Goal: Task Accomplishment & Management: Manage account settings

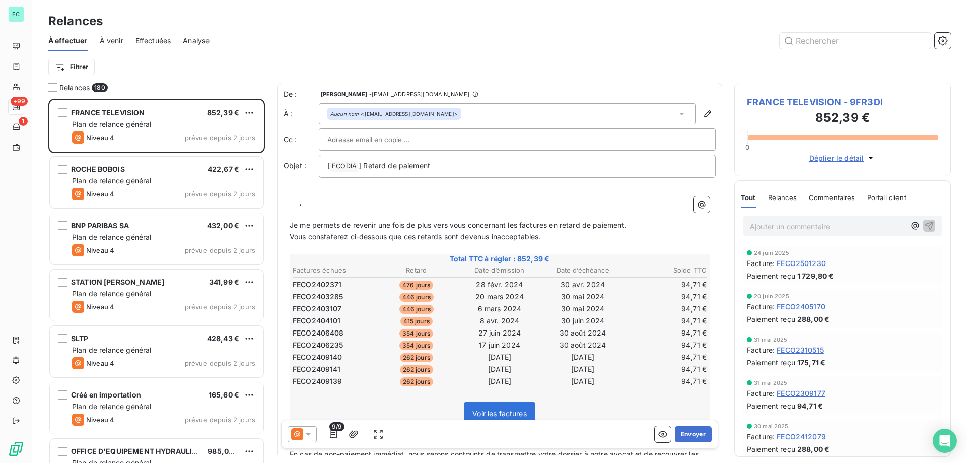
scroll to position [356, 209]
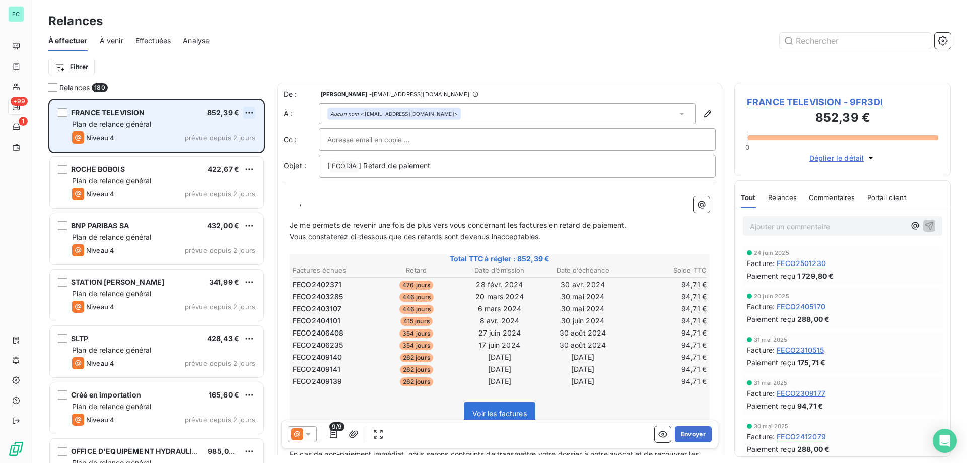
click at [252, 111] on html "EC +99 1 Relances À effectuer À venir Effectuées Analyse Filtrer Relances 180 F…" at bounding box center [483, 231] width 967 height 463
click at [231, 143] on div "Passer cette action" at bounding box center [206, 151] width 90 height 16
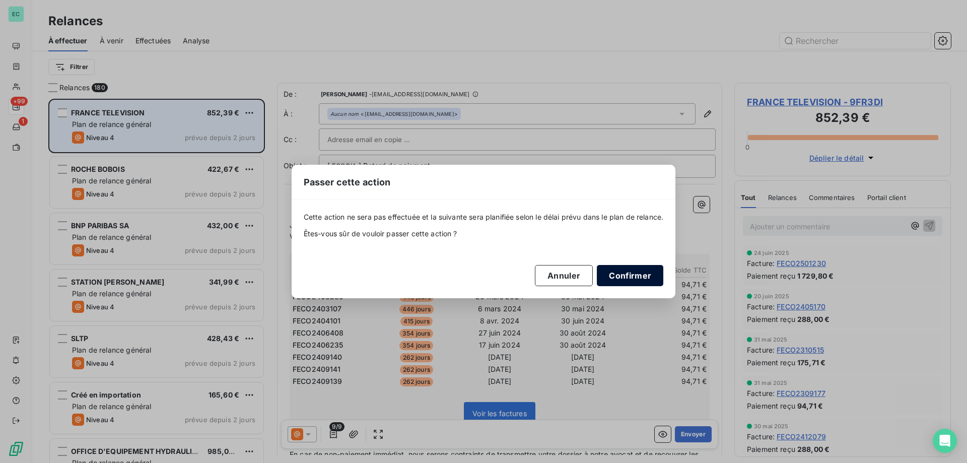
click at [636, 270] on button "Confirmer" at bounding box center [630, 275] width 66 height 21
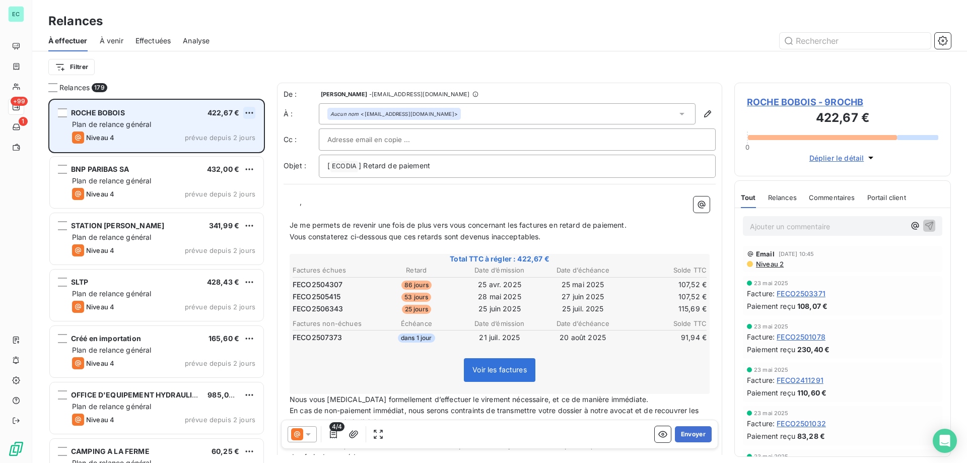
click at [252, 113] on html "EC +99 1 Relances À effectuer À venir Effectuées Analyse Filtrer Relances 179 R…" at bounding box center [483, 231] width 967 height 463
click at [228, 146] on div "Passer cette action" at bounding box center [206, 151] width 90 height 16
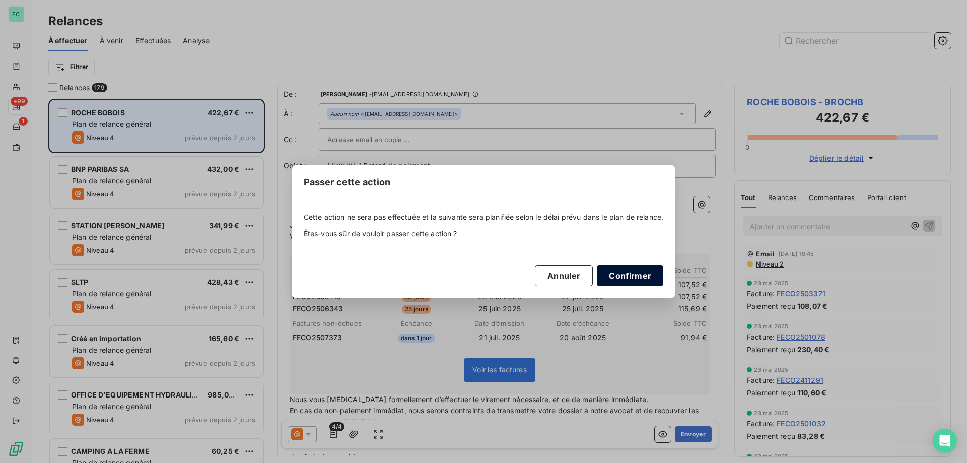
click at [639, 277] on button "Confirmer" at bounding box center [630, 275] width 66 height 21
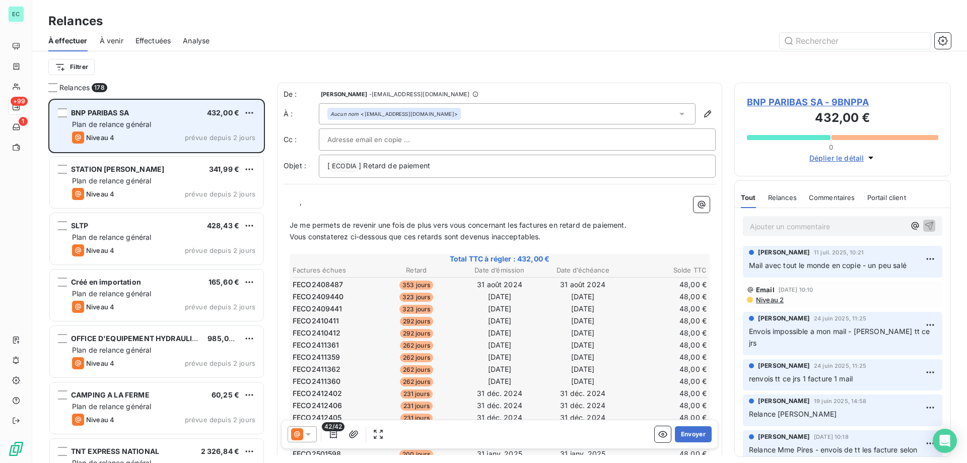
click at [251, 106] on div "BNP PARIBAS SA 432,00 € Plan de relance général [PERSON_NAME] 4 prévue depuis 2…" at bounding box center [156, 125] width 213 height 51
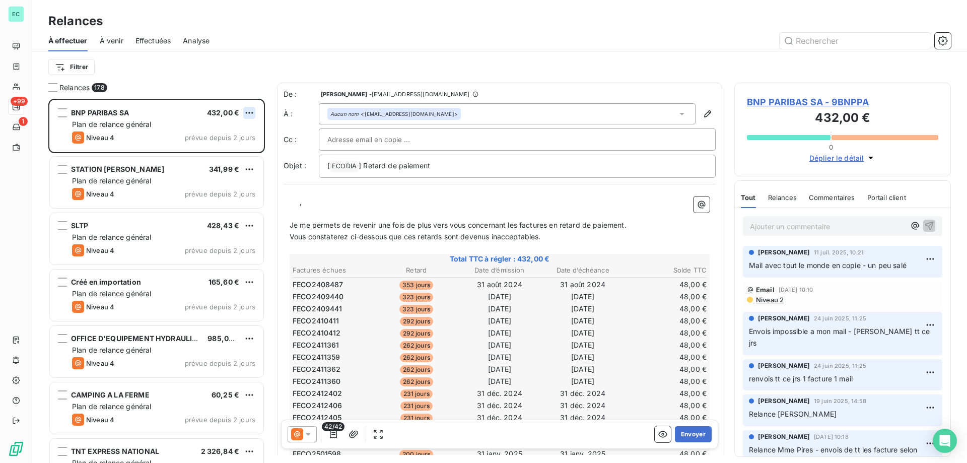
click at [247, 110] on html "EC +99 1 Relances À effectuer À venir Effectuées Analyse Filtrer Relances 178 B…" at bounding box center [483, 231] width 967 height 463
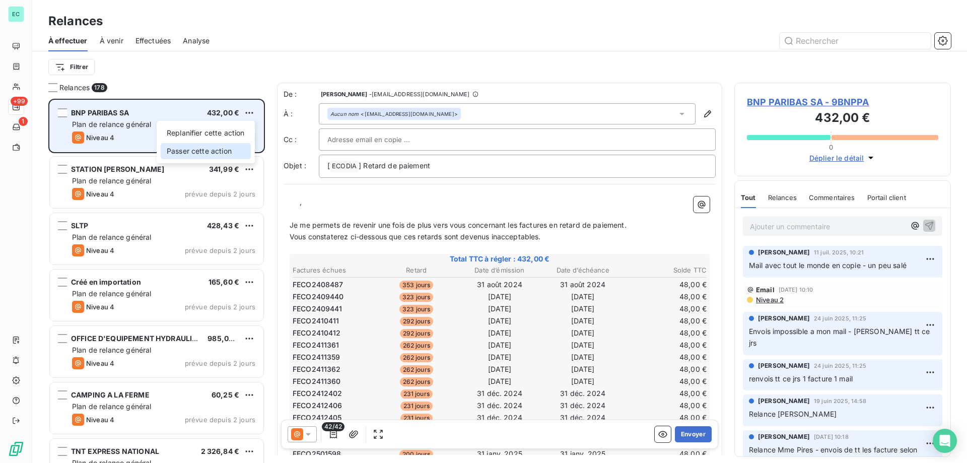
click at [220, 154] on div "Passer cette action" at bounding box center [206, 151] width 90 height 16
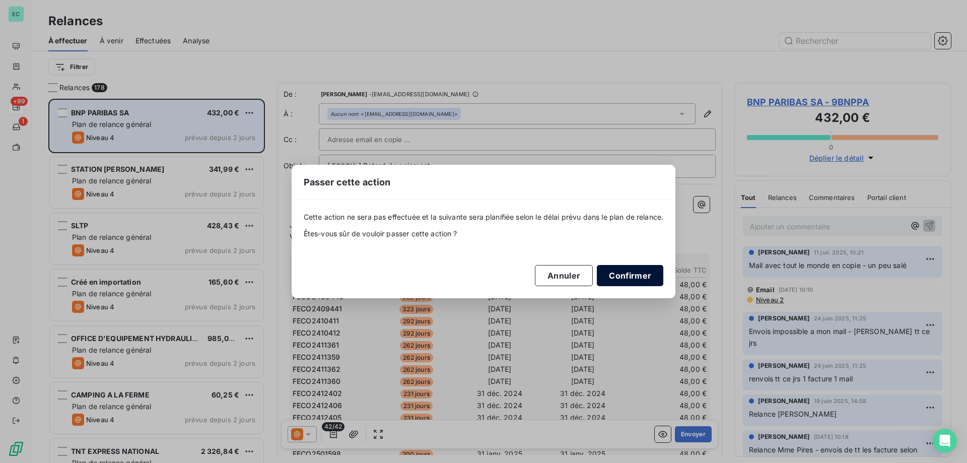
click at [657, 276] on button "Confirmer" at bounding box center [630, 275] width 66 height 21
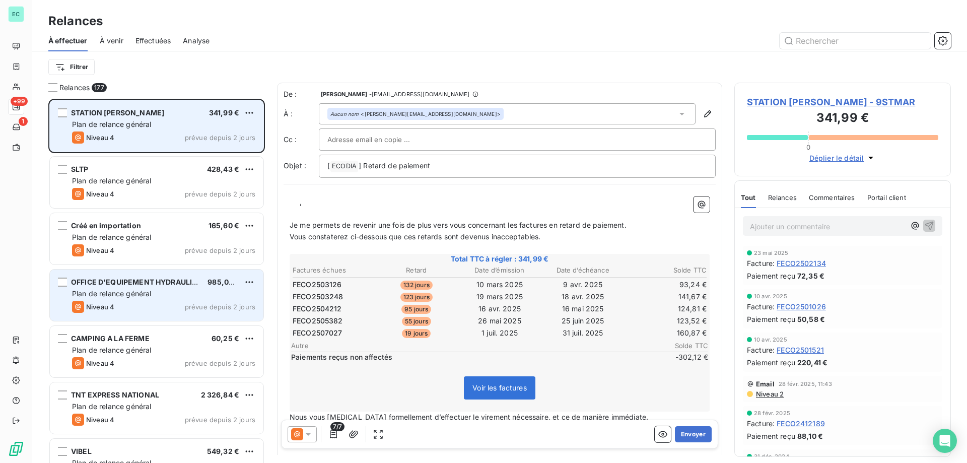
click at [241, 282] on div "OFFICE D'EQUIPEMENT HYDRAULIQU 985,06 €" at bounding box center [163, 281] width 183 height 9
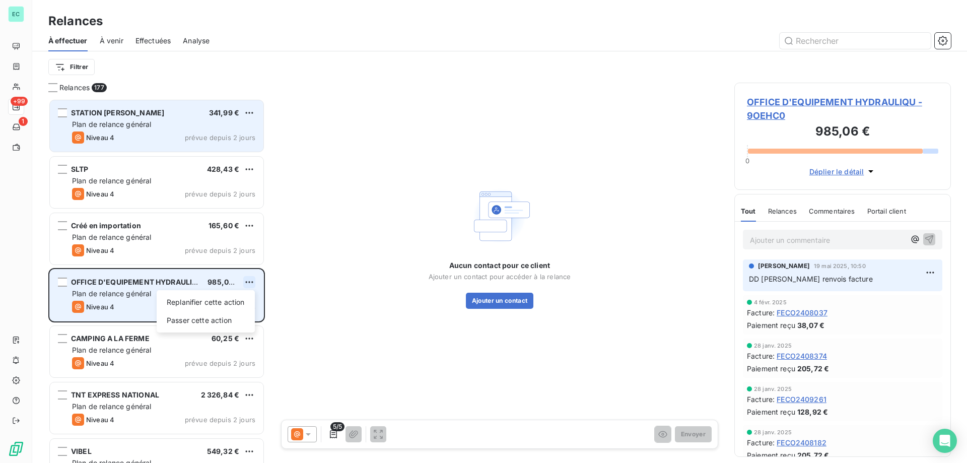
click at [253, 282] on html "EC +99 1 Relances À effectuer À venir Effectuées Analyse Filtrer Relances 177 S…" at bounding box center [483, 231] width 967 height 463
click at [217, 313] on div "Passer cette action" at bounding box center [206, 320] width 90 height 16
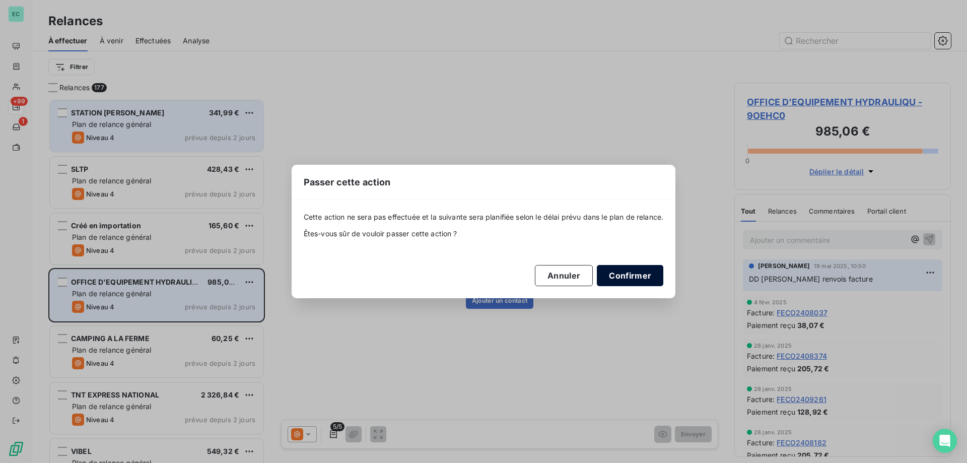
click at [647, 269] on button "Confirmer" at bounding box center [630, 275] width 66 height 21
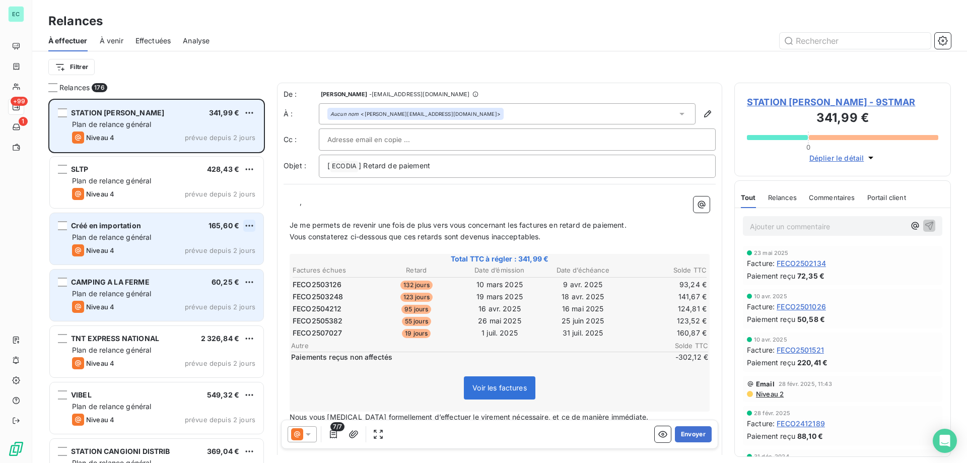
click at [249, 220] on html "EC +99 1 Relances À effectuer À venir Effectuées Analyse Filtrer Relances 176 S…" at bounding box center [483, 231] width 967 height 463
click at [220, 262] on div "Passer cette action" at bounding box center [206, 264] width 90 height 16
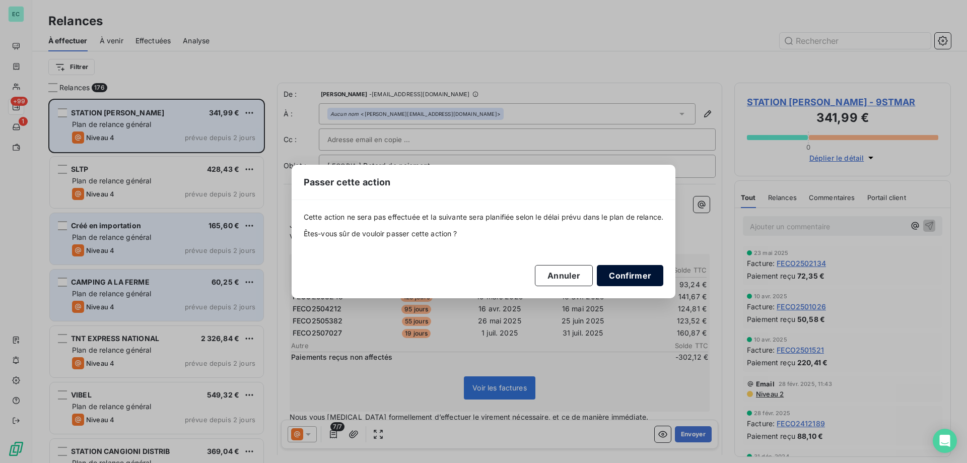
click at [638, 285] on button "Confirmer" at bounding box center [630, 275] width 66 height 21
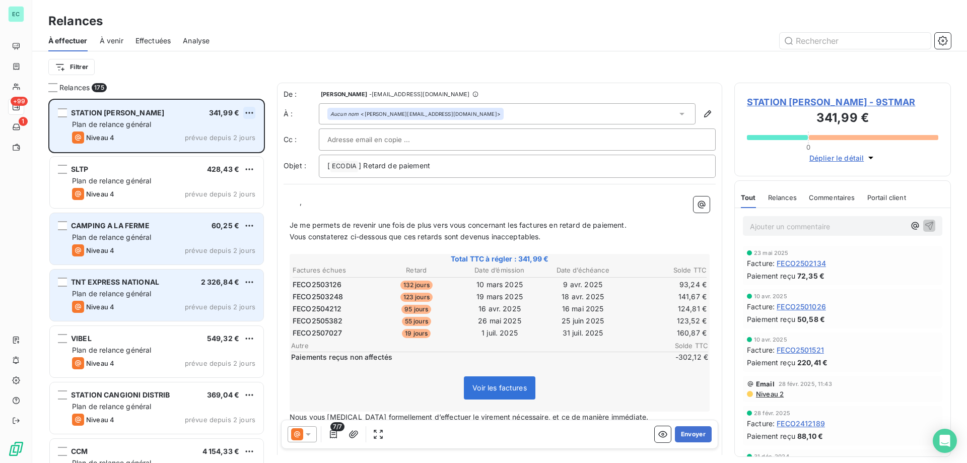
click at [247, 111] on html "EC +99 1 Relances À effectuer À venir Effectuées Analyse Filtrer Relances 175 S…" at bounding box center [483, 231] width 967 height 463
click at [235, 152] on div "Passer cette action" at bounding box center [206, 151] width 90 height 16
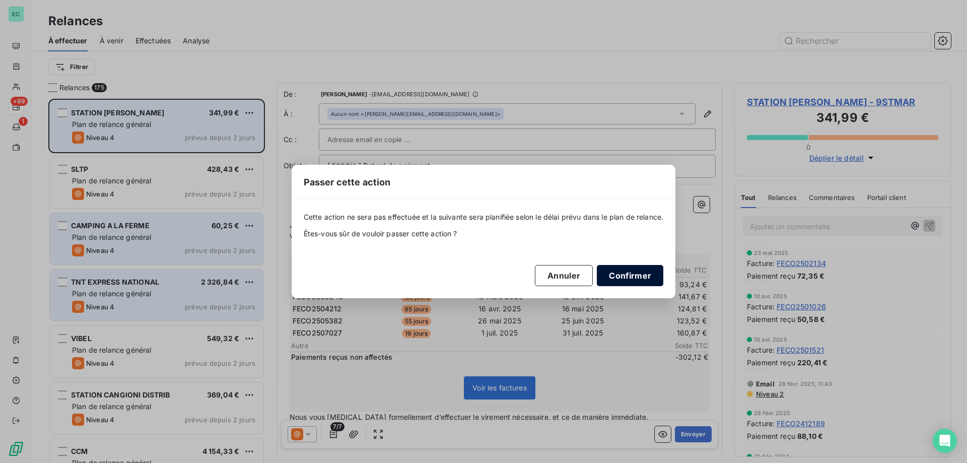
click at [651, 274] on button "Confirmer" at bounding box center [630, 275] width 66 height 21
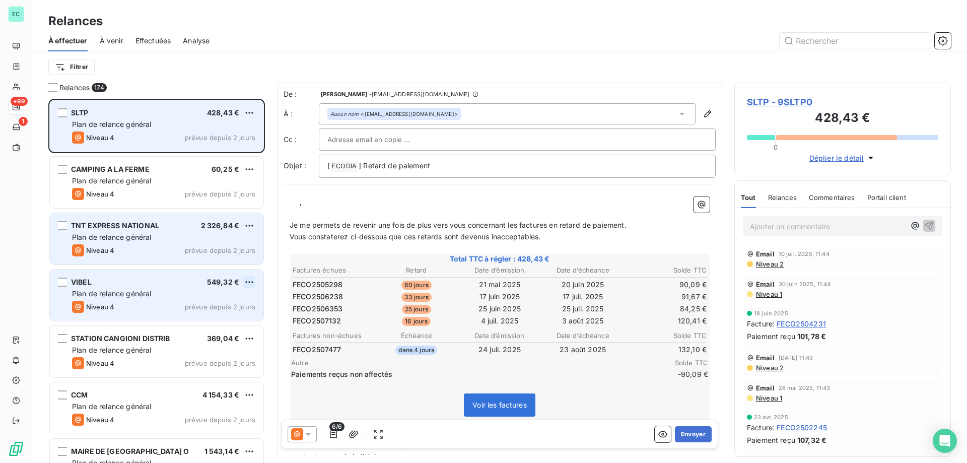
click at [252, 286] on html "EC +99 1 Relances À effectuer À venir Effectuées Analyse Filtrer Relances 174 S…" at bounding box center [483, 231] width 967 height 463
click at [216, 318] on div "Passer cette action" at bounding box center [206, 320] width 90 height 16
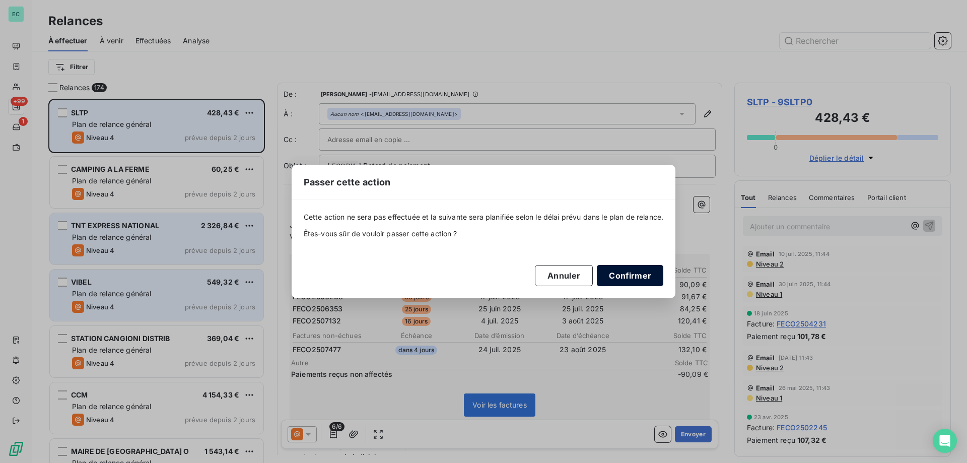
click at [642, 277] on button "Confirmer" at bounding box center [630, 275] width 66 height 21
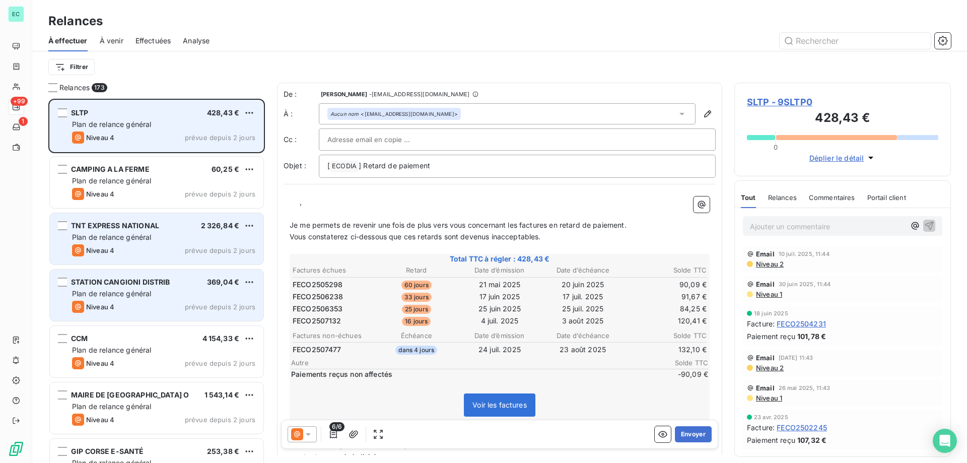
click at [230, 234] on div "Plan de relance général" at bounding box center [163, 237] width 183 height 10
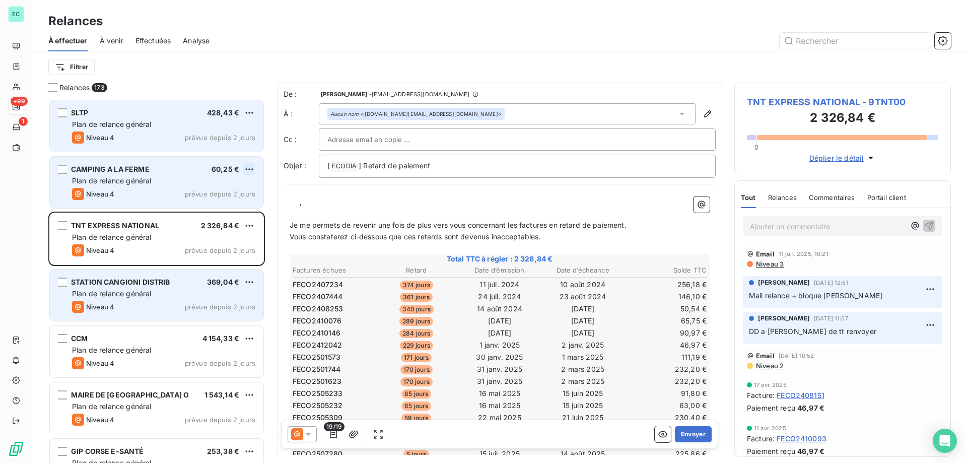
click at [252, 172] on html "EC +99 1 Relances À effectuer À venir Effectuées Analyse Filtrer Relances 173 S…" at bounding box center [483, 231] width 967 height 463
click at [238, 201] on div "Passer cette action" at bounding box center [206, 207] width 90 height 16
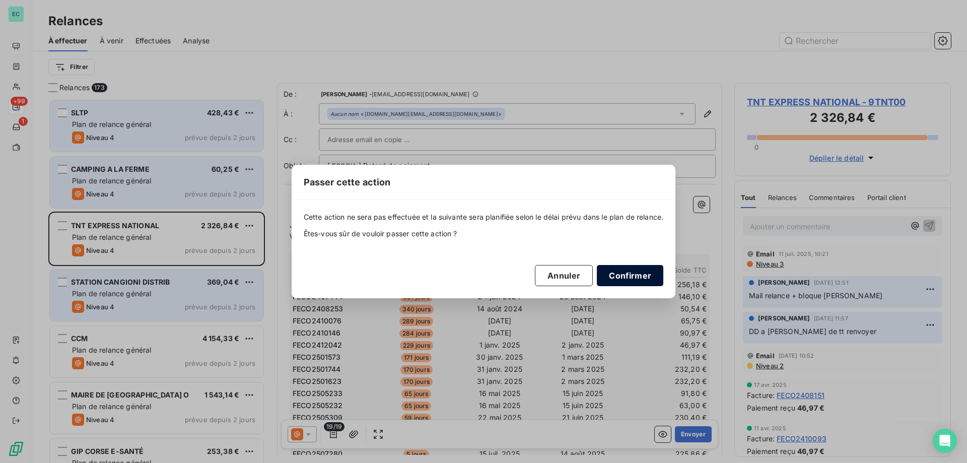
click at [649, 272] on button "Confirmer" at bounding box center [630, 275] width 66 height 21
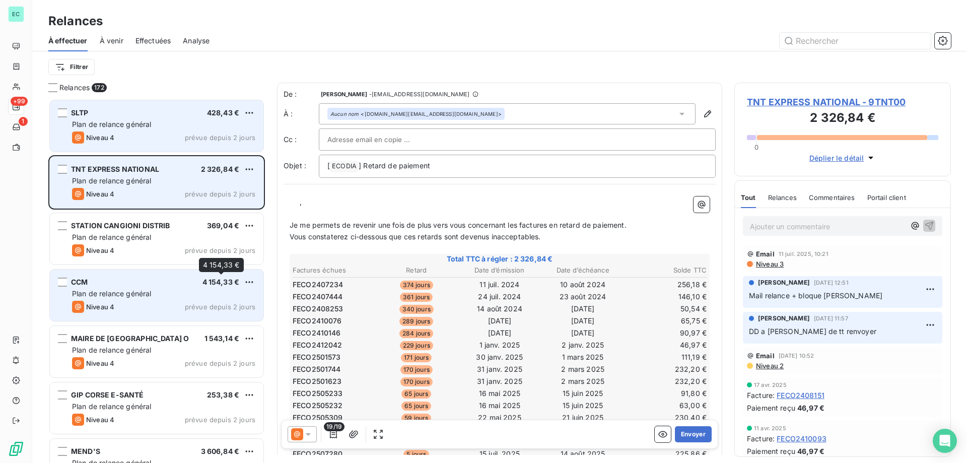
click at [234, 285] on span "4 154,33 €" at bounding box center [220, 281] width 37 height 9
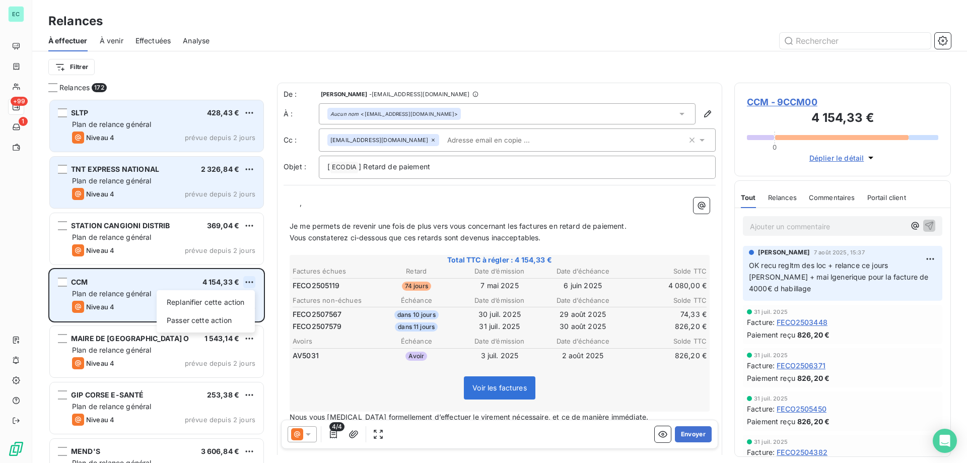
click at [248, 277] on html "EC +99 1 Relances À effectuer À venir Effectuées Analyse Filtrer Relances 172 S…" at bounding box center [483, 231] width 967 height 463
click at [233, 315] on div "Passer cette action" at bounding box center [206, 320] width 90 height 16
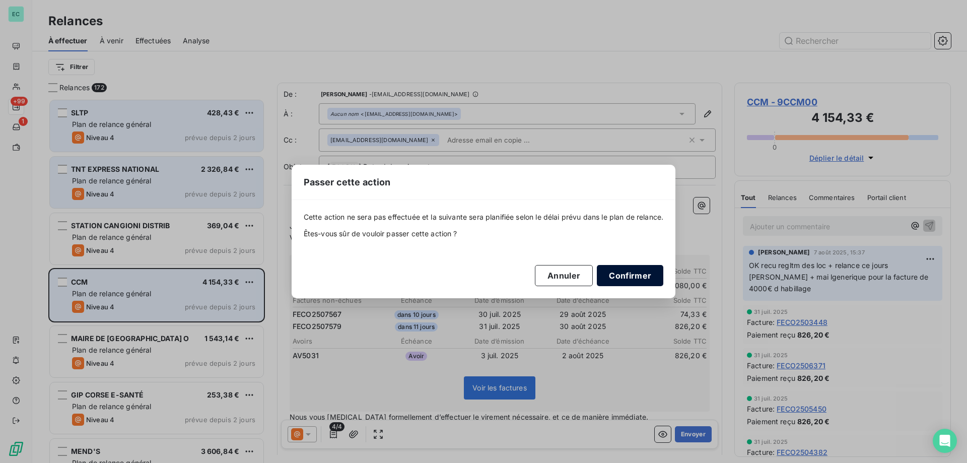
click at [631, 274] on button "Confirmer" at bounding box center [630, 275] width 66 height 21
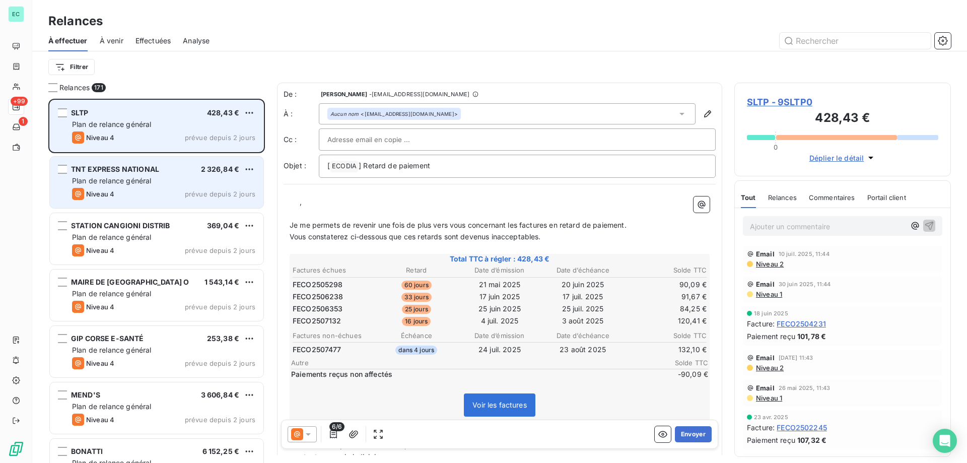
click at [178, 285] on div "MAIRE DE [GEOGRAPHIC_DATA] O 1 543,14 €" at bounding box center [163, 281] width 183 height 9
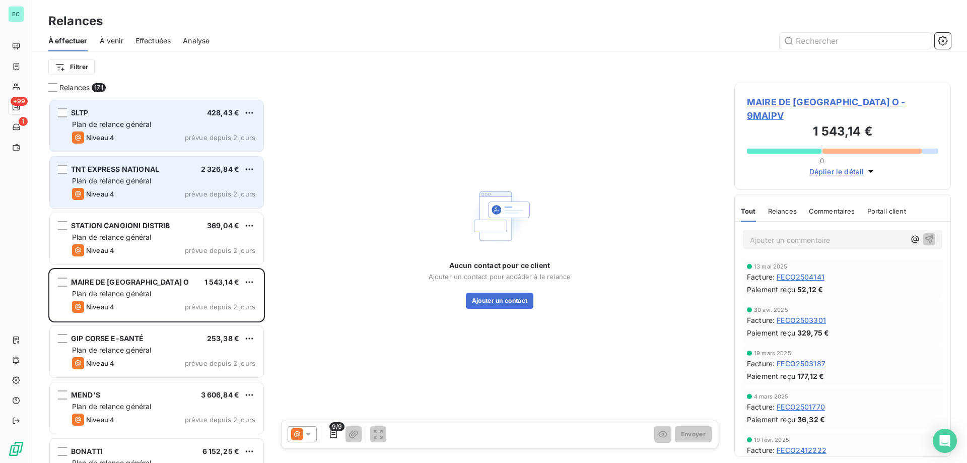
click at [246, 275] on div "MAIRE DE [GEOGRAPHIC_DATA] O 1 543,14 € Plan de relance général [PERSON_NAME] 4…" at bounding box center [156, 294] width 213 height 51
click at [249, 281] on html "EC +99 1 Relances À effectuer À venir Effectuées Analyse Filtrer Relances 171 S…" at bounding box center [483, 231] width 967 height 463
click at [229, 316] on div "Passer cette action" at bounding box center [206, 320] width 90 height 16
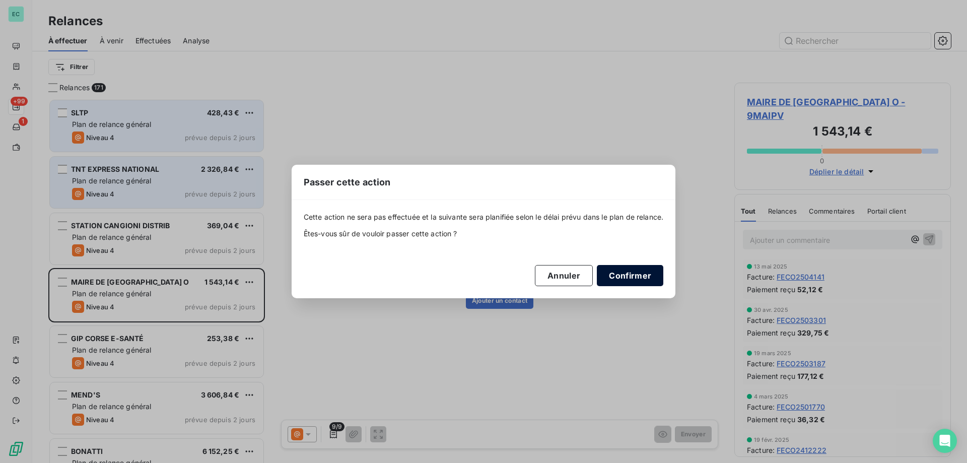
click at [657, 277] on button "Confirmer" at bounding box center [630, 275] width 66 height 21
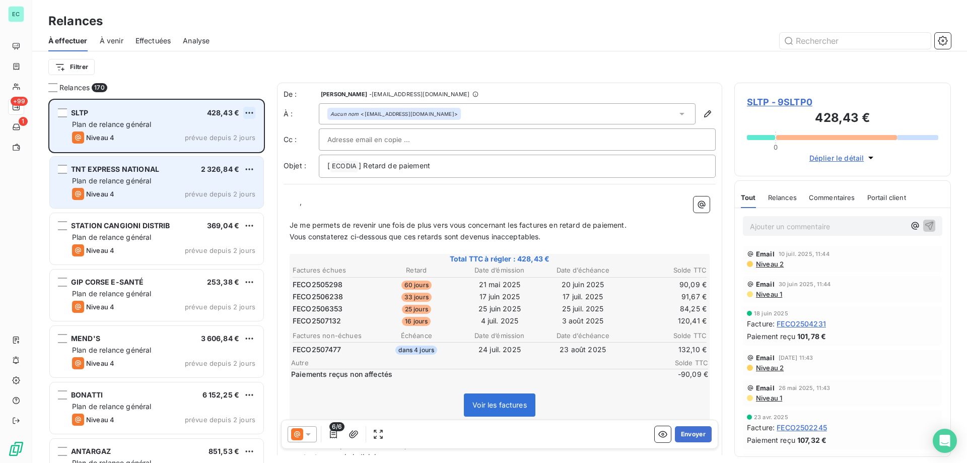
click at [246, 110] on html "EC +99 1 Relances À effectuer À venir Effectuées Analyse Filtrer Relances 170 S…" at bounding box center [483, 231] width 967 height 463
click at [237, 150] on div "Passer cette action" at bounding box center [206, 151] width 90 height 16
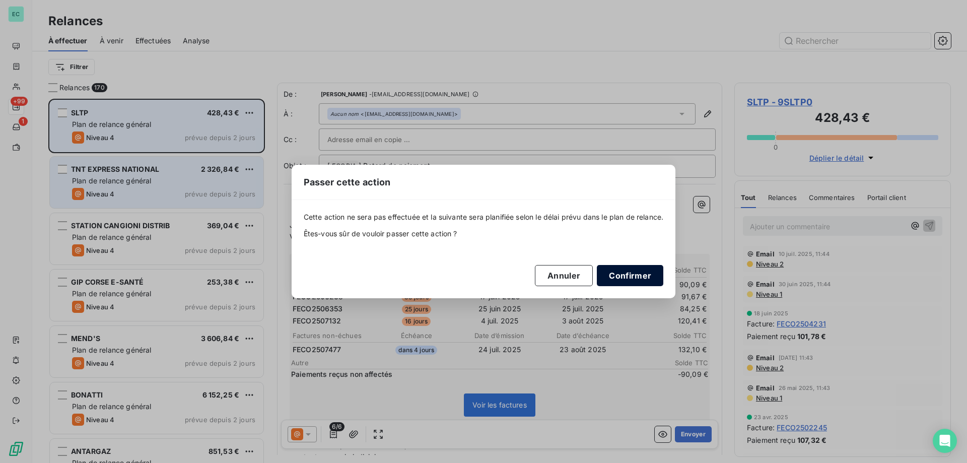
click at [619, 274] on button "Confirmer" at bounding box center [630, 275] width 66 height 21
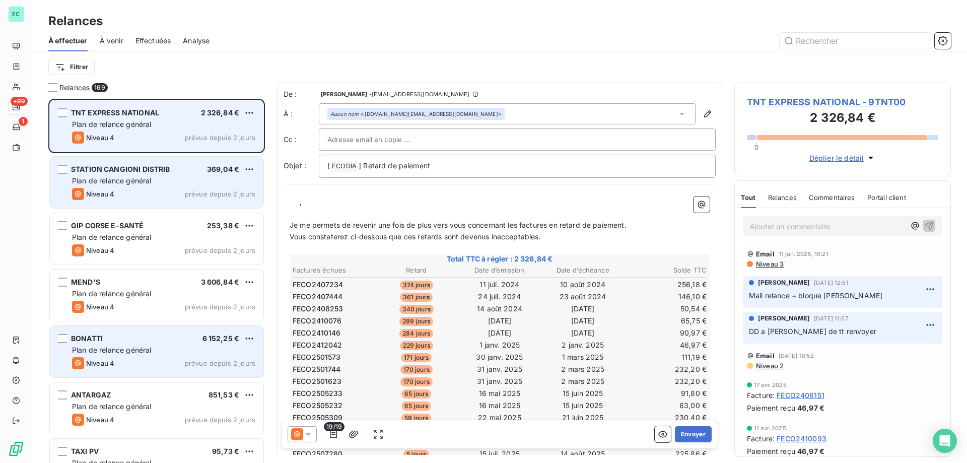
click at [157, 344] on div "BONATTI 6 152,25 € Plan de relance général [PERSON_NAME] 4 prévue depuis 2 jours" at bounding box center [156, 351] width 213 height 51
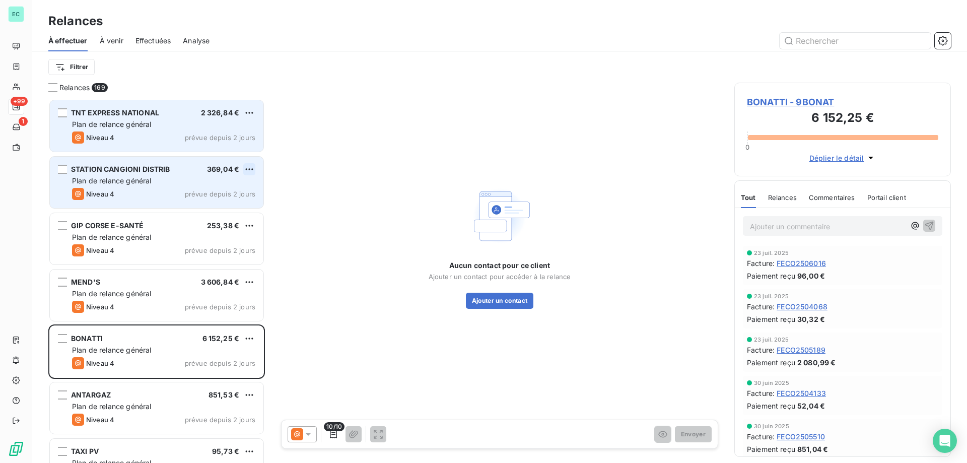
click at [251, 171] on html "EC +99 1 Relances À effectuer À venir Effectuées Analyse Filtrer Relances 169 T…" at bounding box center [483, 231] width 967 height 463
click at [232, 210] on div "Passer cette action" at bounding box center [206, 207] width 90 height 16
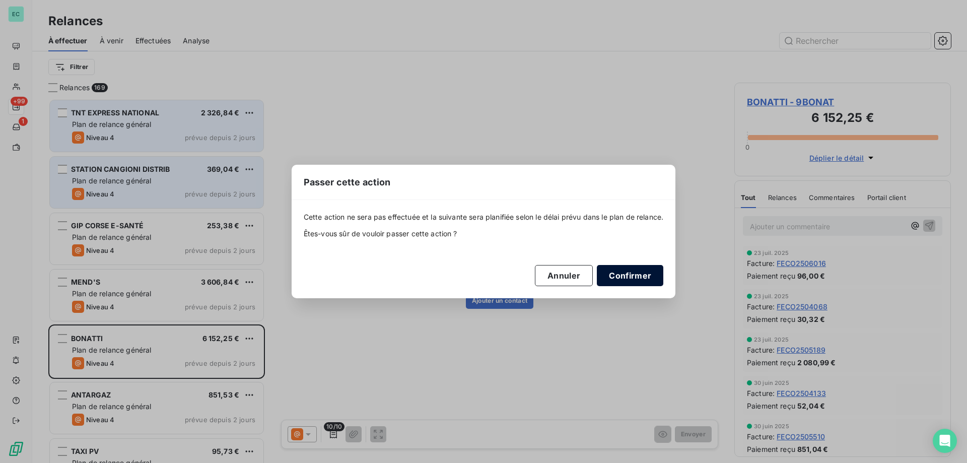
click at [645, 275] on button "Confirmer" at bounding box center [630, 275] width 66 height 21
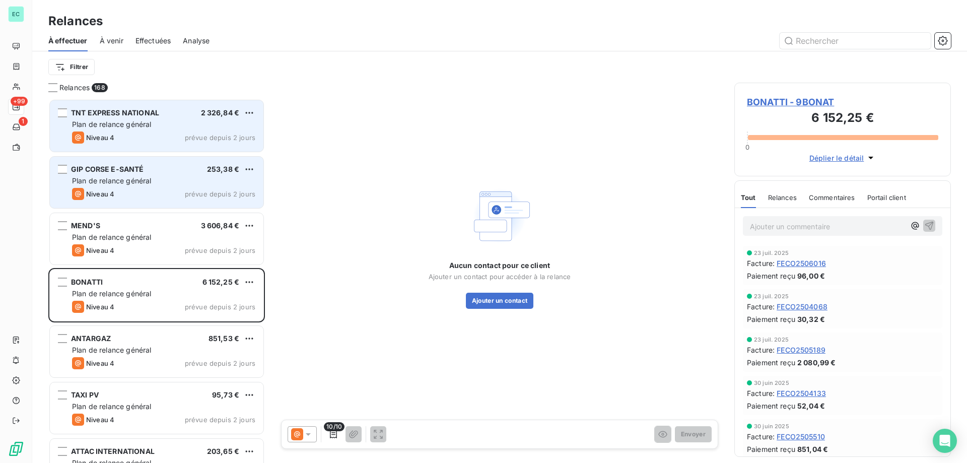
click at [150, 281] on div "BONATTI 6 152,25 €" at bounding box center [163, 281] width 183 height 9
click at [189, 294] on div "Plan de relance général" at bounding box center [163, 293] width 183 height 10
click at [787, 232] on p "Ajouter un commentaire ﻿" at bounding box center [827, 226] width 155 height 13
click at [146, 223] on div "MEND'S 3 606,84 €" at bounding box center [163, 225] width 183 height 9
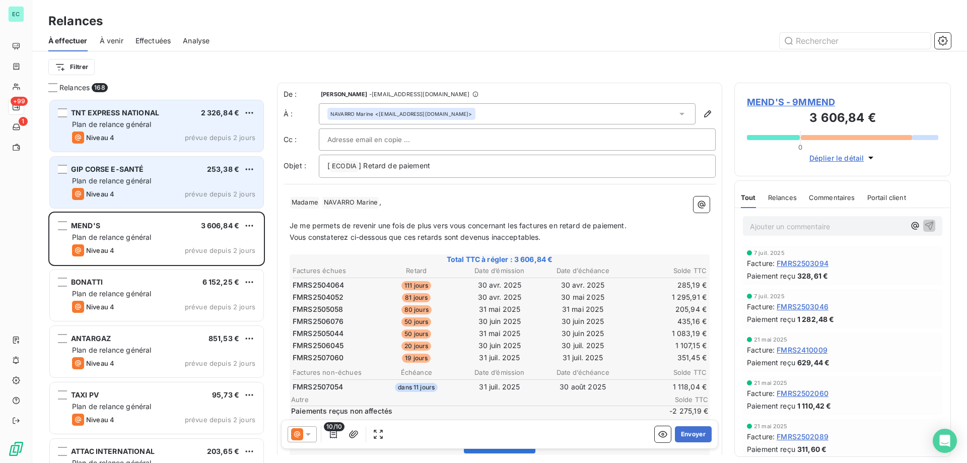
click at [773, 230] on p "Ajouter un commentaire ﻿" at bounding box center [827, 226] width 155 height 13
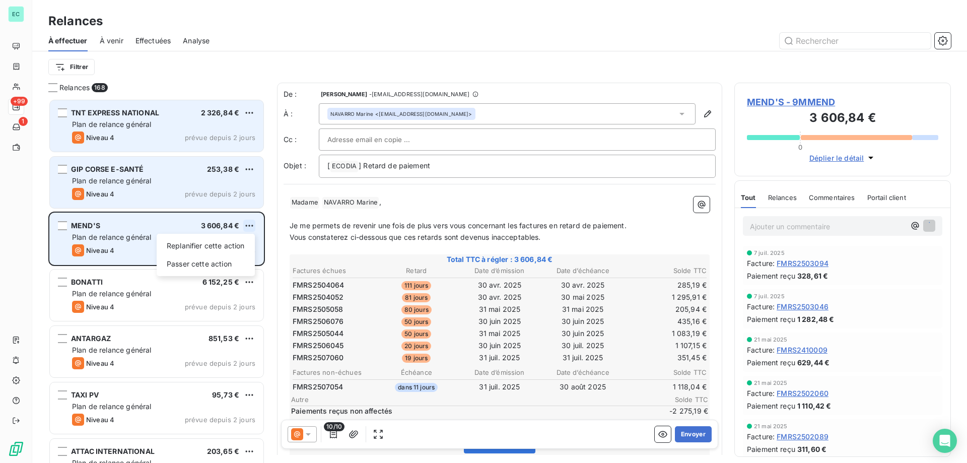
click at [249, 225] on html "EC +99 1 Relances À effectuer À venir Effectuées Analyse Filtrer Relances 168 T…" at bounding box center [483, 231] width 967 height 463
click at [223, 265] on div "Passer cette action" at bounding box center [206, 264] width 90 height 16
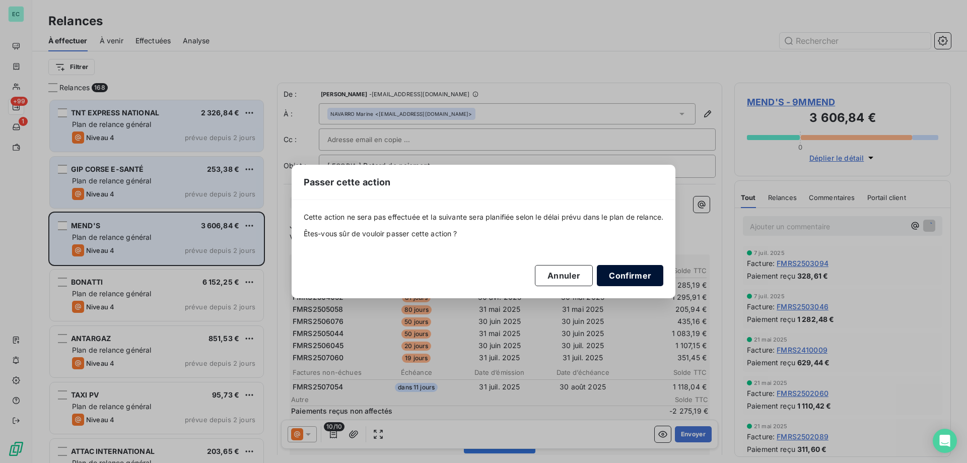
click at [633, 270] on button "Confirmer" at bounding box center [630, 275] width 66 height 21
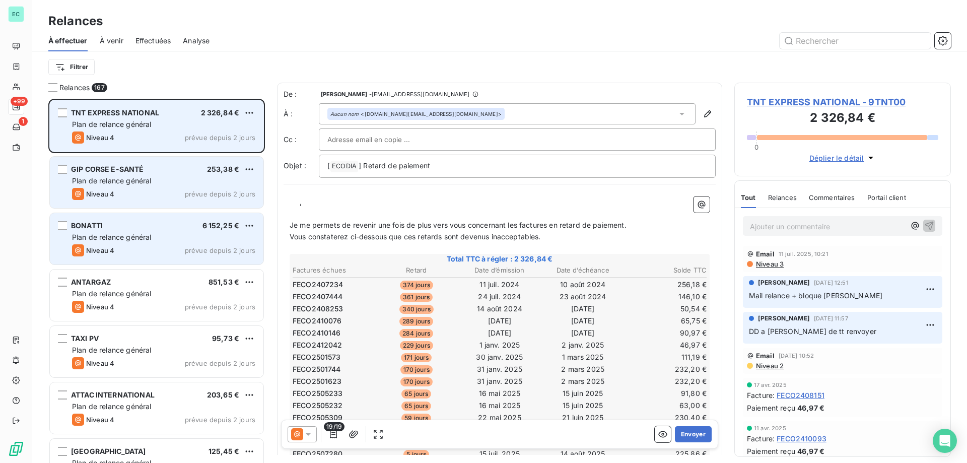
click at [151, 241] on div "Plan de relance général" at bounding box center [163, 237] width 183 height 10
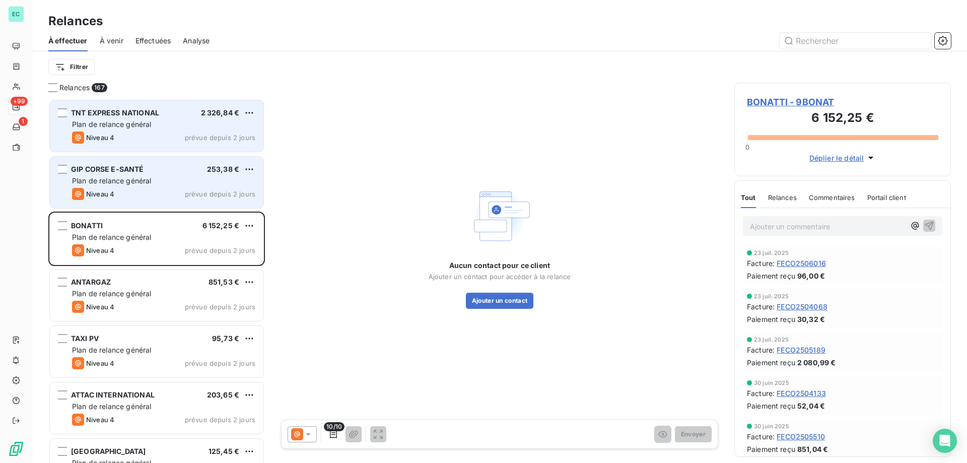
click at [808, 101] on span "BONATTI - 9BONAT" at bounding box center [842, 102] width 191 height 14
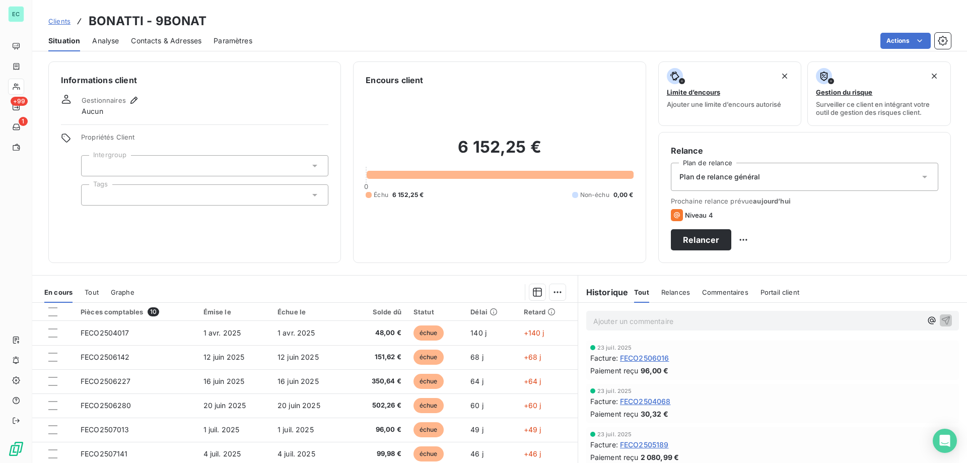
click at [227, 45] on span "Paramètres" at bounding box center [232, 41] width 39 height 10
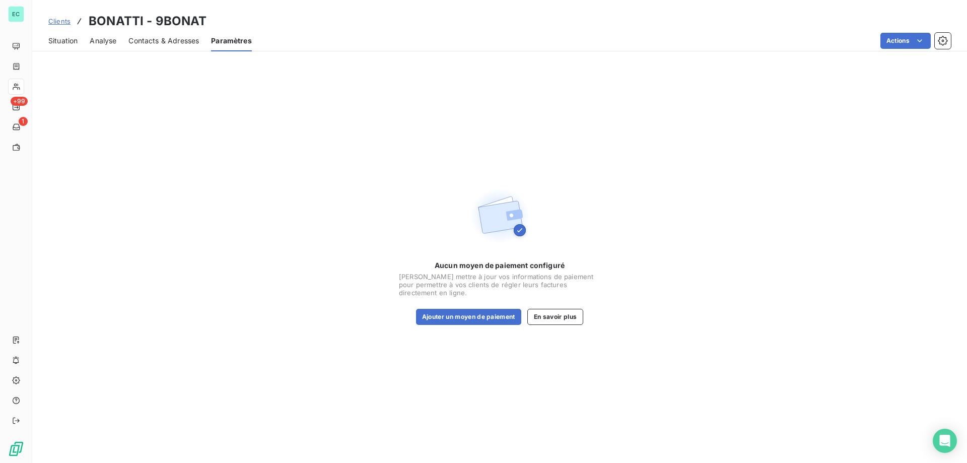
click at [149, 42] on span "Contacts & Adresses" at bounding box center [163, 41] width 70 height 10
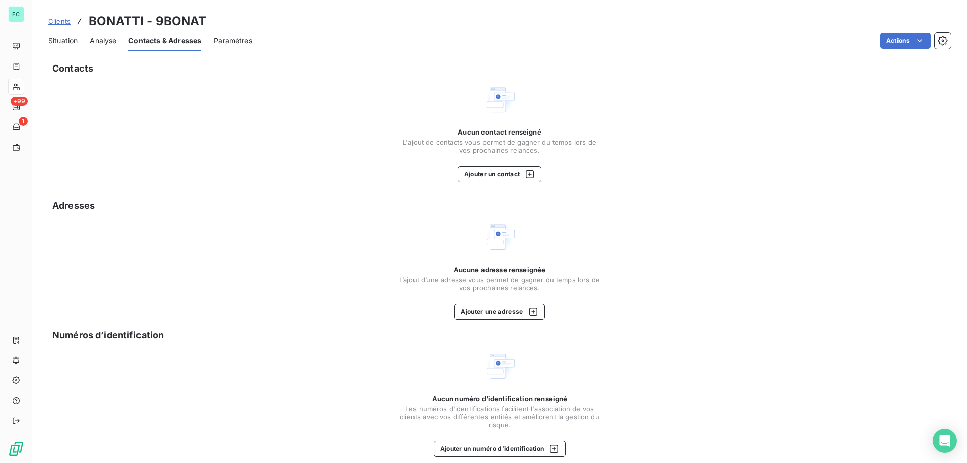
click at [107, 42] on span "Analyse" at bounding box center [103, 41] width 27 height 10
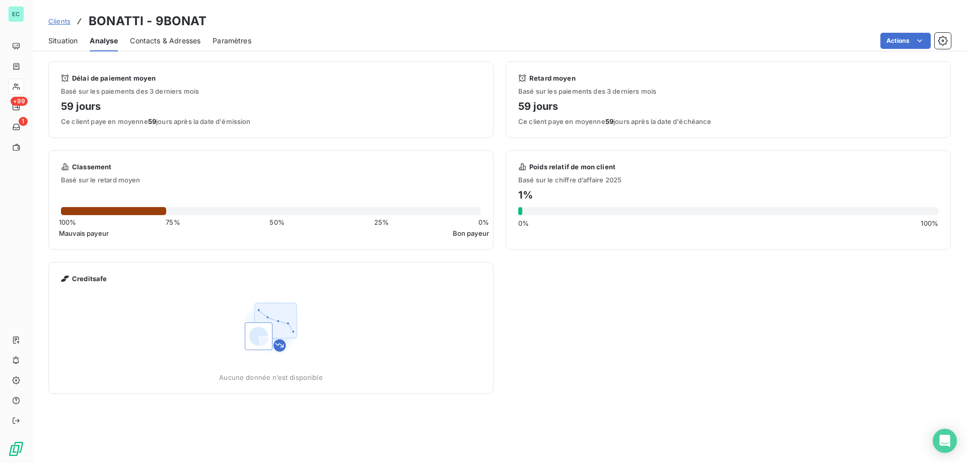
click at [63, 43] on span "Situation" at bounding box center [62, 41] width 29 height 10
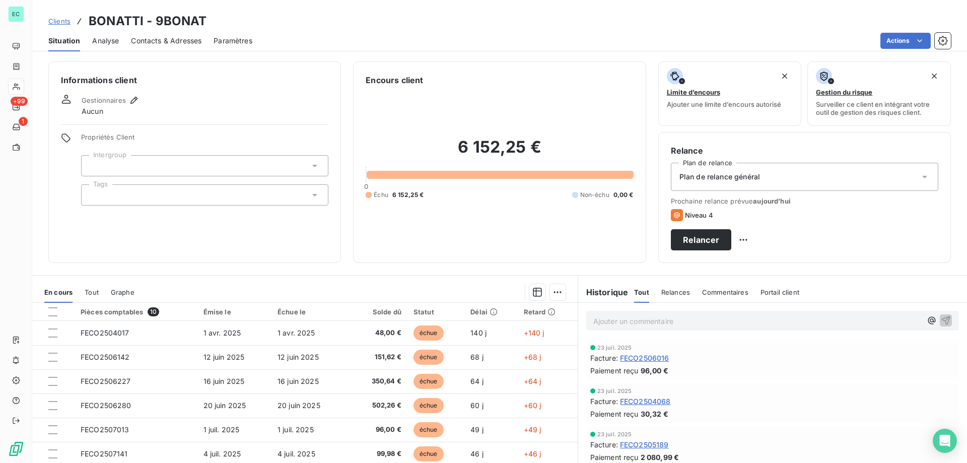
click at [53, 22] on span "Clients" at bounding box center [59, 21] width 22 height 8
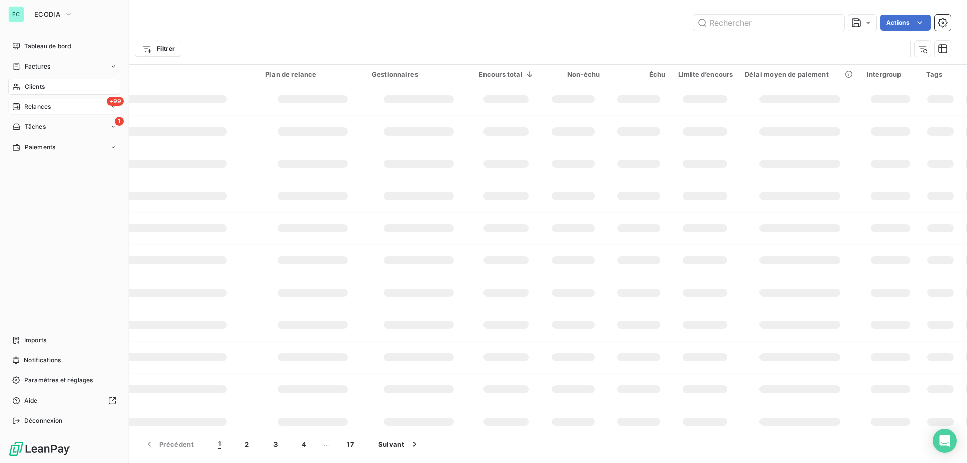
click at [26, 104] on span "Relances" at bounding box center [37, 106] width 27 height 9
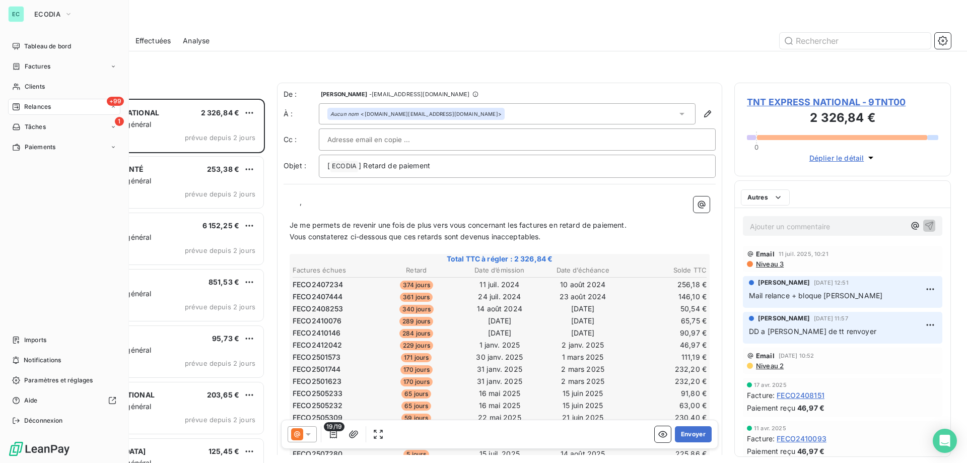
scroll to position [356, 209]
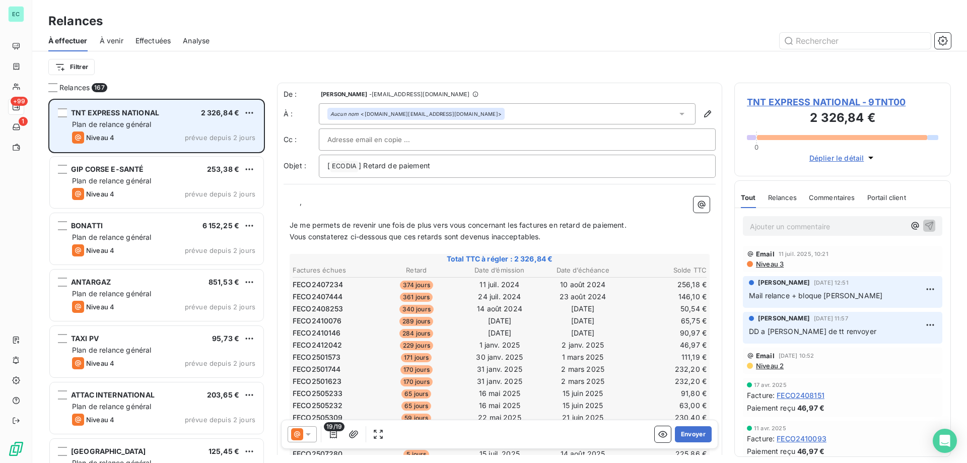
click at [229, 121] on div "Plan de relance général" at bounding box center [163, 124] width 183 height 10
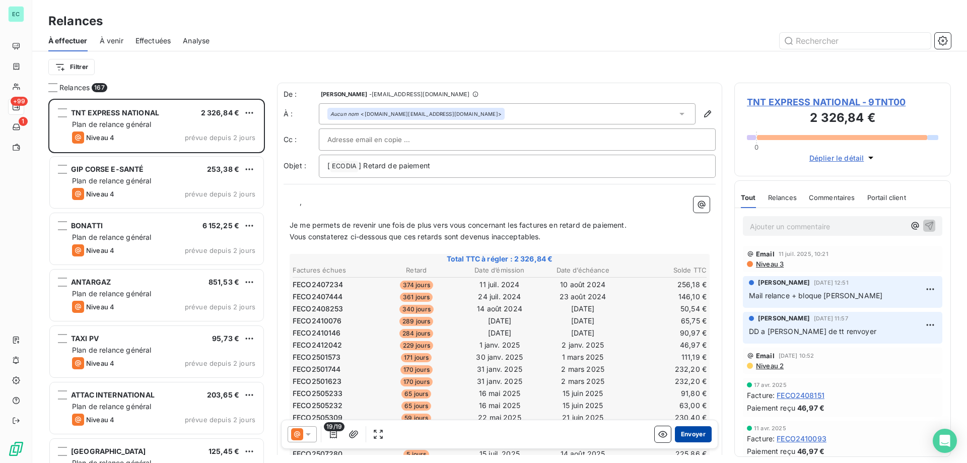
click at [692, 435] on button "Envoyer" at bounding box center [693, 434] width 37 height 16
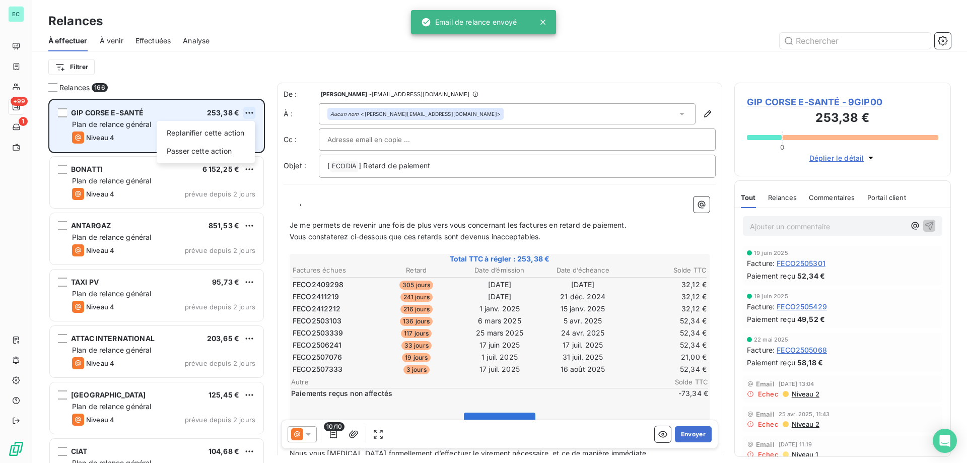
click at [251, 114] on html "EC +99 1 Relances À effectuer À venir Effectuées Analyse Filtrer Relances 166 G…" at bounding box center [483, 231] width 967 height 463
click at [234, 146] on div "Passer cette action" at bounding box center [206, 151] width 90 height 16
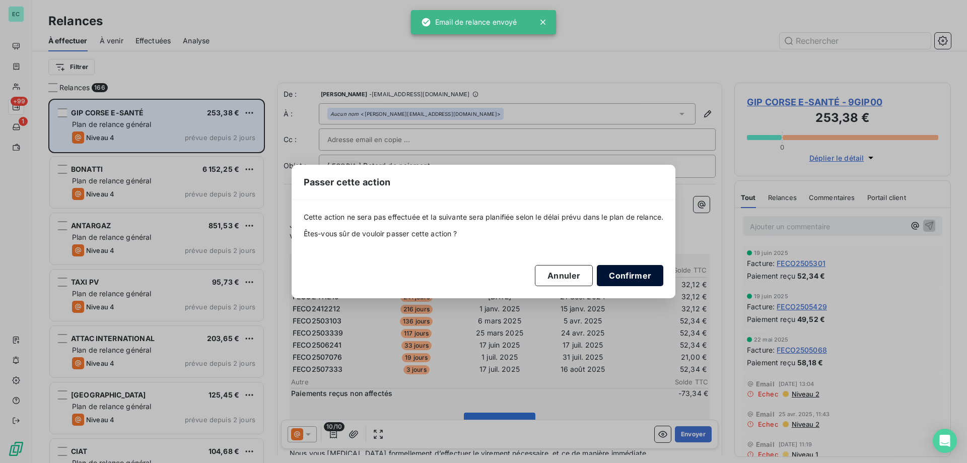
click at [628, 277] on button "Confirmer" at bounding box center [630, 275] width 66 height 21
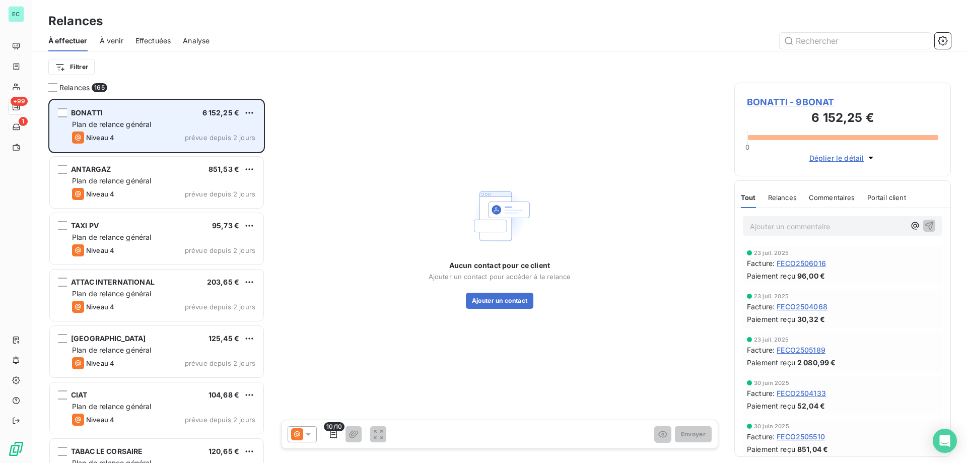
click at [139, 124] on span "Plan de relance général" at bounding box center [111, 124] width 79 height 9
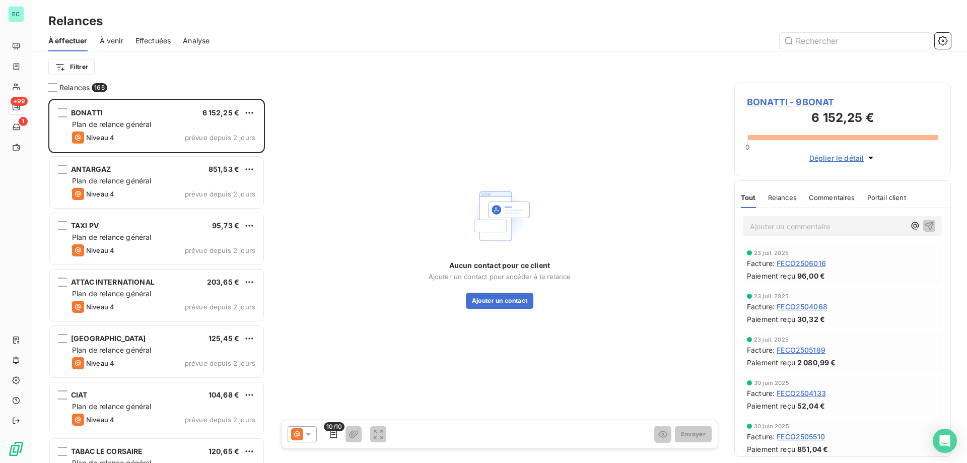
click at [828, 232] on p "Ajouter un commentaire ﻿" at bounding box center [827, 226] width 155 height 13
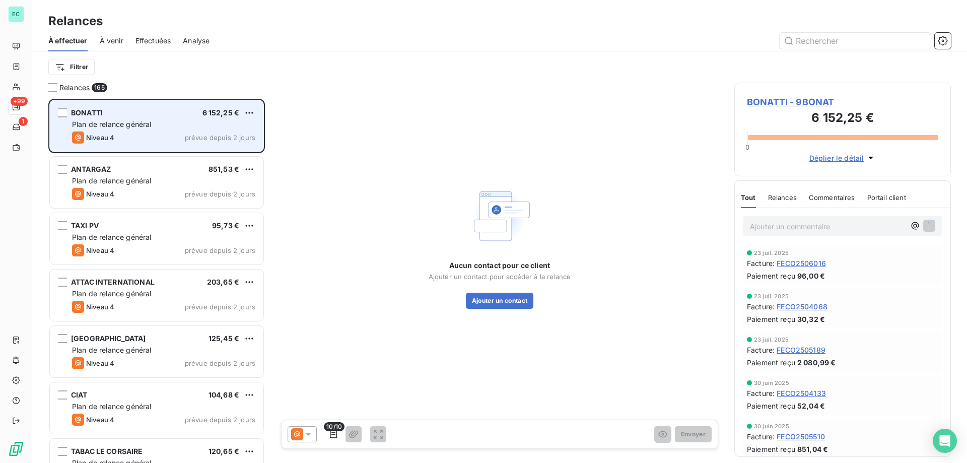
click at [211, 122] on div "Plan de relance général" at bounding box center [163, 124] width 183 height 10
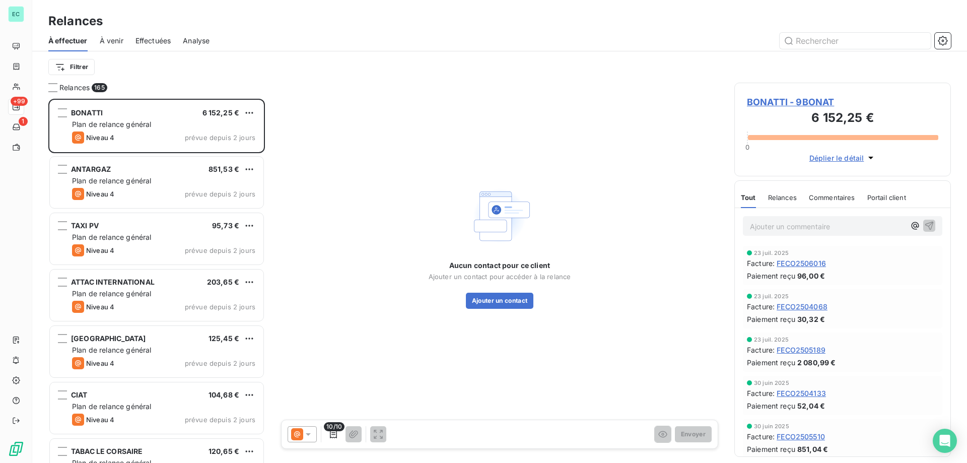
click at [308, 434] on icon at bounding box center [308, 434] width 5 height 3
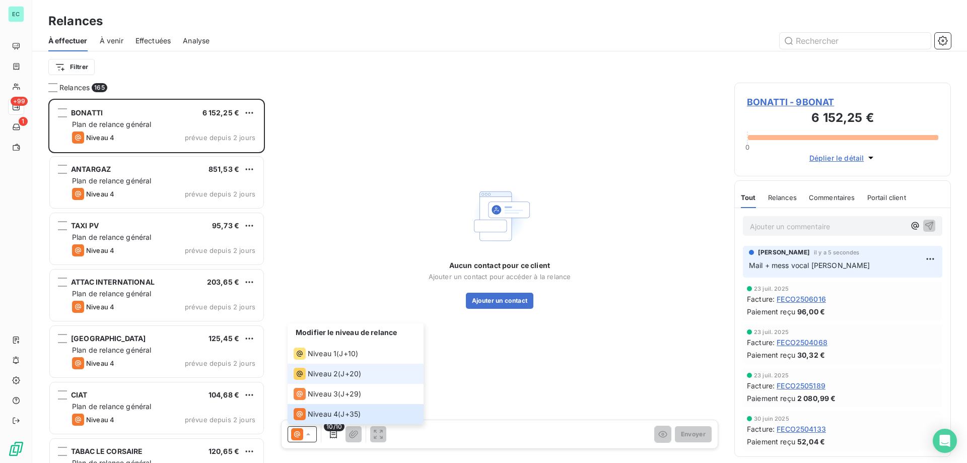
click at [323, 374] on span "Niveau 2" at bounding box center [323, 373] width 30 height 10
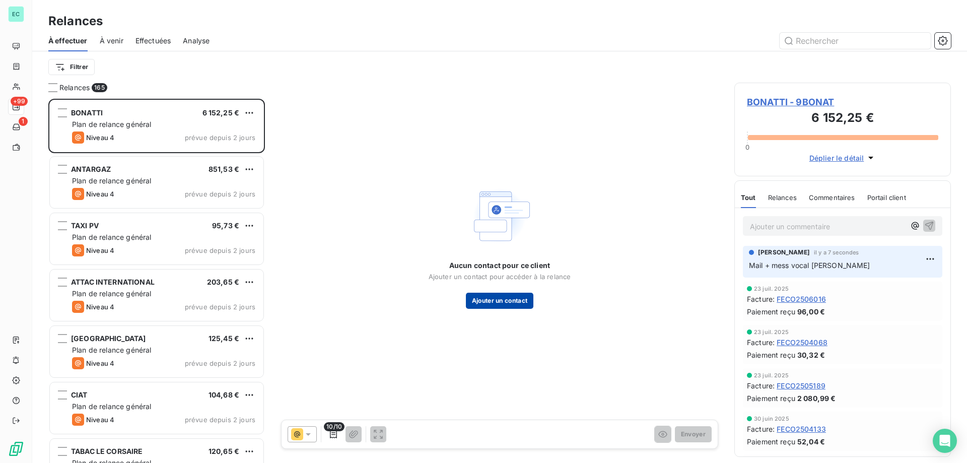
click at [507, 302] on button "Ajouter un contact" at bounding box center [500, 300] width 68 height 16
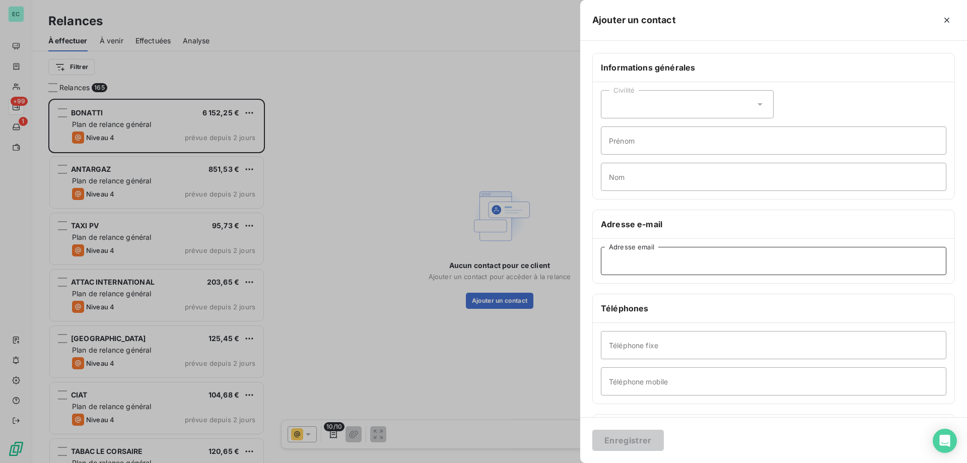
click at [666, 259] on input "Adresse email" at bounding box center [773, 261] width 345 height 28
paste input "[PERSON_NAME][EMAIL_ADDRESS][DOMAIN_NAME]"
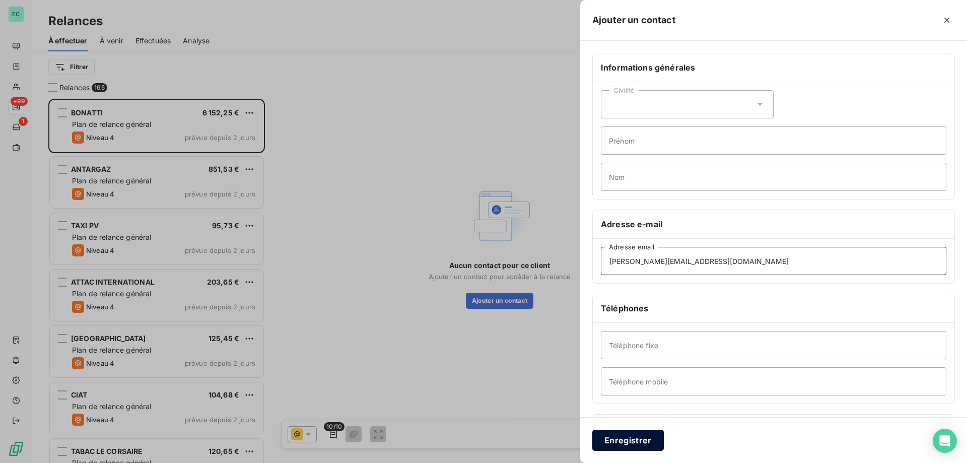
type input "[PERSON_NAME][EMAIL_ADDRESS][DOMAIN_NAME]"
click at [625, 430] on button "Enregistrer" at bounding box center [627, 439] width 71 height 21
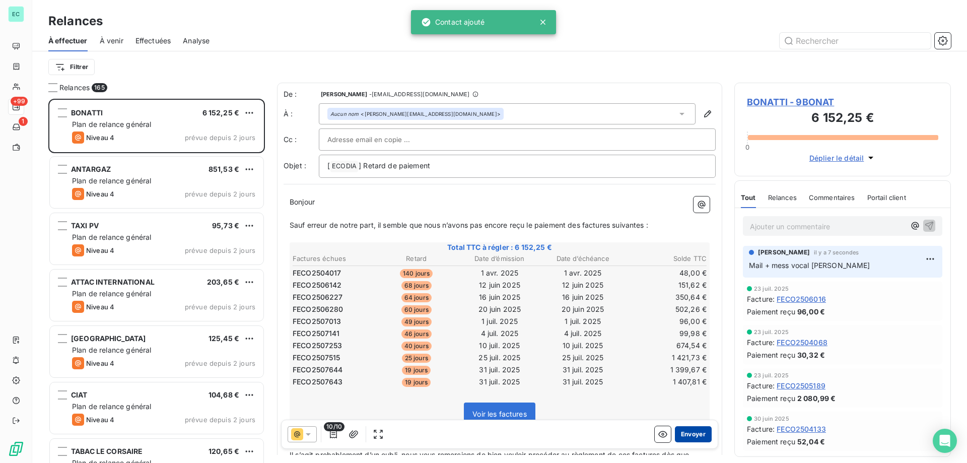
click at [683, 432] on button "Envoyer" at bounding box center [693, 434] width 37 height 16
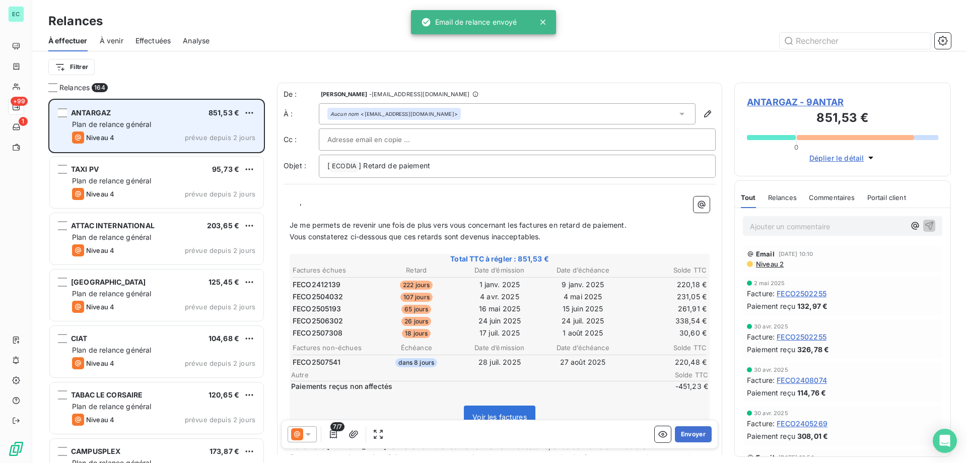
click at [235, 118] on div "ANTARGAZ 851,53 € Plan de relance général [PERSON_NAME] 4 prévue depuis 2 jours" at bounding box center [156, 125] width 213 height 51
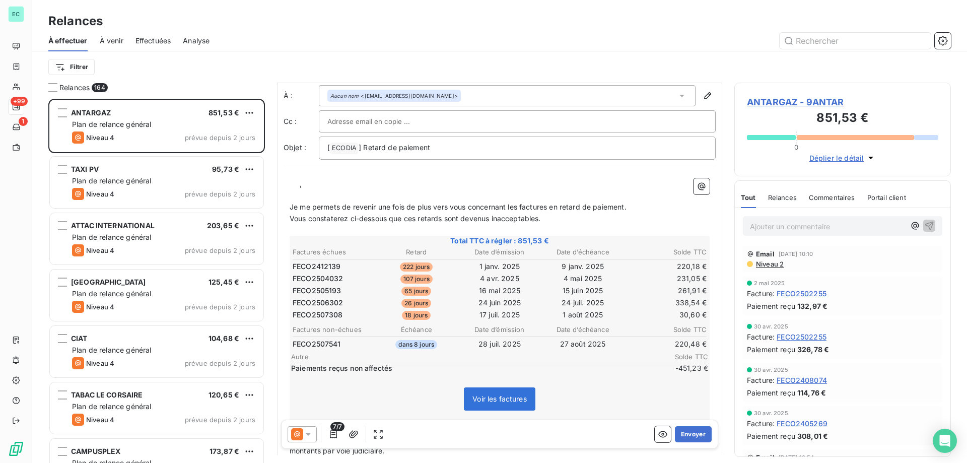
scroll to position [51, 0]
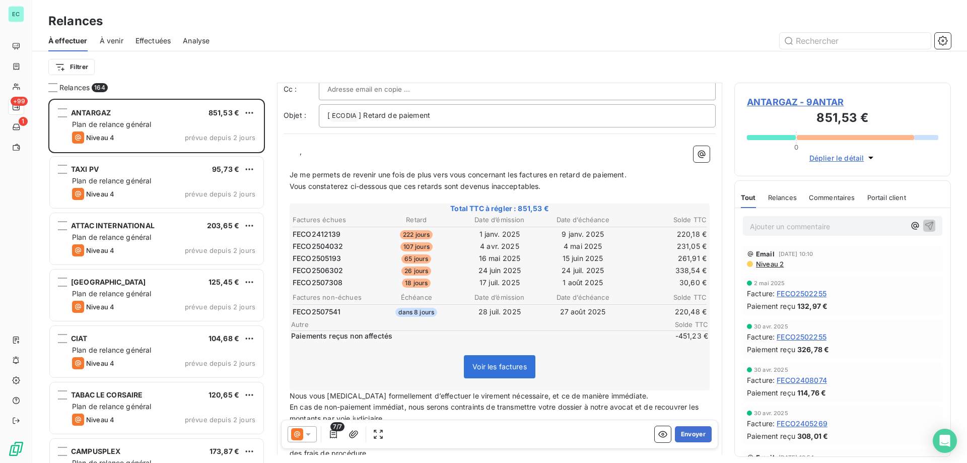
click at [798, 235] on div "Ajouter un commentaire ﻿" at bounding box center [842, 226] width 199 height 20
click at [798, 233] on div "Ajouter un commentaire ﻿" at bounding box center [842, 226] width 199 height 20
click at [800, 215] on div "Ajouter un commentaire ﻿" at bounding box center [841, 226] width 215 height 36
click at [794, 224] on p "Ajouter un commentaire ﻿" at bounding box center [827, 226] width 155 height 13
click at [289, 433] on div at bounding box center [301, 434] width 29 height 16
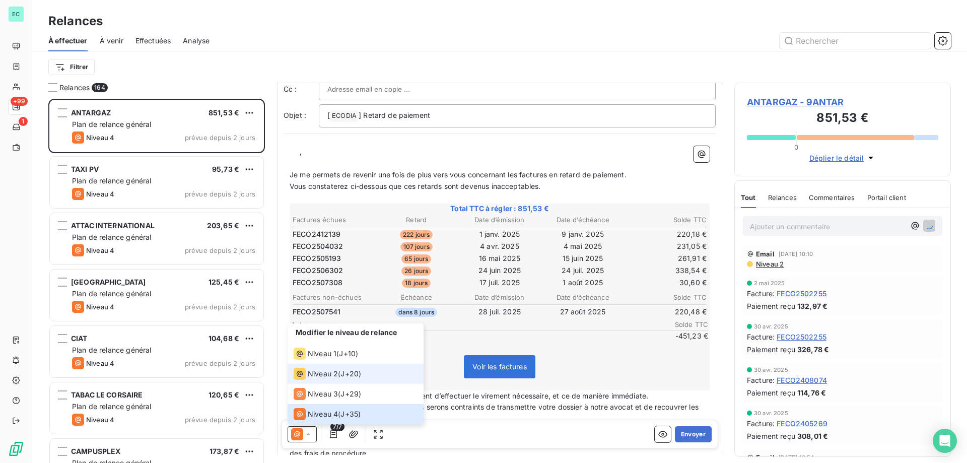
click at [308, 377] on span "Niveau 2" at bounding box center [323, 373] width 30 height 10
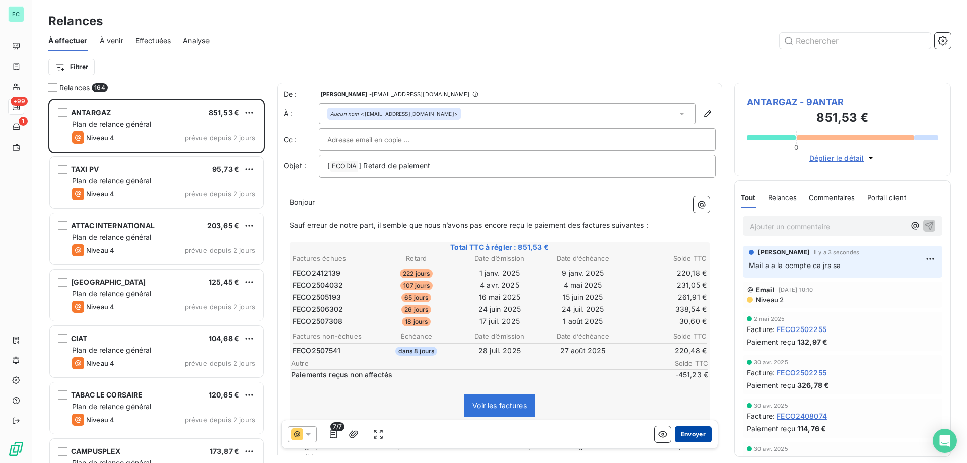
click at [682, 437] on button "Envoyer" at bounding box center [693, 434] width 37 height 16
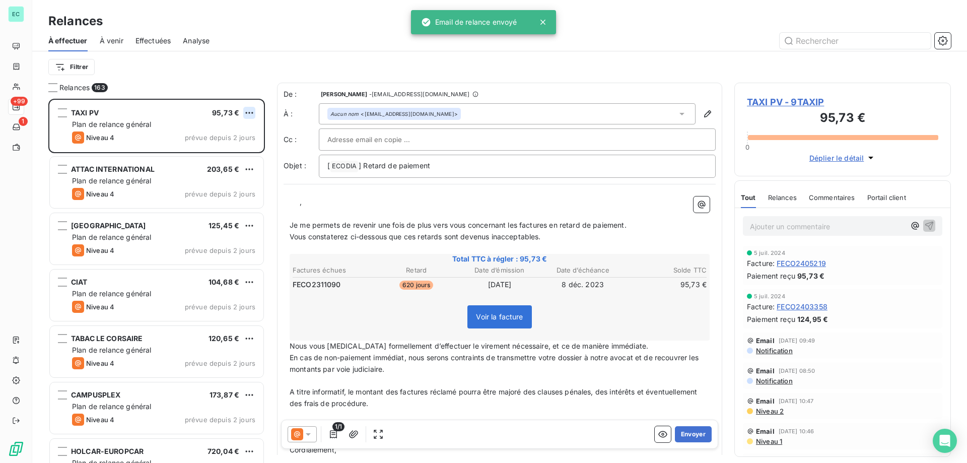
click at [247, 107] on html "EC +99 1 Relances À effectuer À venir Effectuées Analyse Filtrer Relances 163 T…" at bounding box center [483, 231] width 967 height 463
click at [203, 142] on div "Replanifier cette action Passer cette action" at bounding box center [206, 142] width 98 height 42
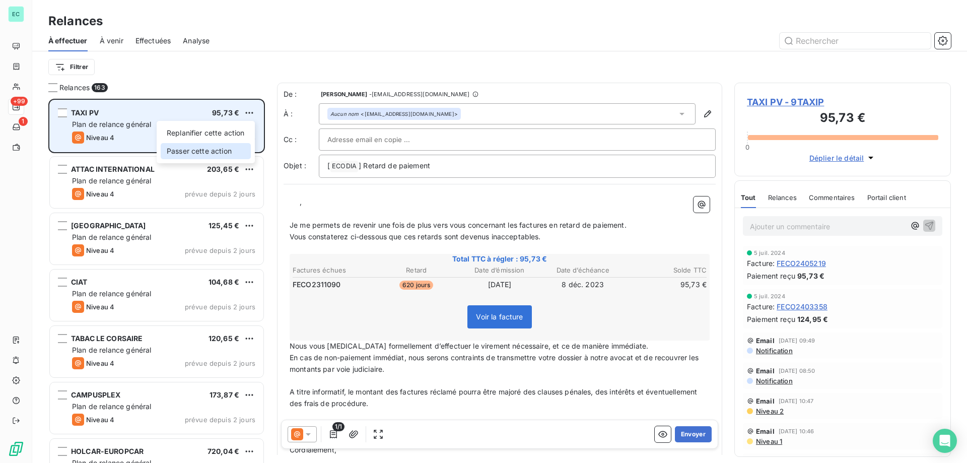
click at [207, 145] on div "Passer cette action" at bounding box center [206, 151] width 90 height 16
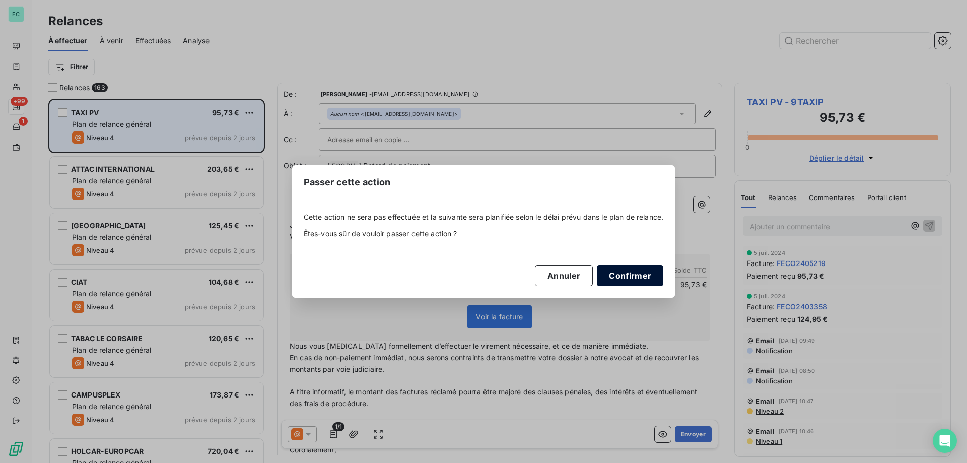
click at [637, 271] on button "Confirmer" at bounding box center [630, 275] width 66 height 21
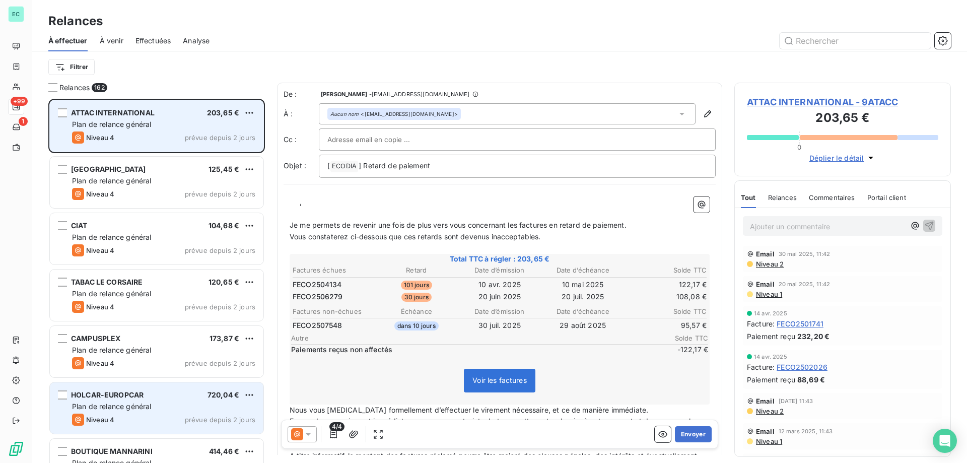
click at [160, 416] on div "Niveau 4 prévue depuis 2 jours" at bounding box center [163, 419] width 183 height 12
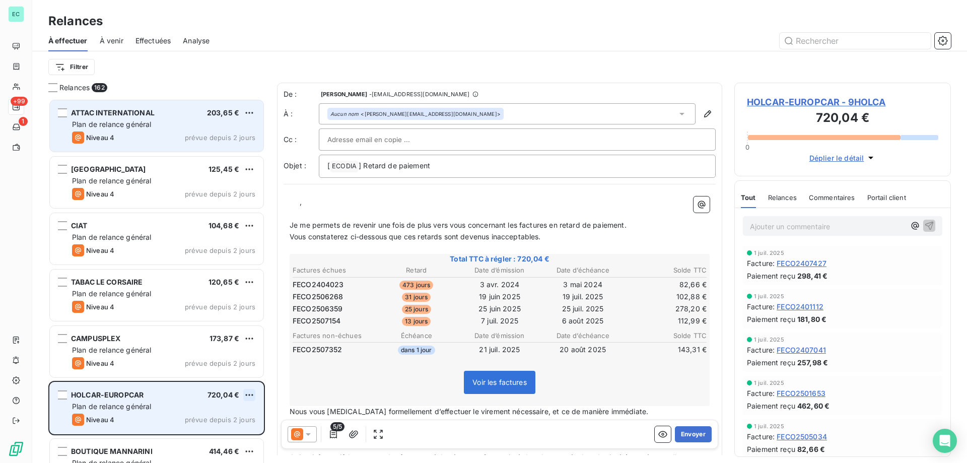
click at [250, 393] on html "EC +99 1 Relances À effectuer À venir Effectuées Analyse Filtrer Relances 162 A…" at bounding box center [483, 231] width 967 height 463
click at [198, 434] on div "Passer cette action" at bounding box center [206, 433] width 90 height 16
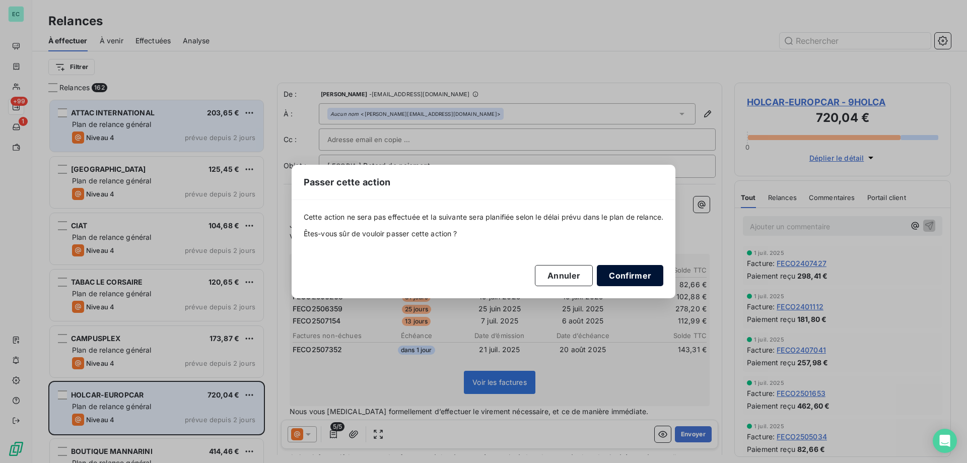
click at [645, 276] on button "Confirmer" at bounding box center [630, 275] width 66 height 21
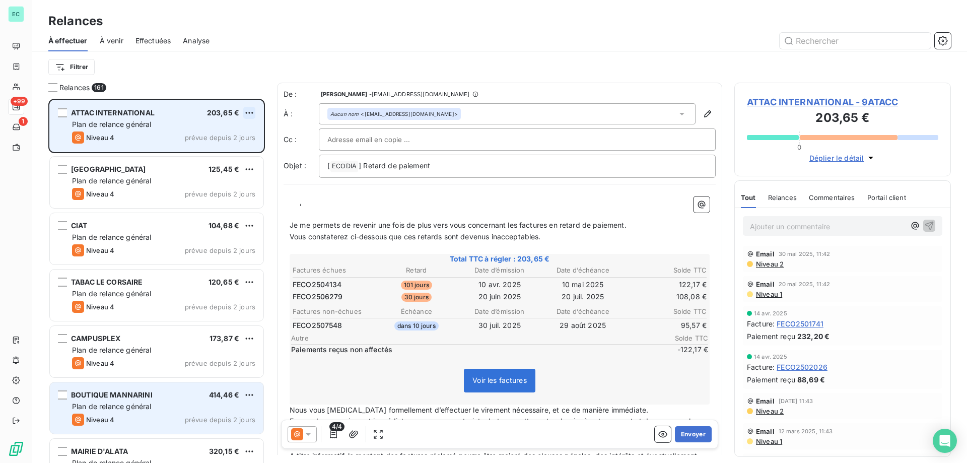
click at [249, 109] on html "EC +99 1 Relances À effectuer À venir Effectuées Analyse Filtrer Relances 161 A…" at bounding box center [483, 231] width 967 height 463
click at [241, 144] on div "Passer cette action" at bounding box center [206, 151] width 90 height 16
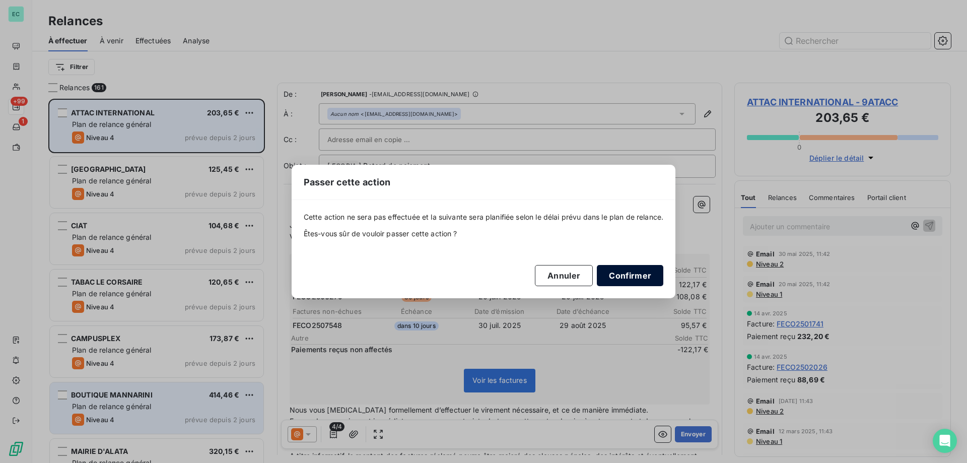
click at [630, 278] on button "Confirmer" at bounding box center [630, 275] width 66 height 21
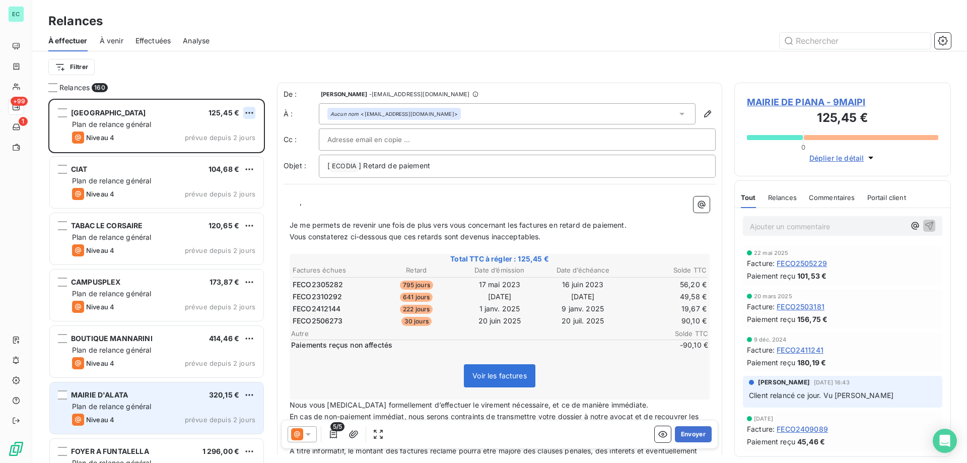
click at [251, 111] on html "EC +99 1 Relances À effectuer À venir Effectuées Analyse Filtrer Relances 160 M…" at bounding box center [483, 231] width 967 height 463
click at [244, 152] on div "Passer cette action" at bounding box center [206, 151] width 90 height 16
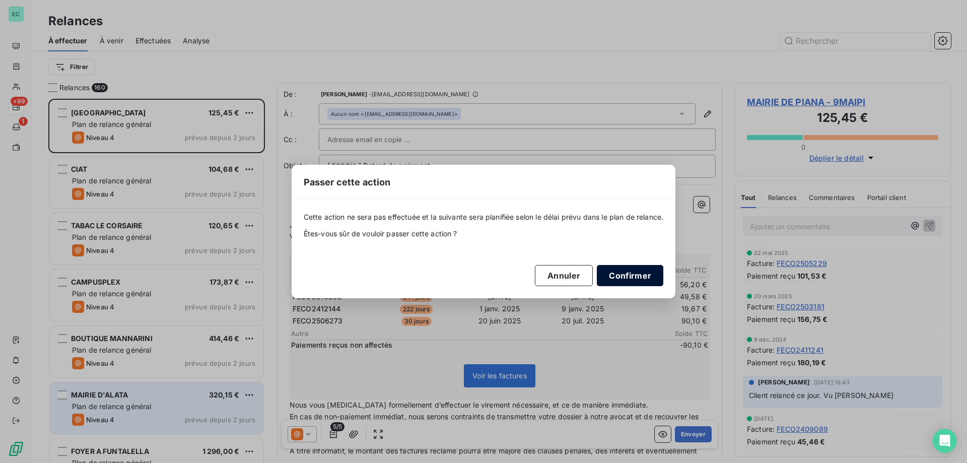
click at [629, 277] on button "Confirmer" at bounding box center [630, 275] width 66 height 21
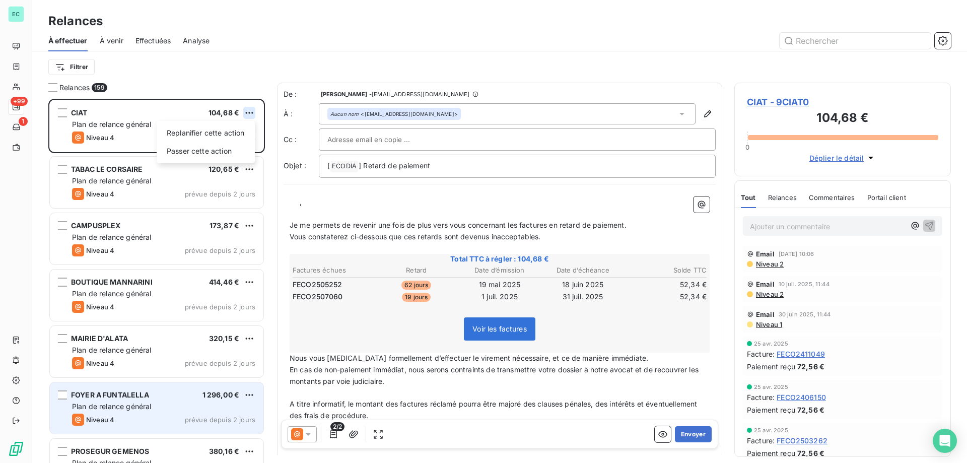
click at [249, 112] on html "EC +99 1 Relances À effectuer À venir Effectuées Analyse Filtrer Relances 159 C…" at bounding box center [483, 231] width 967 height 463
click at [222, 150] on div "Passer cette action" at bounding box center [206, 151] width 90 height 16
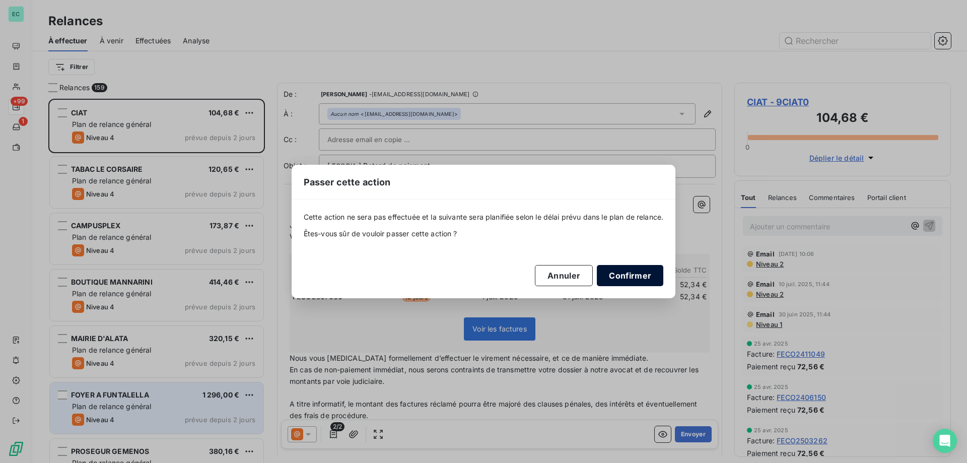
click at [628, 273] on button "Confirmer" at bounding box center [630, 275] width 66 height 21
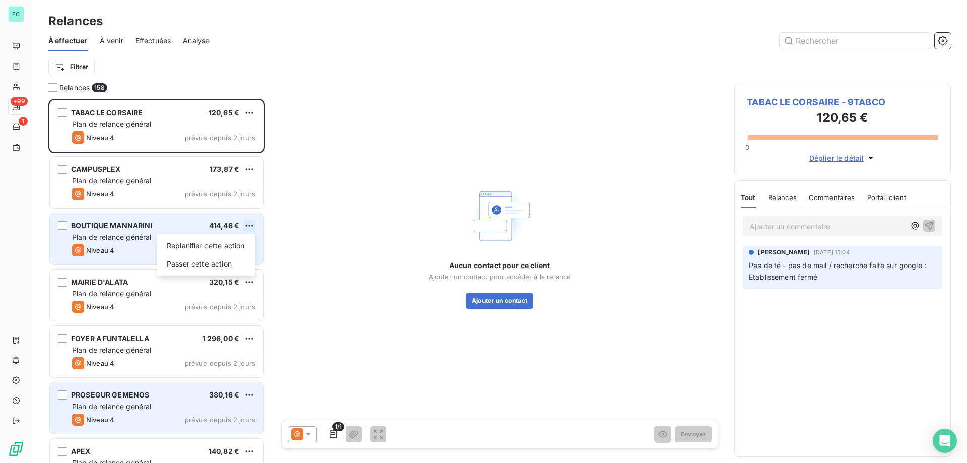
click at [253, 223] on html "EC +99 1 Relances À effectuer À venir Effectuées Analyse Filtrer Relances 158 T…" at bounding box center [483, 231] width 967 height 463
click at [209, 264] on div "Passer cette action" at bounding box center [206, 264] width 90 height 16
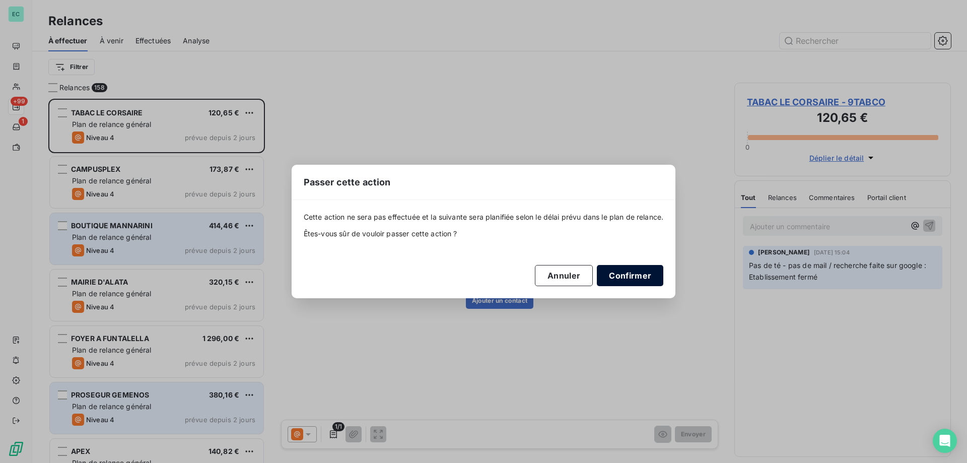
click at [622, 277] on button "Confirmer" at bounding box center [630, 275] width 66 height 21
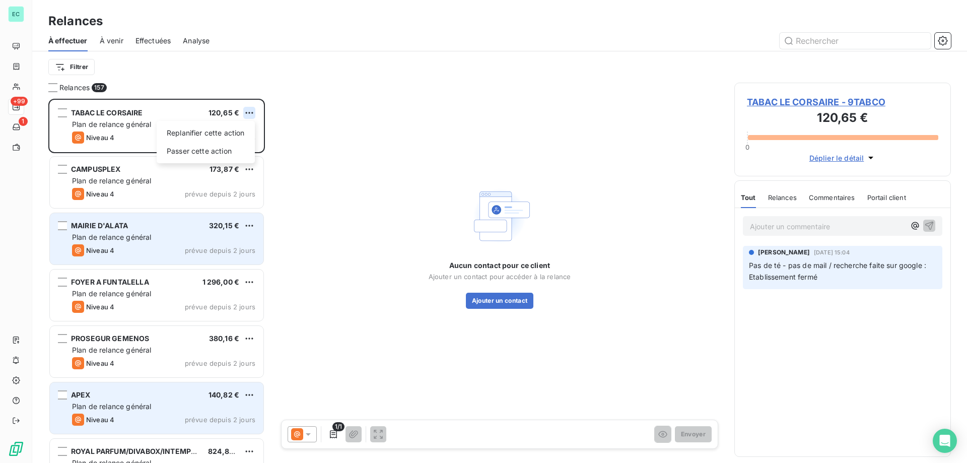
click at [249, 113] on html "EC +99 1 Relances À effectuer À venir Effectuées Analyse Filtrer Relances 157 T…" at bounding box center [483, 231] width 967 height 463
click at [236, 138] on div "Replanifier cette action" at bounding box center [206, 133] width 90 height 16
select select "7"
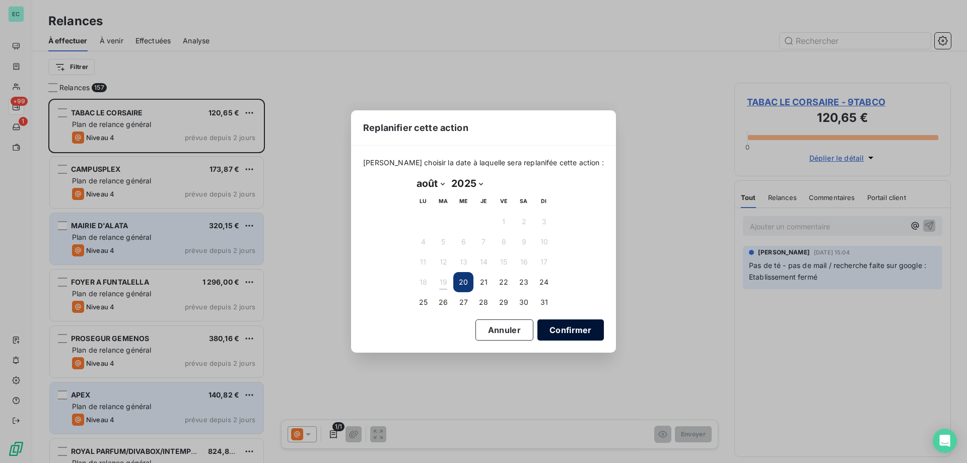
click at [555, 340] on button "Confirmer" at bounding box center [570, 329] width 66 height 21
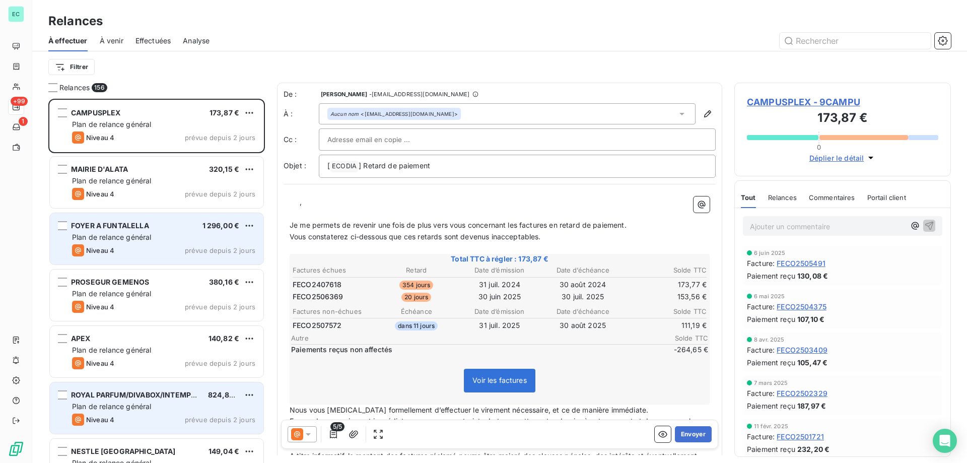
click at [202, 399] on div "ROYAL PARFUM/DIVABOX/INTEMPOLL 824,85 €" at bounding box center [163, 394] width 183 height 9
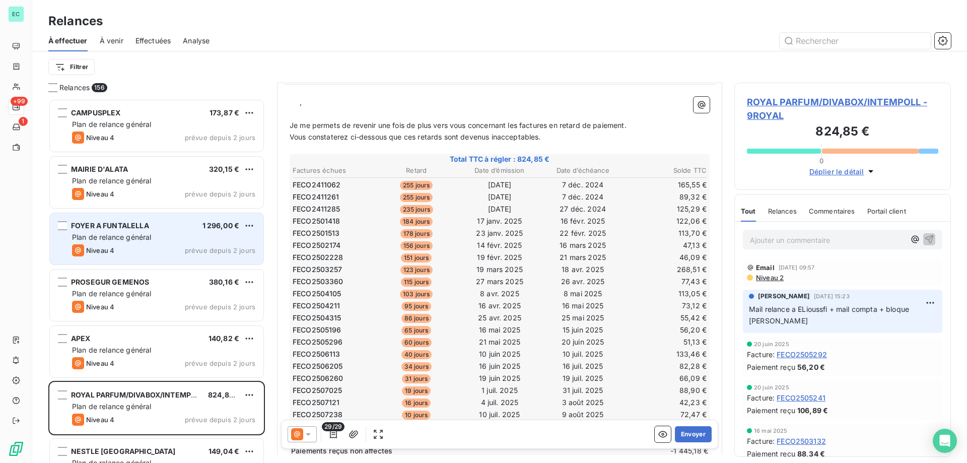
scroll to position [330, 0]
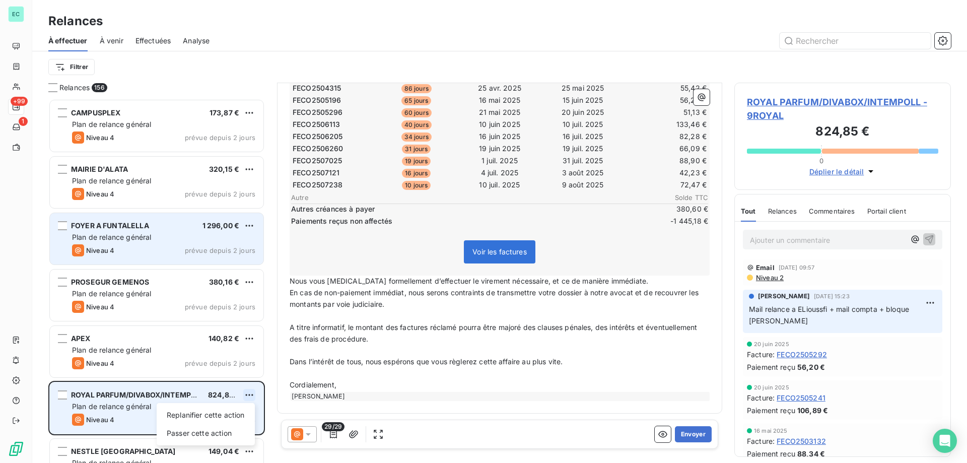
click at [246, 393] on html "EC +99 1 Relances À effectuer À venir Effectuées Analyse Filtrer Relances 156 C…" at bounding box center [483, 231] width 967 height 463
click at [237, 435] on div "Passer cette action" at bounding box center [206, 433] width 90 height 16
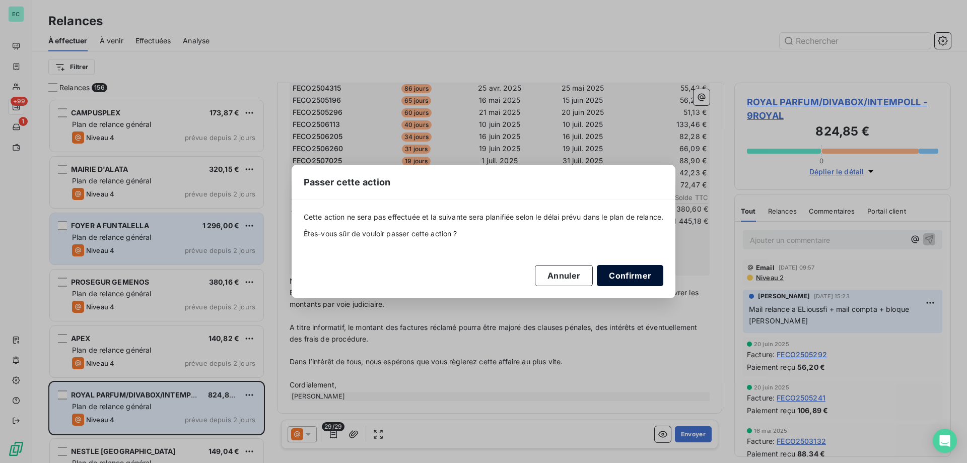
click at [642, 267] on button "Confirmer" at bounding box center [630, 275] width 66 height 21
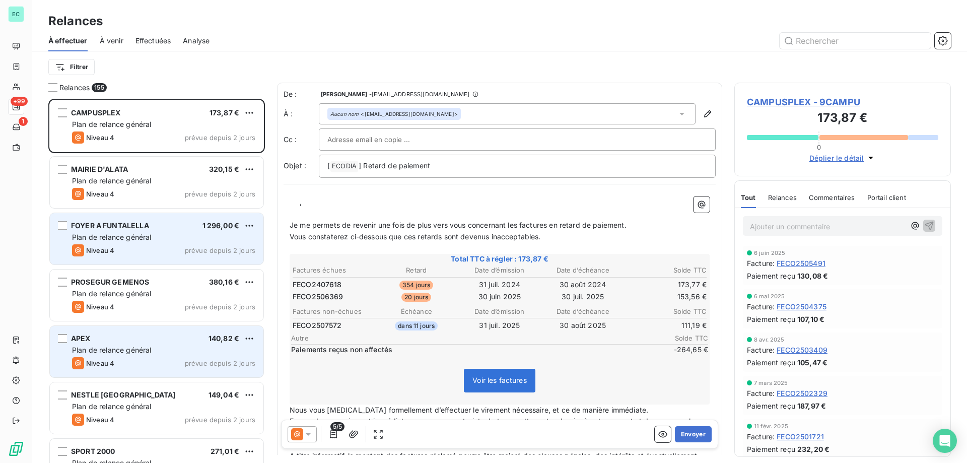
click at [256, 336] on div "APEX 140,82 € Plan de relance général [PERSON_NAME] 4 prévue depuis 2 jours" at bounding box center [156, 351] width 213 height 51
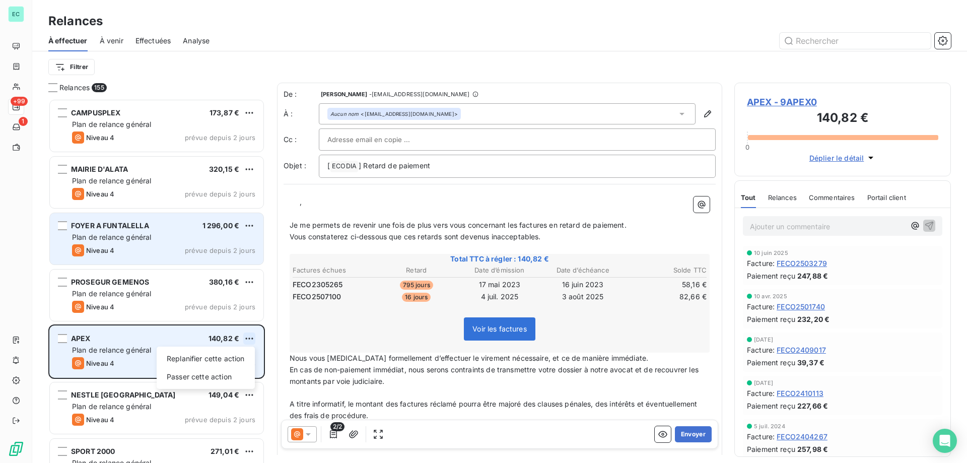
click at [252, 342] on html "EC +99 1 Relances À effectuer À venir Effectuées Analyse Filtrer Relances 155 C…" at bounding box center [483, 231] width 967 height 463
click at [211, 382] on div "Passer cette action" at bounding box center [206, 376] width 90 height 16
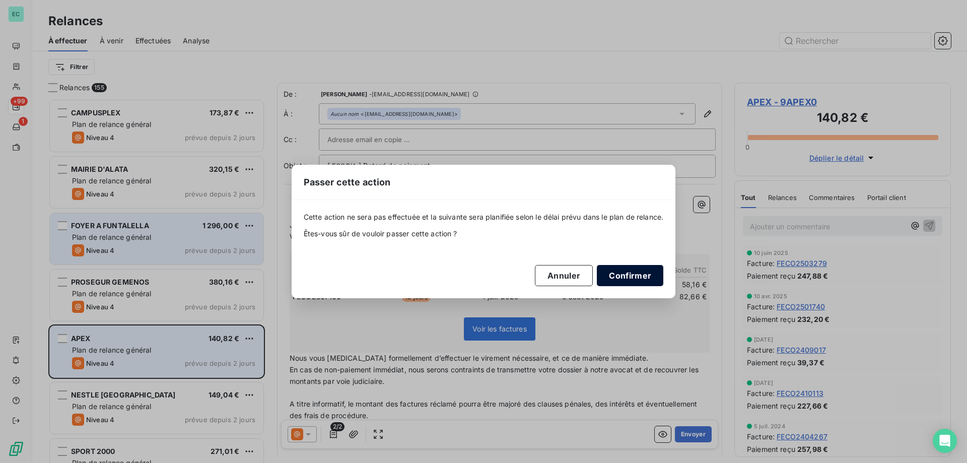
click at [632, 276] on button "Confirmer" at bounding box center [630, 275] width 66 height 21
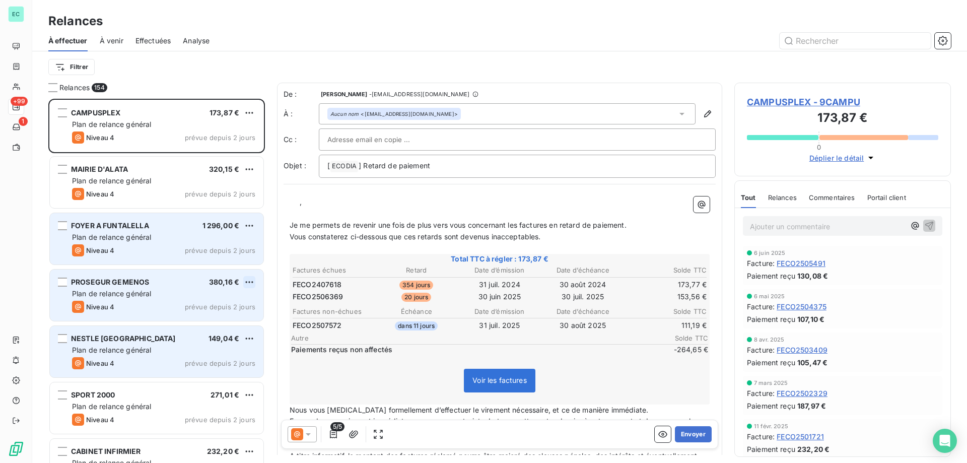
click at [252, 284] on html "EC +99 1 Relances À effectuer À venir Effectuées Analyse Filtrer Relances 154 C…" at bounding box center [483, 231] width 967 height 463
click at [211, 321] on div "Passer cette action" at bounding box center [206, 320] width 90 height 16
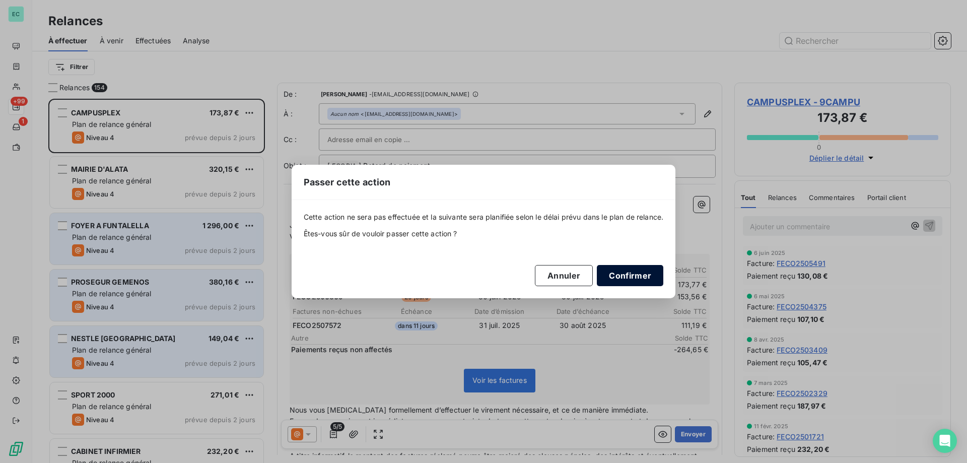
click at [654, 267] on button "Confirmer" at bounding box center [630, 275] width 66 height 21
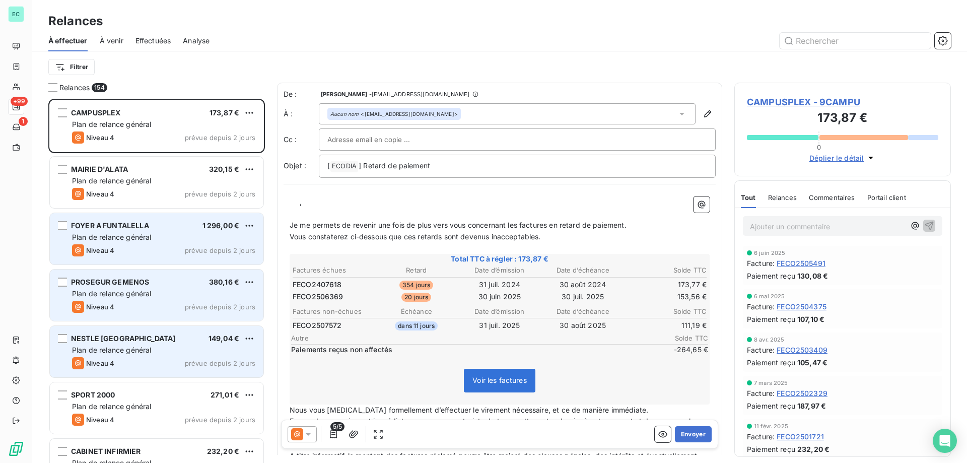
drag, startPoint x: 649, startPoint y: 280, endPoint x: 616, endPoint y: 275, distance: 33.1
click at [250, 220] on html "EC +99 1 Relances À effectuer À venir Effectuées Analyse Filtrer Relances 153 C…" at bounding box center [483, 231] width 967 height 463
click at [222, 262] on div "Passer cette action" at bounding box center [206, 264] width 90 height 16
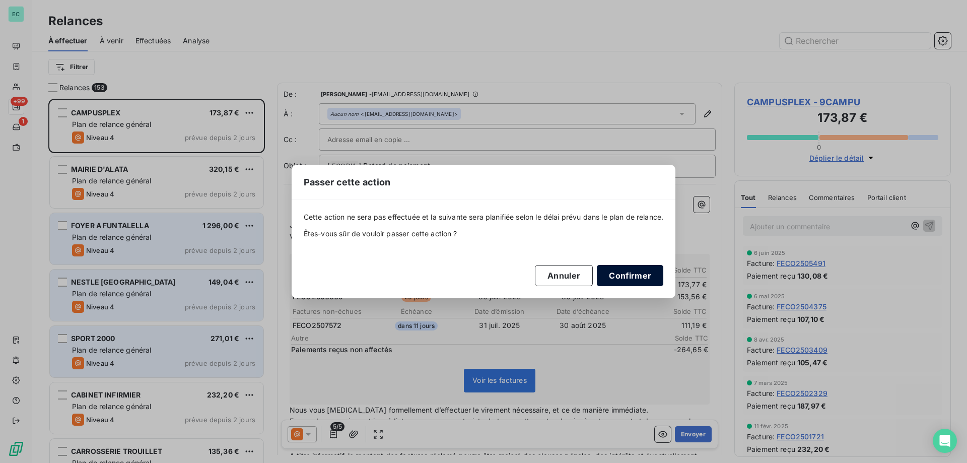
click at [640, 273] on button "Confirmer" at bounding box center [630, 275] width 66 height 21
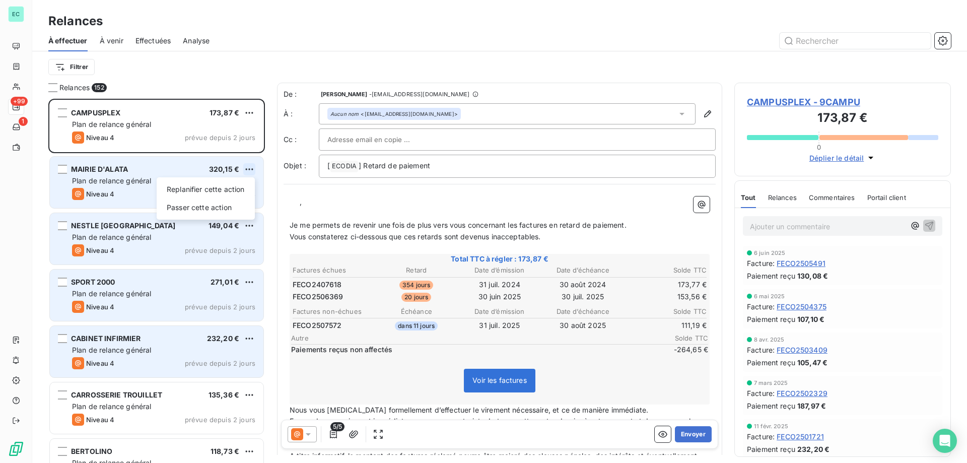
click at [250, 166] on html "EC +99 1 Relances À effectuer À venir Effectuées Analyse Filtrer Relances 152 C…" at bounding box center [483, 231] width 967 height 463
click at [237, 210] on div "Passer cette action" at bounding box center [206, 207] width 90 height 16
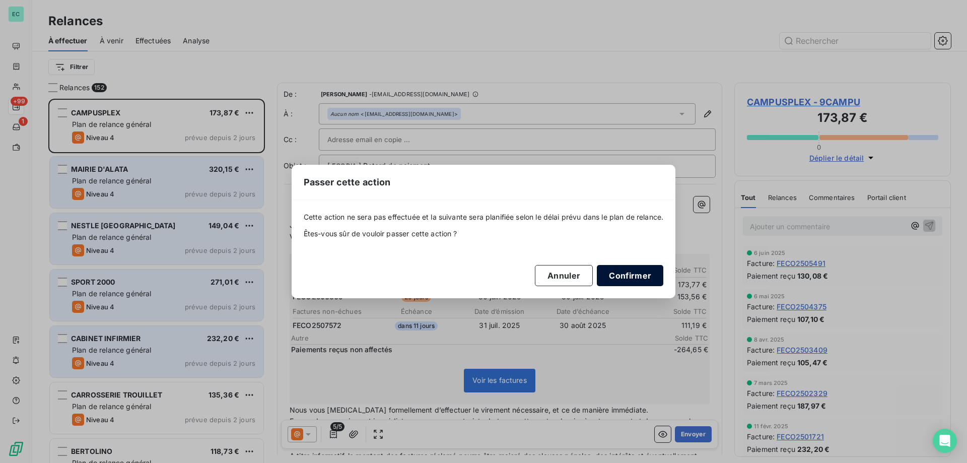
click at [641, 275] on button "Confirmer" at bounding box center [630, 275] width 66 height 21
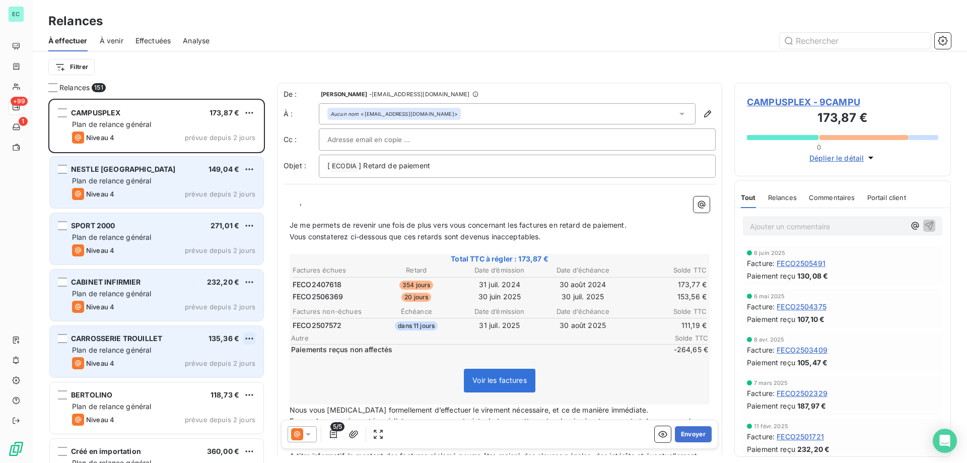
click at [253, 339] on html "EC +99 1 Relances À effectuer À venir Effectuées Analyse Filtrer Relances 151 C…" at bounding box center [483, 231] width 967 height 463
click at [236, 377] on div "Passer cette action" at bounding box center [206, 376] width 90 height 16
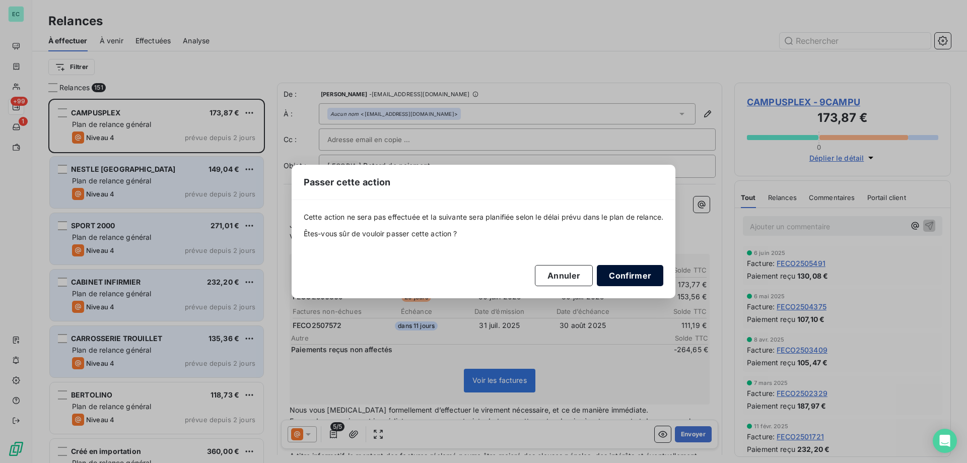
click at [659, 276] on button "Confirmer" at bounding box center [630, 275] width 66 height 21
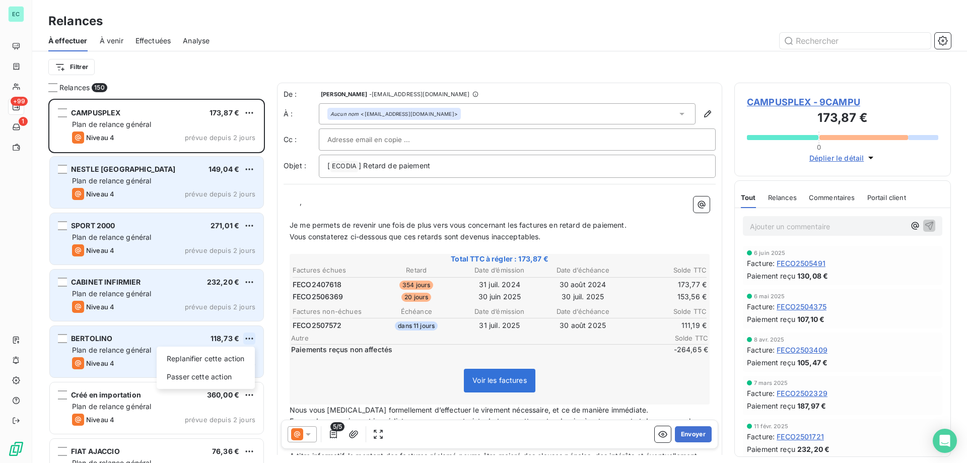
click at [249, 338] on html "EC +99 1 Relances À effectuer À venir Effectuées Analyse Filtrer Relances 150 C…" at bounding box center [483, 231] width 967 height 463
click at [228, 375] on div "Passer cette action" at bounding box center [206, 376] width 90 height 16
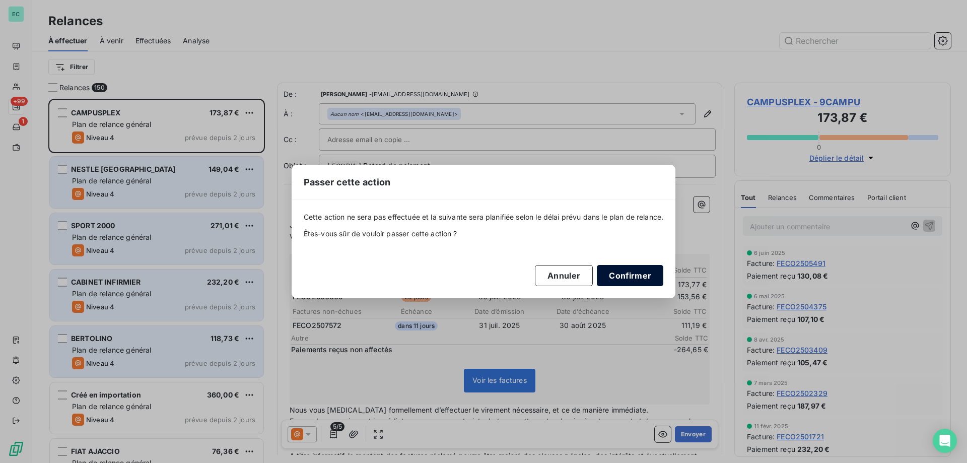
click at [617, 274] on button "Confirmer" at bounding box center [630, 275] width 66 height 21
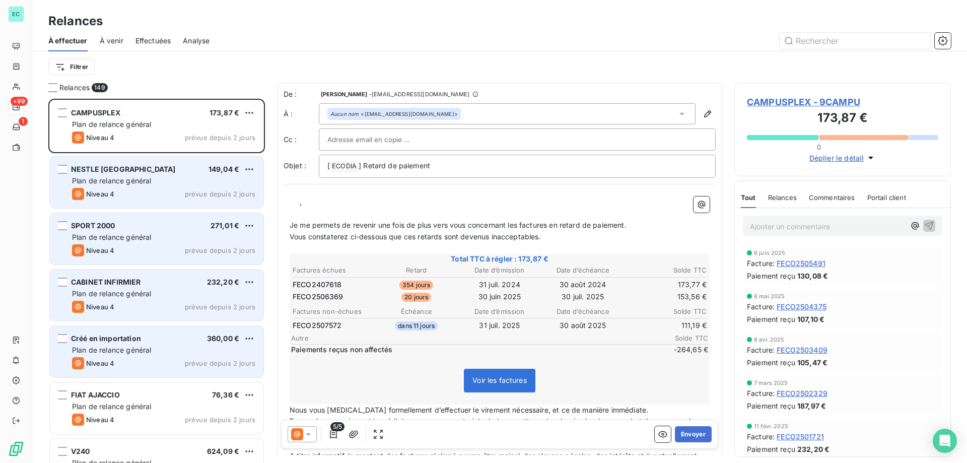
click at [257, 340] on div "Créé en importation 360,00 € Plan de relance général [PERSON_NAME] 4 prévue dep…" at bounding box center [156, 351] width 213 height 51
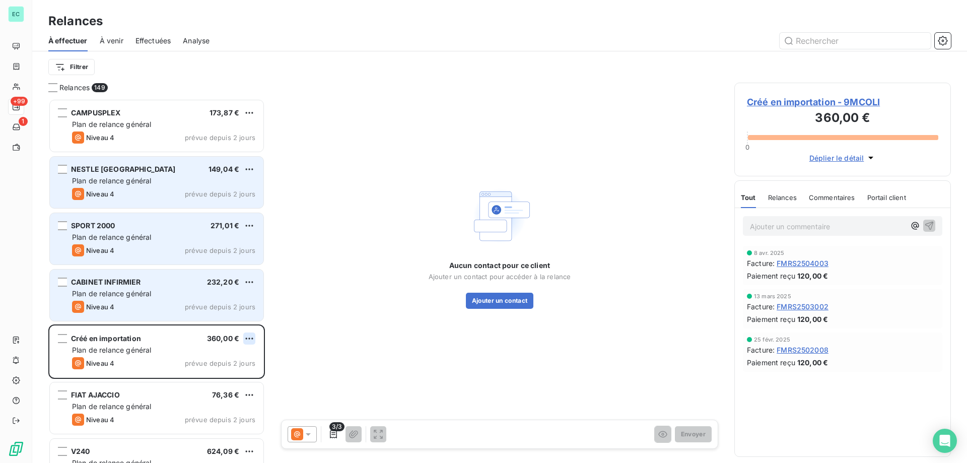
click at [253, 338] on html "EC +99 1 Relances À effectuer À venir Effectuées Analyse Filtrer Relances 149 C…" at bounding box center [483, 231] width 967 height 463
click at [212, 372] on div "Passer cette action" at bounding box center [206, 376] width 90 height 16
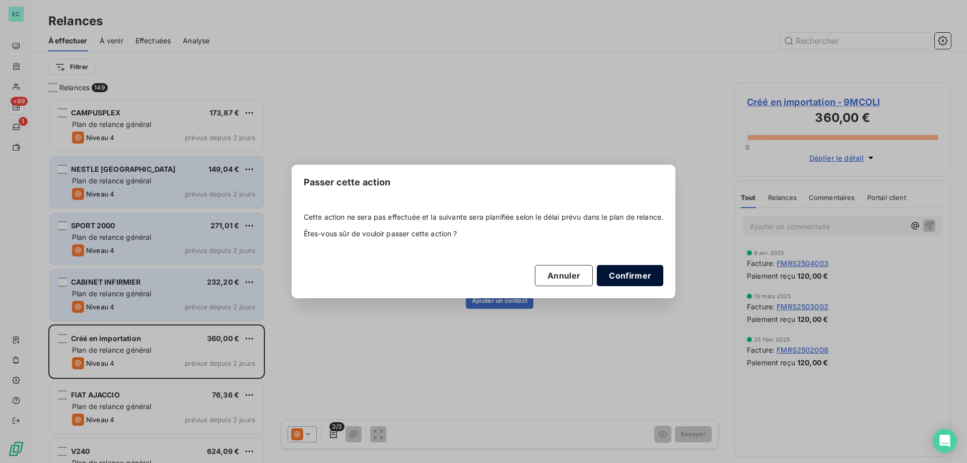
click at [636, 276] on button "Confirmer" at bounding box center [630, 275] width 66 height 21
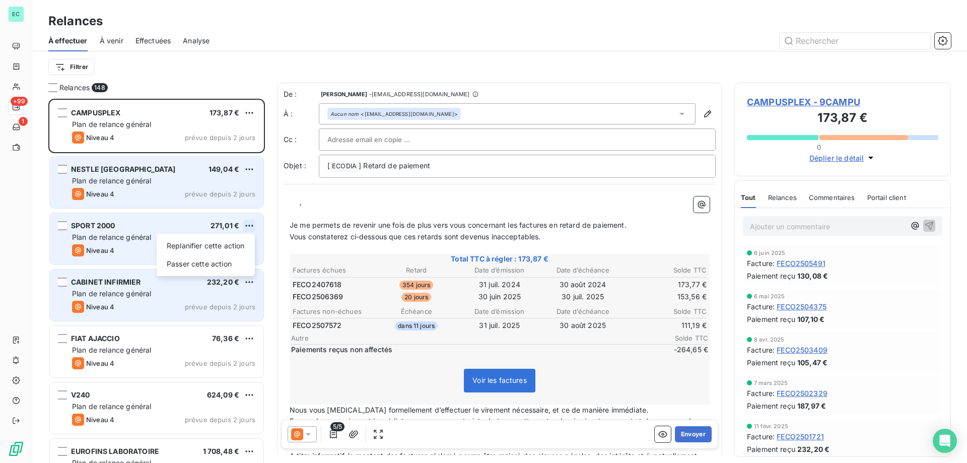
click at [251, 225] on html "EC +99 1 Relances À effectuer À venir Effectuées Analyse Filtrer Relances 148 C…" at bounding box center [483, 231] width 967 height 463
click at [204, 257] on div "Passer cette action" at bounding box center [206, 264] width 90 height 16
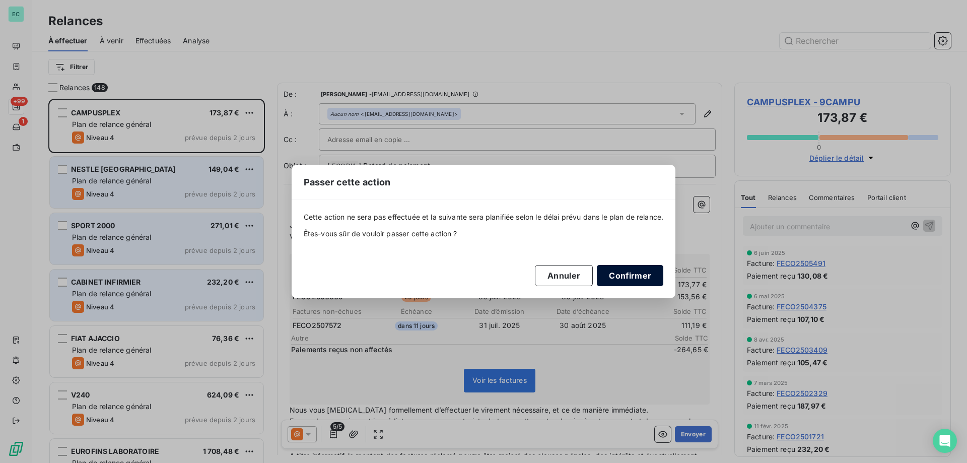
click at [652, 265] on button "Confirmer" at bounding box center [630, 275] width 66 height 21
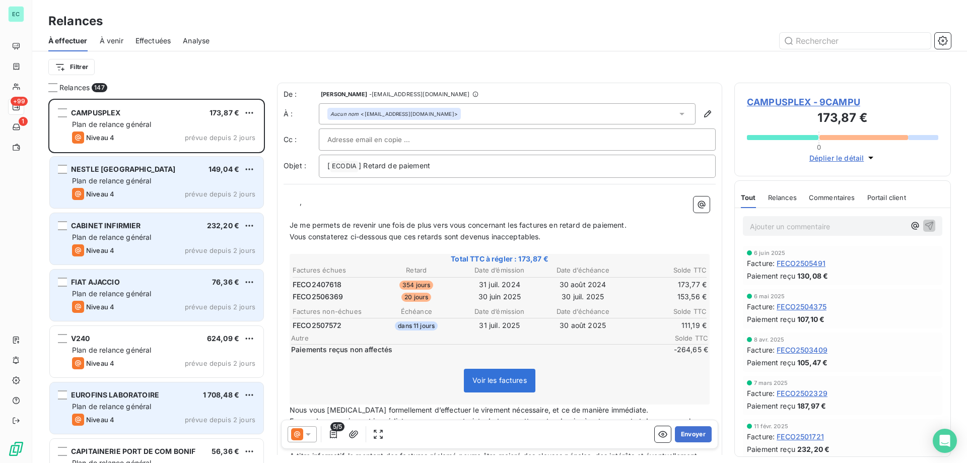
click at [208, 411] on div "EUROFINS LABORATOIRE 1 708,48 € Plan de relance général [PERSON_NAME] 4 prévue …" at bounding box center [156, 407] width 213 height 51
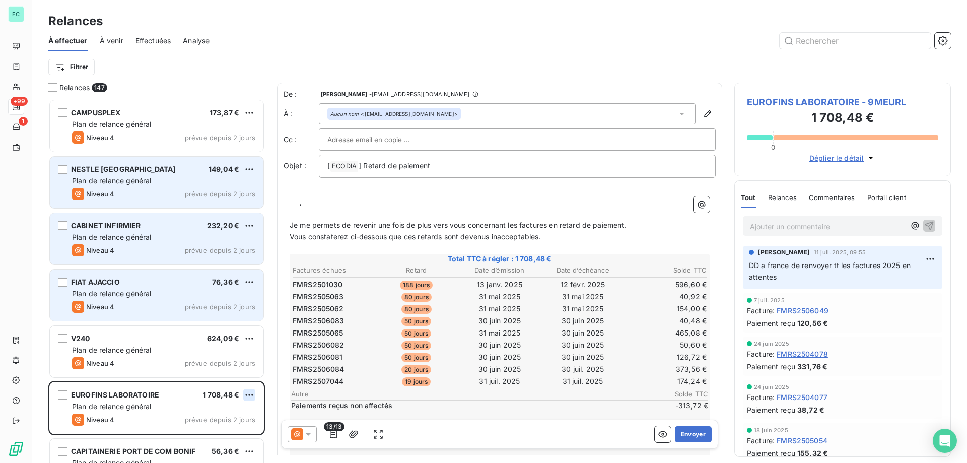
click at [248, 394] on html "EC +99 1 Relances À effectuer À venir Effectuées Analyse Filtrer Relances 147 C…" at bounding box center [483, 231] width 967 height 463
click at [220, 430] on div "Passer cette action" at bounding box center [206, 433] width 90 height 16
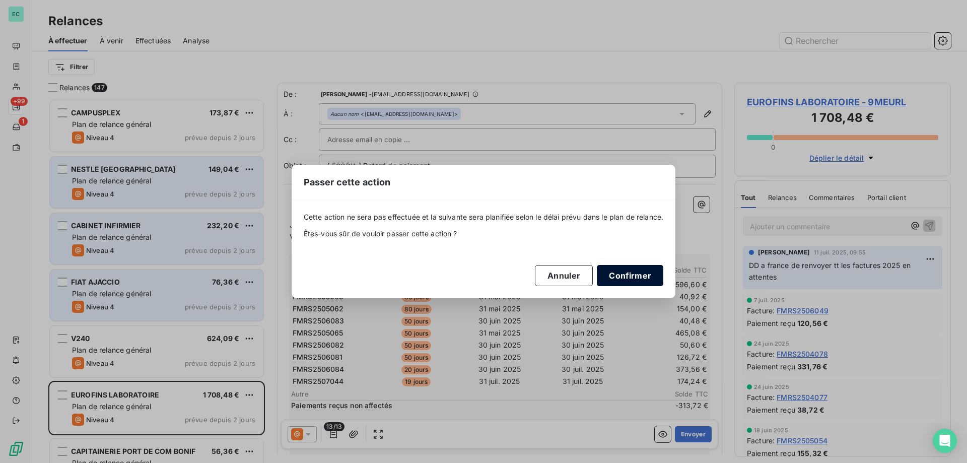
click at [634, 282] on button "Confirmer" at bounding box center [630, 275] width 66 height 21
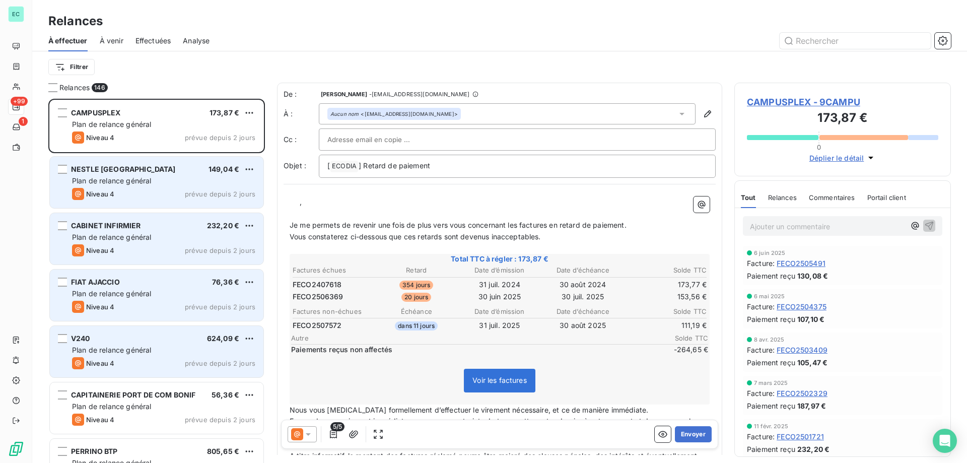
click at [178, 351] on div "Plan de relance général" at bounding box center [163, 350] width 183 height 10
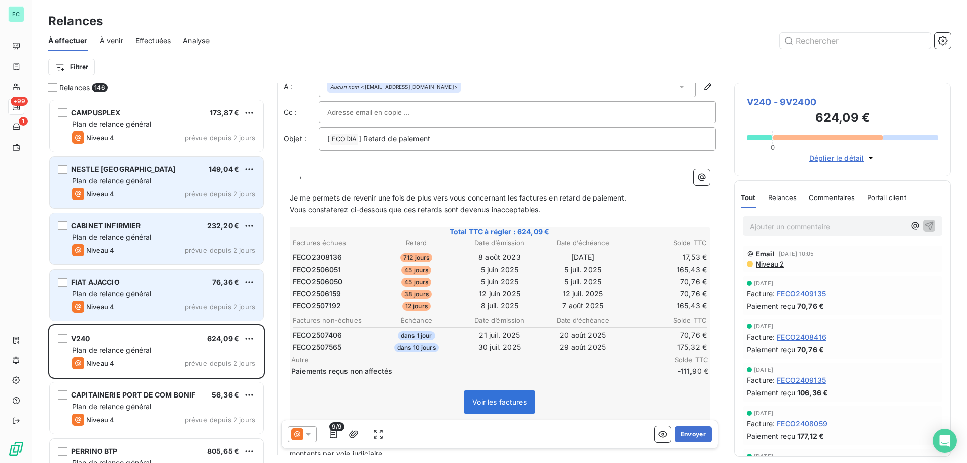
scroll to position [51, 0]
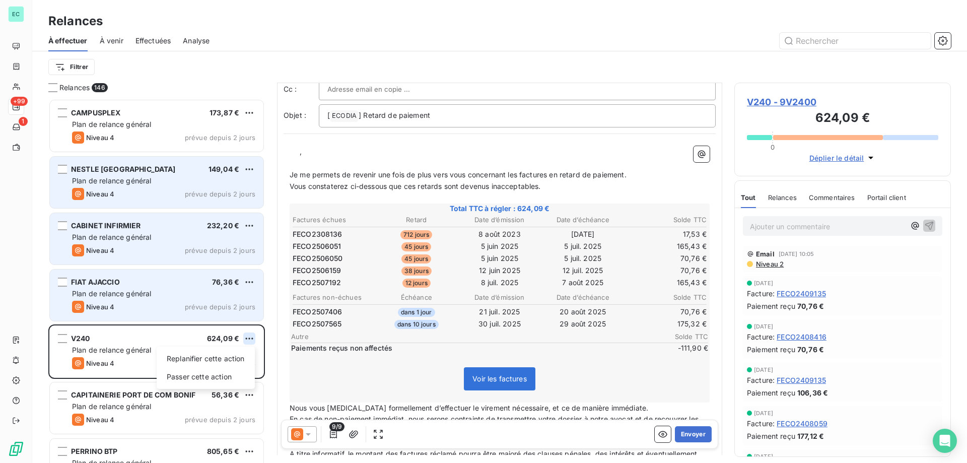
click at [248, 336] on html "EC +99 1 Relances À effectuer À venir Effectuées Analyse Filtrer Relances 146 C…" at bounding box center [483, 231] width 967 height 463
click at [207, 376] on div "Passer cette action" at bounding box center [206, 376] width 90 height 16
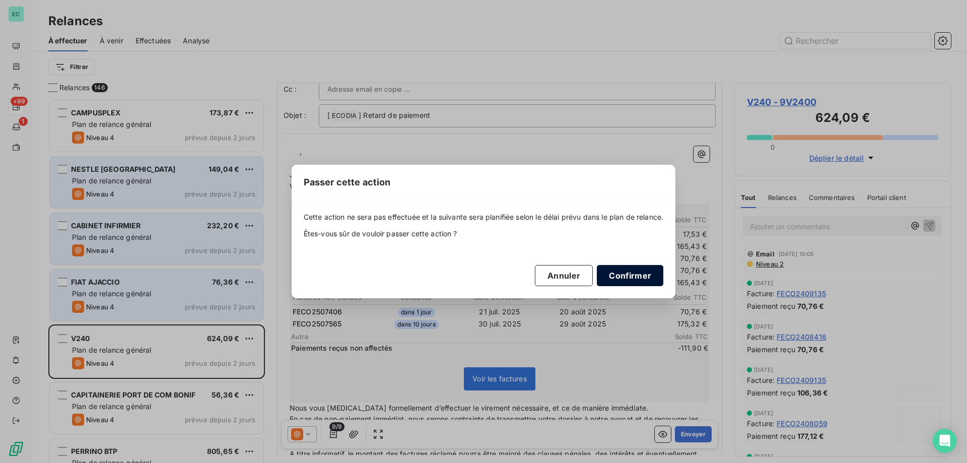
click at [629, 274] on button "Confirmer" at bounding box center [630, 275] width 66 height 21
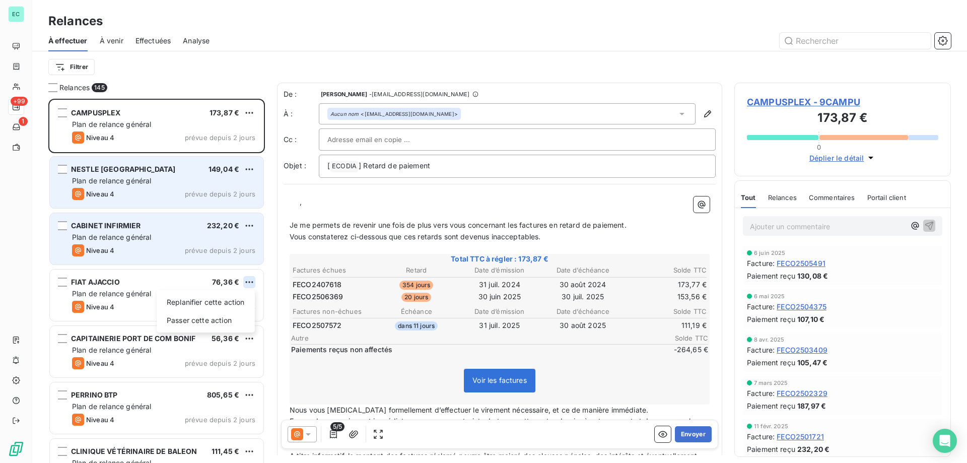
click at [250, 280] on html "EC +99 1 Relances À effectuer À venir Effectuées Analyse Filtrer Relances 145 C…" at bounding box center [483, 231] width 967 height 463
click at [222, 318] on div "Passer cette action" at bounding box center [206, 320] width 90 height 16
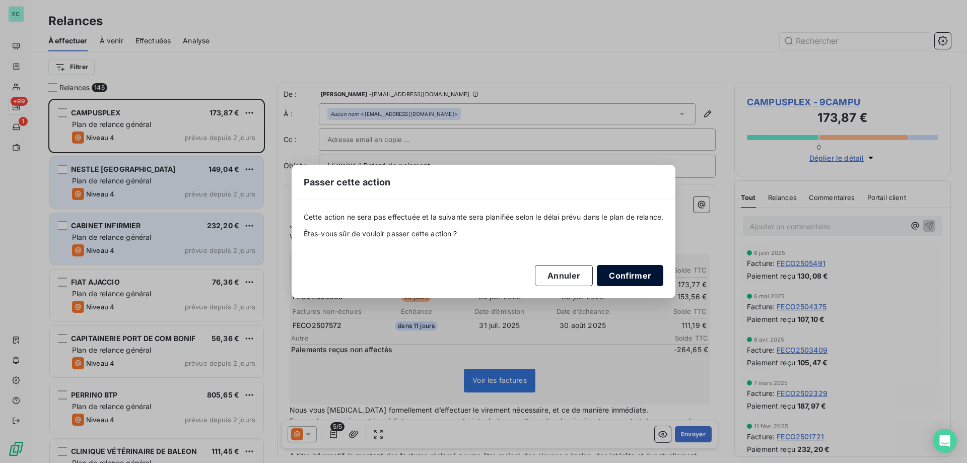
click at [622, 271] on button "Confirmer" at bounding box center [630, 275] width 66 height 21
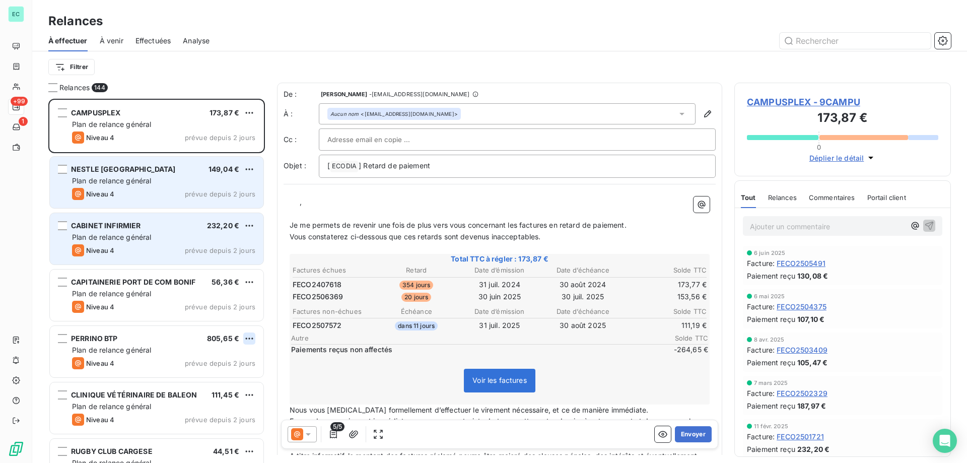
click at [245, 335] on html "EC +99 1 Relances À effectuer À venir Effectuées Analyse Filtrer Relances 144 C…" at bounding box center [483, 231] width 967 height 463
click at [221, 375] on div "Passer cette action" at bounding box center [206, 376] width 90 height 16
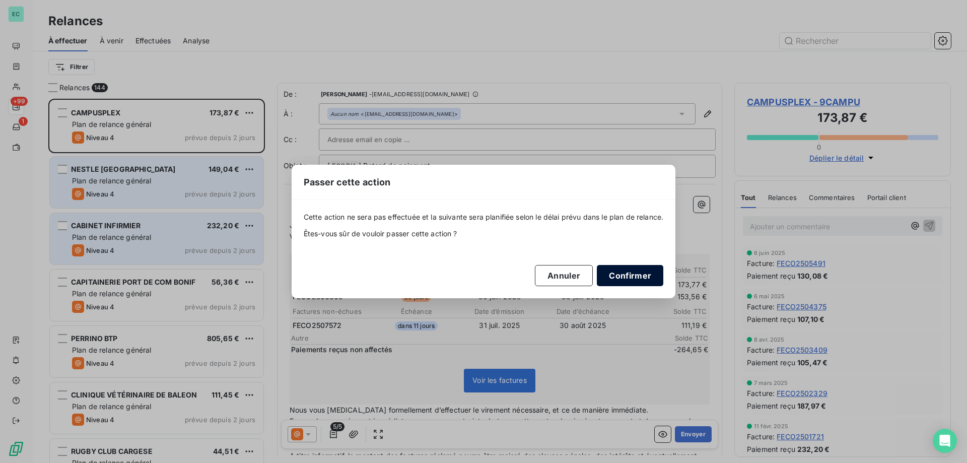
click at [636, 281] on button "Confirmer" at bounding box center [630, 275] width 66 height 21
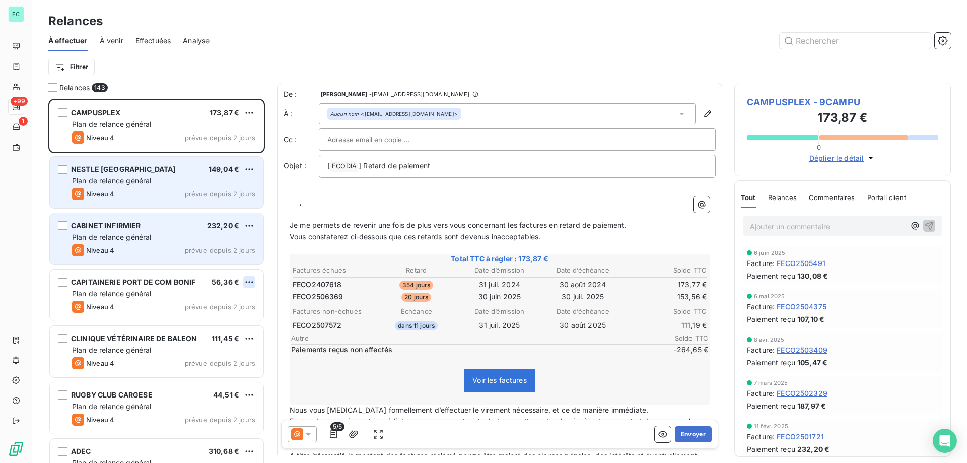
click at [247, 283] on html "EC +99 1 Relances À effectuer À venir Effectuées Analyse Filtrer Relances 143 C…" at bounding box center [483, 231] width 967 height 463
click at [203, 322] on div "Passer cette action" at bounding box center [206, 320] width 90 height 16
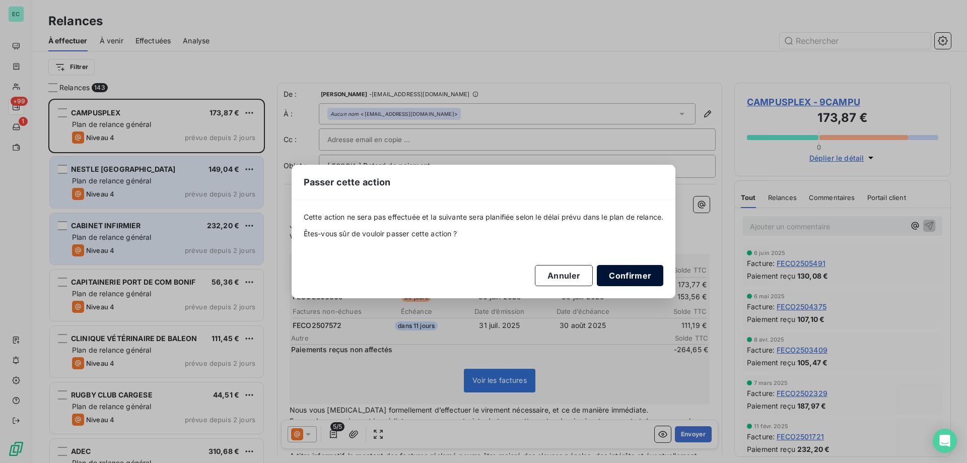
click at [613, 277] on button "Confirmer" at bounding box center [630, 275] width 66 height 21
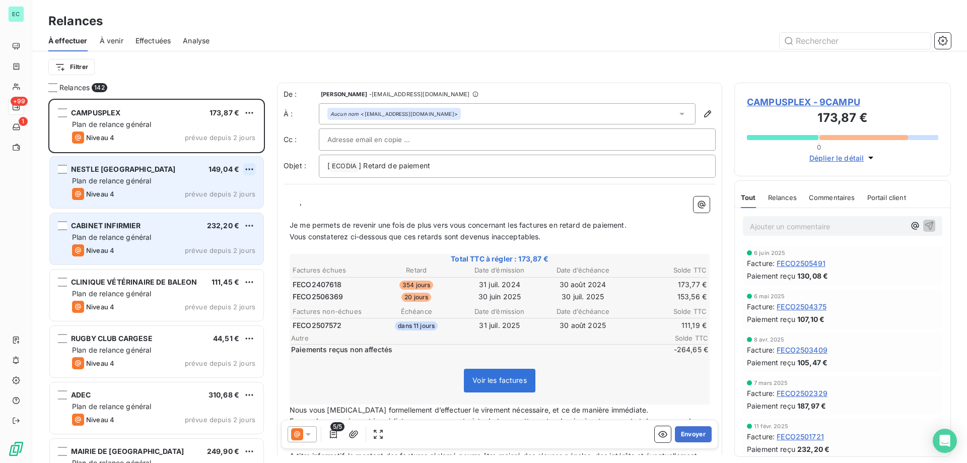
click at [253, 166] on html "EC +99 1 Relances À effectuer À venir Effectuées Analyse Filtrer Relances 142 C…" at bounding box center [483, 231] width 967 height 463
click at [239, 201] on div "Passer cette action" at bounding box center [206, 207] width 90 height 16
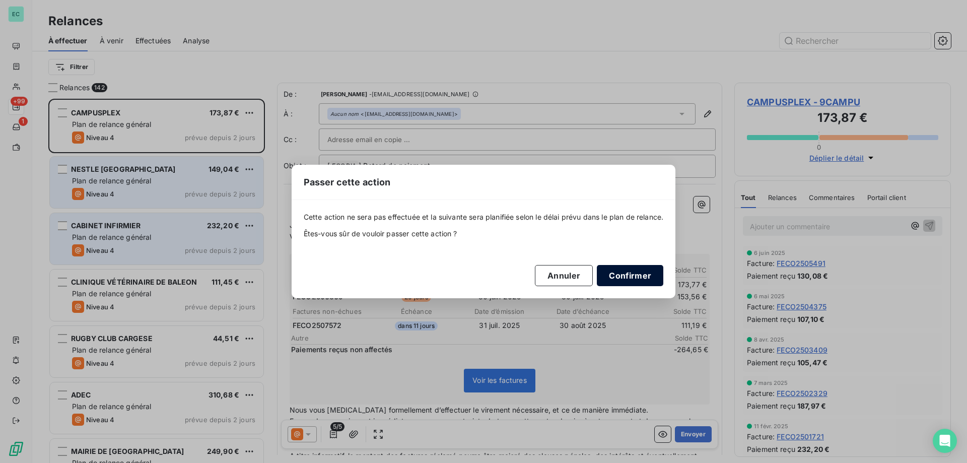
click at [645, 271] on button "Confirmer" at bounding box center [630, 275] width 66 height 21
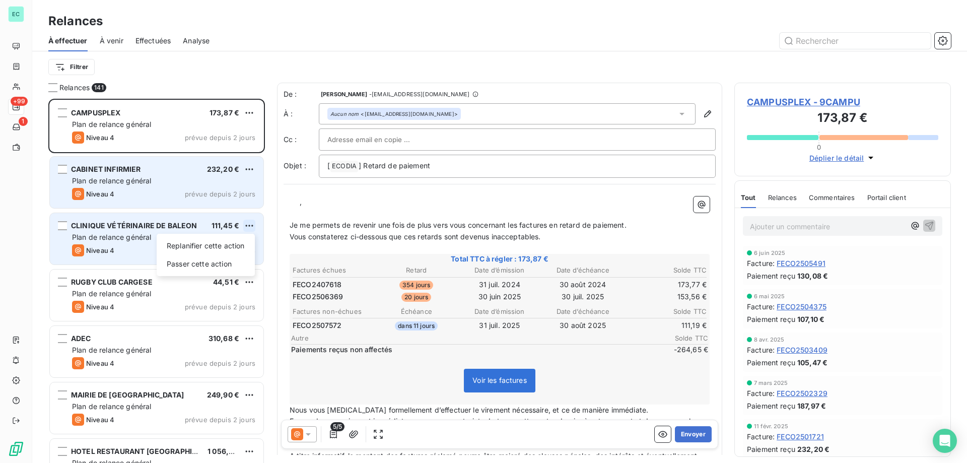
click at [250, 223] on html "EC +99 1 Relances À effectuer À venir Effectuées Analyse Filtrer Relances 141 C…" at bounding box center [483, 231] width 967 height 463
click at [224, 259] on div "Passer cette action" at bounding box center [206, 264] width 90 height 16
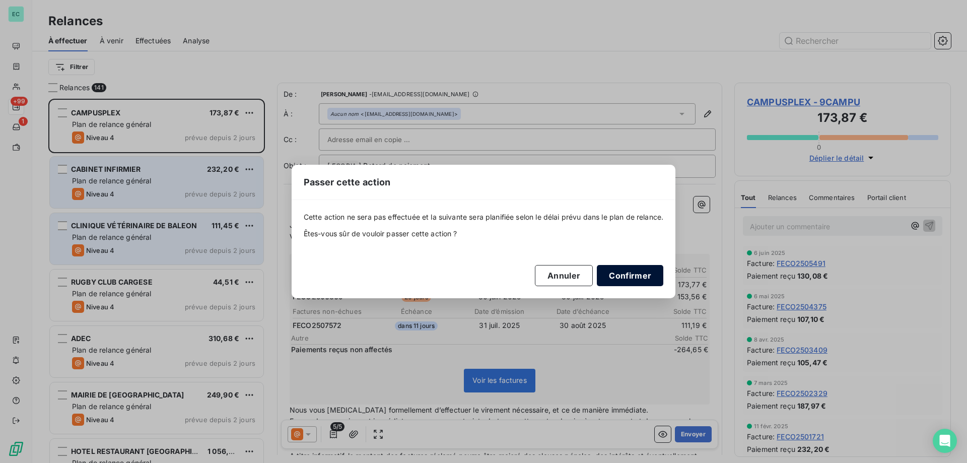
click at [619, 281] on button "Confirmer" at bounding box center [630, 275] width 66 height 21
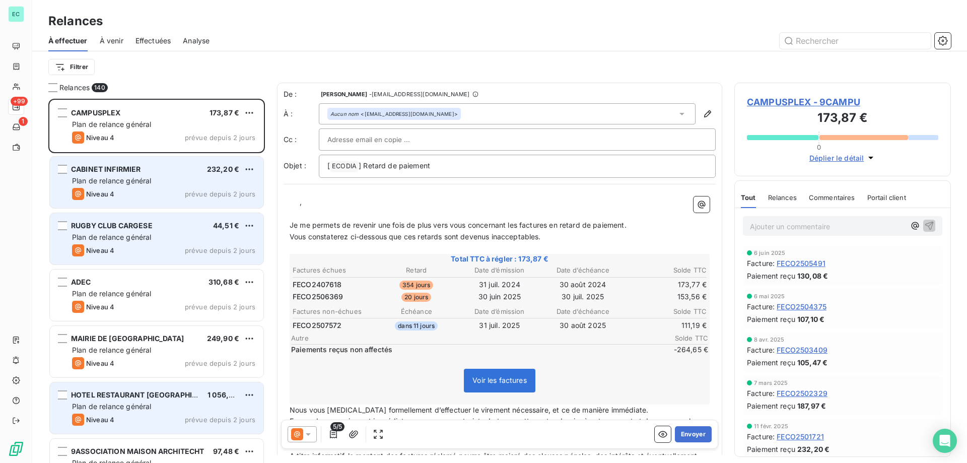
click at [201, 421] on span "prévue depuis 2 jours" at bounding box center [220, 419] width 70 height 8
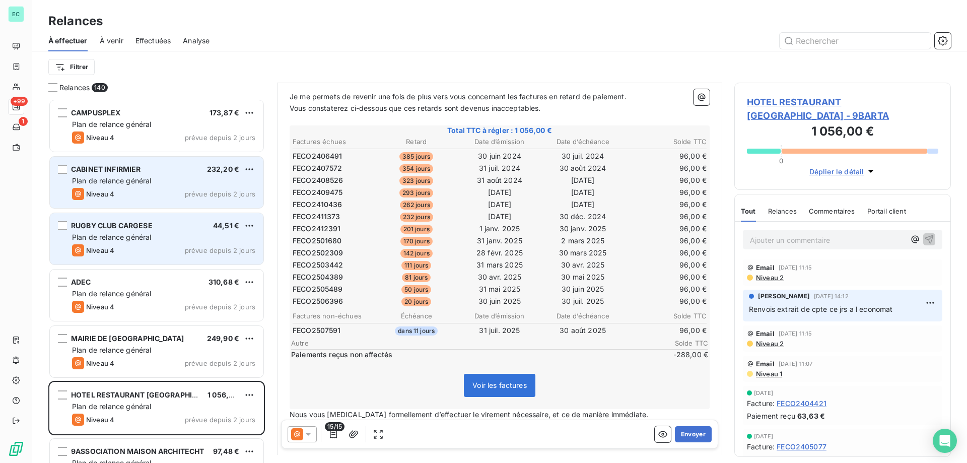
scroll to position [262, 0]
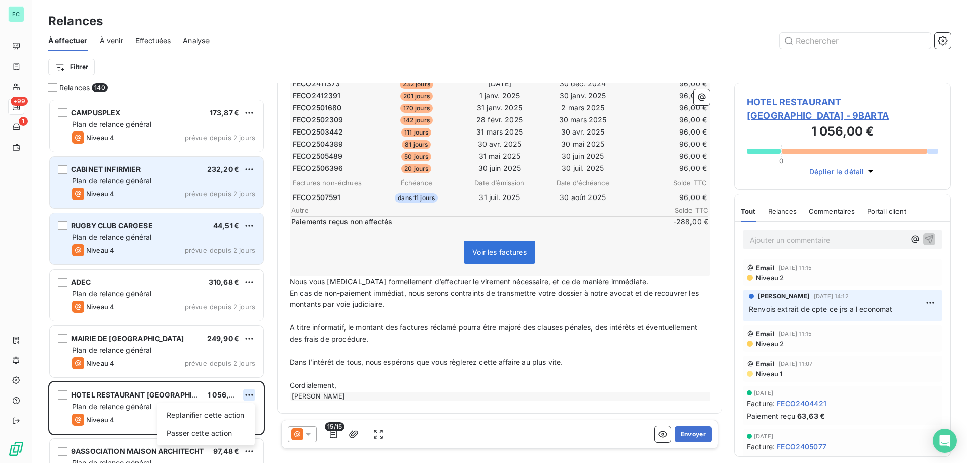
click at [250, 395] on html "EC +99 1 Relances À effectuer À venir Effectuées Analyse Filtrer Relances 140 C…" at bounding box center [483, 231] width 967 height 463
click at [229, 431] on div "Passer cette action" at bounding box center [206, 433] width 90 height 16
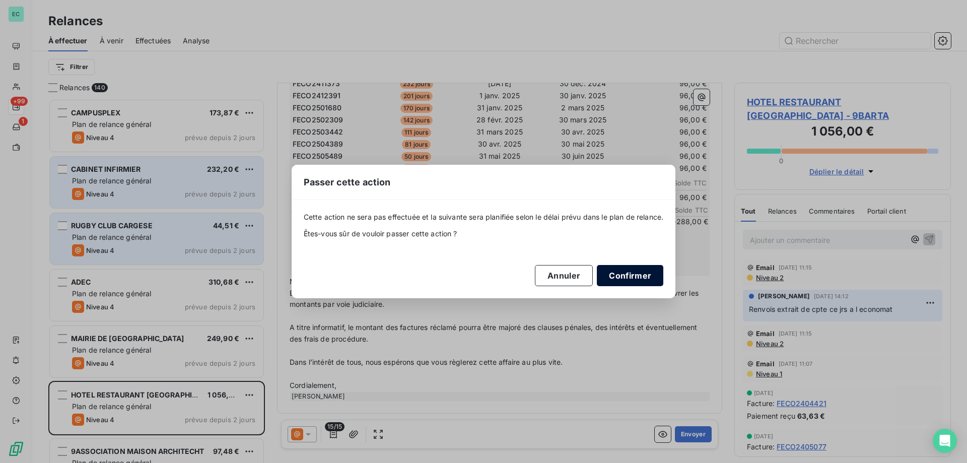
click at [662, 278] on button "Confirmer" at bounding box center [630, 275] width 66 height 21
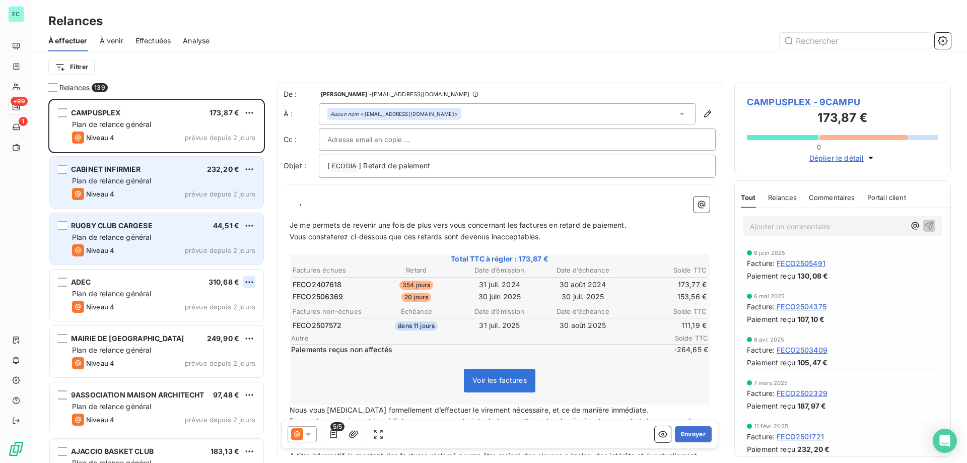
click at [250, 280] on html "EC +99 1 Relances À effectuer À venir Effectuées Analyse Filtrer Relances 139 C…" at bounding box center [483, 231] width 967 height 463
click at [224, 318] on div "Passer cette action" at bounding box center [206, 320] width 90 height 16
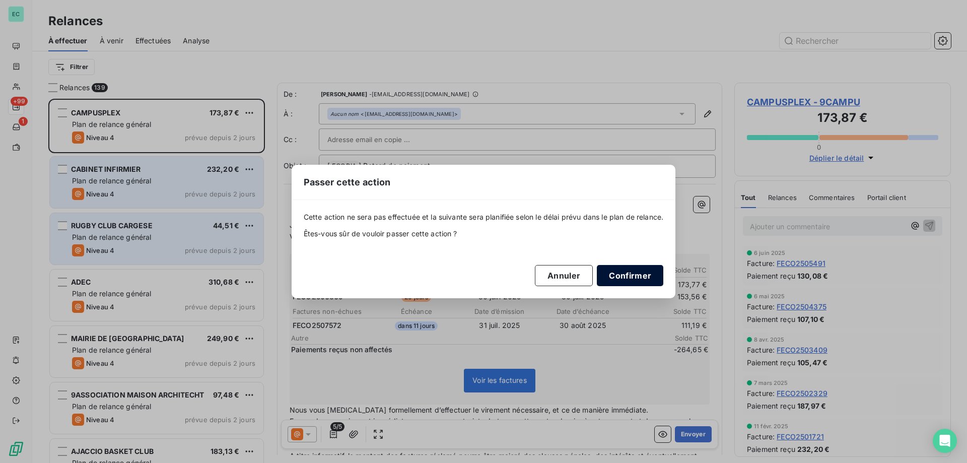
click at [653, 281] on button "Confirmer" at bounding box center [630, 275] width 66 height 21
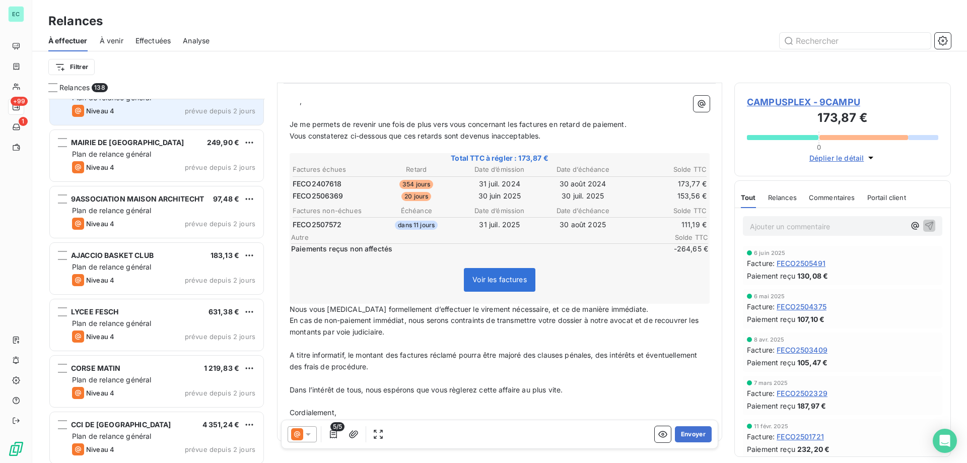
scroll to position [152, 0]
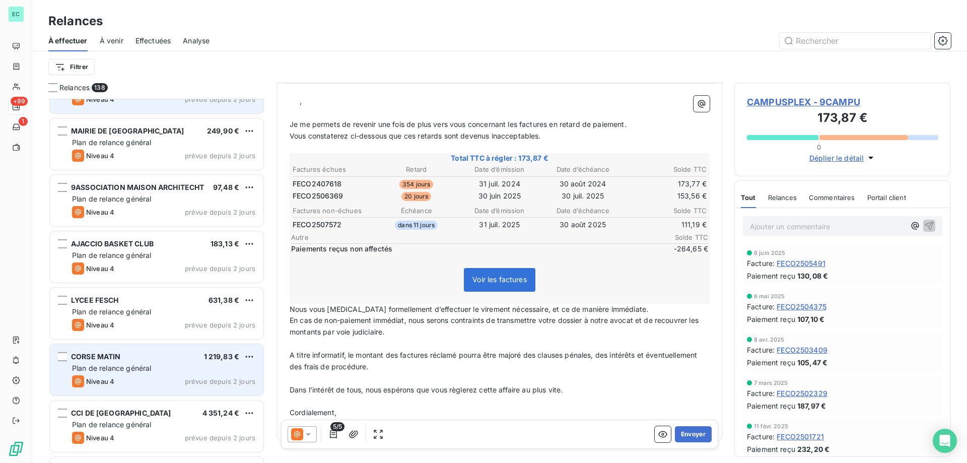
click at [218, 361] on div "1 219,83 €" at bounding box center [222, 356] width 36 height 10
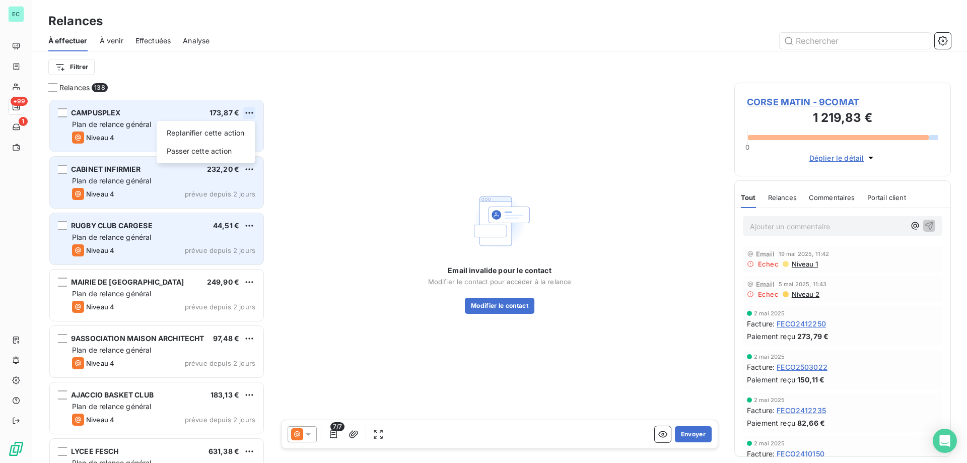
click at [255, 115] on html "EC +99 1 Relances À effectuer À venir Effectuées Analyse Filtrer Relances 138 C…" at bounding box center [483, 231] width 967 height 463
click at [227, 152] on div "Passer cette action" at bounding box center [206, 151] width 90 height 16
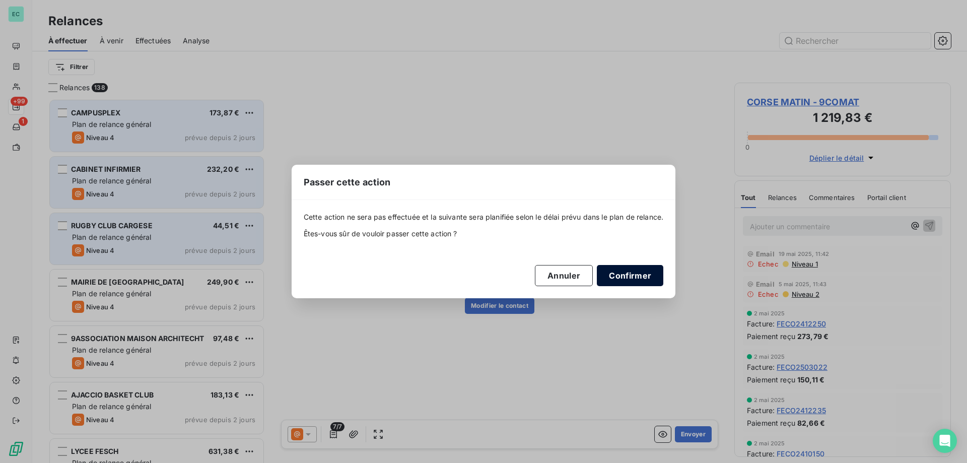
click at [633, 276] on button "Confirmer" at bounding box center [630, 275] width 66 height 21
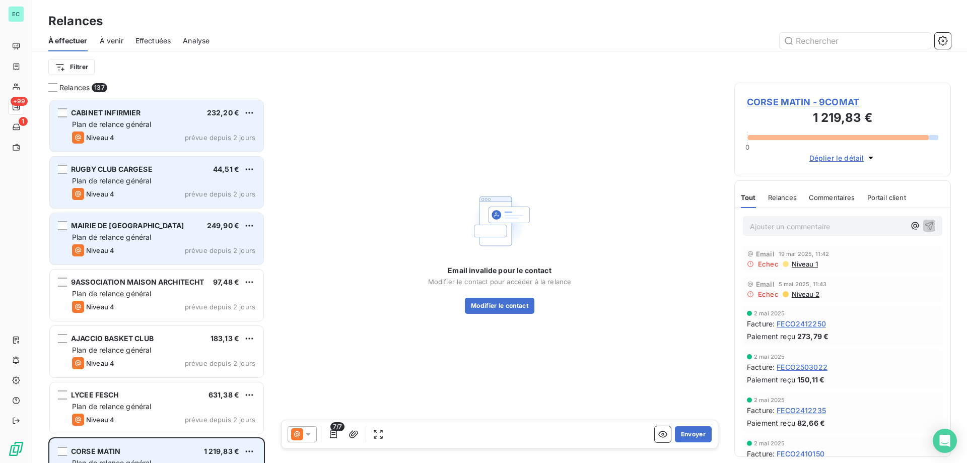
click at [190, 449] on div "CORSE MATIN 1 219,83 €" at bounding box center [163, 451] width 183 height 9
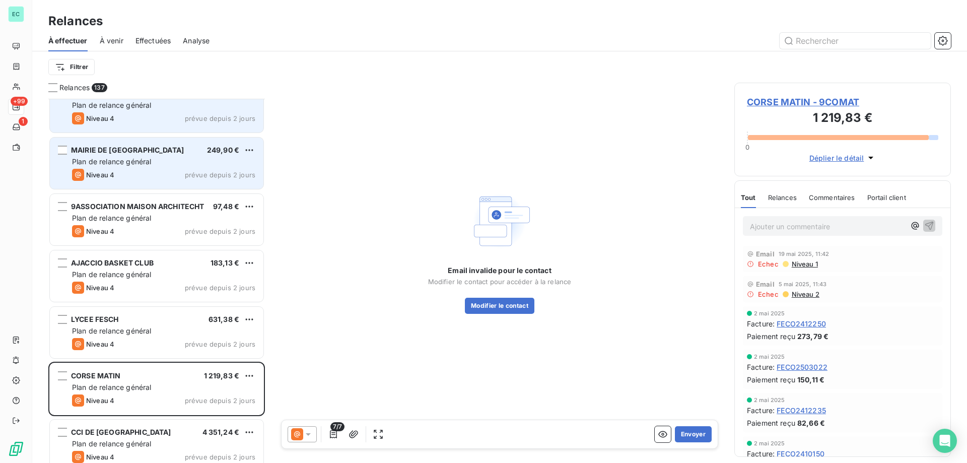
scroll to position [101, 0]
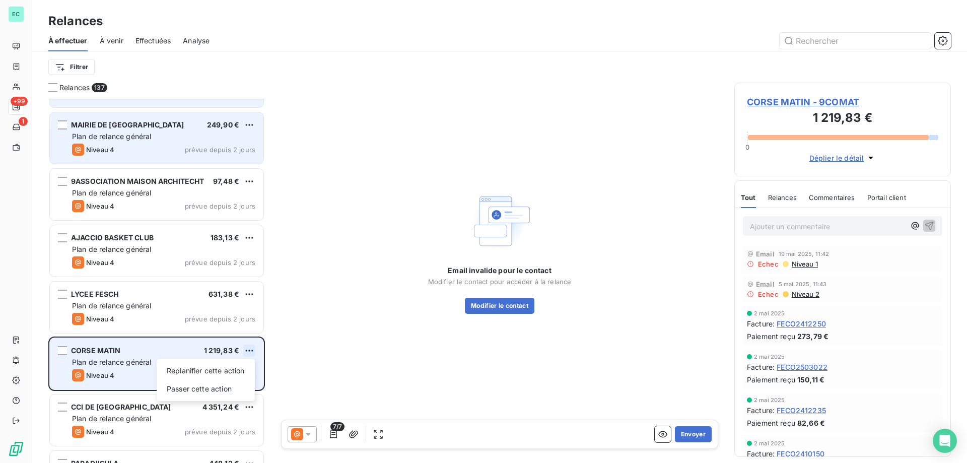
click at [245, 349] on html "EC +99 1 Relances À effectuer À venir Effectuées Analyse Filtrer Relances 137 C…" at bounding box center [483, 231] width 967 height 463
click at [230, 382] on div "Passer cette action" at bounding box center [206, 389] width 90 height 16
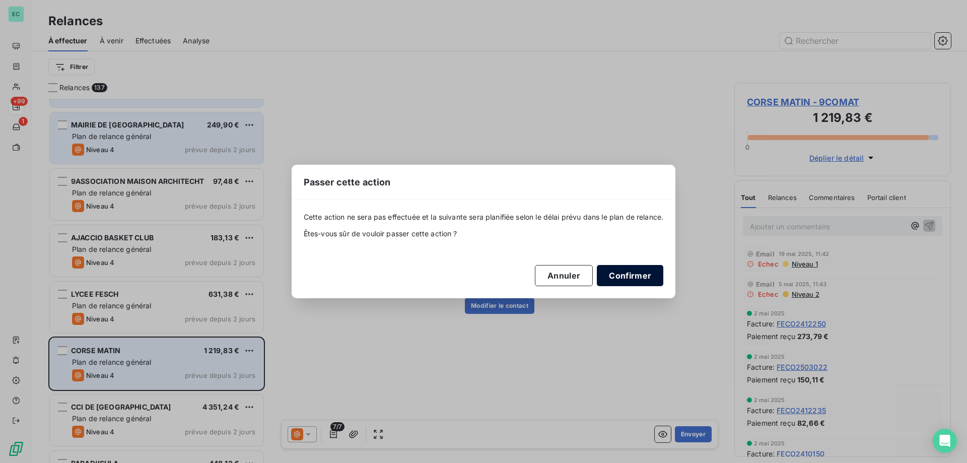
click at [628, 273] on button "Confirmer" at bounding box center [630, 275] width 66 height 21
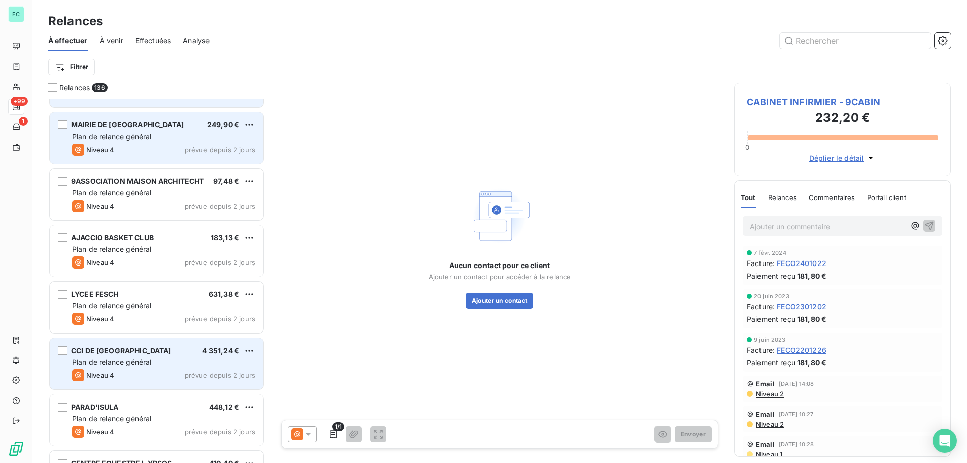
click at [167, 363] on div "Plan de relance général" at bounding box center [163, 362] width 183 height 10
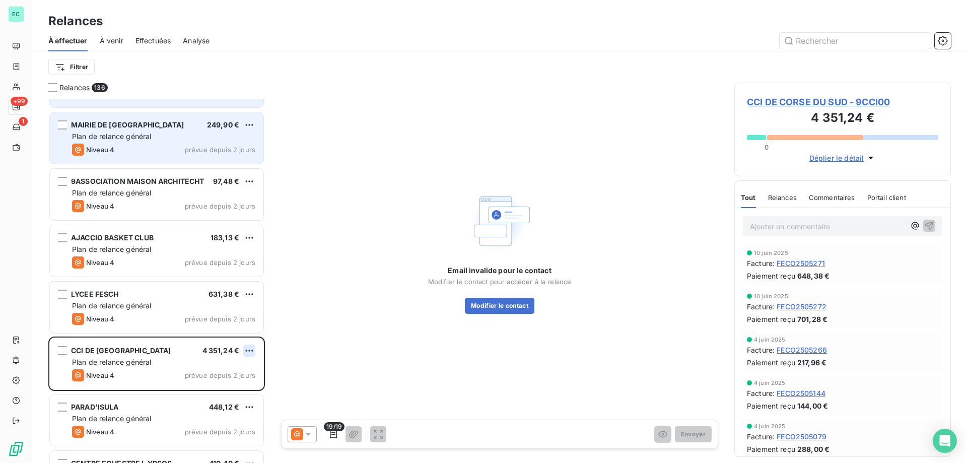
click at [255, 347] on html "EC +99 1 Relances À effectuer À venir Effectuées Analyse Filtrer Relances 136 C…" at bounding box center [483, 231] width 967 height 463
click at [233, 391] on div "Passer cette action" at bounding box center [206, 389] width 90 height 16
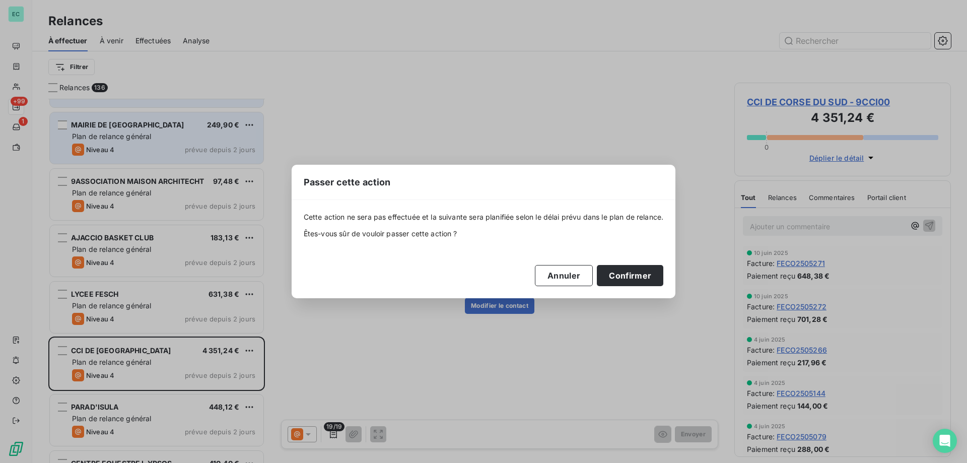
drag, startPoint x: 636, startPoint y: 276, endPoint x: 371, endPoint y: 276, distance: 265.3
click at [630, 276] on button "Confirmer" at bounding box center [630, 275] width 66 height 21
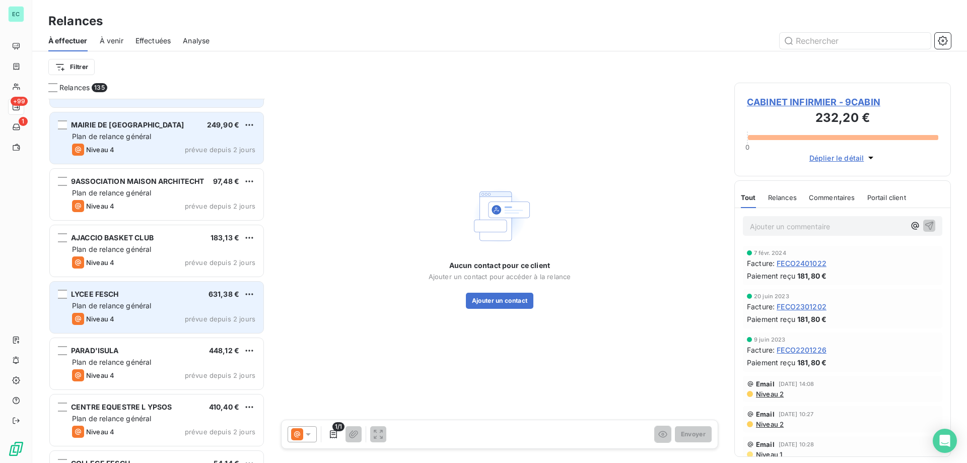
click at [174, 301] on div "Plan de relance général" at bounding box center [163, 306] width 183 height 10
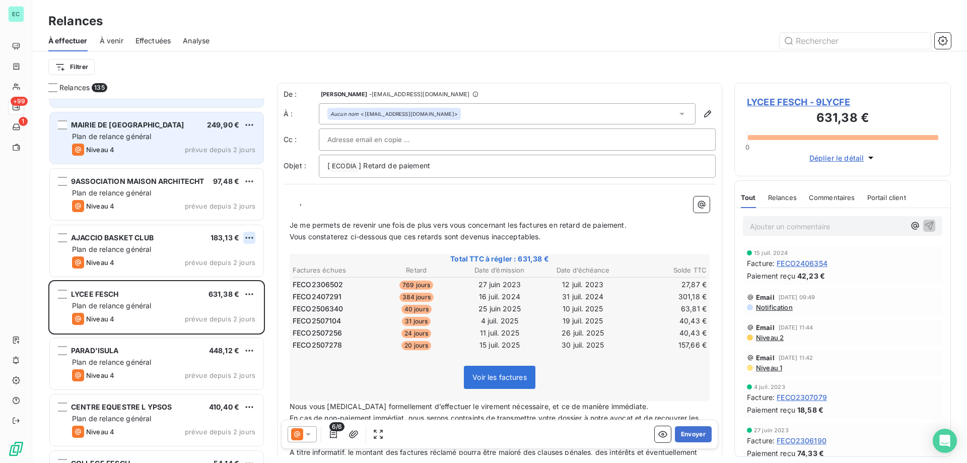
click at [250, 237] on html "EC +99 1 Relances À effectuer À venir Effectuées Analyse Filtrer Relances 135 C…" at bounding box center [483, 231] width 967 height 463
click at [242, 263] on div "Replanifier cette action" at bounding box center [206, 258] width 90 height 16
select select "7"
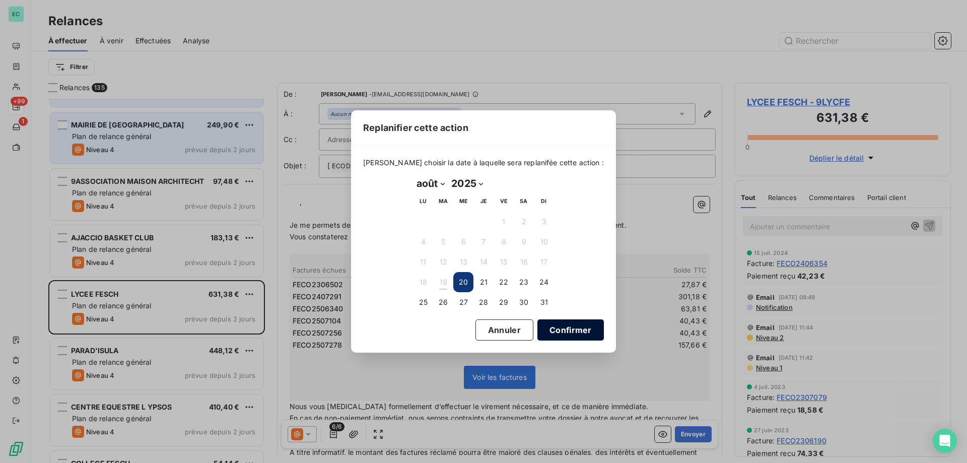
click at [542, 331] on button "Confirmer" at bounding box center [570, 329] width 66 height 21
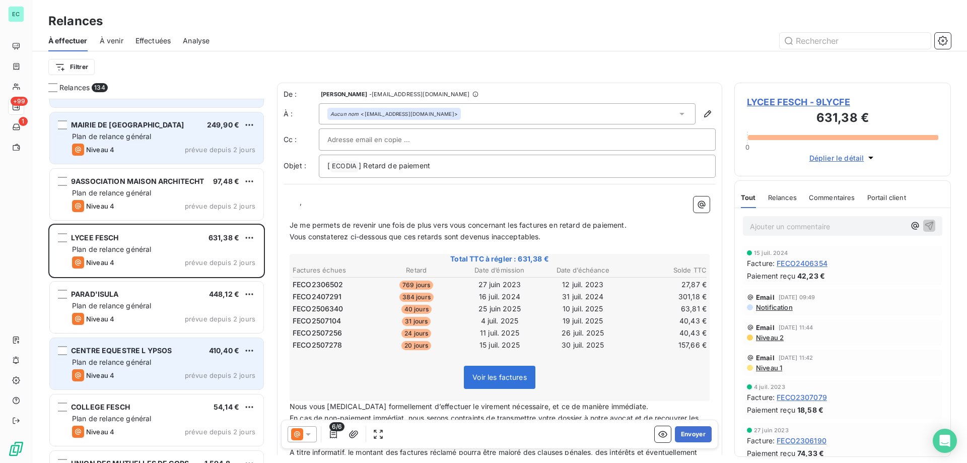
click at [187, 378] on span "prévue depuis 2 jours" at bounding box center [220, 375] width 70 height 8
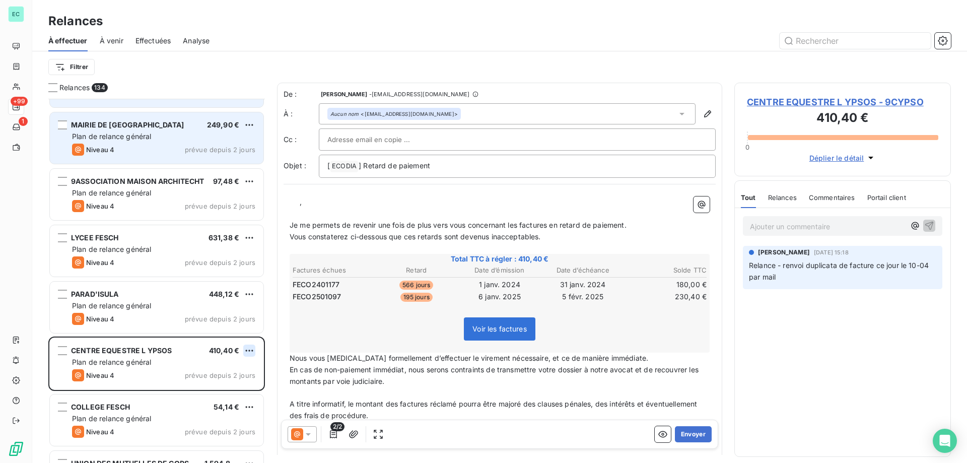
click at [251, 349] on html "EC +99 1 Relances À effectuer À venir Effectuées Analyse Filtrer Relances 134 C…" at bounding box center [483, 231] width 967 height 463
click at [254, 348] on html "EC +99 1 Relances À effectuer À venir Effectuées Analyse Filtrer Relances 134 C…" at bounding box center [483, 231] width 967 height 463
click at [684, 316] on html "EC +99 1 Relances À effectuer À venir Effectuées Analyse Filtrer Relances 134 C…" at bounding box center [483, 231] width 967 height 463
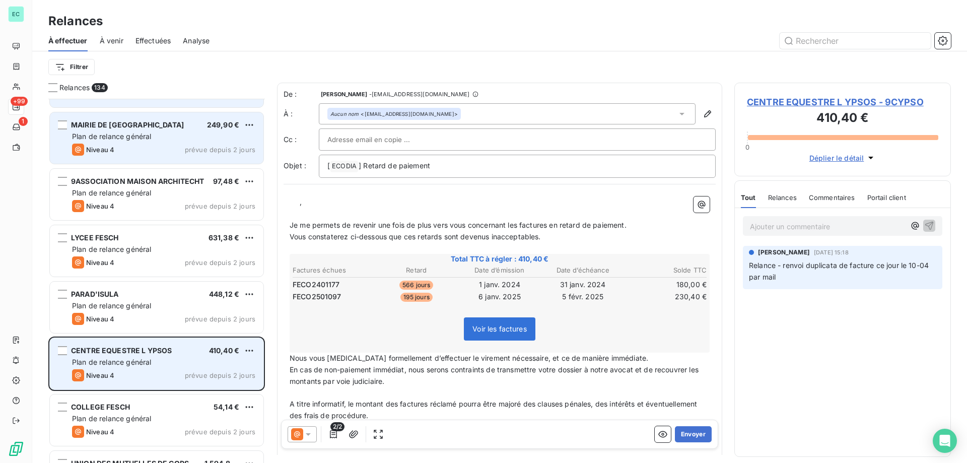
click at [207, 371] on span "prévue depuis 2 jours" at bounding box center [220, 375] width 70 height 8
click at [246, 348] on html "EC +99 1 Relances À effectuer À venir Effectuées Analyse Filtrer Relances 134 C…" at bounding box center [483, 231] width 967 height 463
click at [222, 384] on div "Passer cette action" at bounding box center [206, 389] width 90 height 16
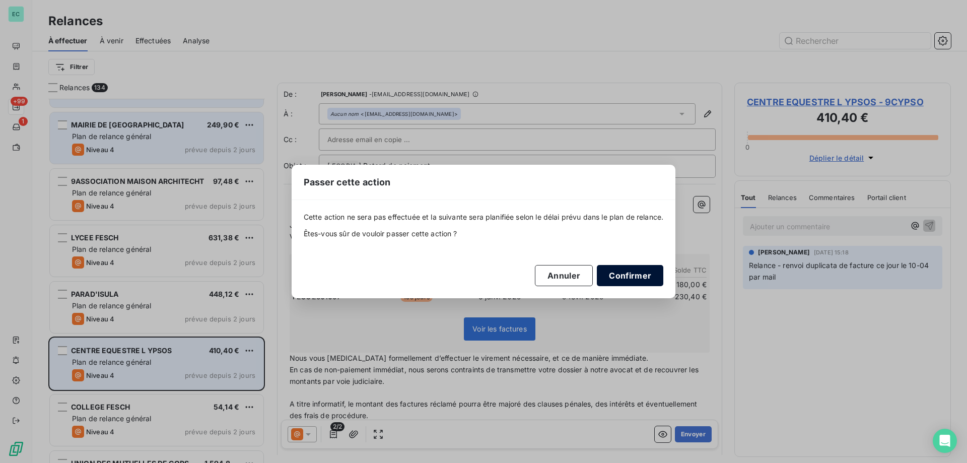
click at [642, 280] on button "Confirmer" at bounding box center [630, 275] width 66 height 21
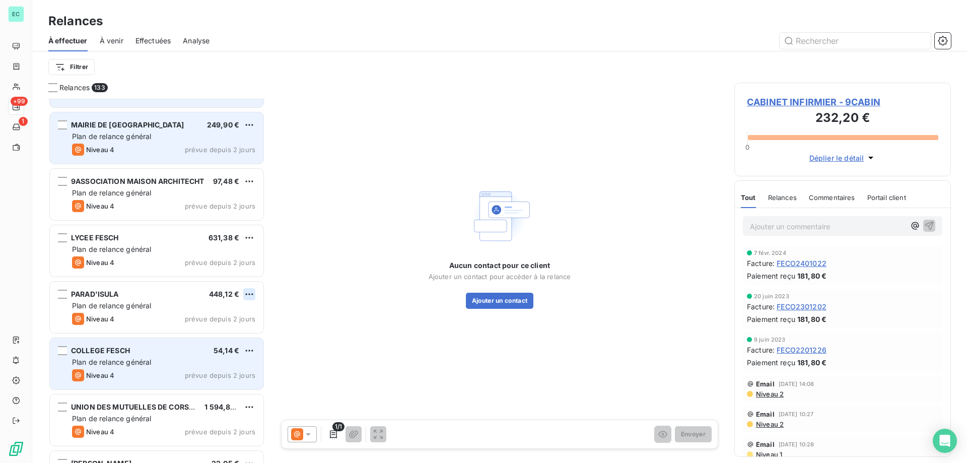
click at [251, 292] on html "EC +99 1 Relances À effectuer À venir Effectuées Analyse Filtrer Relances 133 C…" at bounding box center [483, 231] width 967 height 463
click at [227, 330] on div "Passer cette action" at bounding box center [206, 332] width 90 height 16
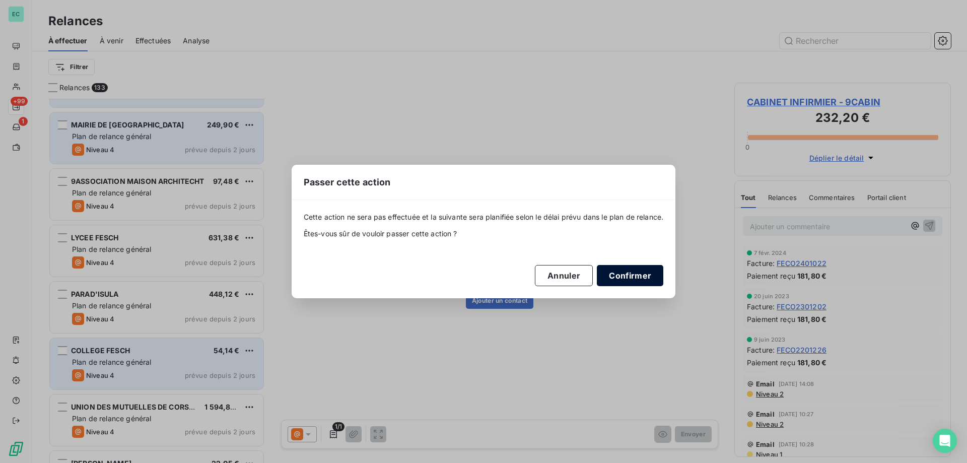
click at [634, 278] on button "Confirmer" at bounding box center [630, 275] width 66 height 21
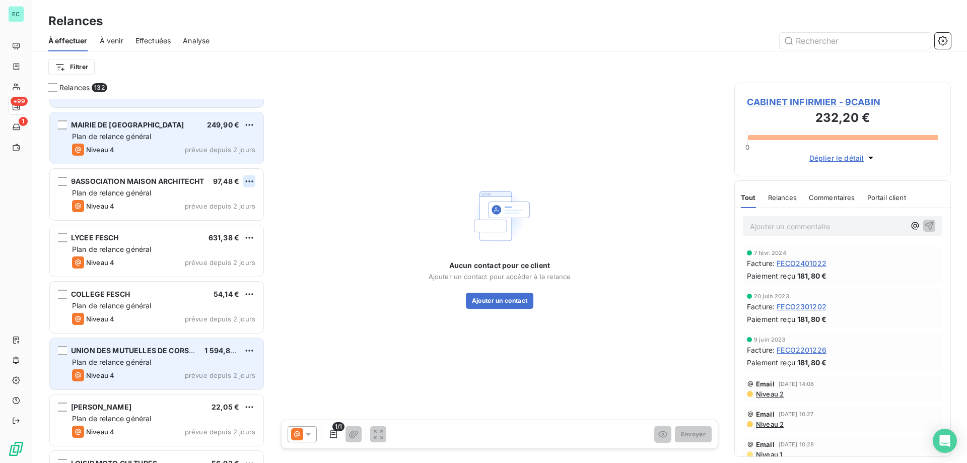
click at [247, 183] on html "EC +99 1 Relances À effectuer À venir Effectuées Analyse Filtrer Relances 132 C…" at bounding box center [483, 231] width 967 height 463
click at [204, 223] on div "Passer cette action" at bounding box center [206, 219] width 90 height 16
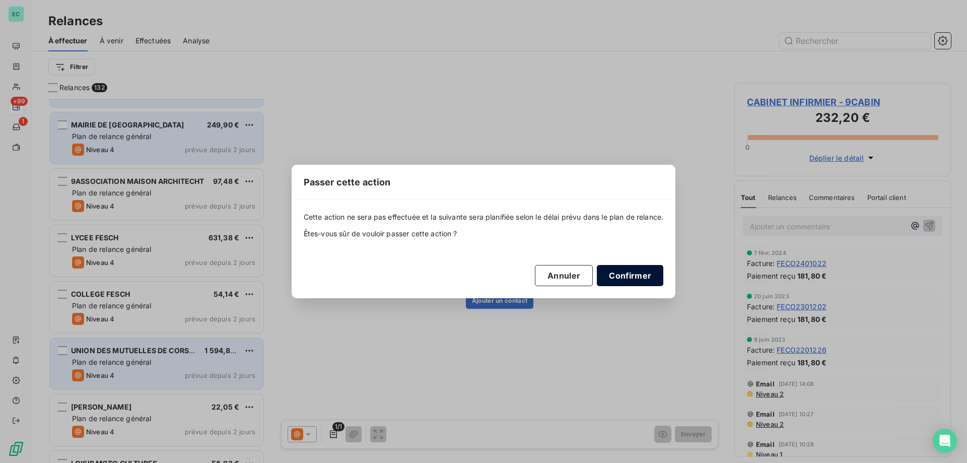
click at [630, 274] on button "Confirmer" at bounding box center [630, 275] width 66 height 21
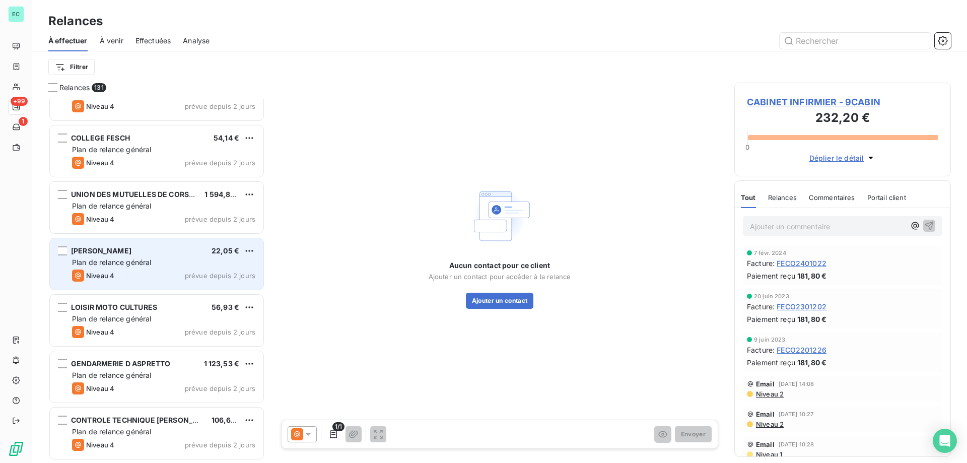
scroll to position [202, 0]
click at [252, 189] on html "EC +99 1 Relances À effectuer À venir Effectuées Analyse Filtrer Relances 131 M…" at bounding box center [483, 231] width 967 height 463
click at [226, 229] on div "Passer cette action" at bounding box center [206, 232] width 90 height 16
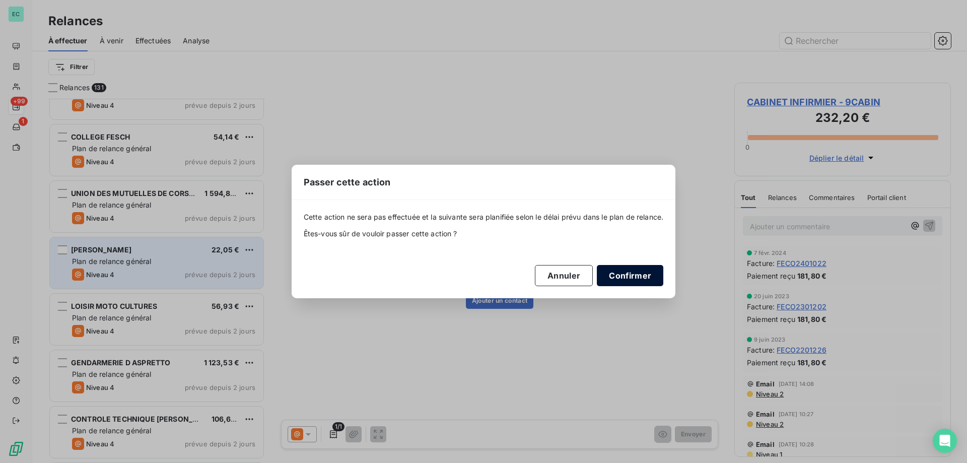
click at [652, 274] on button "Confirmer" at bounding box center [630, 275] width 66 height 21
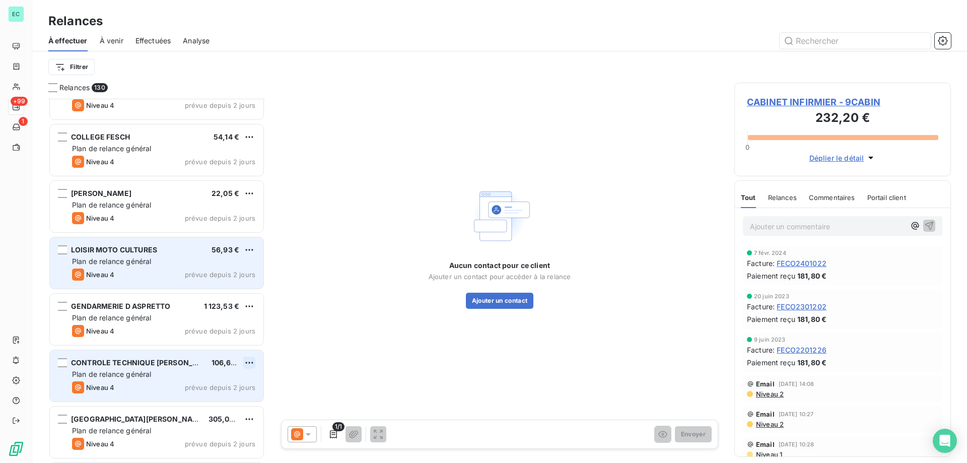
click at [247, 365] on html "EC +99 1 Relances À effectuer À venir Effectuées Analyse Filtrer Relances 130 M…" at bounding box center [483, 231] width 967 height 463
click at [223, 397] on div "Passer cette action" at bounding box center [206, 401] width 90 height 16
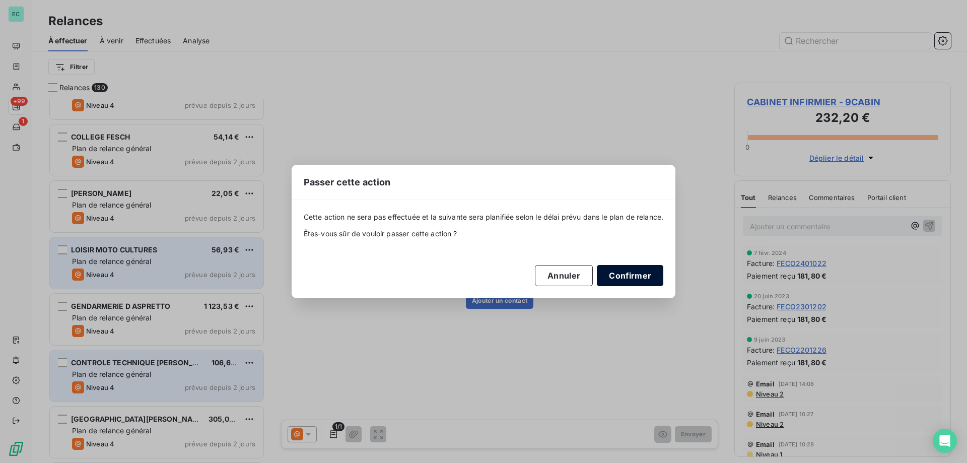
click at [648, 270] on button "Confirmer" at bounding box center [630, 275] width 66 height 21
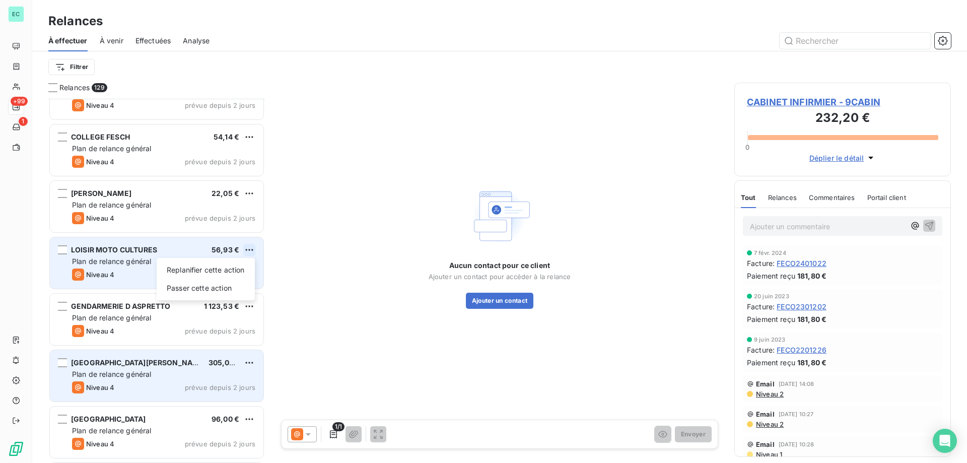
click at [251, 248] on html "EC +99 1 Relances À effectuer À venir Effectuées Analyse Filtrer Relances 129 M…" at bounding box center [483, 231] width 967 height 463
click at [217, 288] on div "Passer cette action" at bounding box center [206, 288] width 90 height 16
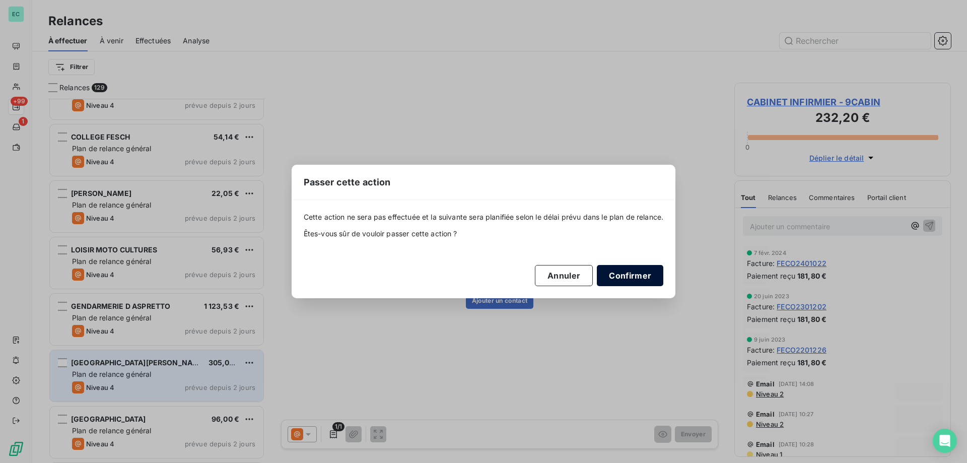
click at [629, 284] on button "Confirmer" at bounding box center [630, 275] width 66 height 21
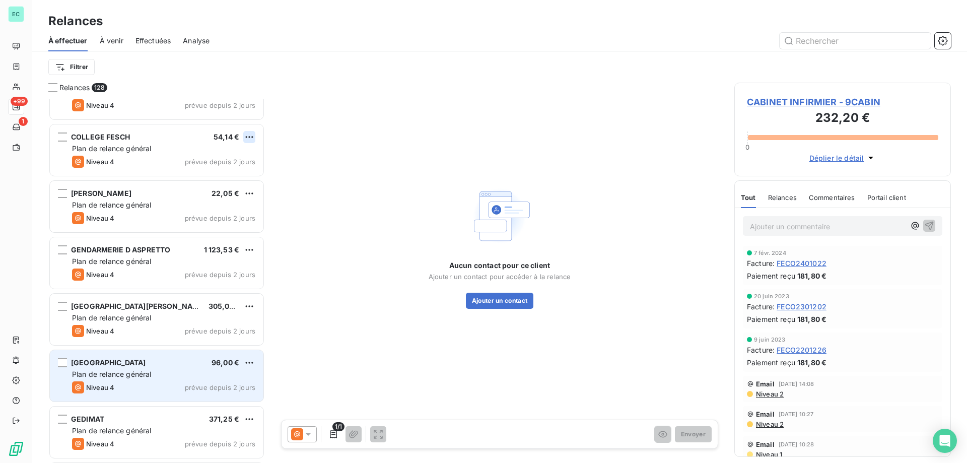
click at [248, 139] on html "EC +99 1 Relances À effectuer À venir Effectuées Analyse Filtrer Relances 128 M…" at bounding box center [483, 231] width 967 height 463
click at [218, 175] on div "Passer cette action" at bounding box center [206, 175] width 90 height 16
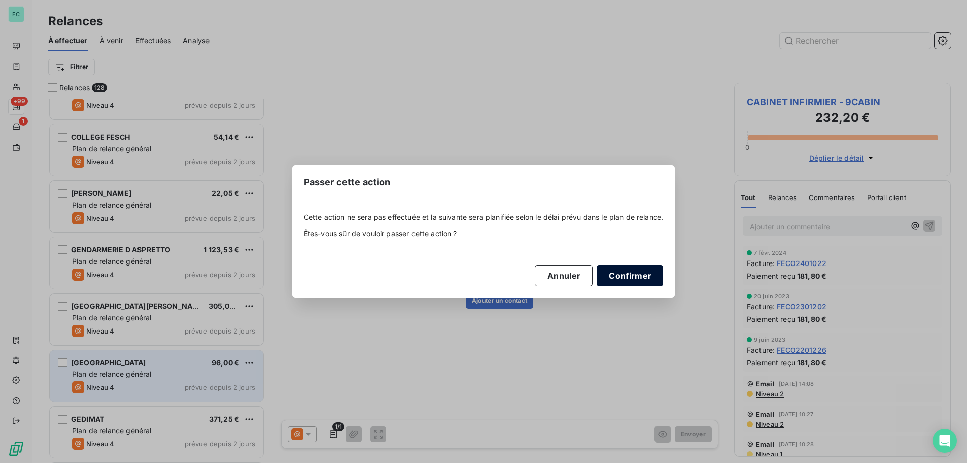
click at [635, 279] on button "Confirmer" at bounding box center [630, 275] width 66 height 21
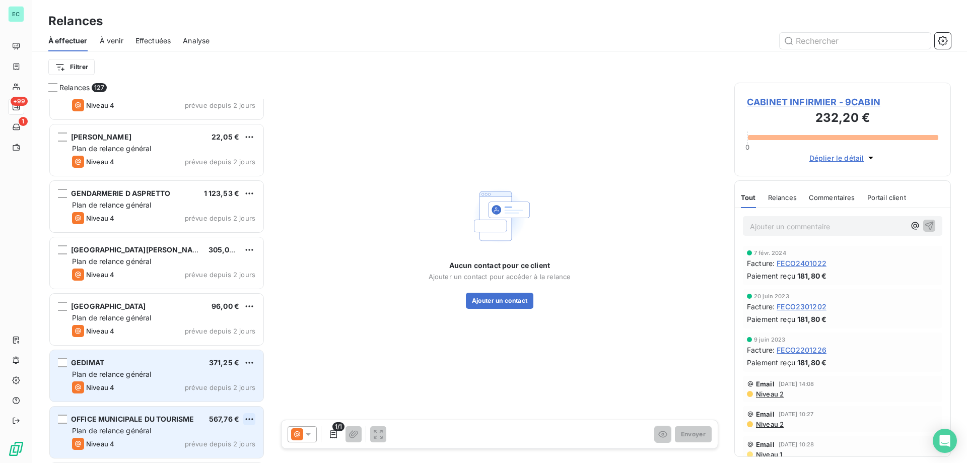
click at [250, 418] on html "EC +99 1 Relances À effectuer À venir Effectuées Analyse Filtrer Relances 127 M…" at bounding box center [483, 231] width 967 height 463
click at [233, 399] on div "Passer cette action" at bounding box center [206, 399] width 90 height 16
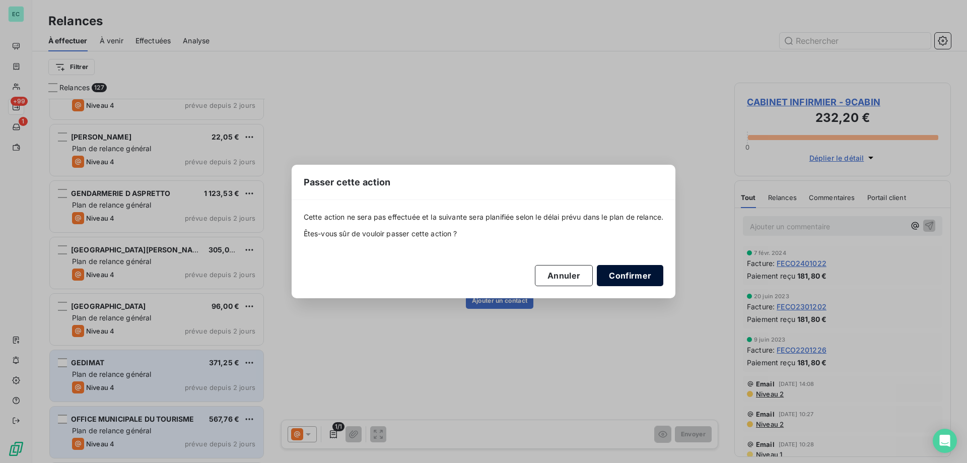
click at [628, 273] on button "Confirmer" at bounding box center [630, 275] width 66 height 21
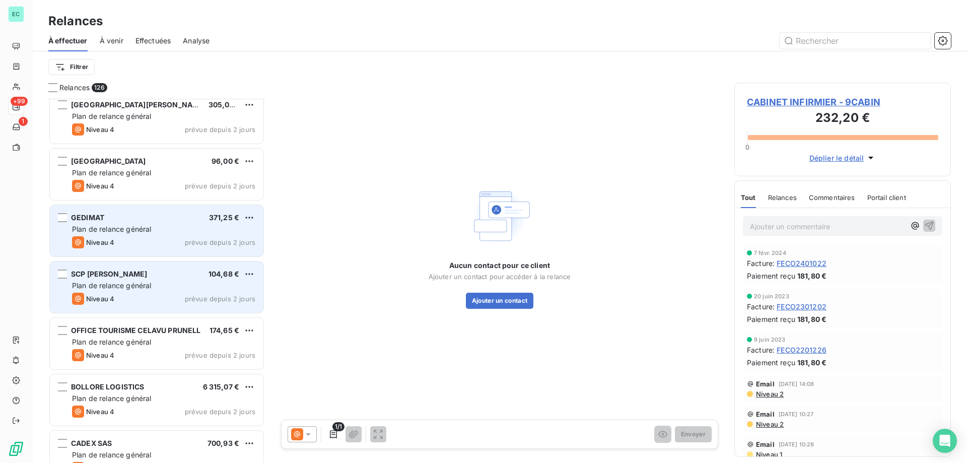
scroll to position [353, 0]
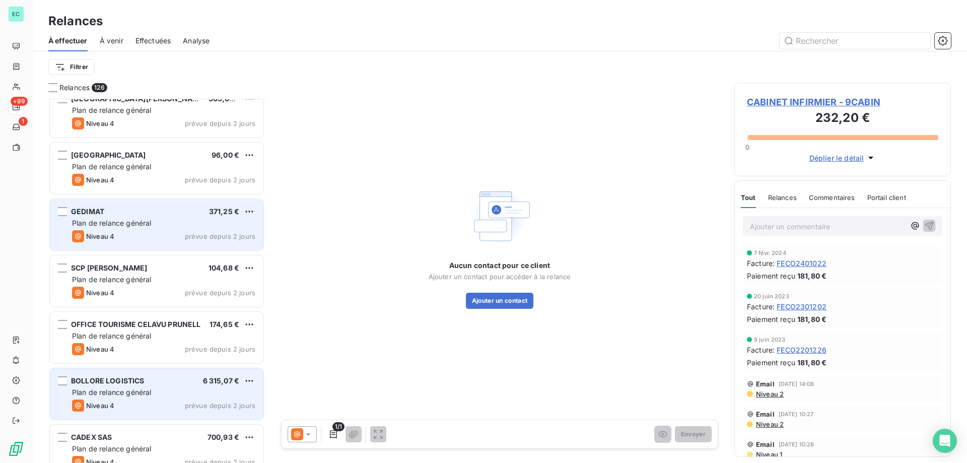
click at [178, 387] on div "BOLLORE LOGISTICS 6 315,07 € Plan de relance général [PERSON_NAME] 4 prévue dep…" at bounding box center [156, 393] width 213 height 51
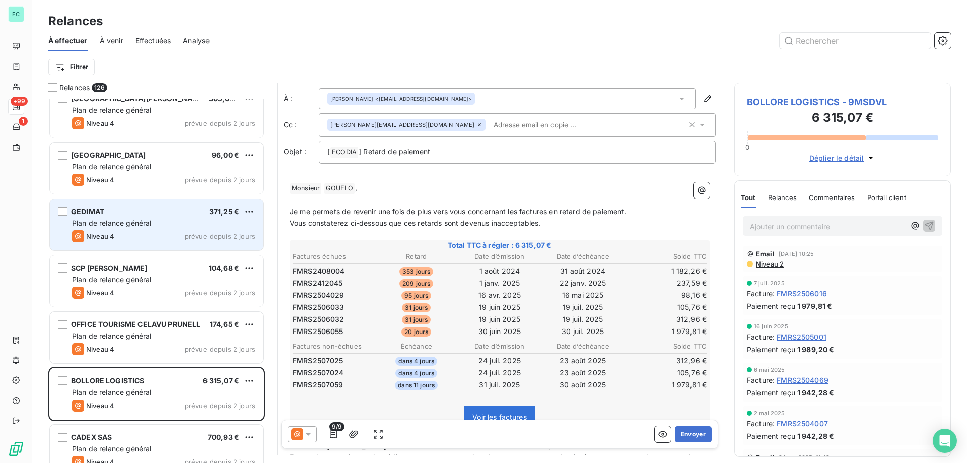
scroll to position [1, 0]
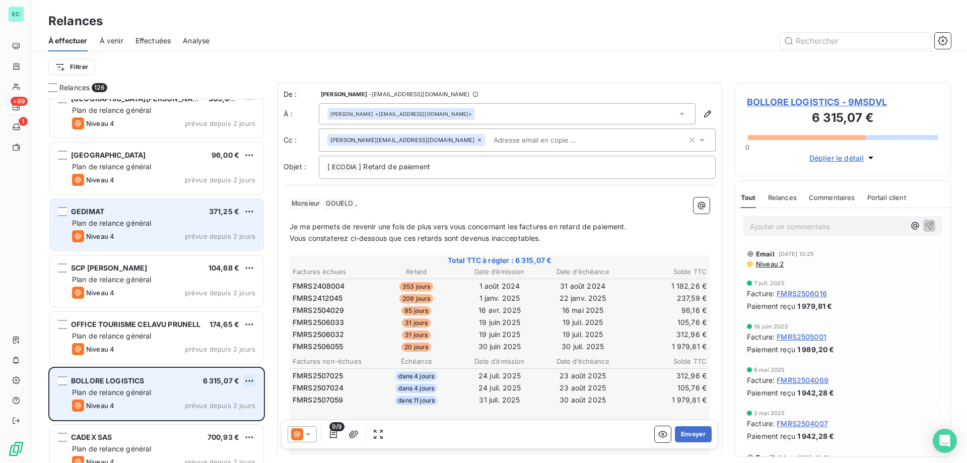
click at [248, 381] on html "EC +99 1 Relances À effectuer À venir Effectuées Analyse Filtrer Relances 126 G…" at bounding box center [483, 231] width 967 height 463
click at [208, 419] on div "Passer cette action" at bounding box center [206, 419] width 90 height 16
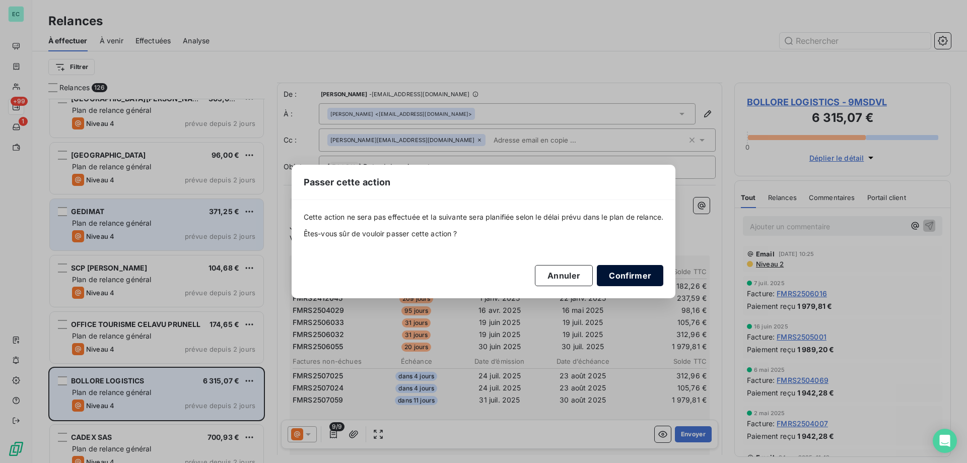
click at [641, 277] on button "Confirmer" at bounding box center [630, 275] width 66 height 21
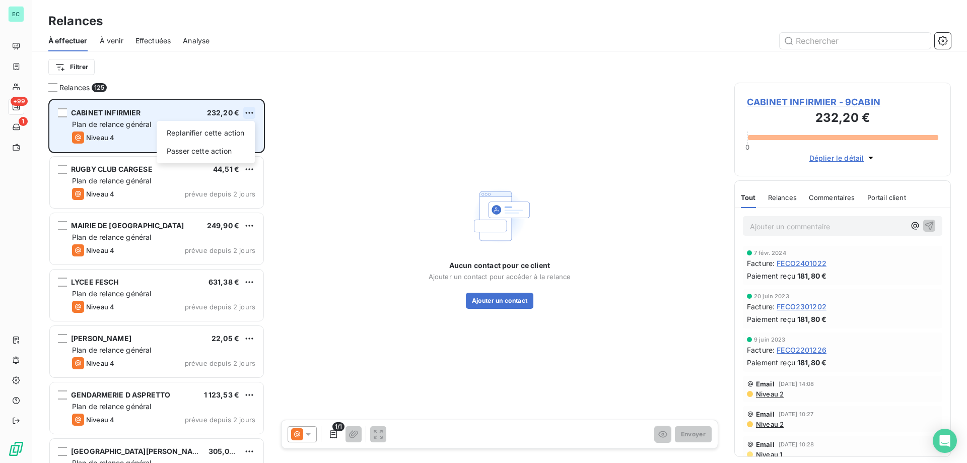
click at [253, 111] on html "EC +99 1 Relances À effectuer À venir Effectuées Analyse Filtrer Relances 125 C…" at bounding box center [483, 231] width 967 height 463
click at [224, 149] on div "Passer cette action" at bounding box center [206, 151] width 90 height 16
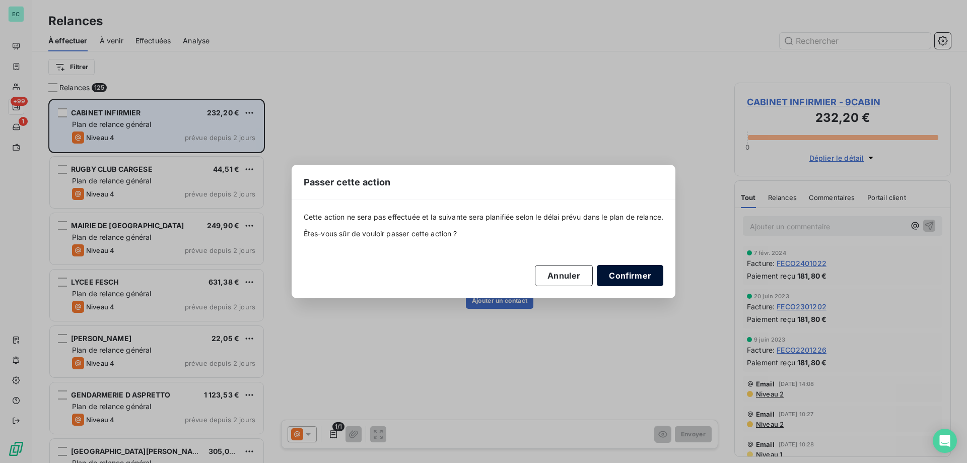
click at [635, 274] on button "Confirmer" at bounding box center [630, 275] width 66 height 21
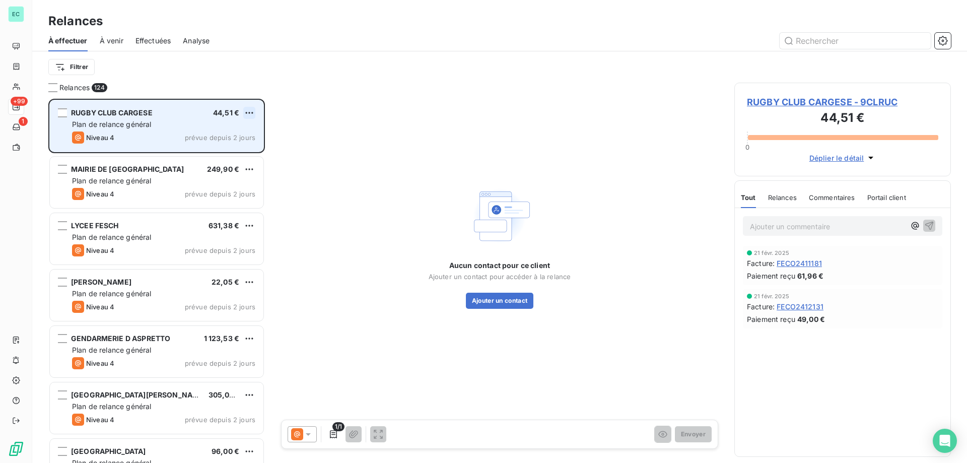
click at [252, 109] on html "EC +99 1 Relances À effectuer À venir Effectuées Analyse Filtrer Relances 124 R…" at bounding box center [483, 231] width 967 height 463
click at [217, 147] on div "Passer cette action" at bounding box center [206, 151] width 90 height 16
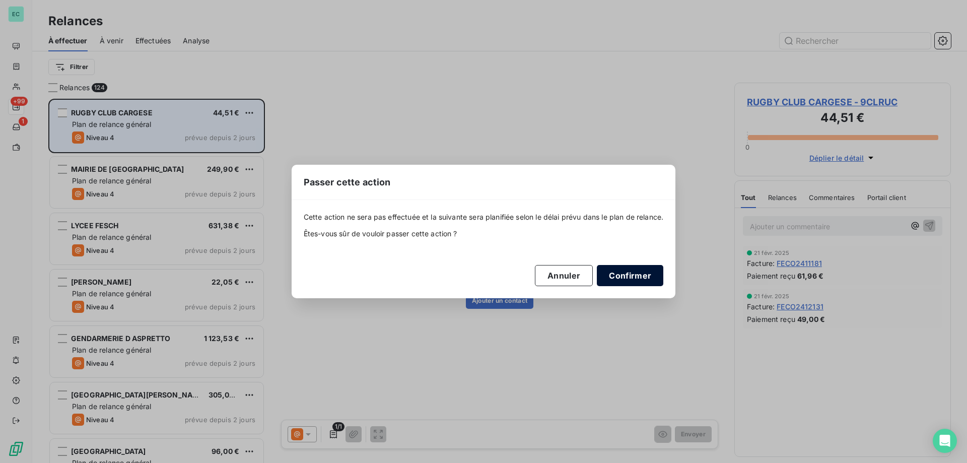
click at [624, 276] on button "Confirmer" at bounding box center [630, 275] width 66 height 21
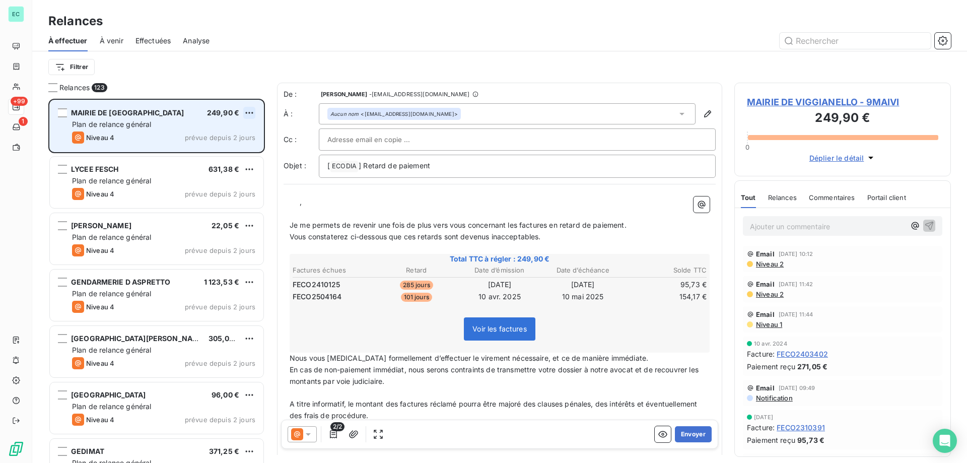
click at [250, 111] on html "EC +99 1 Relances À effectuer À venir Effectuées Analyse Filtrer Relances 123 M…" at bounding box center [483, 231] width 967 height 463
click at [210, 153] on div "Passer cette action" at bounding box center [206, 151] width 90 height 16
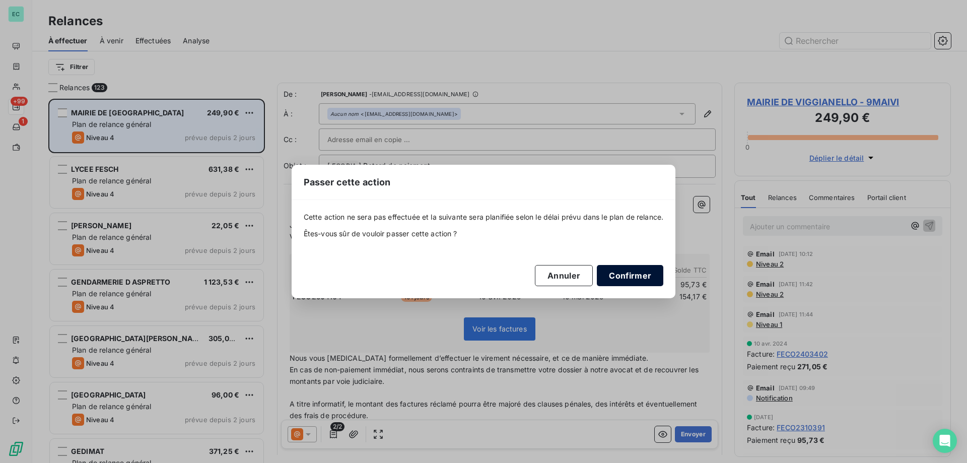
click at [655, 274] on button "Confirmer" at bounding box center [630, 275] width 66 height 21
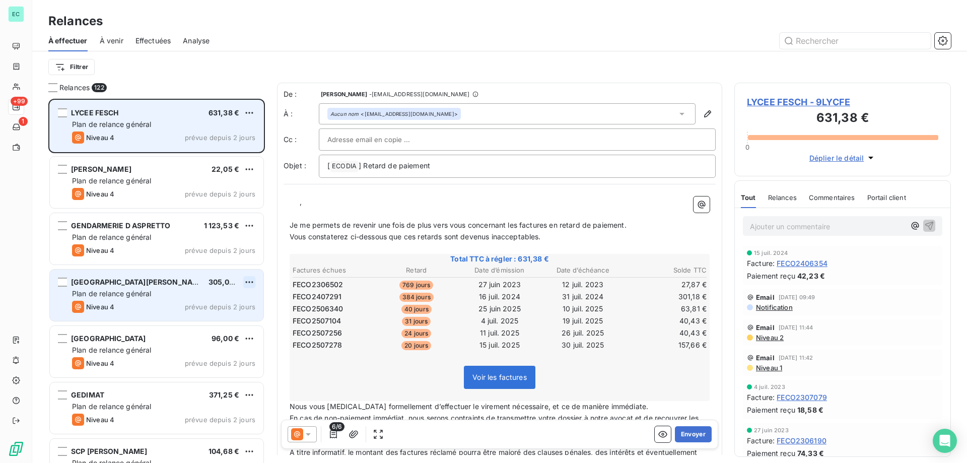
click at [250, 279] on html "EC +99 1 Relances À effectuer À venir Effectuées Analyse Filtrer Relances 122 L…" at bounding box center [483, 231] width 967 height 463
click at [233, 316] on div "Passer cette action" at bounding box center [206, 320] width 90 height 16
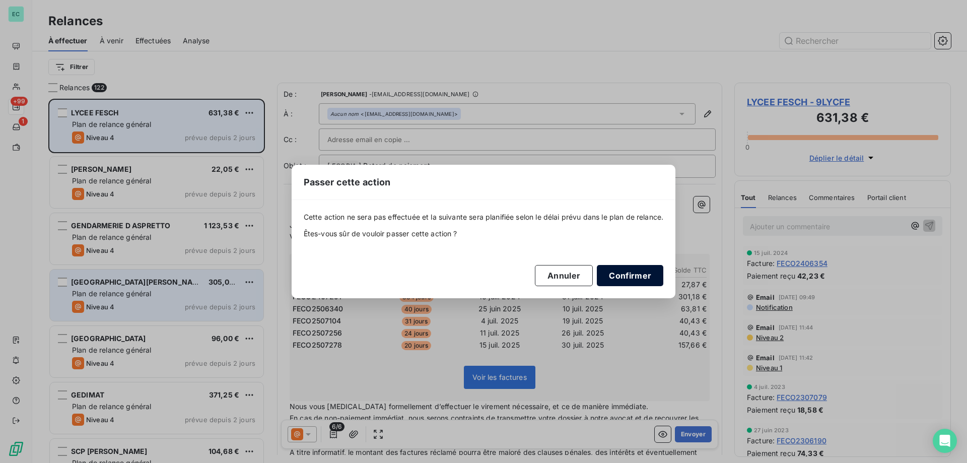
click at [629, 275] on button "Confirmer" at bounding box center [630, 275] width 66 height 21
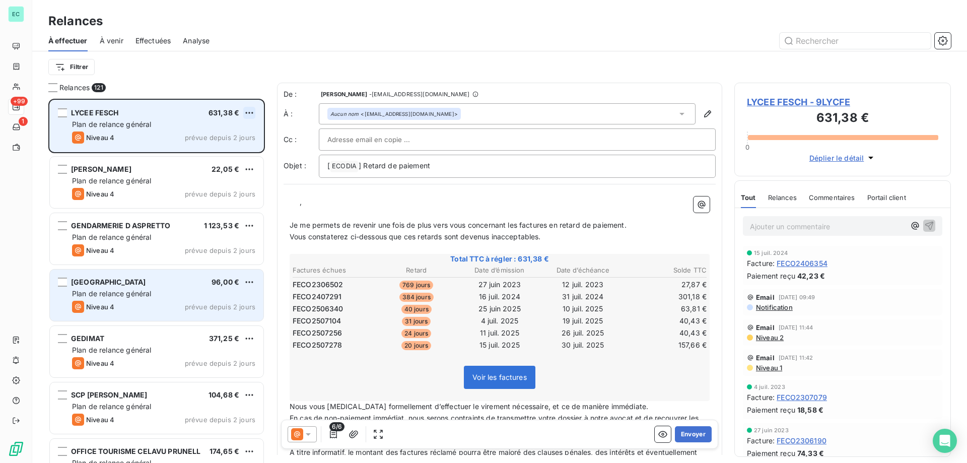
click at [247, 112] on html "EC +99 1 Relances À effectuer À venir Effectuées Analyse Filtrer Relances 121 L…" at bounding box center [483, 231] width 967 height 463
click at [226, 149] on div "Passer cette action" at bounding box center [206, 151] width 90 height 16
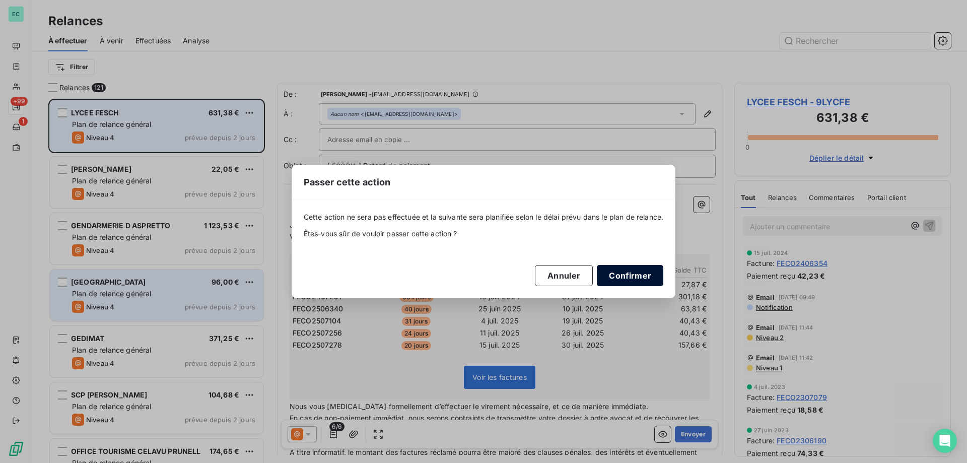
click at [648, 284] on button "Confirmer" at bounding box center [630, 275] width 66 height 21
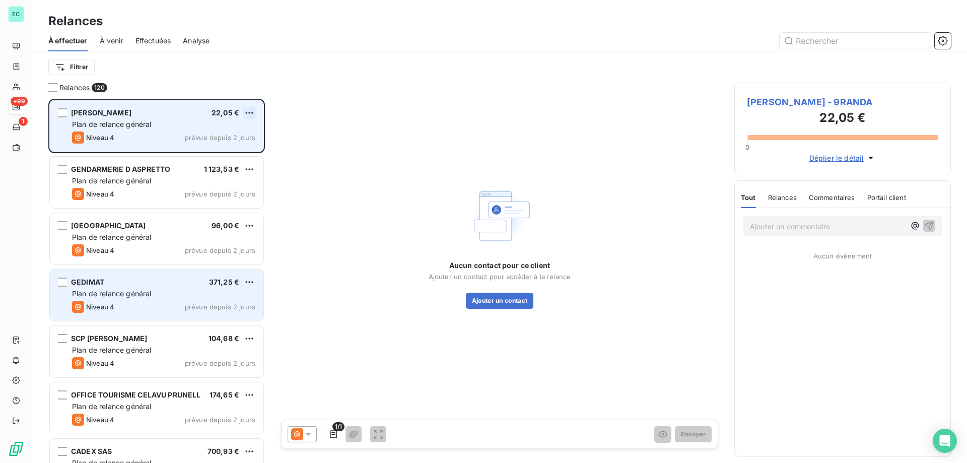
click at [246, 113] on html "EC +99 1 Relances À effectuer À venir Effectuées Analyse Filtrer Relances 120 […" at bounding box center [483, 231] width 967 height 463
click at [232, 150] on div "Passer cette action" at bounding box center [206, 151] width 90 height 16
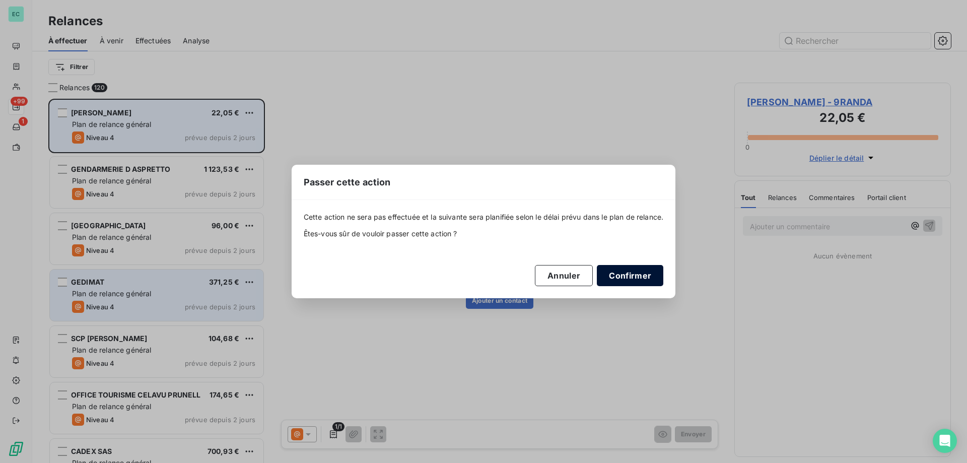
click at [655, 278] on button "Confirmer" at bounding box center [630, 275] width 66 height 21
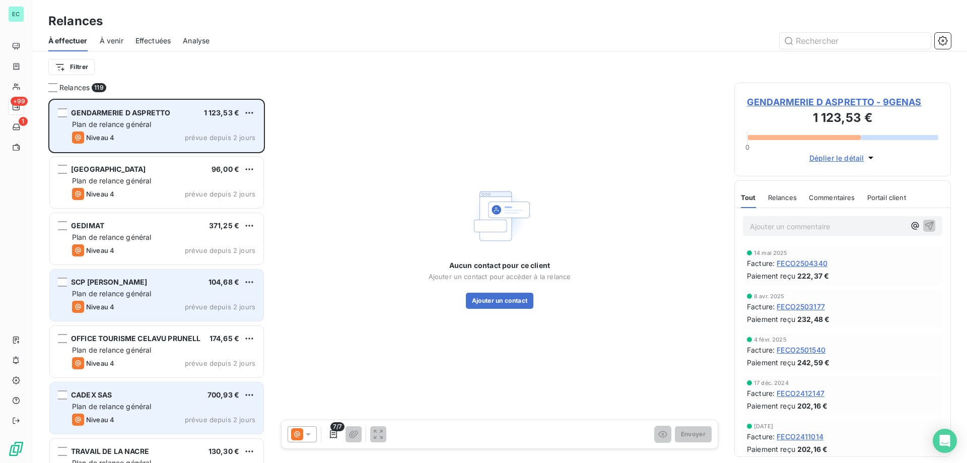
click at [170, 404] on div "Plan de relance général" at bounding box center [163, 406] width 183 height 10
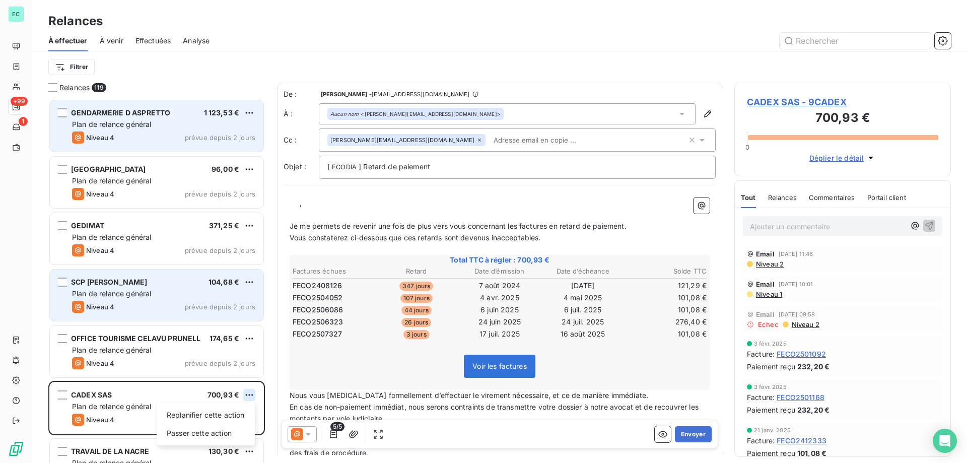
click at [247, 396] on html "EC +99 1 Relances À effectuer À venir Effectuées Analyse Filtrer Relances 119 G…" at bounding box center [483, 231] width 967 height 463
click at [202, 433] on div "Passer cette action" at bounding box center [206, 433] width 90 height 16
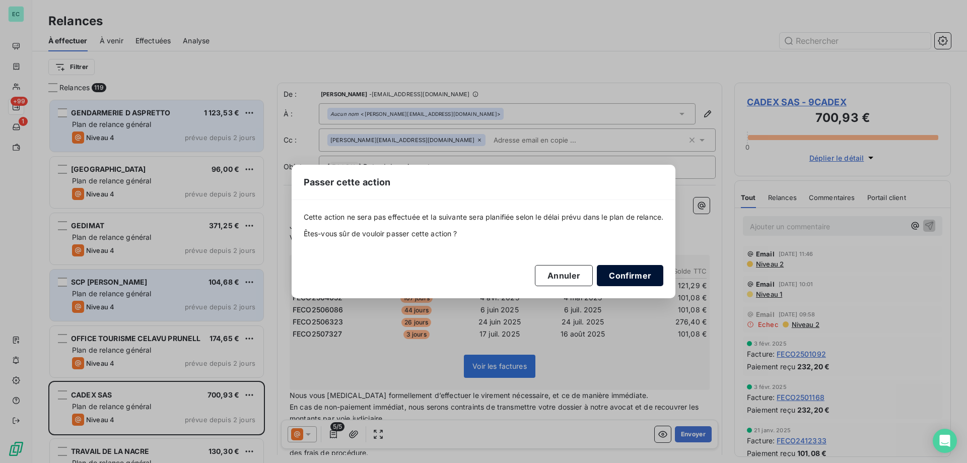
click at [652, 273] on button "Confirmer" at bounding box center [630, 275] width 66 height 21
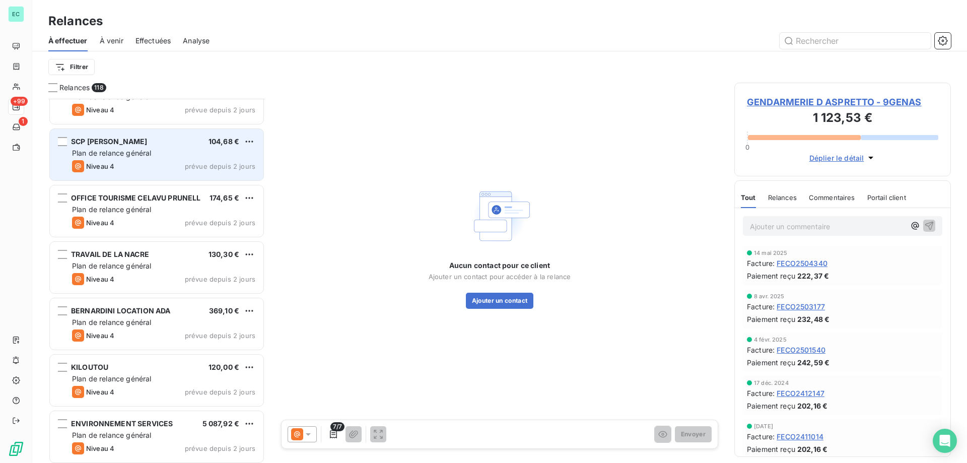
scroll to position [152, 0]
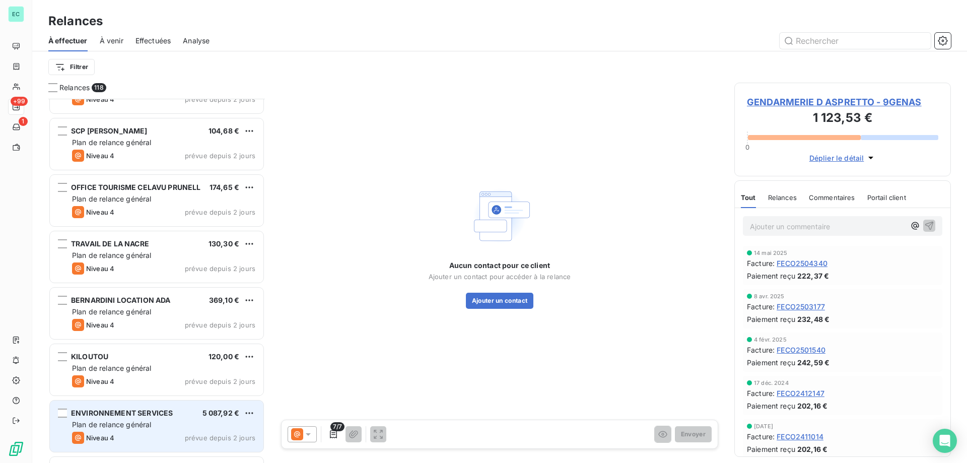
click at [161, 413] on span "ENVIRONNEMENT SERVICES" at bounding box center [122, 412] width 102 height 9
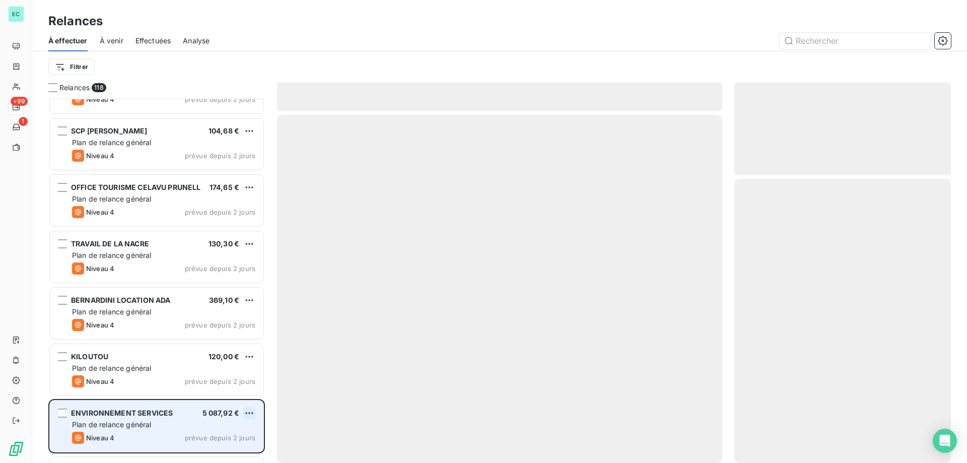
click at [250, 411] on html "EC +99 1 Relances À effectuer À venir Effectuées Analyse Filtrer Relances 118 M…" at bounding box center [483, 231] width 967 height 463
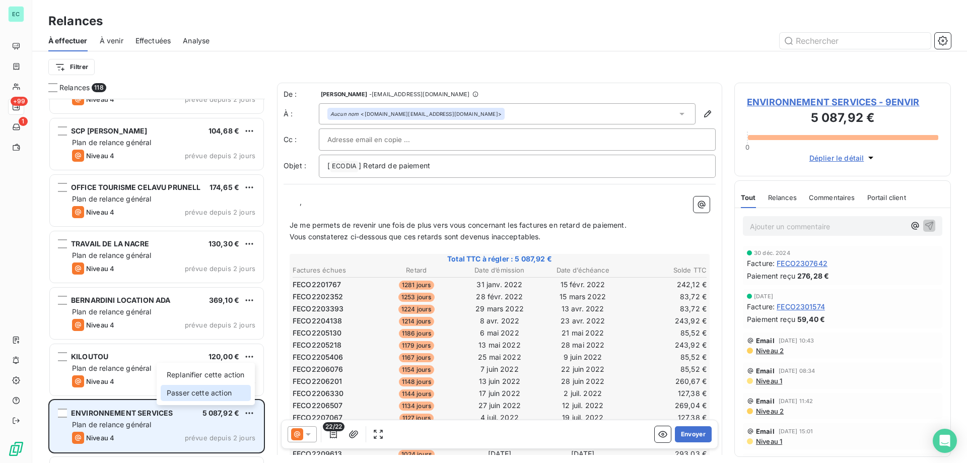
click at [230, 393] on div "Passer cette action" at bounding box center [206, 393] width 90 height 16
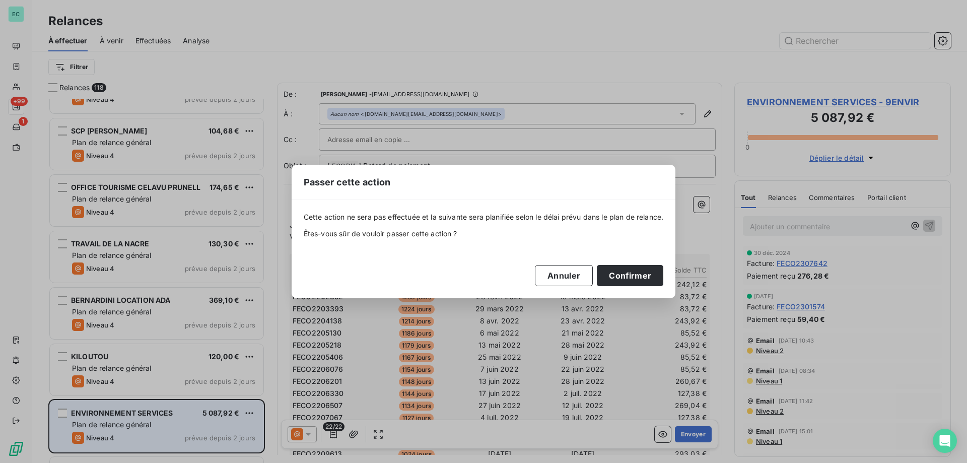
click at [641, 263] on div "Cette action ne sera pas effectuée et la suivante sera planifiée selon le délai…" at bounding box center [484, 248] width 360 height 73
click at [636, 273] on button "Confirmer" at bounding box center [630, 275] width 66 height 21
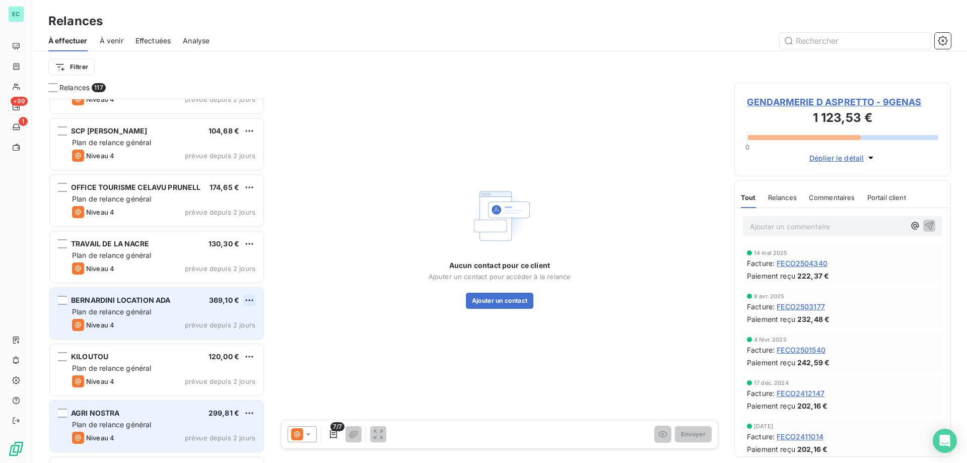
click at [250, 299] on html "EC +99 1 Relances À effectuer À venir Effectuées Analyse Filtrer Relances 117 M…" at bounding box center [483, 231] width 967 height 463
click at [227, 334] on div "Passer cette action" at bounding box center [206, 338] width 90 height 16
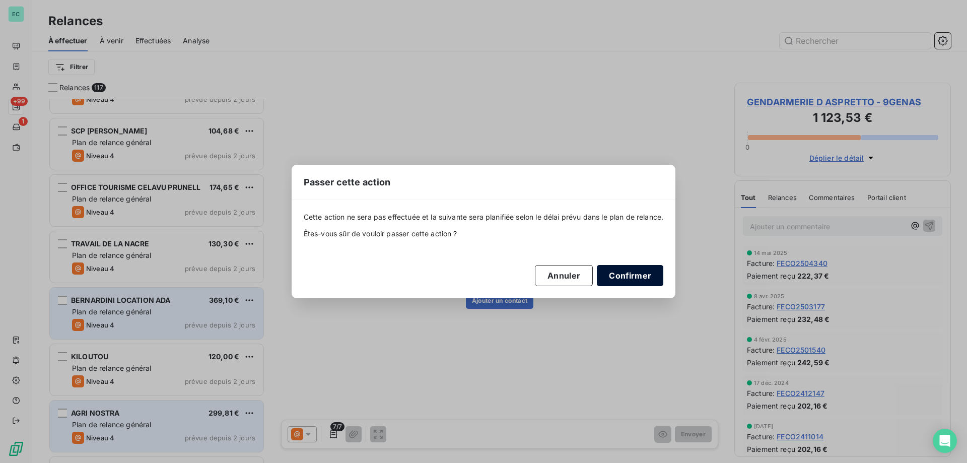
click at [639, 275] on button "Confirmer" at bounding box center [630, 275] width 66 height 21
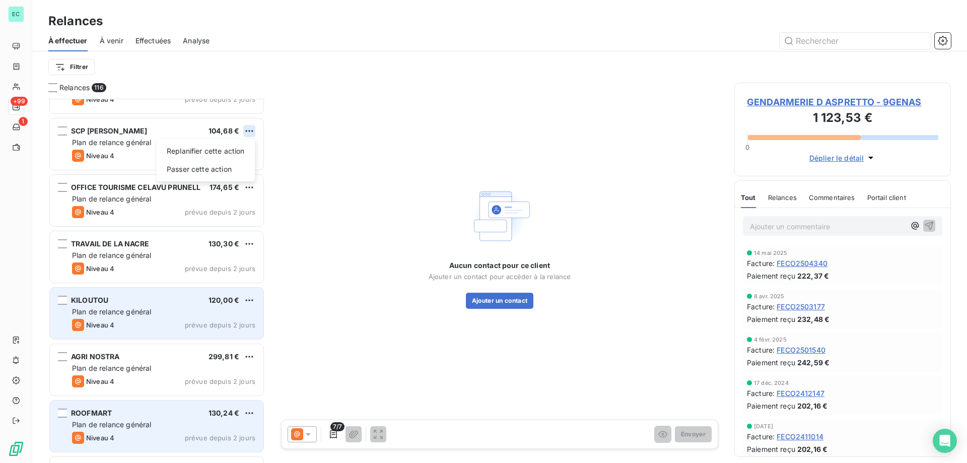
click at [246, 133] on html "EC +99 1 Relances À effectuer À venir Effectuées Analyse Filtrer Relances 116 M…" at bounding box center [483, 231] width 967 height 463
click at [218, 167] on div "Passer cette action" at bounding box center [206, 169] width 90 height 16
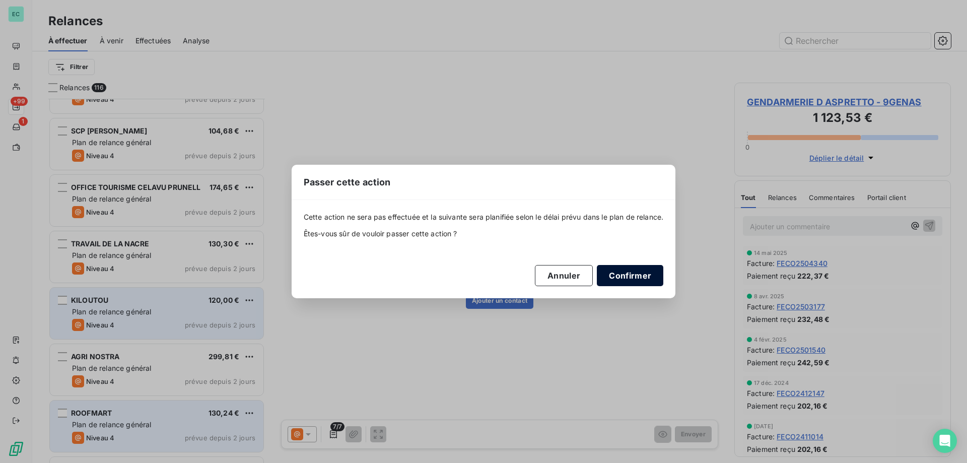
click at [616, 277] on button "Confirmer" at bounding box center [630, 275] width 66 height 21
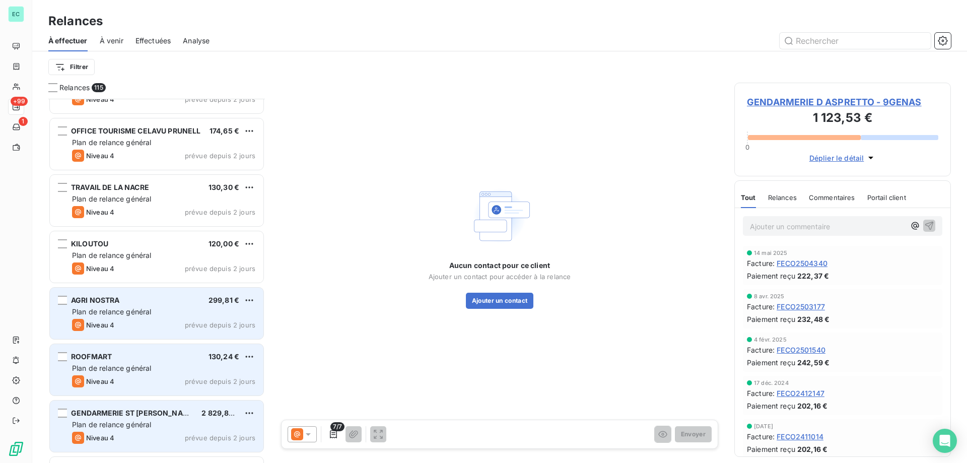
click at [251, 350] on div "ROOFMART 130,24 € Plan de relance général [PERSON_NAME] 4 prévue depuis 2 jours" at bounding box center [156, 369] width 213 height 51
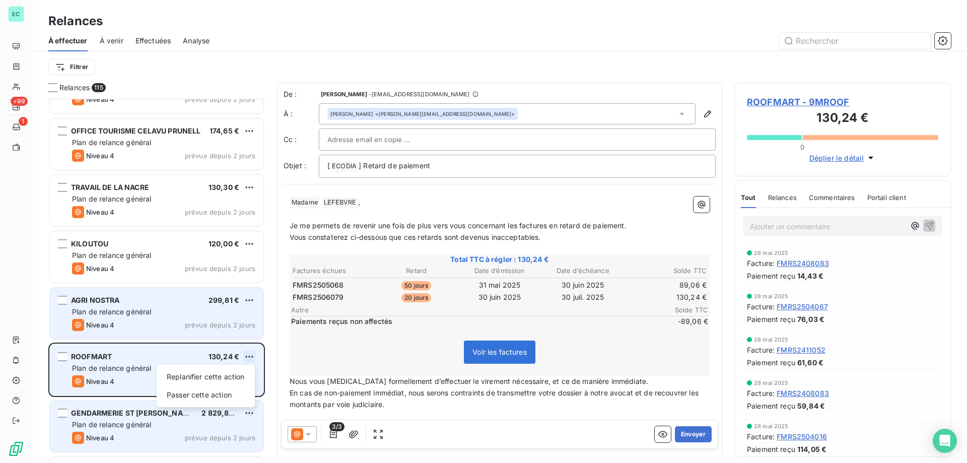
click at [253, 356] on html "EC +99 1 Relances À effectuer À venir Effectuées Analyse Filtrer Relances 115 M…" at bounding box center [483, 231] width 967 height 463
click at [217, 392] on div "Passer cette action" at bounding box center [206, 395] width 90 height 16
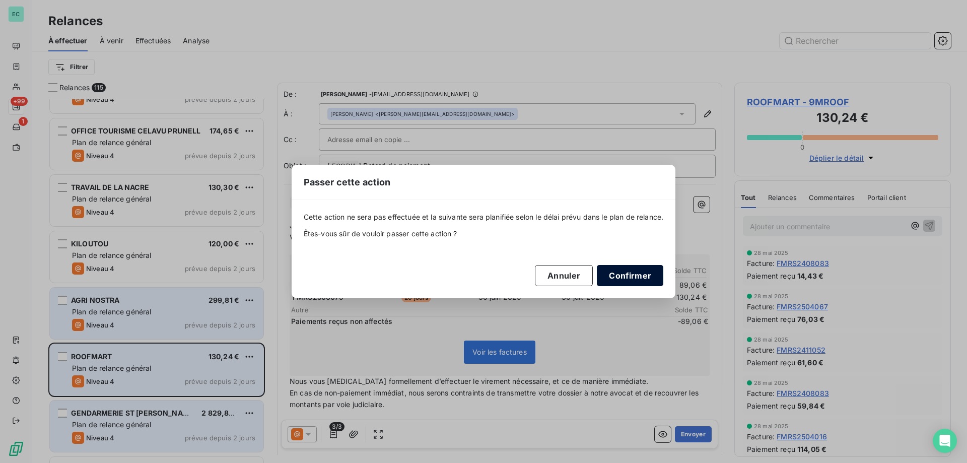
click at [623, 280] on button "Confirmer" at bounding box center [630, 275] width 66 height 21
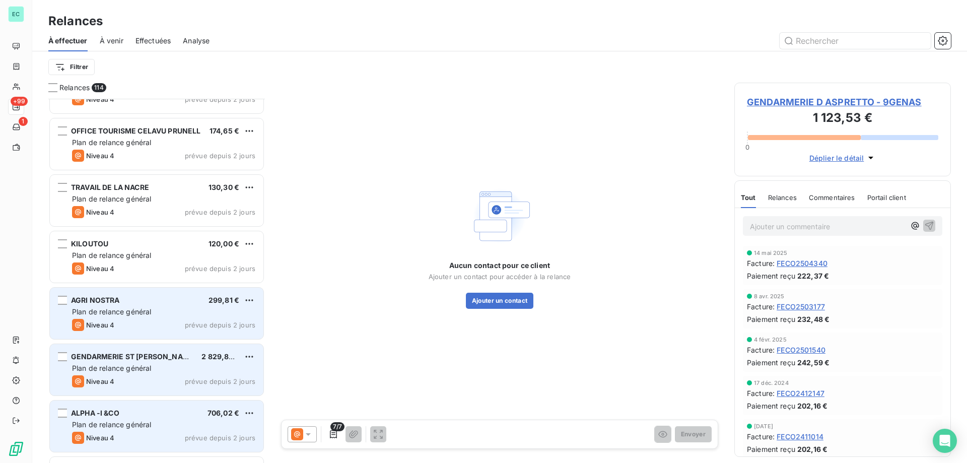
click at [215, 372] on div "Plan de relance général" at bounding box center [163, 368] width 183 height 10
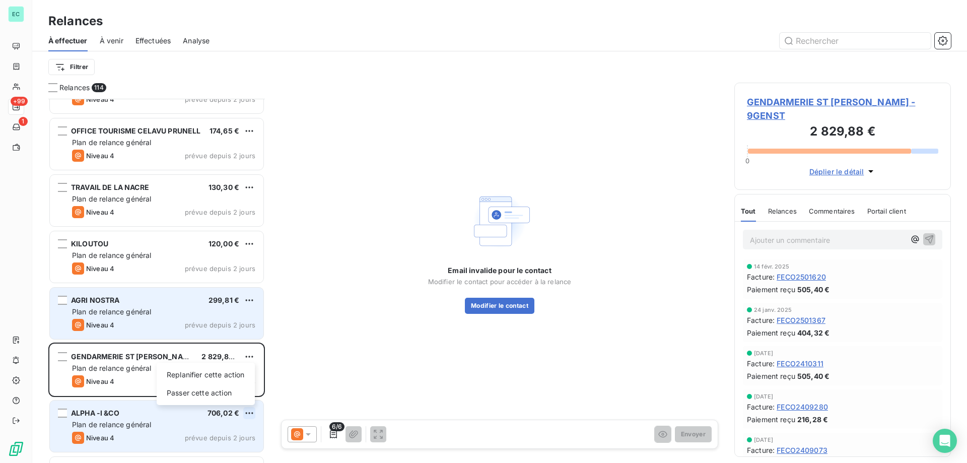
click at [250, 412] on html "EC +99 1 Relances À effectuer À venir Effectuées Analyse Filtrer Relances 114 M…" at bounding box center [483, 231] width 967 height 463
click at [225, 390] on div "Passer cette action" at bounding box center [206, 393] width 90 height 16
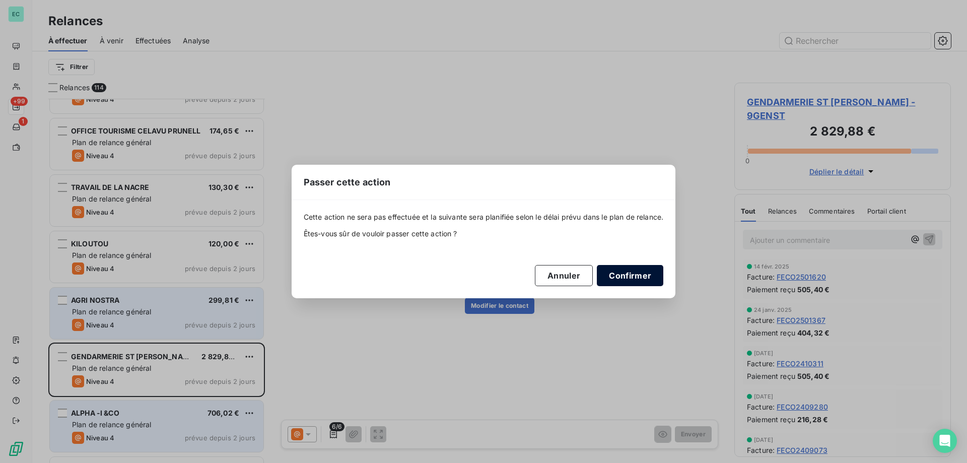
click at [628, 277] on button "Confirmer" at bounding box center [630, 275] width 66 height 21
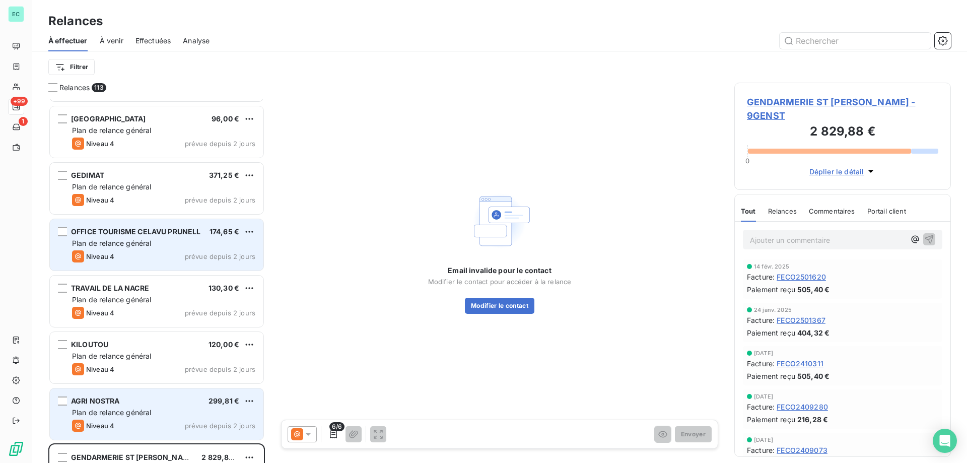
scroll to position [202, 0]
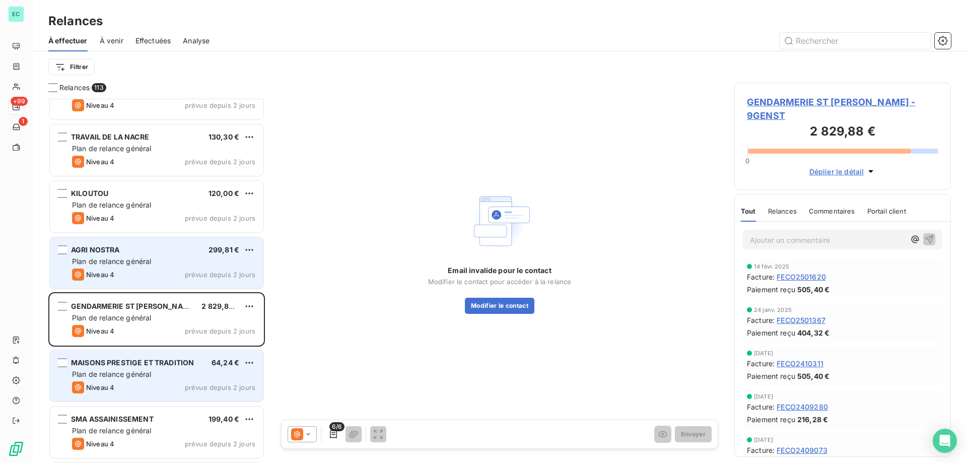
click at [827, 234] on p "Ajouter un commentaire ﻿" at bounding box center [827, 240] width 155 height 13
click at [249, 307] on html "EC +99 1 Relances À effectuer À venir Effectuées Analyse Filtrer Relances 113 G…" at bounding box center [483, 231] width 967 height 463
click at [226, 345] on div "Passer cette action" at bounding box center [206, 344] width 90 height 16
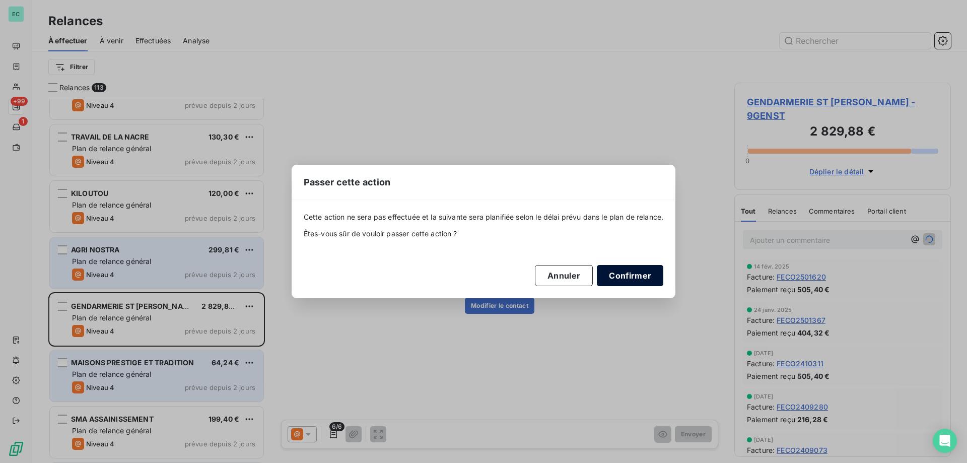
click at [643, 273] on button "Confirmer" at bounding box center [630, 275] width 66 height 21
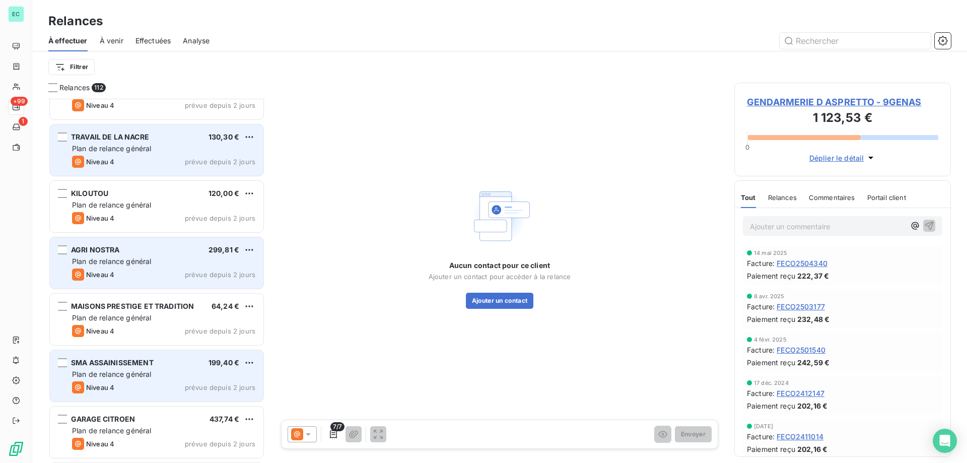
click at [257, 143] on div "TRAVAIL DE LA NACRE 130,30 € Plan de relance général [PERSON_NAME] 4 prévue dep…" at bounding box center [156, 149] width 213 height 51
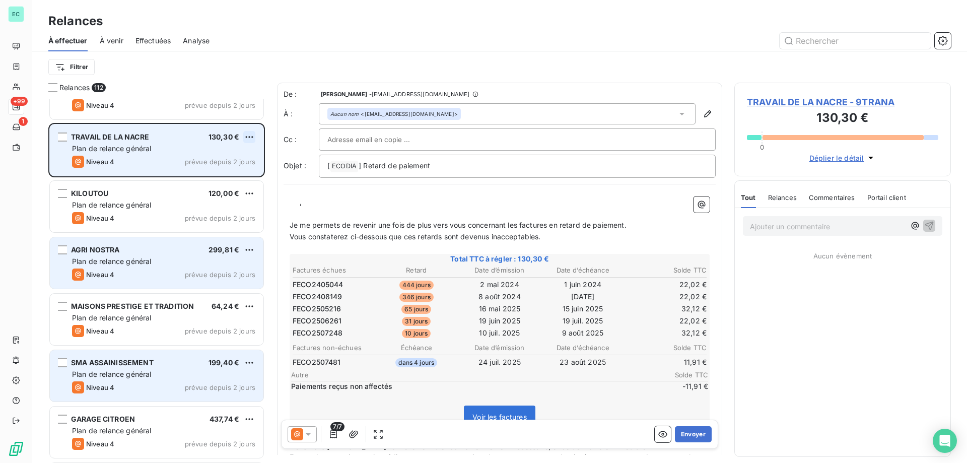
click at [253, 134] on html "EC +99 1 Relances À effectuer À venir Effectuées Analyse Filtrer Relances 112 G…" at bounding box center [483, 231] width 967 height 463
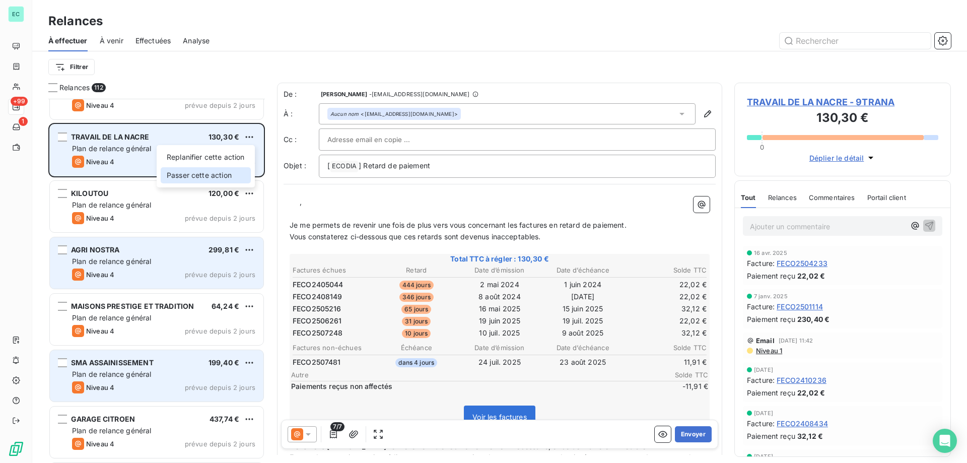
click at [228, 183] on div "Passer cette action" at bounding box center [206, 175] width 90 height 16
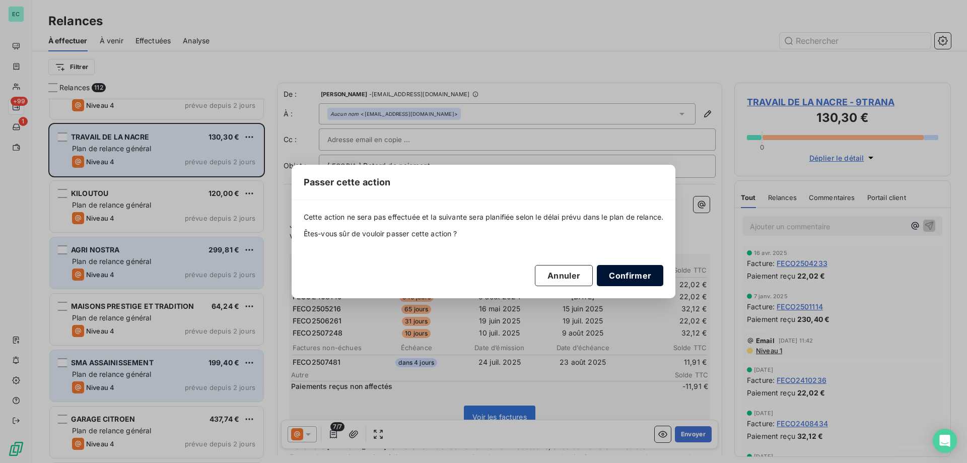
click at [644, 276] on button "Confirmer" at bounding box center [630, 275] width 66 height 21
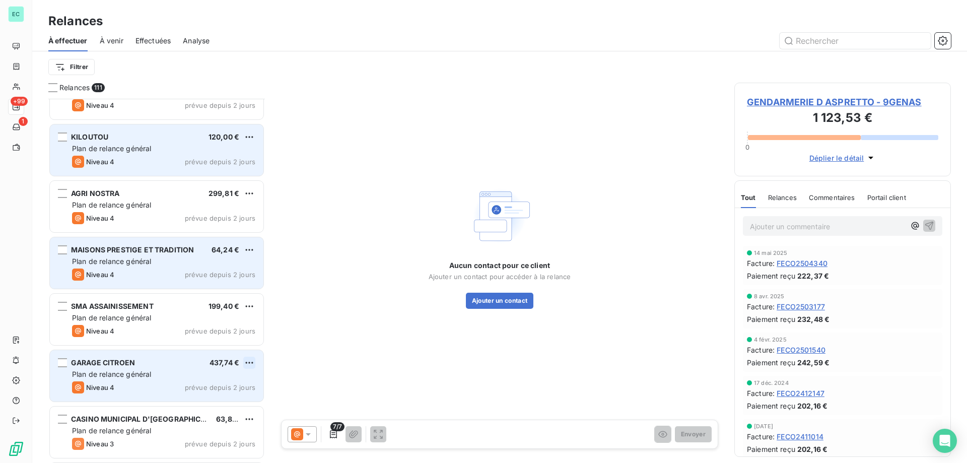
click at [247, 362] on html "EC +99 1 Relances À effectuer À venir Effectuées Analyse Filtrer Relances 111 G…" at bounding box center [483, 231] width 967 height 463
click at [214, 403] on div "Passer cette action" at bounding box center [206, 401] width 90 height 16
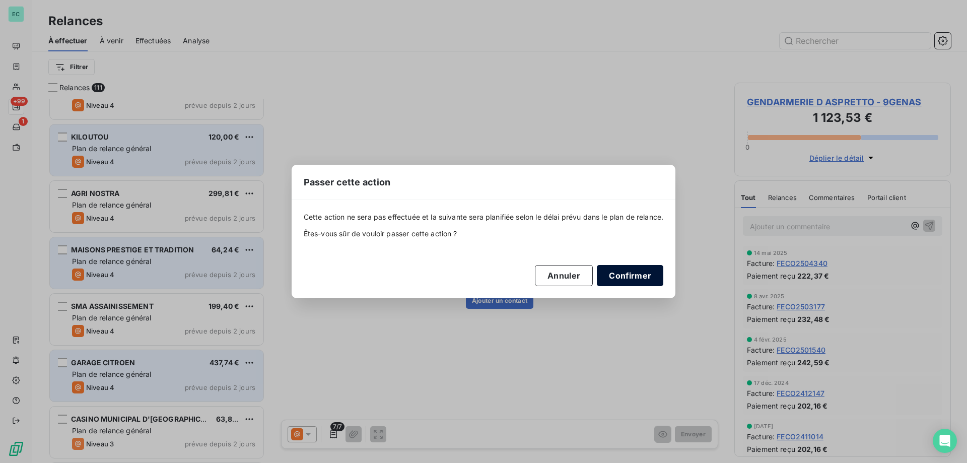
click at [627, 274] on button "Confirmer" at bounding box center [630, 275] width 66 height 21
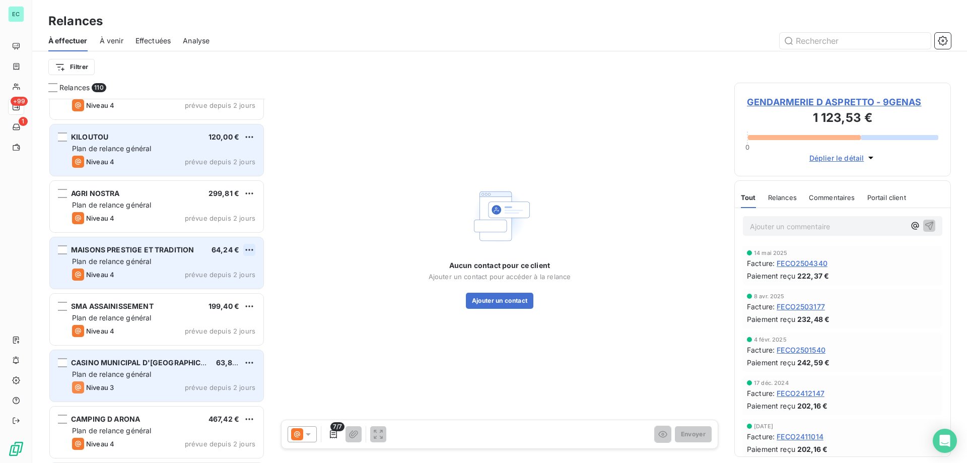
click at [248, 249] on html "EC +99 1 Relances À effectuer À venir Effectuées Analyse Filtrer Relances 110 G…" at bounding box center [483, 231] width 967 height 463
click at [223, 282] on div "Passer cette action" at bounding box center [206, 288] width 90 height 16
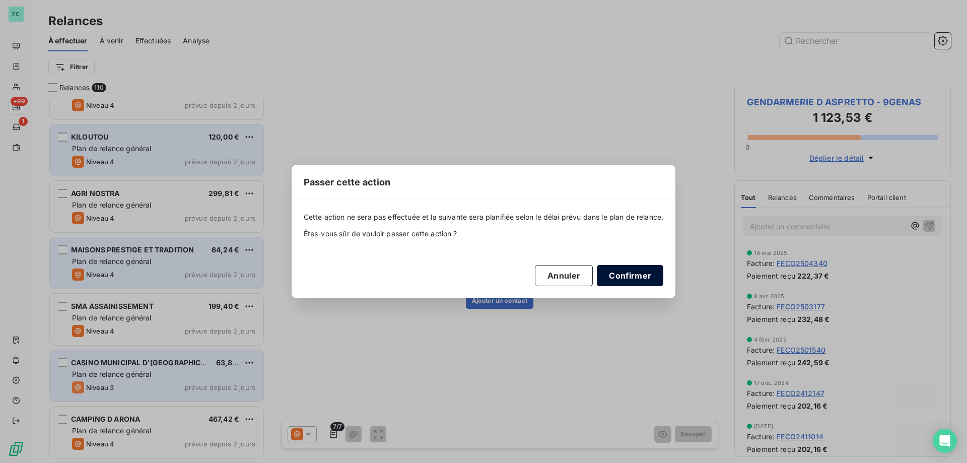
click at [626, 272] on button "Confirmer" at bounding box center [630, 275] width 66 height 21
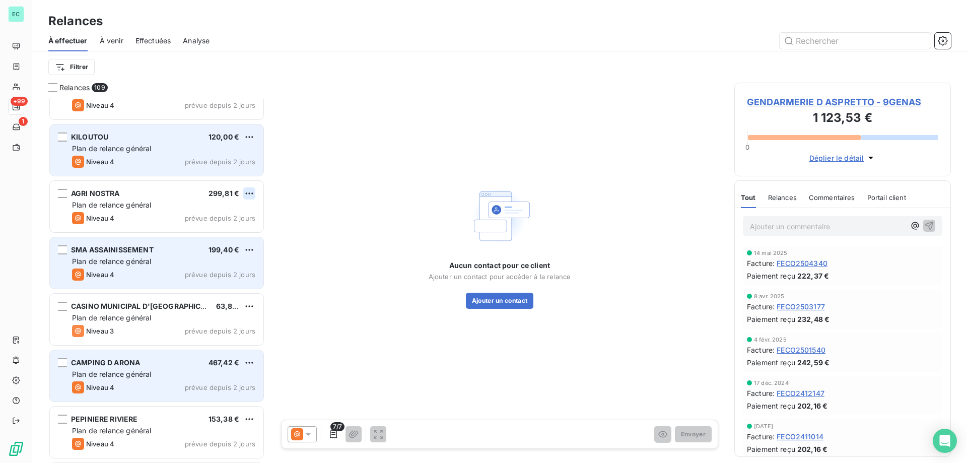
click at [249, 189] on html "EC +99 1 Relances À effectuer À venir Effectuées Analyse Filtrer Relances 109 G…" at bounding box center [483, 231] width 967 height 463
click at [228, 231] on div "Passer cette action" at bounding box center [206, 232] width 90 height 16
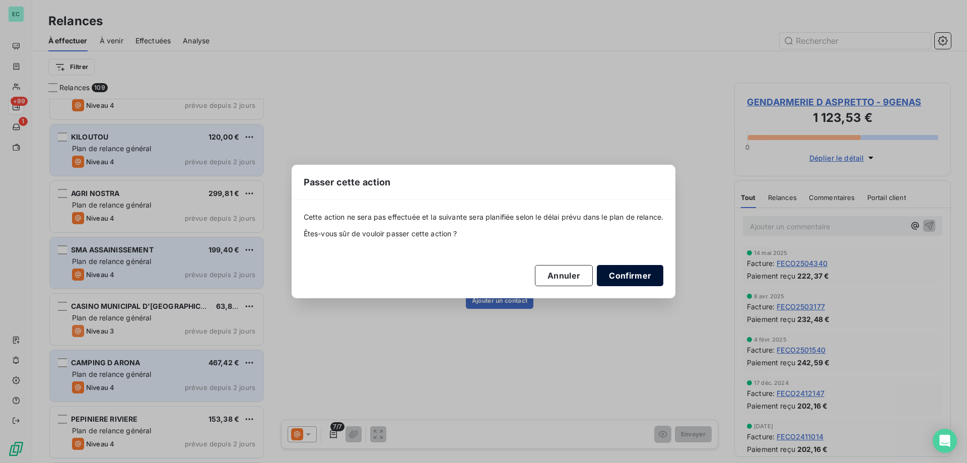
click at [655, 279] on button "Confirmer" at bounding box center [630, 275] width 66 height 21
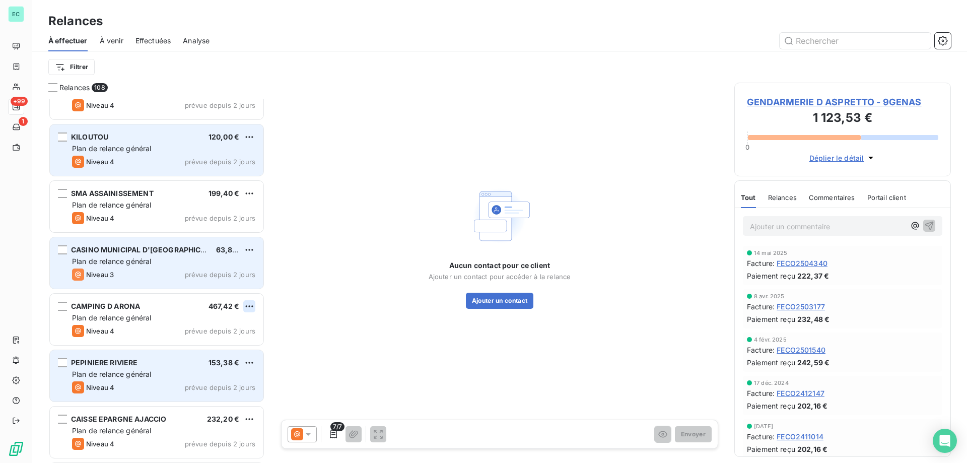
click at [251, 305] on html "EC +99 1 Relances À effectuer À venir Effectuées Analyse Filtrer Relances 108 G…" at bounding box center [483, 231] width 967 height 463
click at [208, 347] on div "Passer cette action" at bounding box center [206, 344] width 90 height 16
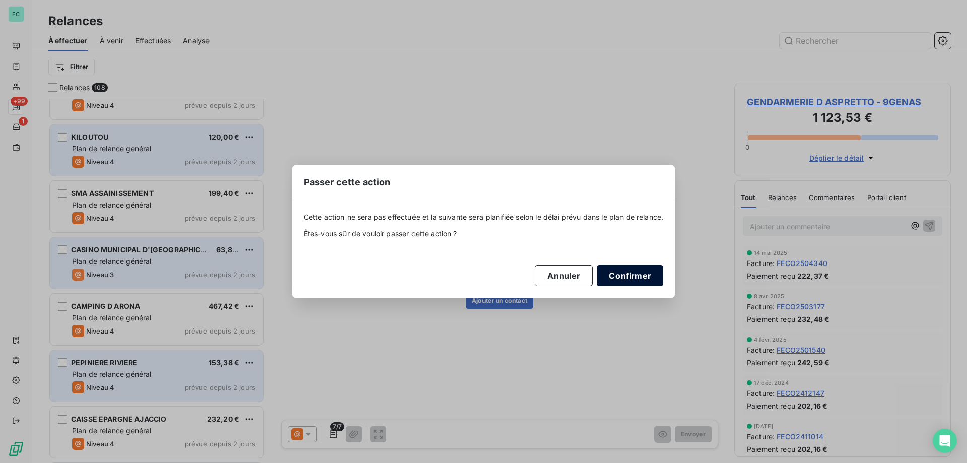
click at [623, 274] on button "Confirmer" at bounding box center [630, 275] width 66 height 21
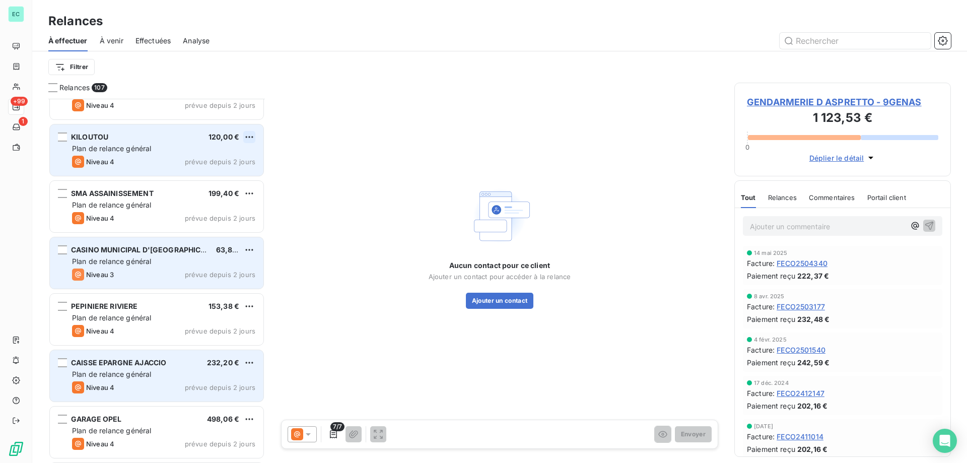
click at [247, 134] on html "EC +99 1 Relances À effectuer À venir Effectuées Analyse Filtrer Relances 107 G…" at bounding box center [483, 231] width 967 height 463
click at [216, 177] on div "Passer cette action" at bounding box center [206, 175] width 90 height 16
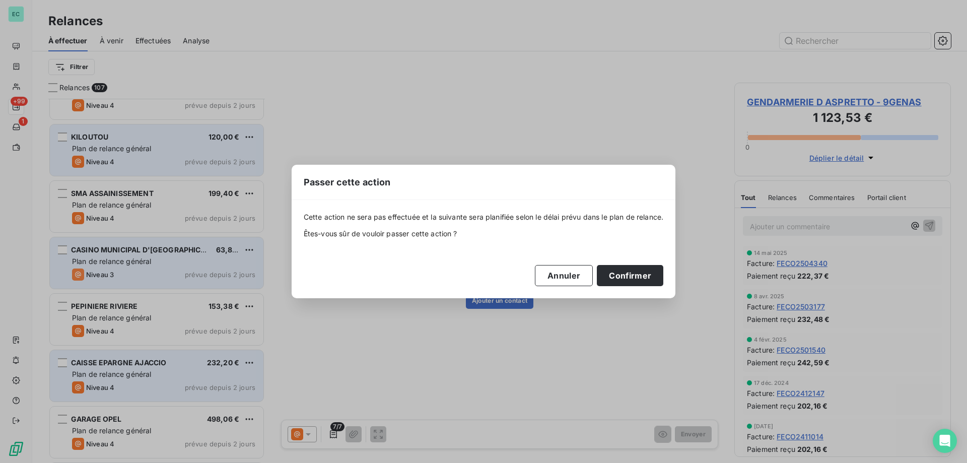
drag, startPoint x: 629, startPoint y: 264, endPoint x: 617, endPoint y: 292, distance: 30.9
click at [628, 264] on div "Cette action ne sera pas effectuée et la suivante sera planifiée selon le délai…" at bounding box center [484, 248] width 360 height 73
click at [650, 287] on div "Cette action ne sera pas effectuée et la suivante sera planifiée selon le délai…" at bounding box center [483, 249] width 384 height 98
click at [629, 282] on button "Confirmer" at bounding box center [630, 275] width 66 height 21
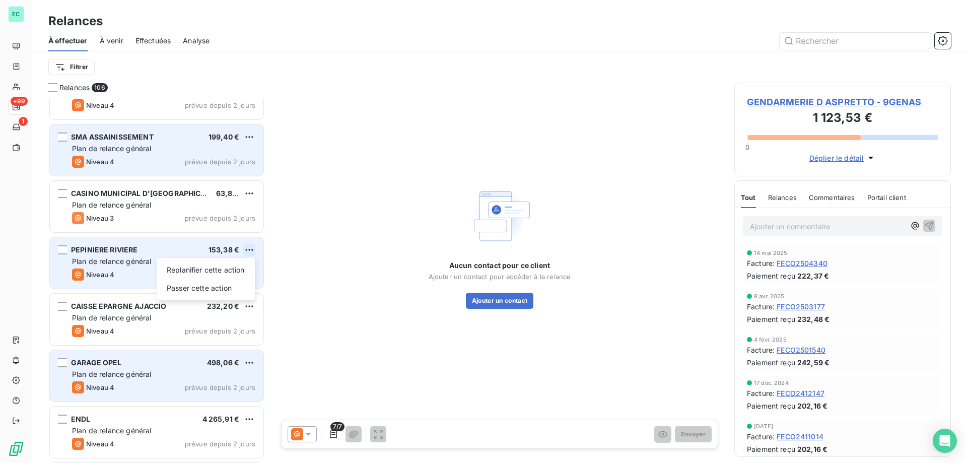
click at [249, 247] on html "EC +99 1 Relances À effectuer À venir Effectuées Analyse Filtrer Relances 106 G…" at bounding box center [483, 231] width 967 height 463
click at [196, 295] on div "Passer cette action" at bounding box center [206, 288] width 90 height 16
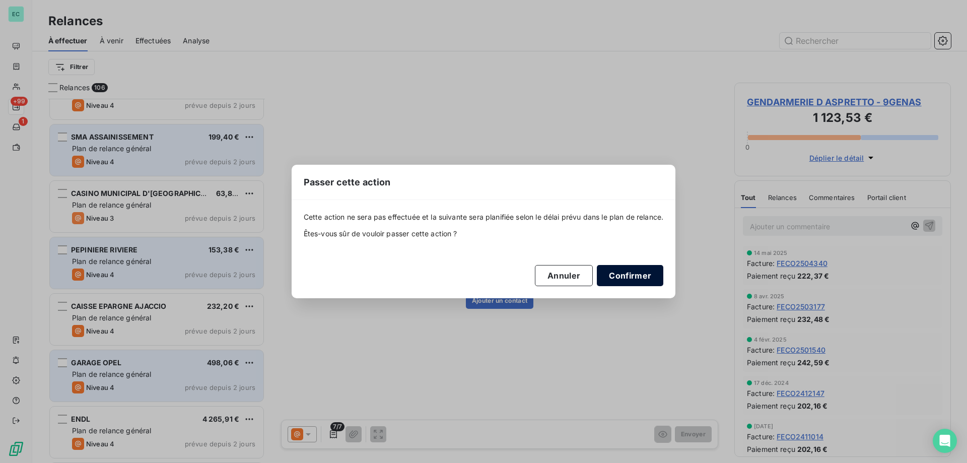
click at [622, 271] on button "Confirmer" at bounding box center [630, 275] width 66 height 21
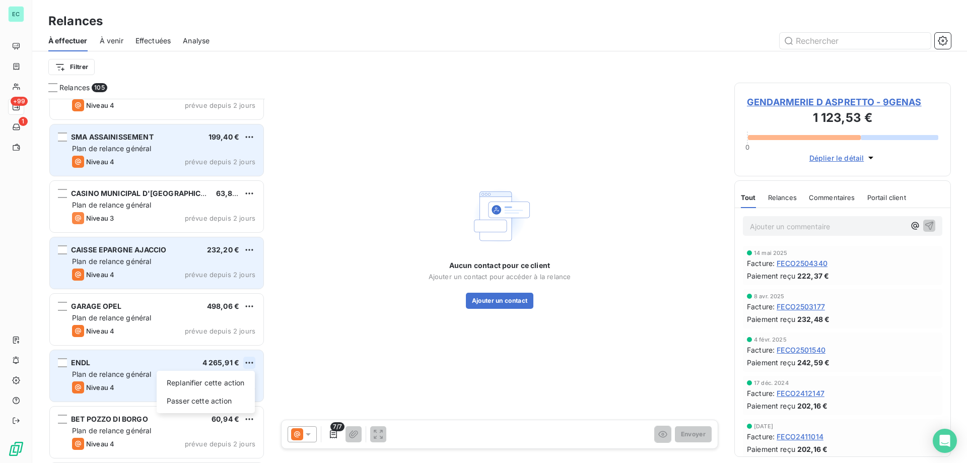
click at [248, 362] on html "EC +99 1 Relances À effectuer À venir Effectuées Analyse Filtrer Relances 105 G…" at bounding box center [483, 231] width 967 height 463
click at [200, 394] on div "Passer cette action" at bounding box center [206, 401] width 90 height 16
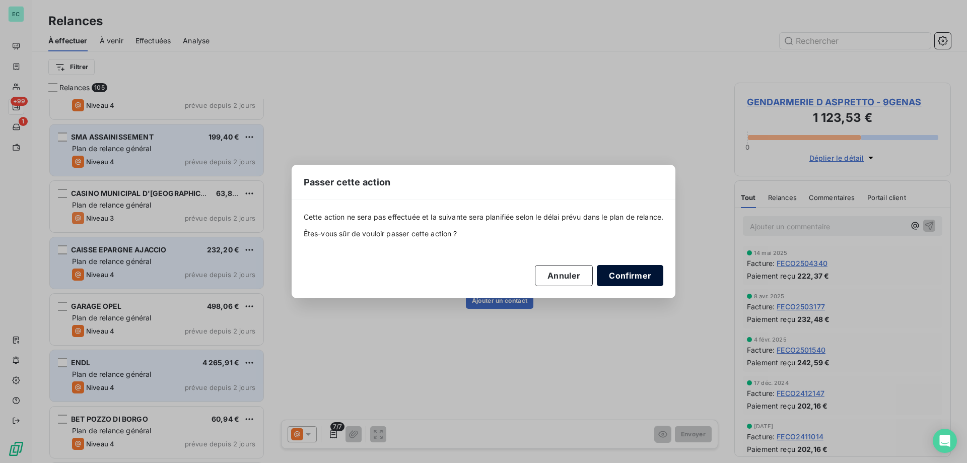
click at [636, 276] on button "Confirmer" at bounding box center [630, 275] width 66 height 21
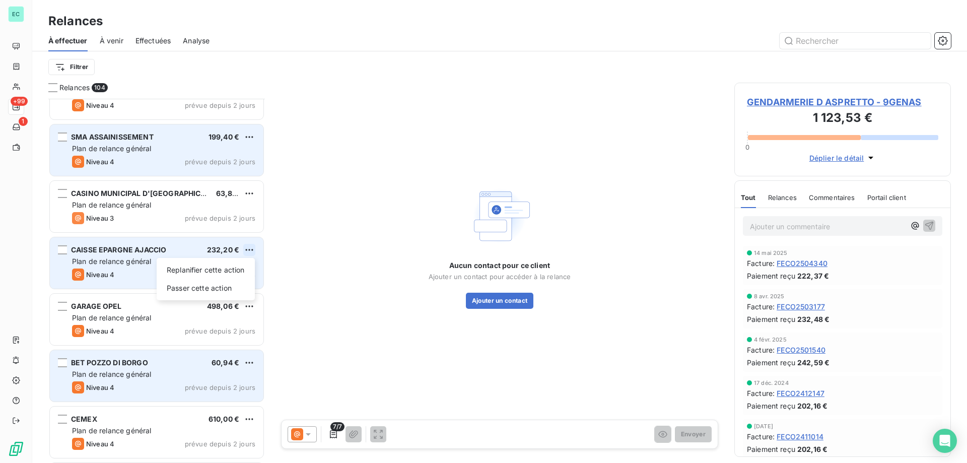
click at [248, 247] on html "EC +99 1 Relances À effectuer À venir Effectuées Analyse Filtrer Relances 104 G…" at bounding box center [483, 231] width 967 height 463
click at [225, 288] on div "Passer cette action" at bounding box center [206, 288] width 90 height 16
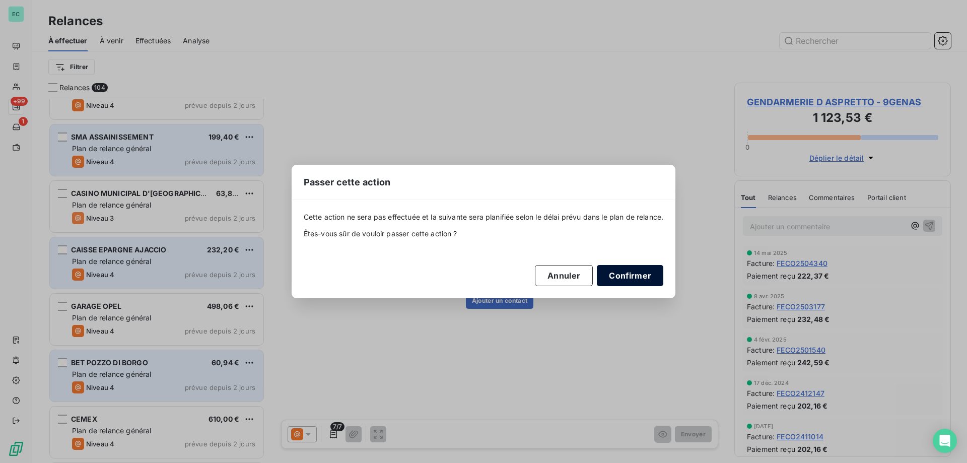
click at [636, 279] on button "Confirmer" at bounding box center [630, 275] width 66 height 21
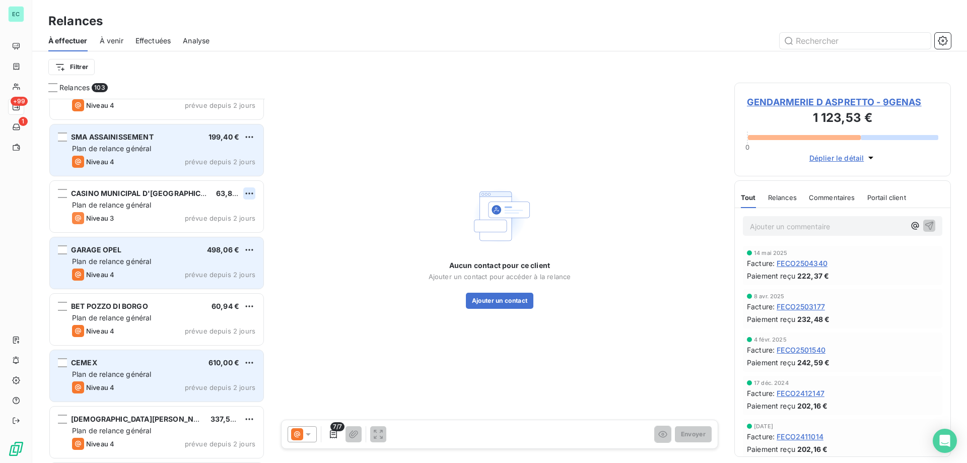
click at [251, 190] on html "EC +99 1 Relances À effectuer À venir Effectuées Analyse Filtrer Relances 103 G…" at bounding box center [483, 231] width 967 height 463
click at [228, 231] on div "Passer cette action" at bounding box center [206, 232] width 90 height 16
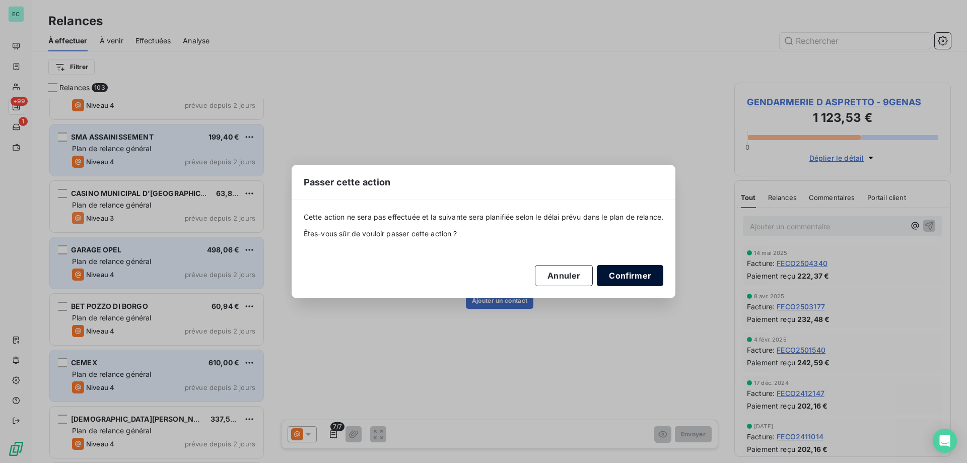
click at [627, 275] on button "Confirmer" at bounding box center [630, 275] width 66 height 21
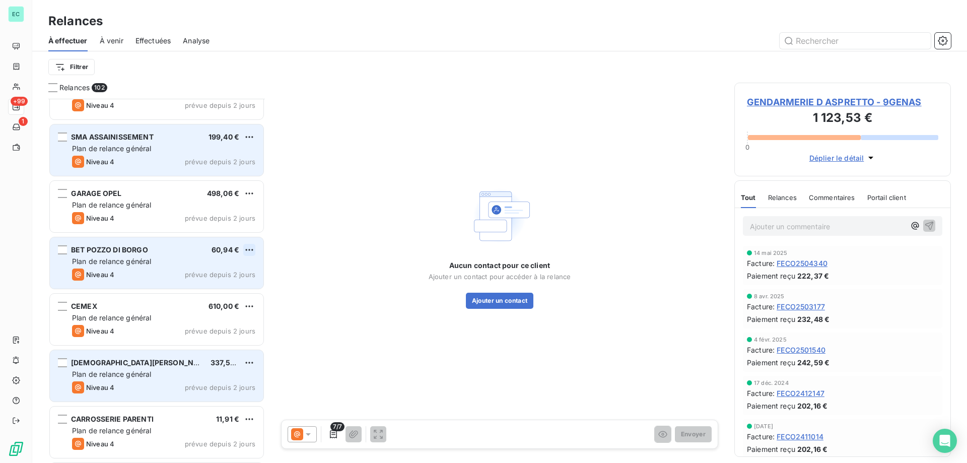
click at [244, 249] on html "EC +99 1 Relances À effectuer À venir Effectuées Analyse Filtrer Relances 102 G…" at bounding box center [483, 231] width 967 height 463
click at [185, 290] on div "Passer cette action" at bounding box center [206, 288] width 90 height 16
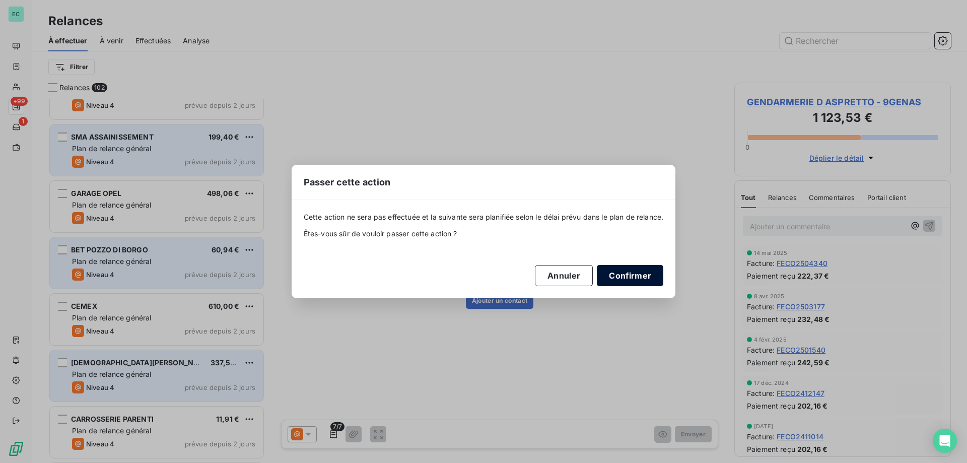
click at [634, 274] on button "Confirmer" at bounding box center [630, 275] width 66 height 21
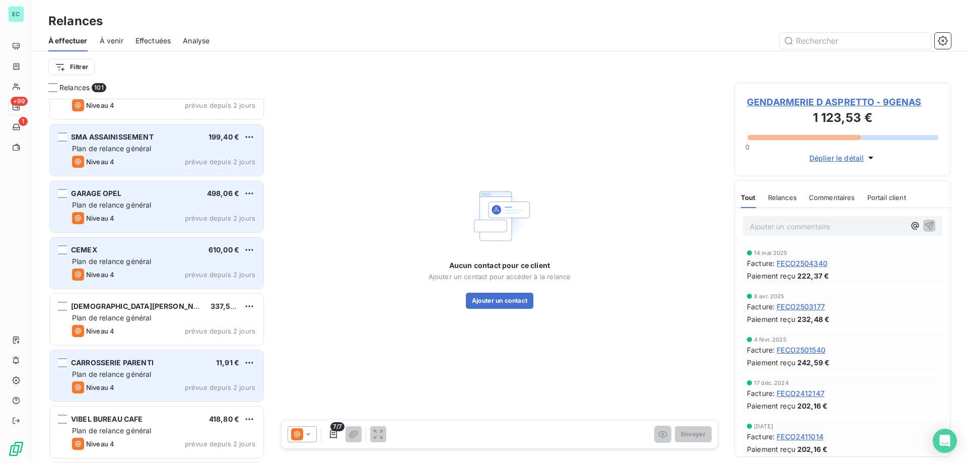
click at [248, 184] on div "GARAGE OPEL 498,06 € Plan de relance général [PERSON_NAME] 4 prévue depuis 2 jo…" at bounding box center [156, 206] width 213 height 51
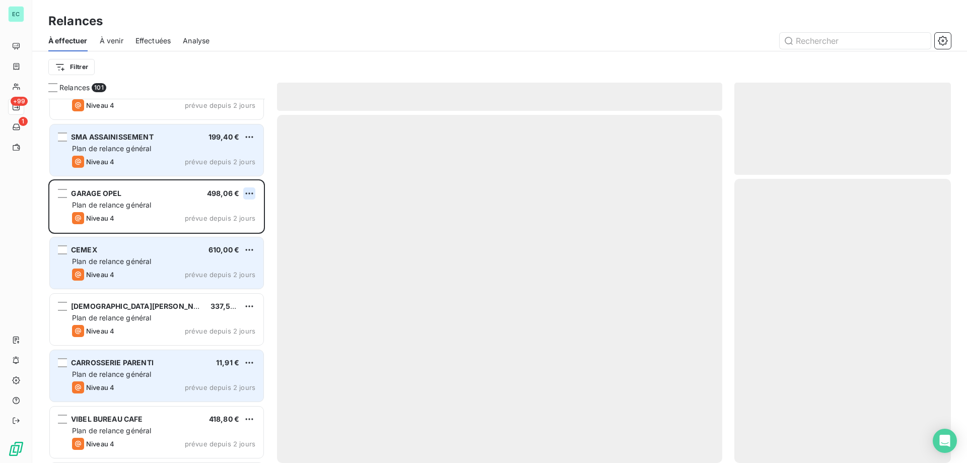
click at [244, 195] on html "EC +99 1 Relances À effectuer À venir Effectuées Analyse Filtrer Relances 101 G…" at bounding box center [483, 231] width 967 height 463
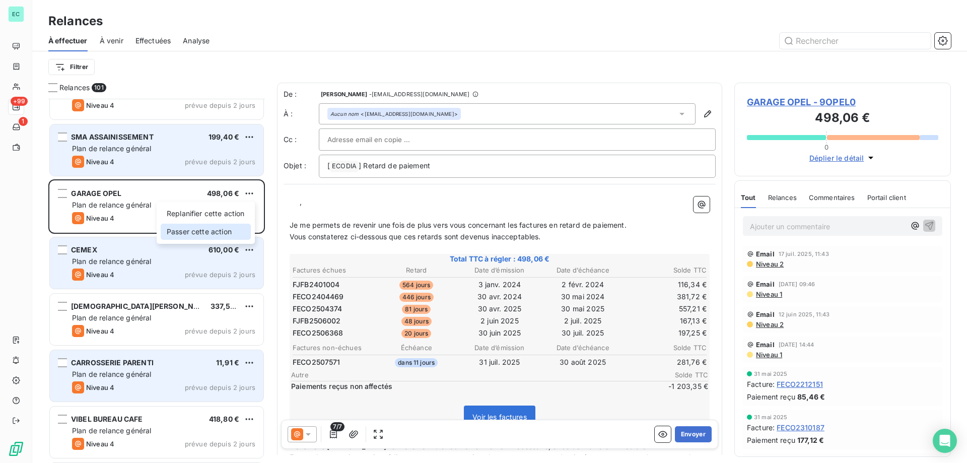
click at [207, 230] on div "Passer cette action" at bounding box center [206, 232] width 90 height 16
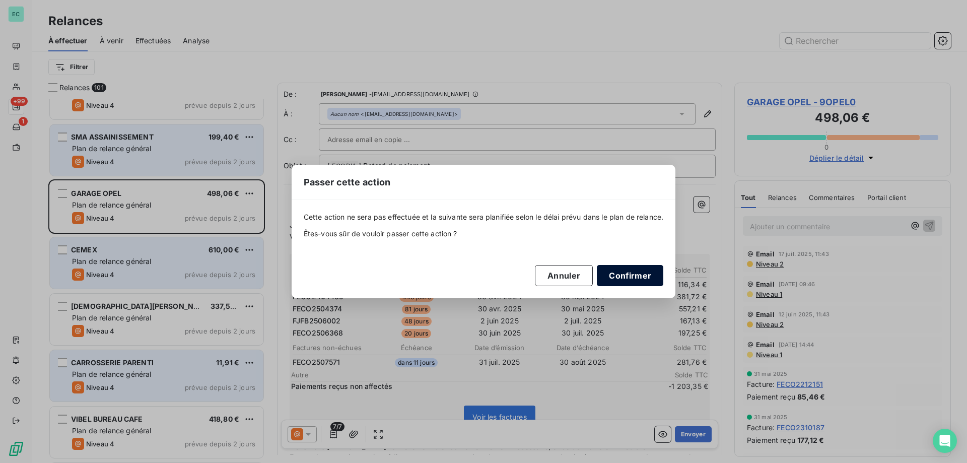
click at [636, 280] on button "Confirmer" at bounding box center [630, 275] width 66 height 21
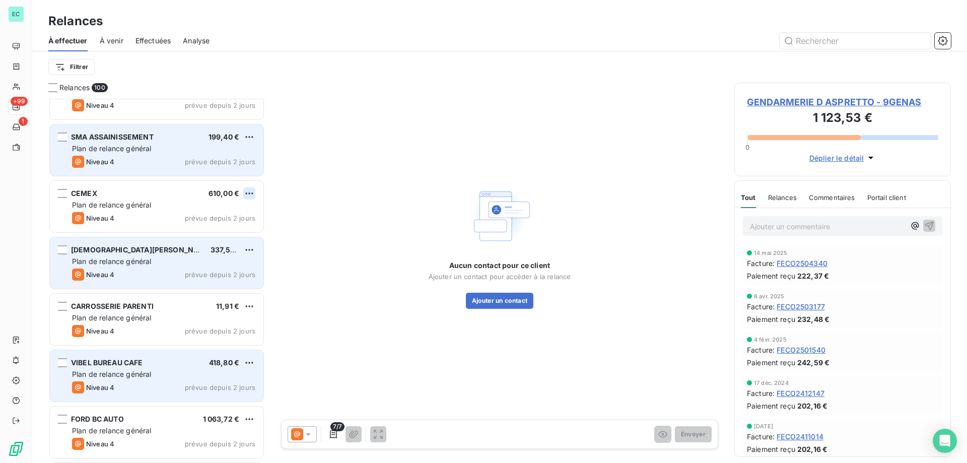
click at [248, 188] on html "EC +99 1 Relances À effectuer À venir Effectuées Analyse Filtrer Relances 100 G…" at bounding box center [483, 231] width 967 height 463
click at [218, 237] on div "Passer cette action" at bounding box center [206, 232] width 90 height 16
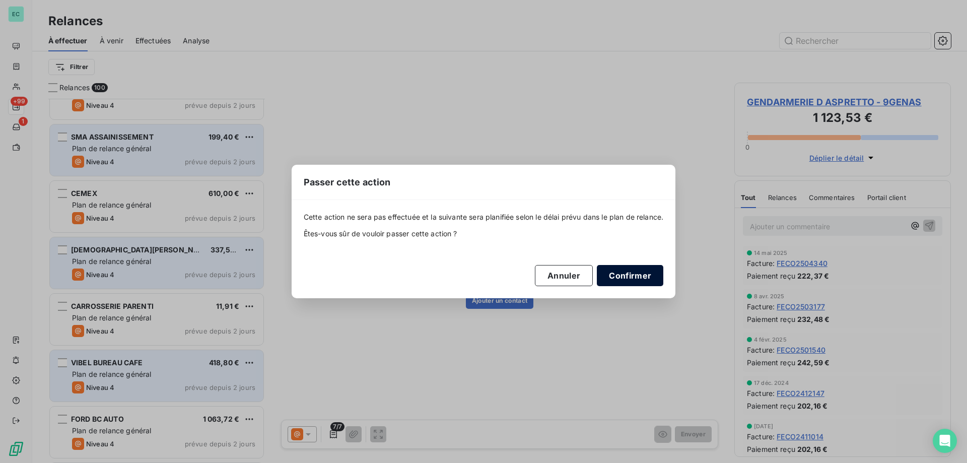
click at [645, 276] on button "Confirmer" at bounding box center [630, 275] width 66 height 21
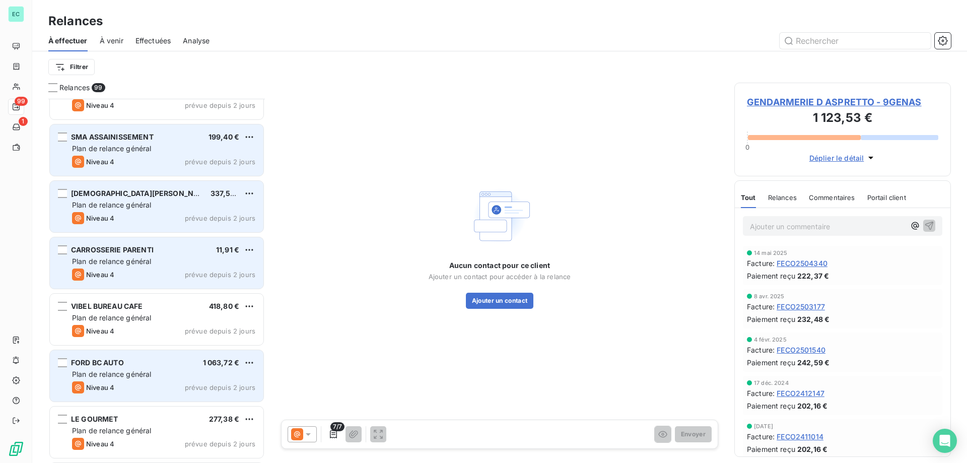
click at [247, 186] on div "[DEMOGRAPHIC_DATA][PERSON_NAME] 337,59 € Plan de relance général [PERSON_NAME] …" at bounding box center [156, 206] width 213 height 51
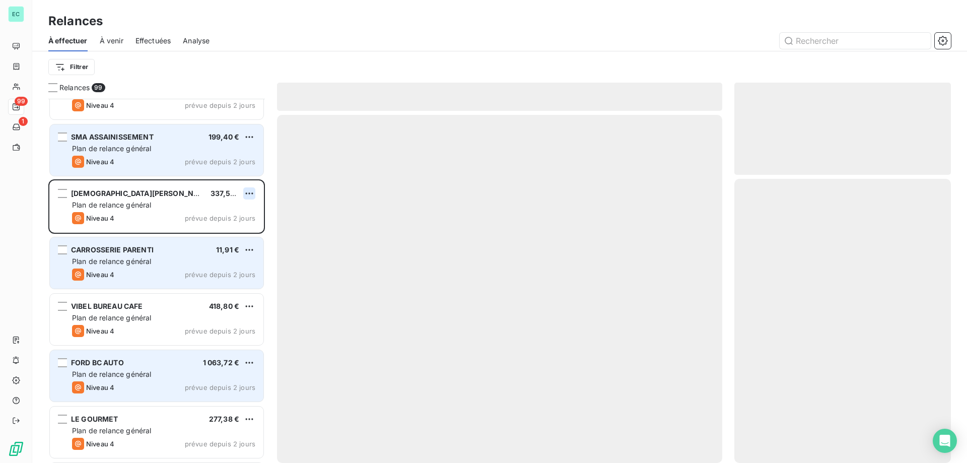
click at [250, 190] on html "EC 99 1 Relances À effectuer À venir Effectuées Analyse Filtrer Relances 99 GED…" at bounding box center [483, 231] width 967 height 463
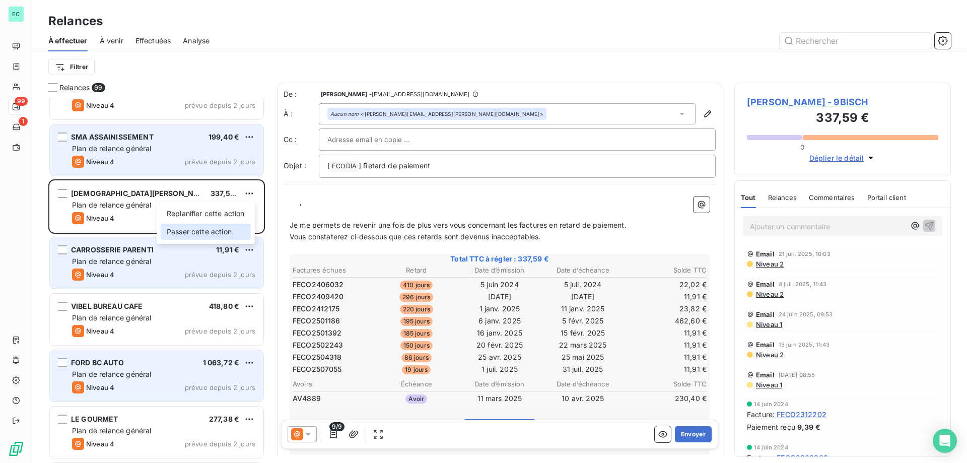
click at [226, 230] on div "Passer cette action" at bounding box center [206, 232] width 90 height 16
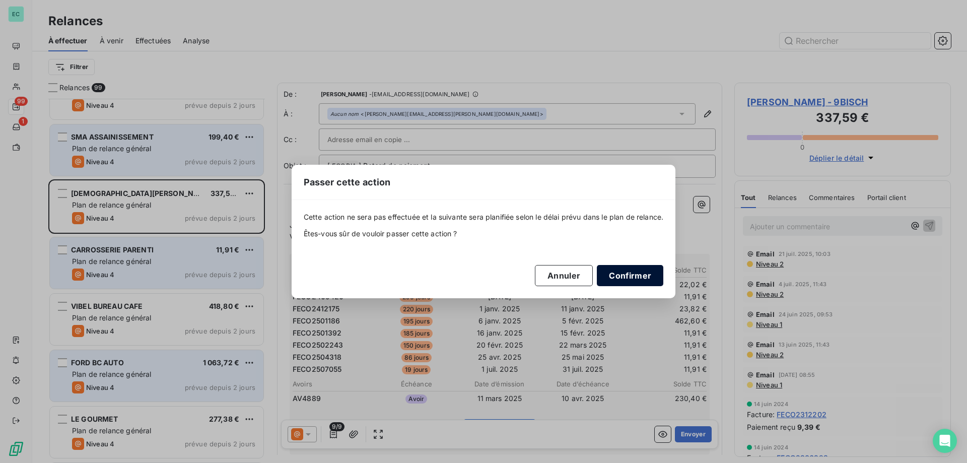
click at [626, 276] on button "Confirmer" at bounding box center [630, 275] width 66 height 21
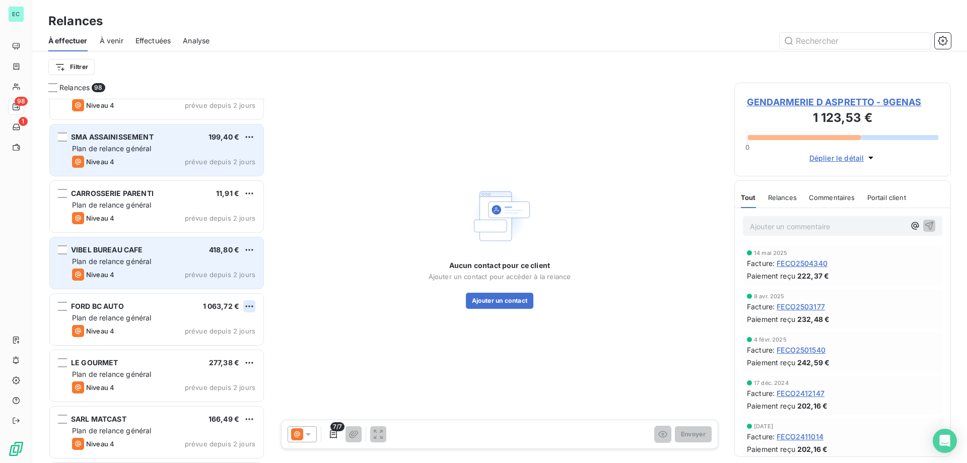
click at [250, 303] on html "EC 98 1 Relances À effectuer À venir Effectuées Analyse Filtrer Relances 98 GED…" at bounding box center [483, 231] width 967 height 463
click at [220, 339] on div "Passer cette action" at bounding box center [206, 344] width 90 height 16
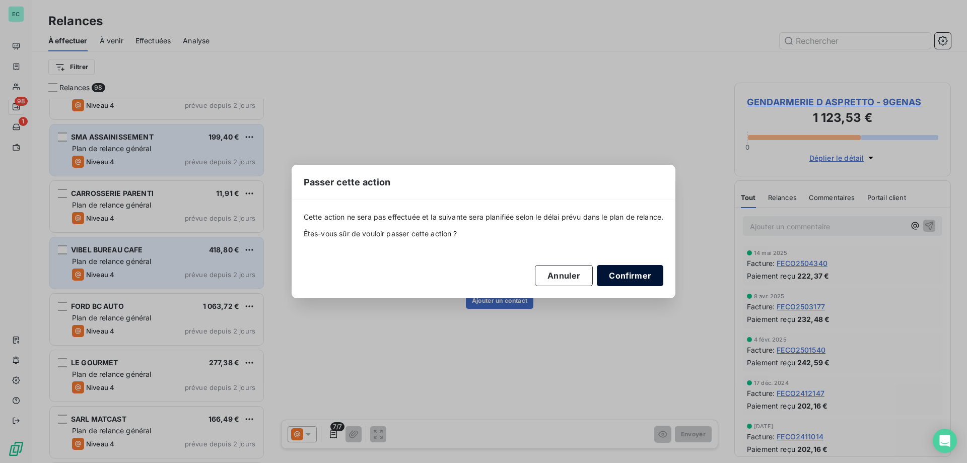
click at [650, 277] on button "Confirmer" at bounding box center [630, 275] width 66 height 21
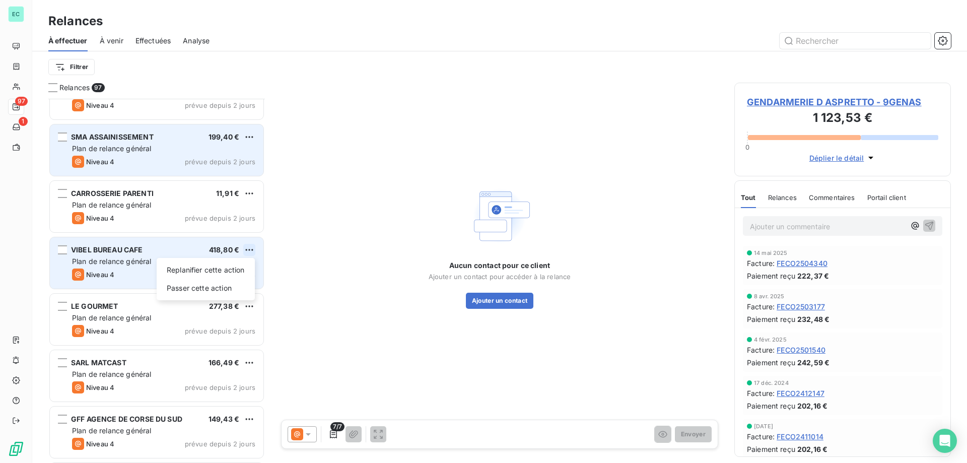
click at [249, 250] on html "EC 97 1 Relances À effectuer À venir Effectuées Analyse Filtrer Relances 97 GED…" at bounding box center [483, 231] width 967 height 463
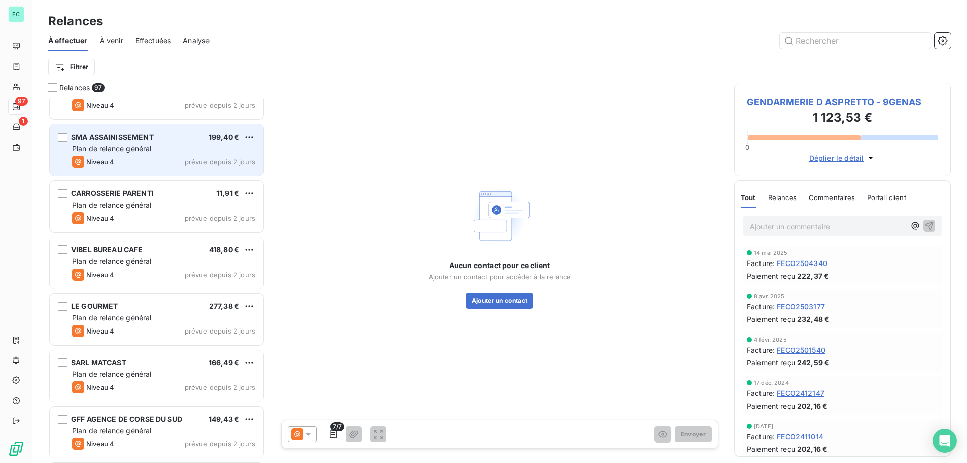
click at [115, 270] on html "EC 97 1 Relances À effectuer À venir Effectuées Analyse Filtrer Relances 97 GED…" at bounding box center [483, 231] width 967 height 463
click at [298, 442] on div "7/7 Envoyer" at bounding box center [499, 433] width 437 height 29
click at [307, 433] on icon at bounding box center [308, 434] width 5 height 3
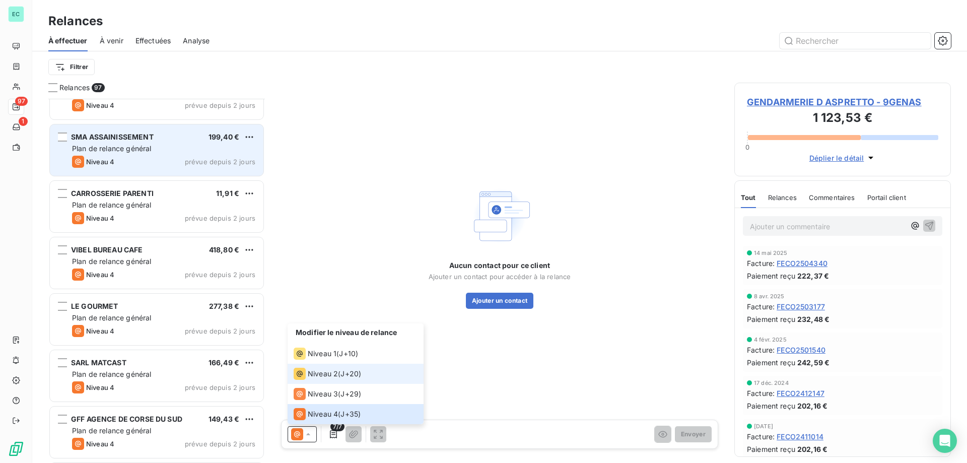
click at [323, 371] on span "Niveau 2" at bounding box center [323, 373] width 30 height 10
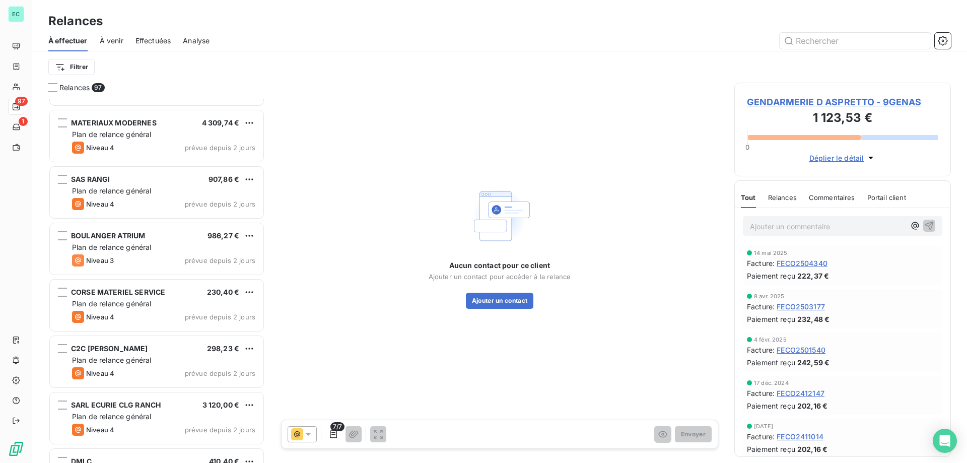
scroll to position [957, 0]
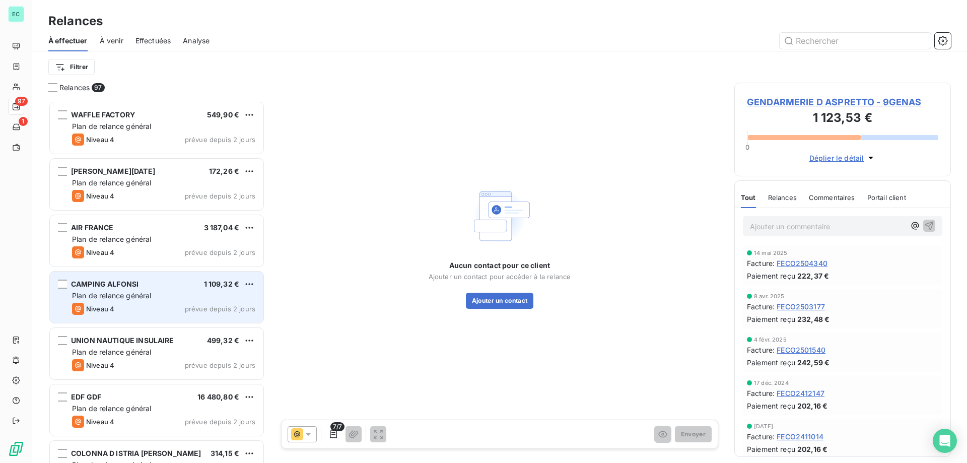
click at [239, 295] on div "Plan de relance général" at bounding box center [163, 295] width 183 height 10
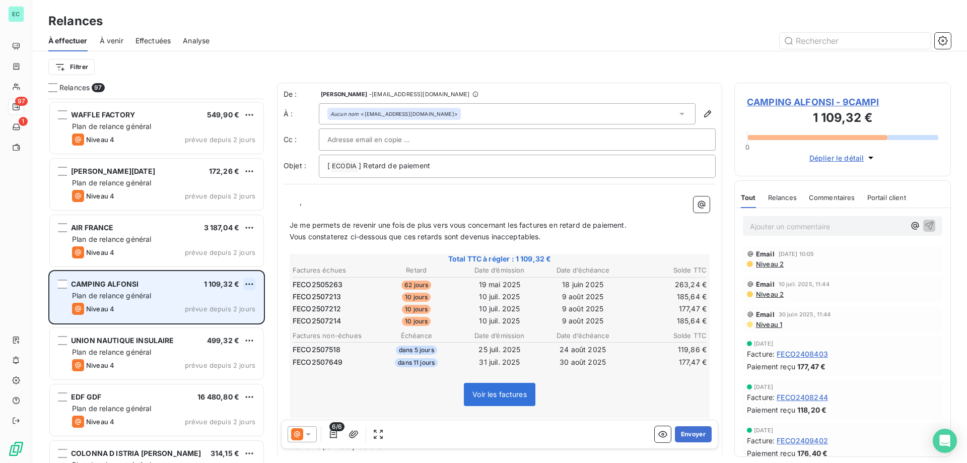
click at [252, 278] on html "EC 97 1 Relances À effectuer À venir Effectuées Analyse Filtrer Relances 97 SAR…" at bounding box center [483, 231] width 967 height 463
click at [216, 324] on div "Passer cette action" at bounding box center [206, 322] width 90 height 16
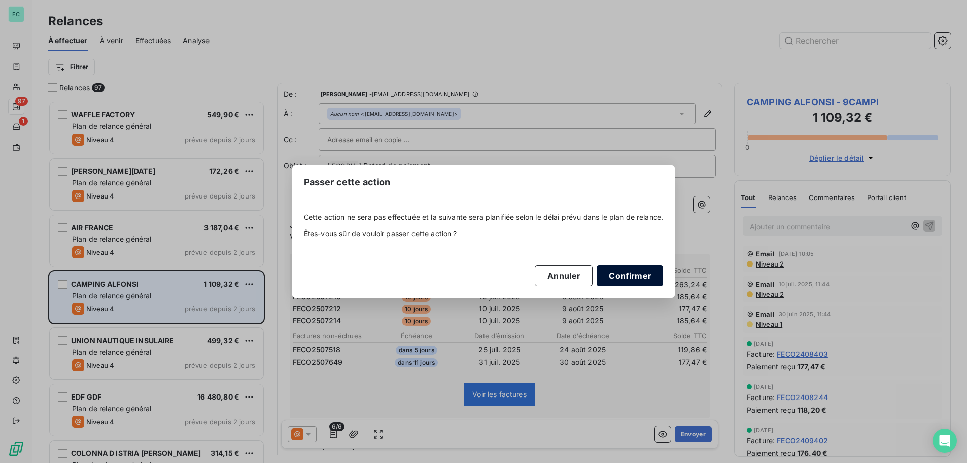
click at [642, 279] on button "Confirmer" at bounding box center [630, 275] width 66 height 21
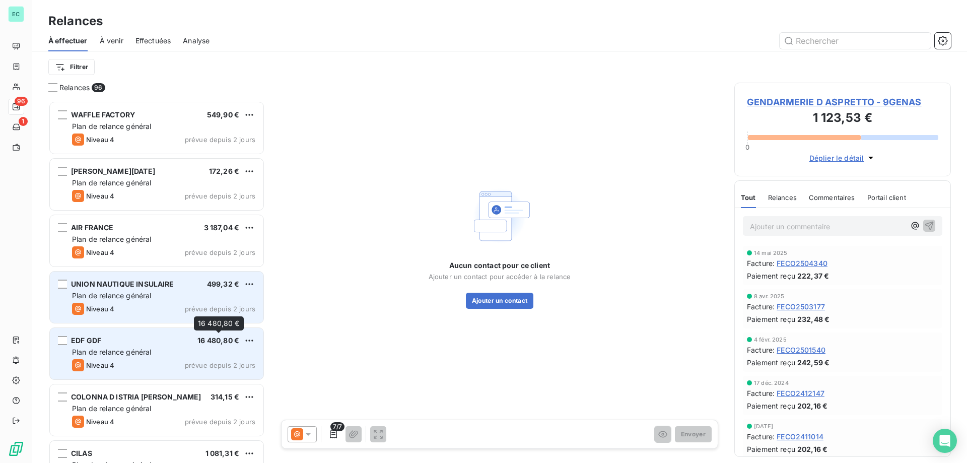
click at [200, 343] on span "16 480,80 €" at bounding box center [218, 340] width 42 height 9
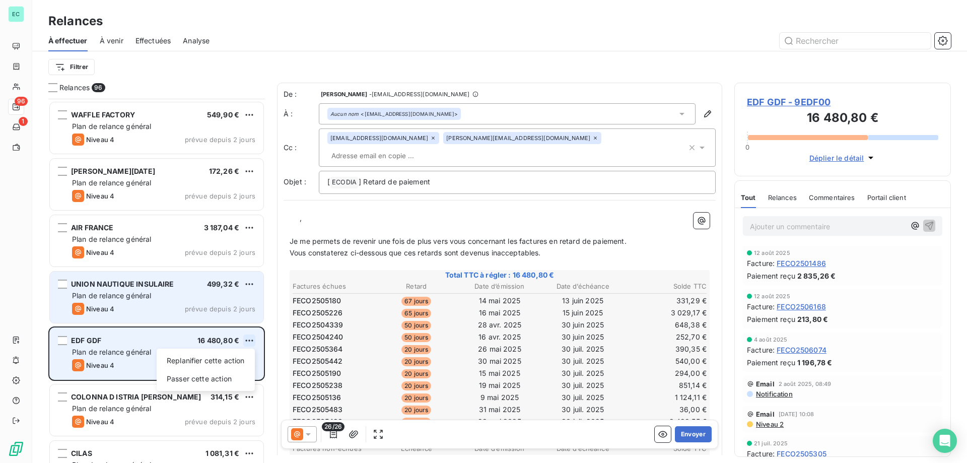
click at [252, 338] on html "EC 96 1 Relances À effectuer À venir Effectuées Analyse Filtrer Relances 96 SAR…" at bounding box center [483, 231] width 967 height 463
click at [231, 377] on div "Passer cette action" at bounding box center [206, 379] width 90 height 16
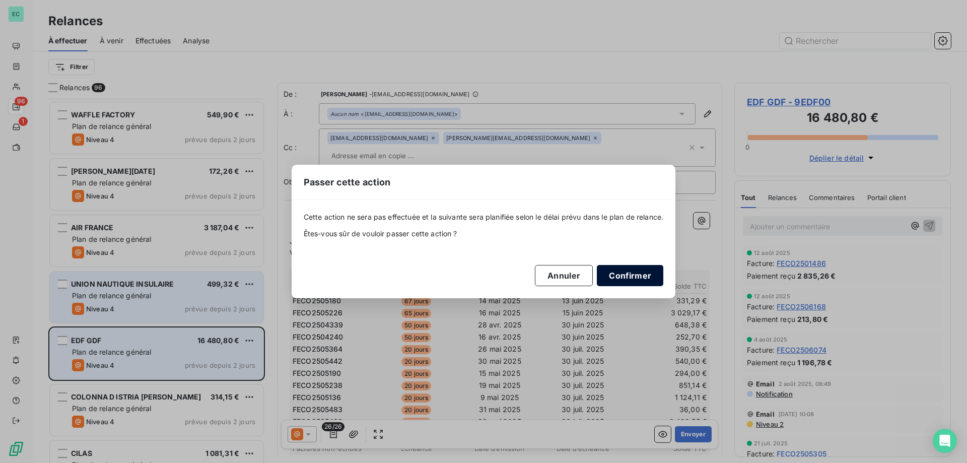
click at [640, 274] on button "Confirmer" at bounding box center [630, 275] width 66 height 21
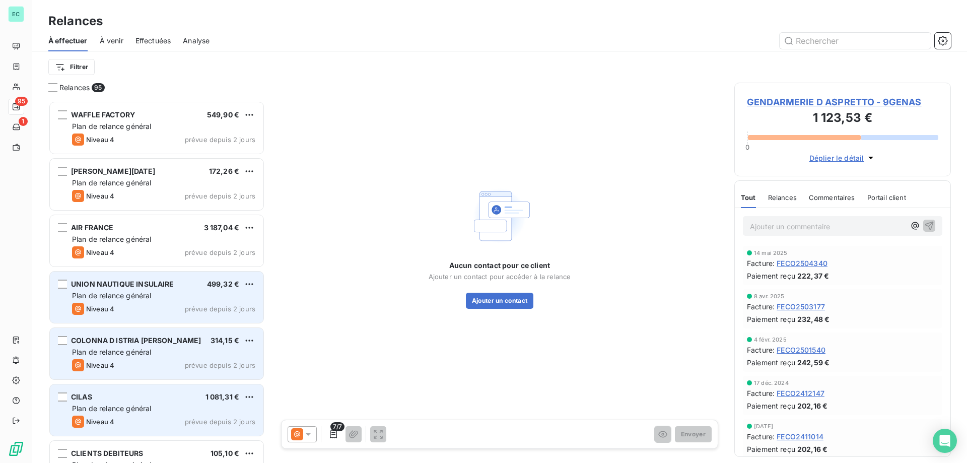
click at [173, 418] on div "Niveau 4 prévue depuis 2 jours" at bounding box center [163, 421] width 183 height 12
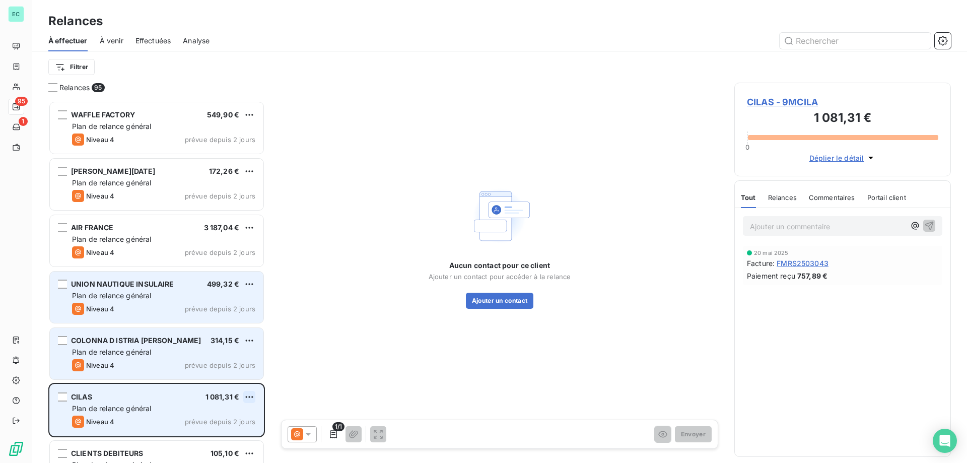
click at [249, 398] on html "EC 95 1 Relances À effectuer À venir Effectuées Analyse Filtrer Relances 95 SAR…" at bounding box center [483, 231] width 967 height 463
click at [205, 431] on div "Passer cette action" at bounding box center [206, 435] width 90 height 16
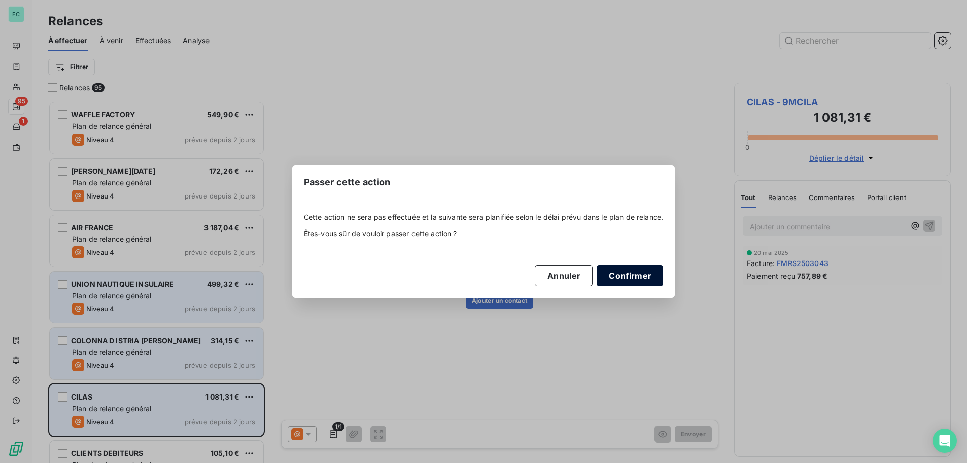
click at [637, 275] on button "Confirmer" at bounding box center [630, 275] width 66 height 21
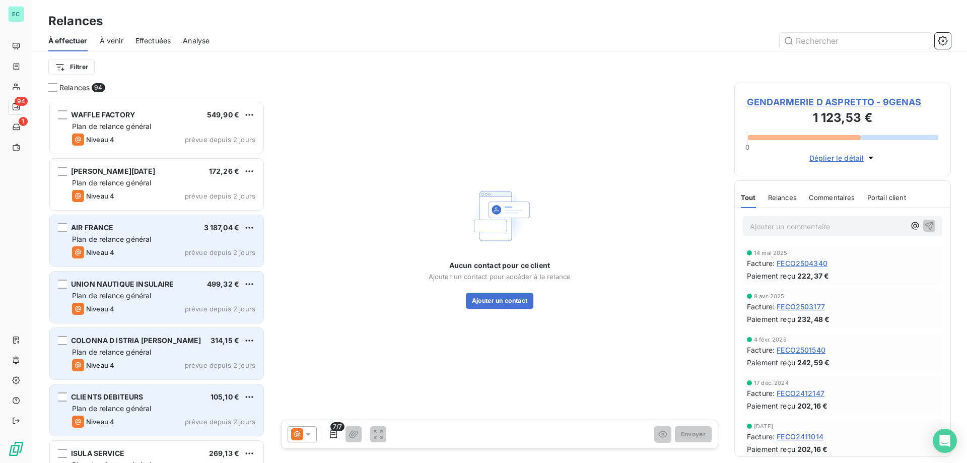
click at [257, 230] on div "AIR FRANCE 3 187,04 € Plan de relance général [PERSON_NAME] 4 prévue depuis 2 j…" at bounding box center [156, 240] width 213 height 51
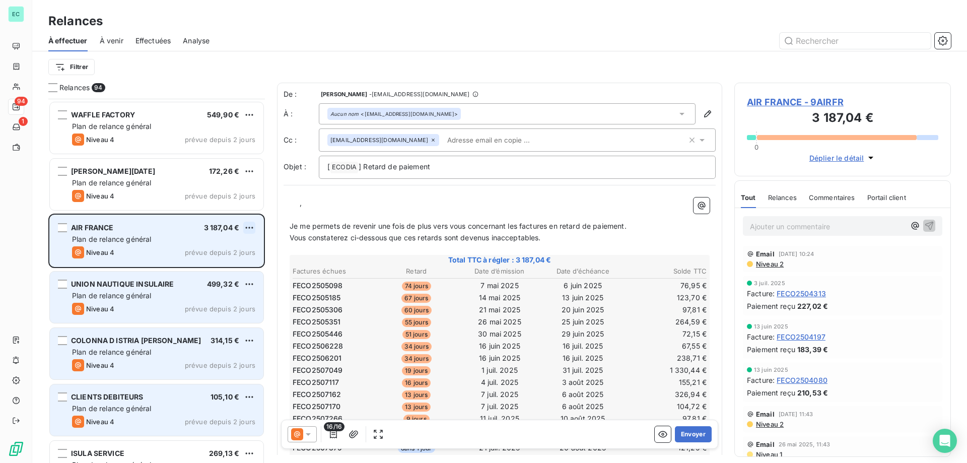
click at [248, 226] on html "EC 94 1 Relances À effectuer À venir Effectuées Analyse Filtrer Relances 94 SAR…" at bounding box center [483, 231] width 967 height 463
click at [238, 265] on div "Passer cette action" at bounding box center [206, 266] width 90 height 16
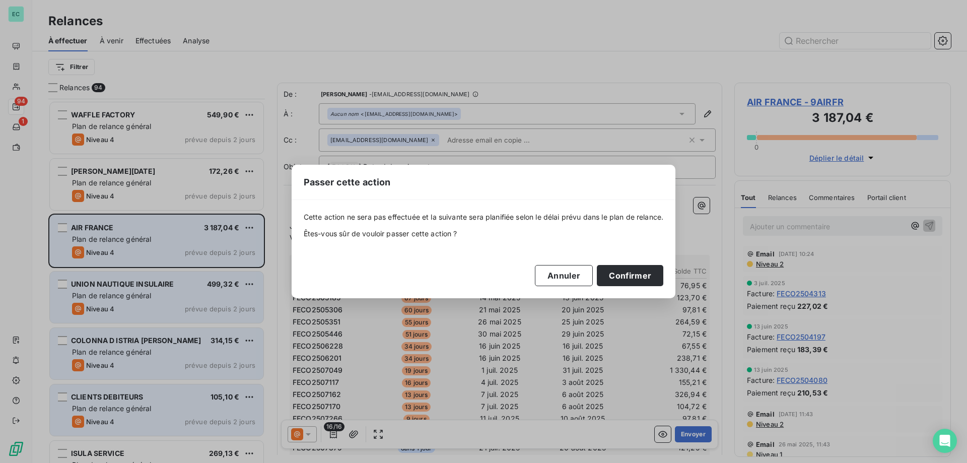
drag, startPoint x: 631, startPoint y: 276, endPoint x: 403, endPoint y: 220, distance: 235.3
click at [603, 272] on button "Confirmer" at bounding box center [630, 275] width 66 height 21
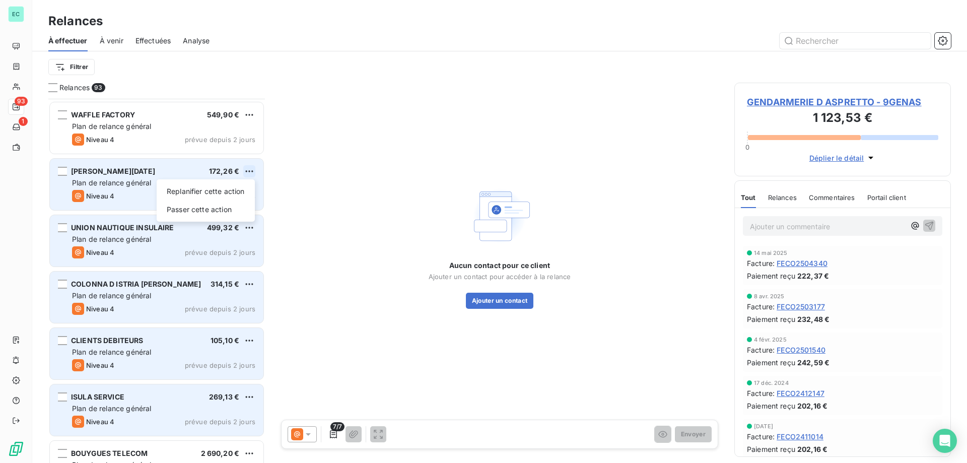
click at [254, 168] on html "EC 93 1 Relances À effectuer À venir Effectuées Analyse Filtrer Relances 93 SAR…" at bounding box center [483, 231] width 967 height 463
click at [196, 208] on div "Passer cette action" at bounding box center [206, 209] width 90 height 16
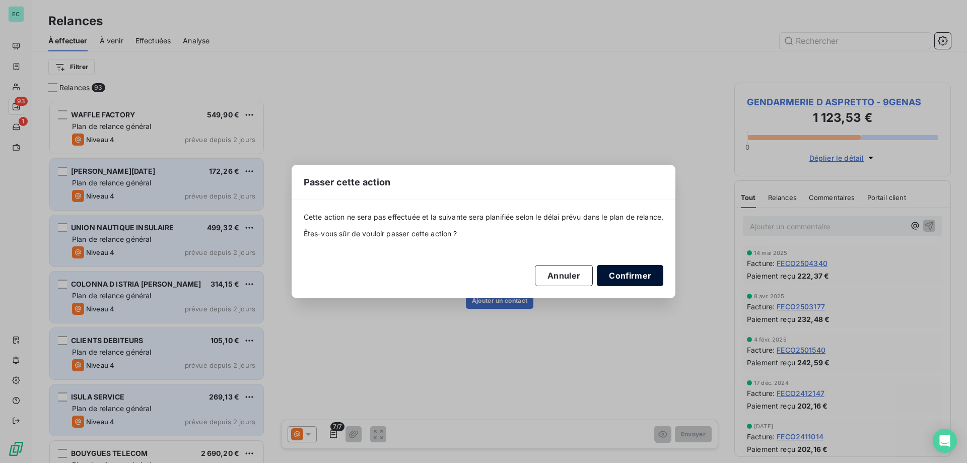
click at [659, 266] on button "Confirmer" at bounding box center [630, 275] width 66 height 21
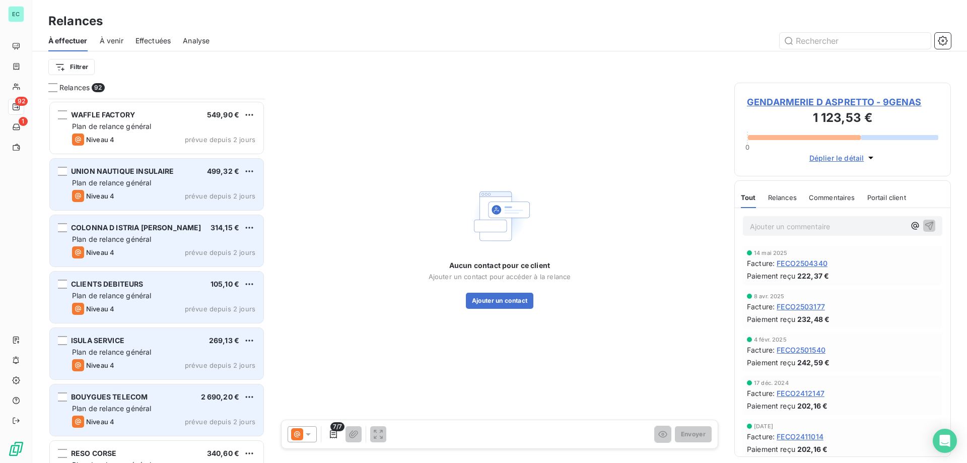
click at [652, 269] on div "Aucun contact pour ce client Ajouter un contact pour accéder à la relance Ajout…" at bounding box center [499, 246] width 445 height 327
click at [250, 173] on html "EC 92 1 Relances À effectuer À venir Effectuées Analyse Filtrer Relances 92 SAR…" at bounding box center [483, 231] width 967 height 463
click at [219, 204] on div "Passer cette action" at bounding box center [206, 209] width 90 height 16
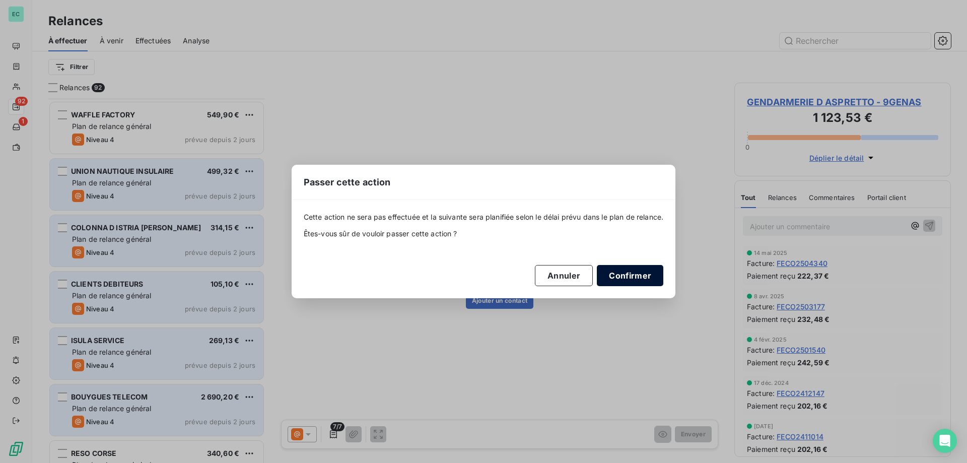
click at [639, 275] on button "Confirmer" at bounding box center [630, 275] width 66 height 21
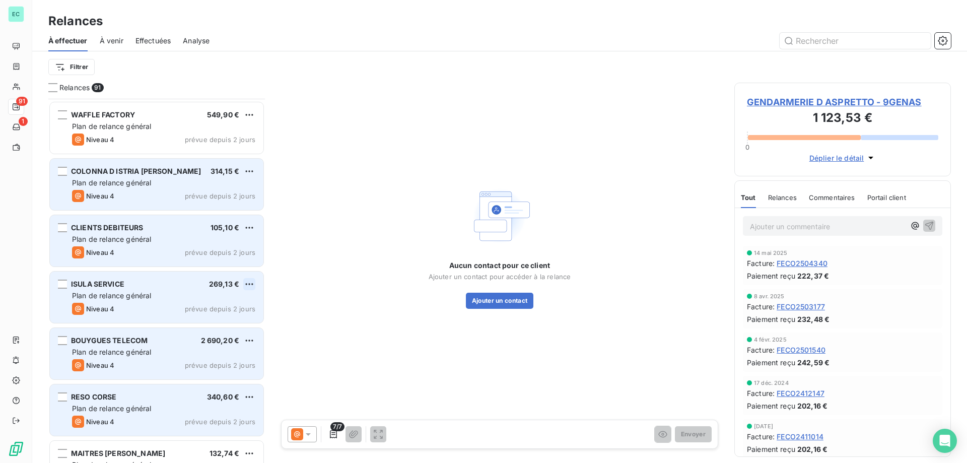
click at [252, 282] on html "EC 91 1 Relances À effectuer À venir Effectuées Analyse Filtrer Relances 91 SAR…" at bounding box center [483, 231] width 967 height 463
click at [203, 329] on div "Passer cette action" at bounding box center [206, 322] width 90 height 16
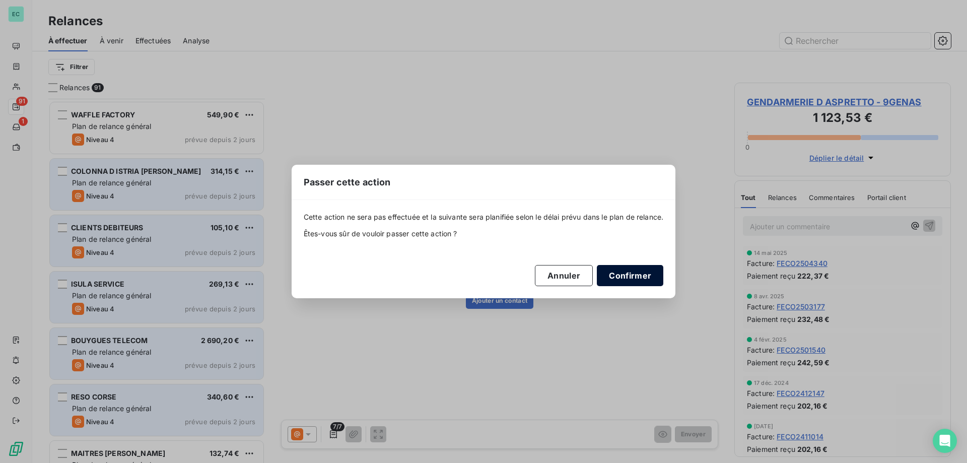
click at [633, 278] on button "Confirmer" at bounding box center [630, 275] width 66 height 21
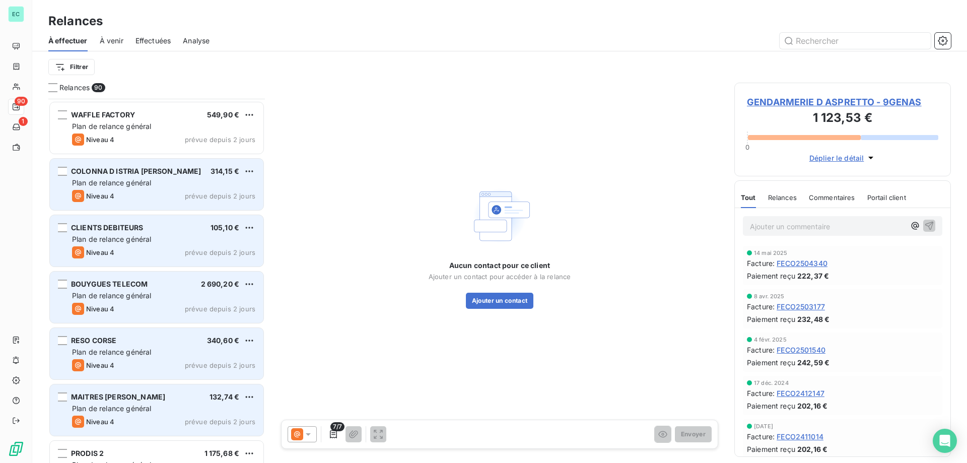
click at [256, 280] on div "BOUYGUES TELECOM 2 690,20 € Plan de relance général [PERSON_NAME] 4 prévue depu…" at bounding box center [156, 296] width 213 height 51
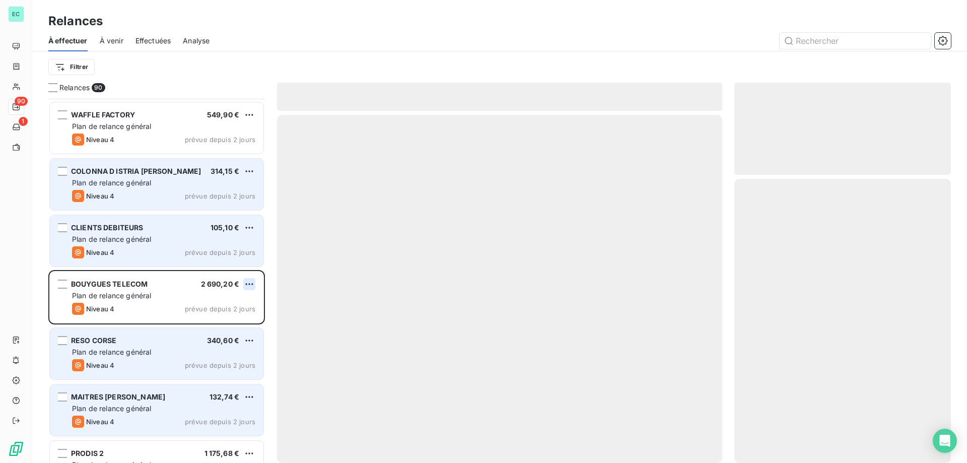
click at [253, 283] on html "EC 90 1 Relances À effectuer À venir Effectuées Analyse Filtrer Relances 90 SAR…" at bounding box center [483, 231] width 967 height 463
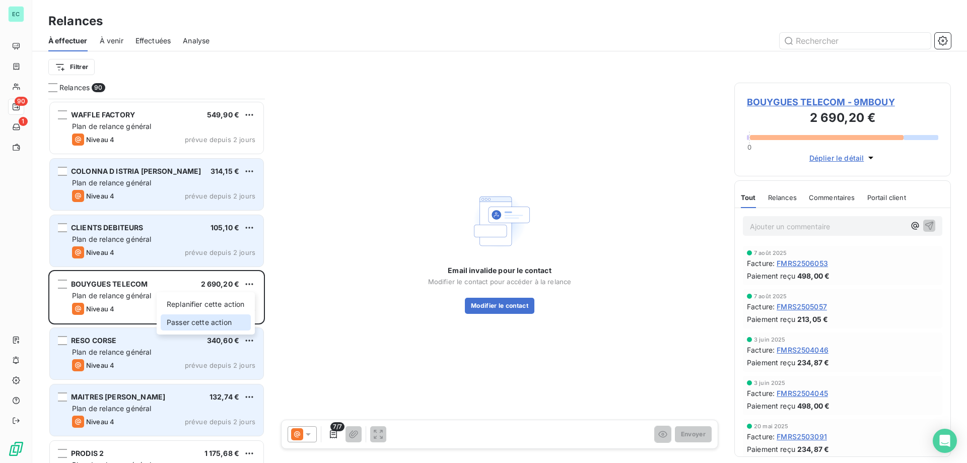
click at [210, 320] on div "Passer cette action" at bounding box center [206, 322] width 90 height 16
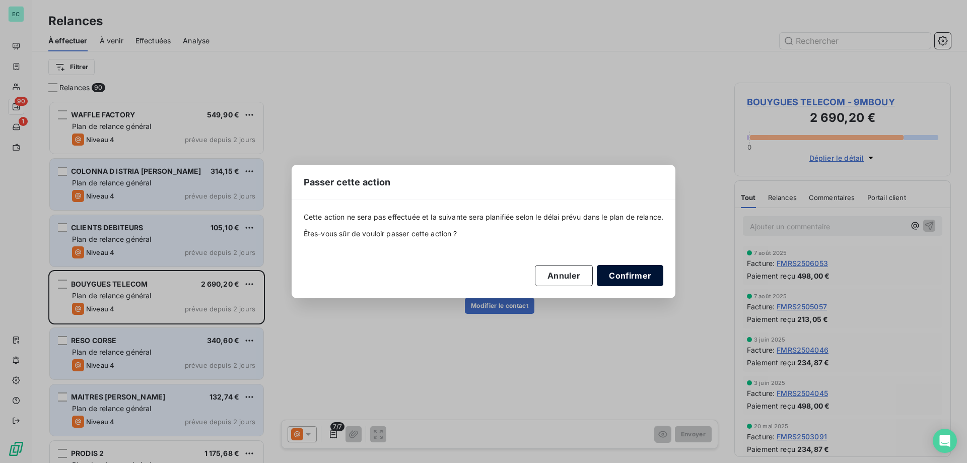
click at [629, 276] on button "Confirmer" at bounding box center [630, 275] width 66 height 21
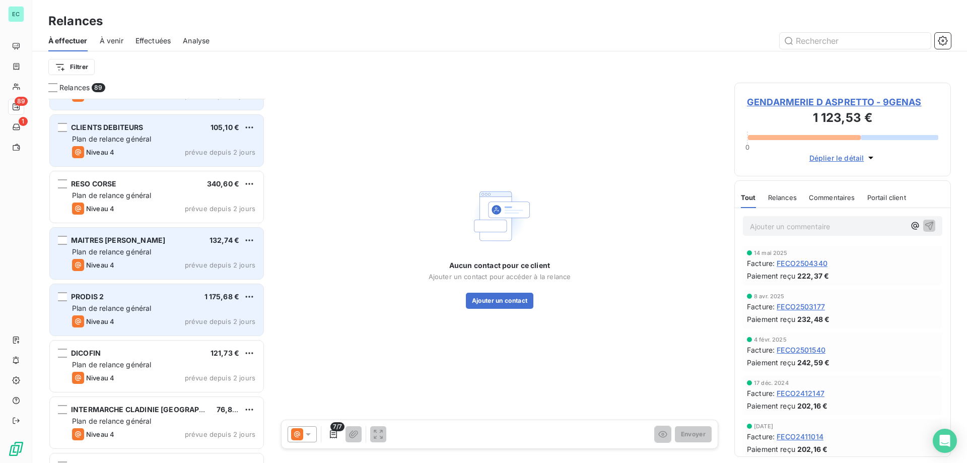
scroll to position [1058, 0]
click at [251, 294] on html "EC 89 1 Relances À effectuer À venir Effectuées Analyse Filtrer Relances 89 WAF…" at bounding box center [483, 231] width 967 height 463
click at [206, 335] on div "Passer cette action" at bounding box center [206, 334] width 90 height 16
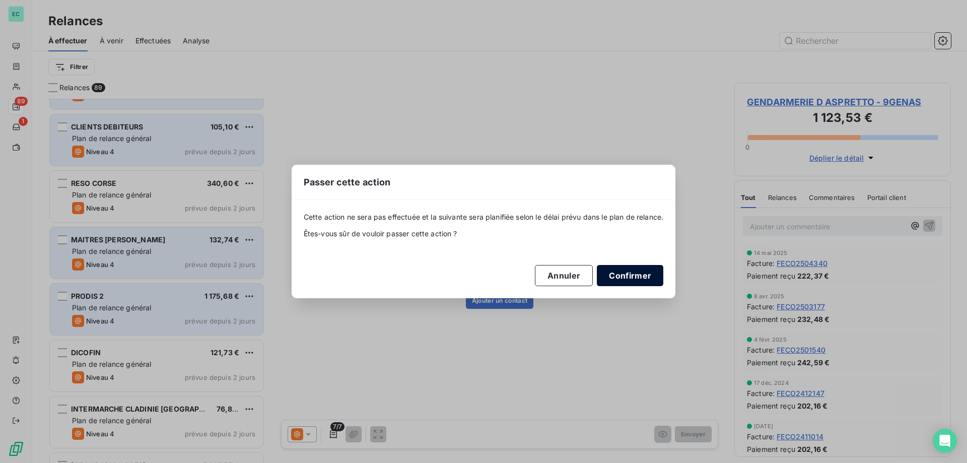
click at [620, 272] on button "Confirmer" at bounding box center [630, 275] width 66 height 21
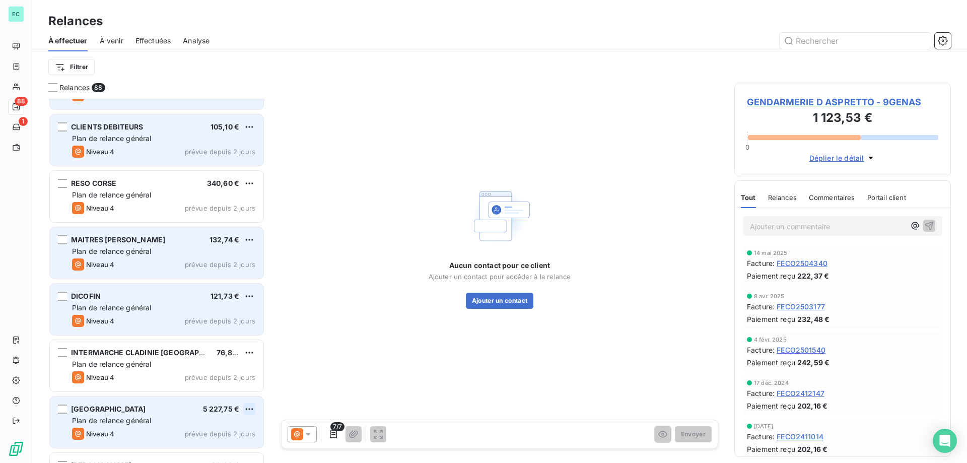
click at [250, 410] on html "EC 88 1 Relances À effectuer À venir Effectuées Analyse Filtrer Relances 88 WAF…" at bounding box center [483, 231] width 967 height 463
click at [217, 457] on div "Replanifier cette action Passer cette action" at bounding box center [206, 438] width 98 height 42
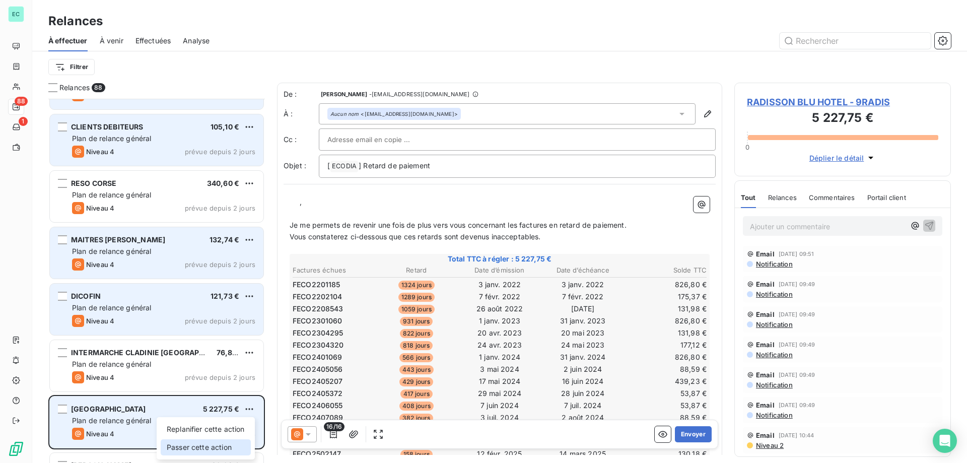
click at [219, 449] on div "Passer cette action" at bounding box center [206, 447] width 90 height 16
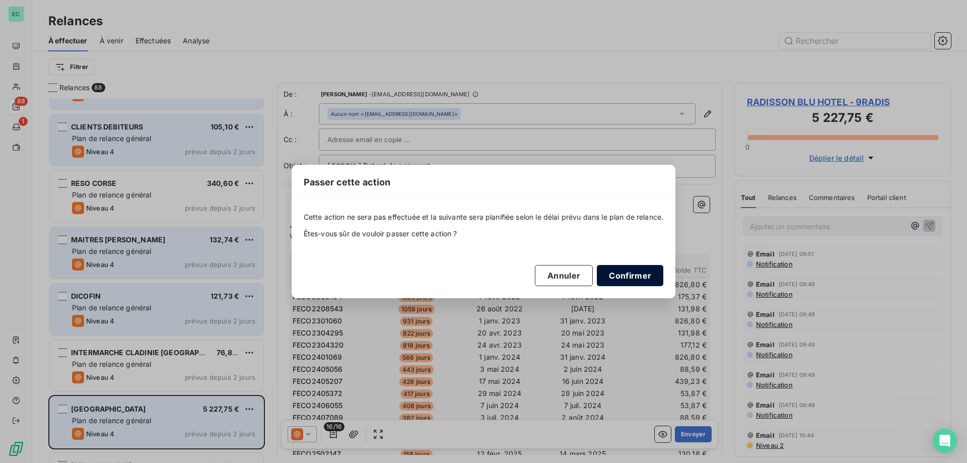
click at [641, 269] on button "Confirmer" at bounding box center [630, 275] width 66 height 21
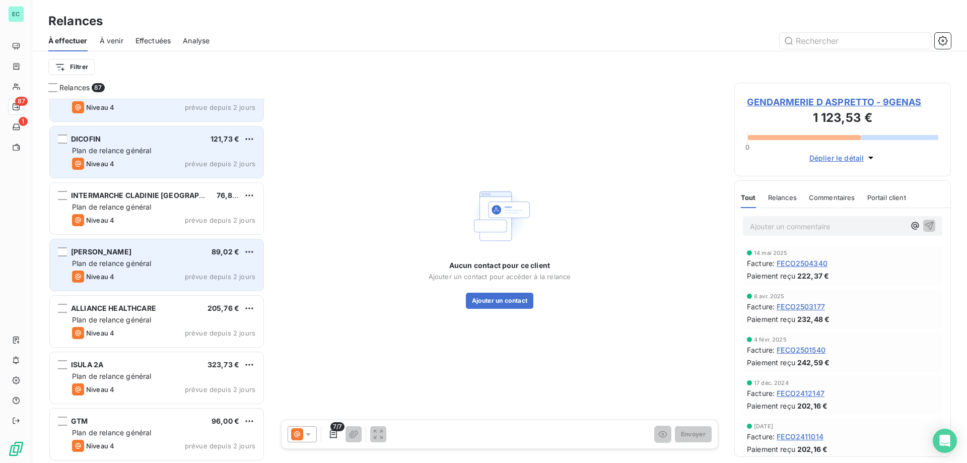
scroll to position [1259, 0]
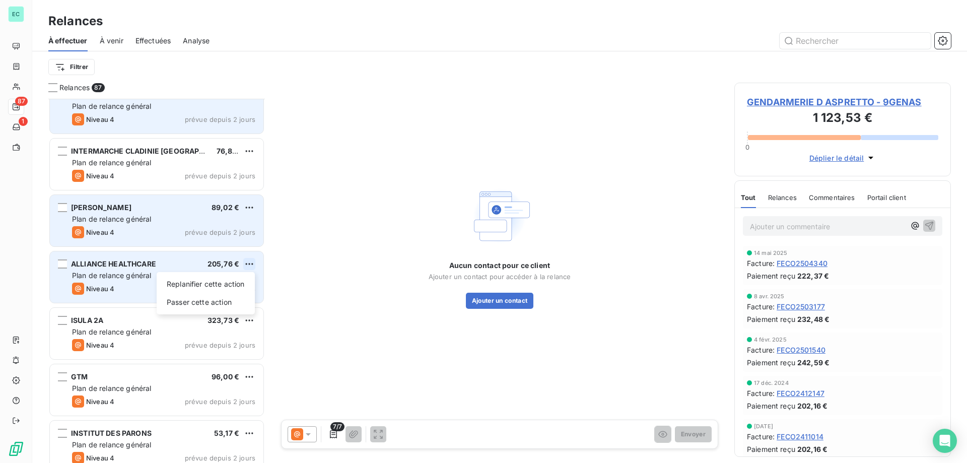
click at [253, 263] on html "EC 87 1 Relances À effectuer À venir Effectuées Analyse Filtrer Relances 87 MAI…" at bounding box center [483, 231] width 967 height 463
click at [198, 299] on div "Passer cette action" at bounding box center [206, 302] width 90 height 16
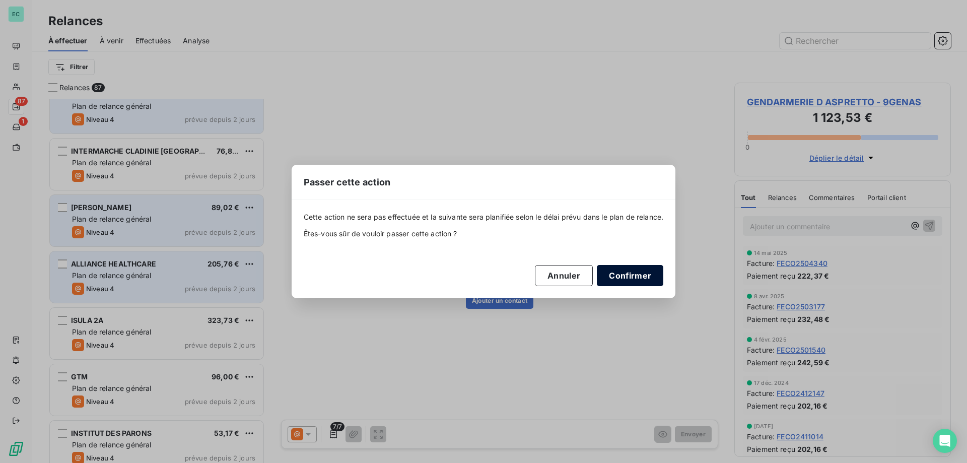
click at [611, 278] on button "Confirmer" at bounding box center [630, 275] width 66 height 21
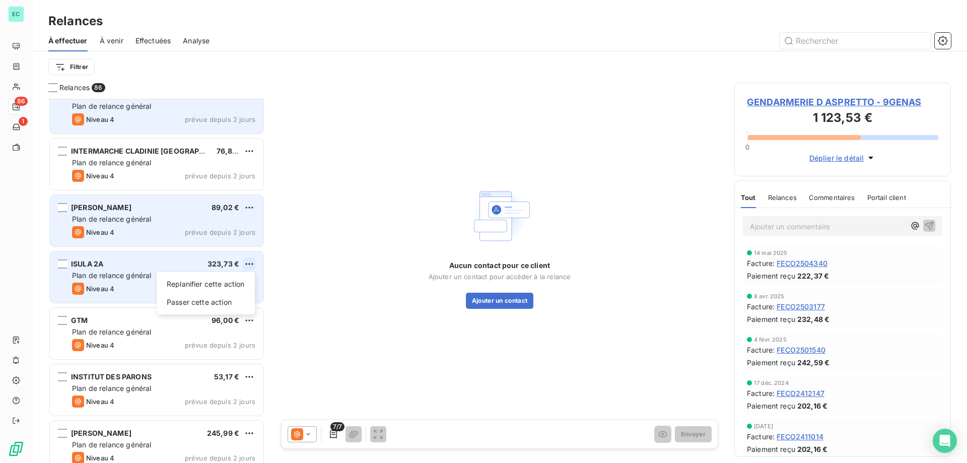
click at [249, 262] on html "EC 86 1 Relances À effectuer À venir Effectuées Analyse Filtrer Relances 86 MAI…" at bounding box center [483, 231] width 967 height 463
click at [198, 301] on div "Passer cette action" at bounding box center [206, 302] width 90 height 16
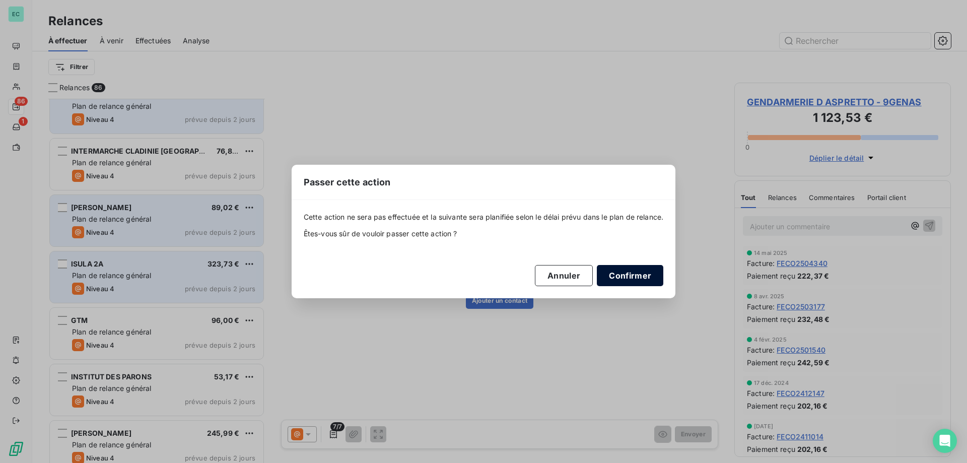
click at [622, 274] on button "Confirmer" at bounding box center [630, 275] width 66 height 21
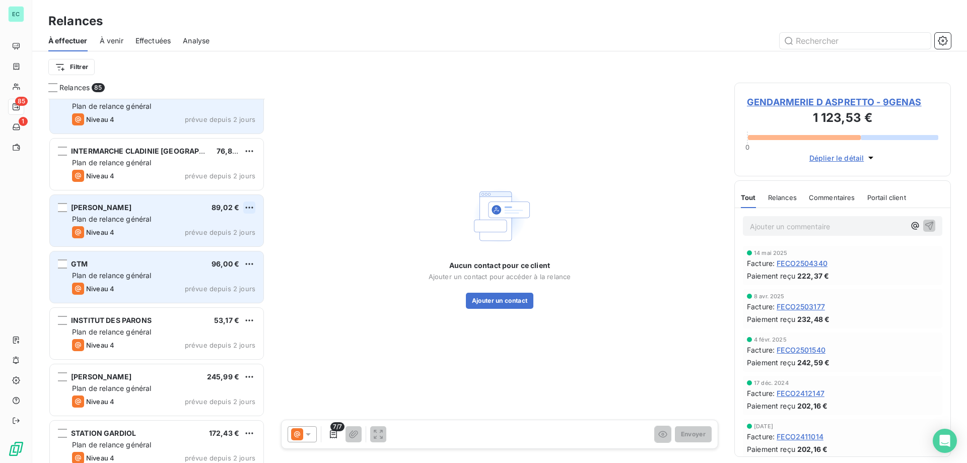
click at [245, 207] on html "EC 85 1 Relances À effectuer À venir Effectuées Analyse Filtrer Relances 85 MAI…" at bounding box center [483, 231] width 967 height 463
click at [207, 253] on div "Passer cette action" at bounding box center [206, 246] width 90 height 16
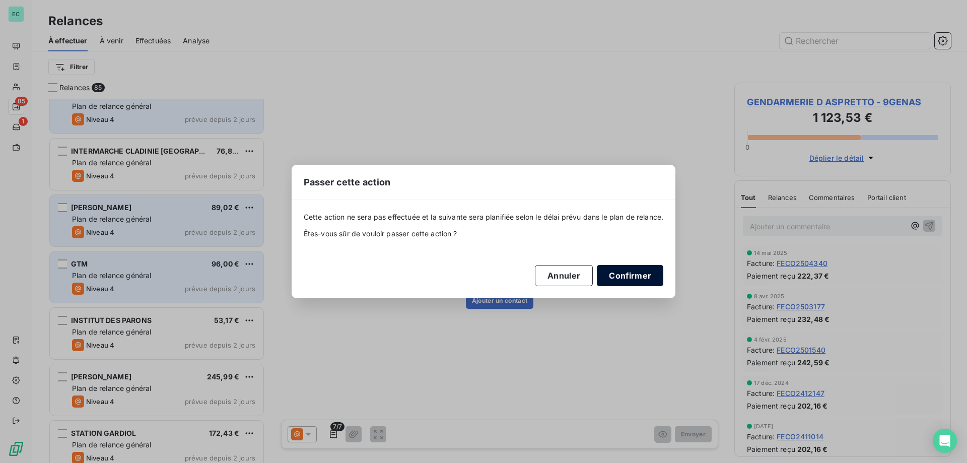
click at [657, 274] on button "Confirmer" at bounding box center [630, 275] width 66 height 21
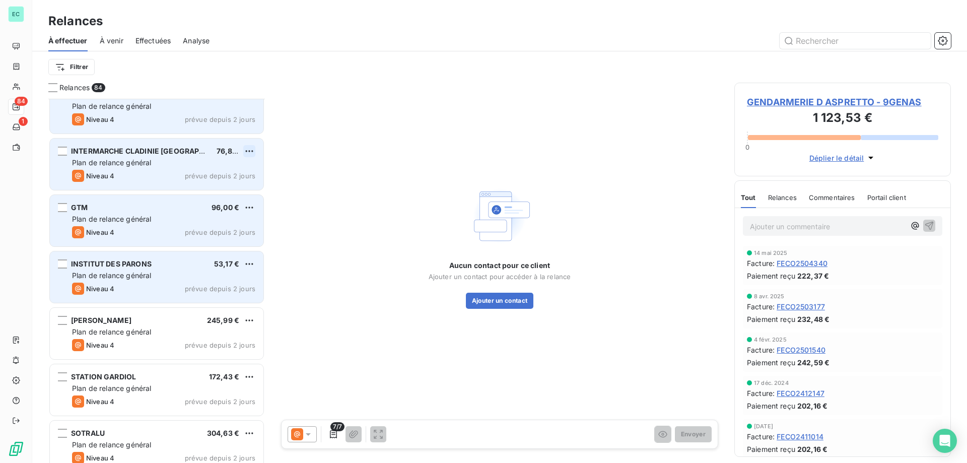
click at [247, 152] on html "EC 84 1 Relances À effectuer À venir Effectuées Analyse Filtrer Relances 84 MAI…" at bounding box center [483, 231] width 967 height 463
click at [199, 190] on div "Passer cette action" at bounding box center [206, 189] width 90 height 16
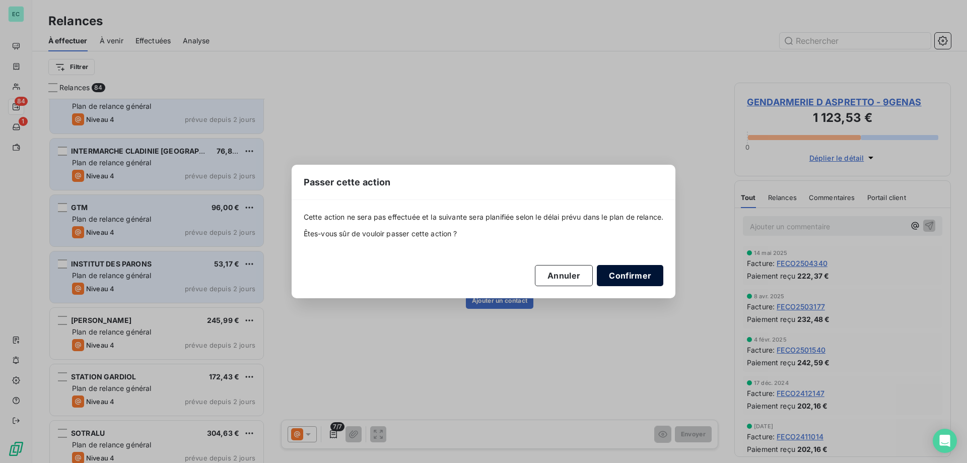
click at [647, 276] on button "Confirmer" at bounding box center [630, 275] width 66 height 21
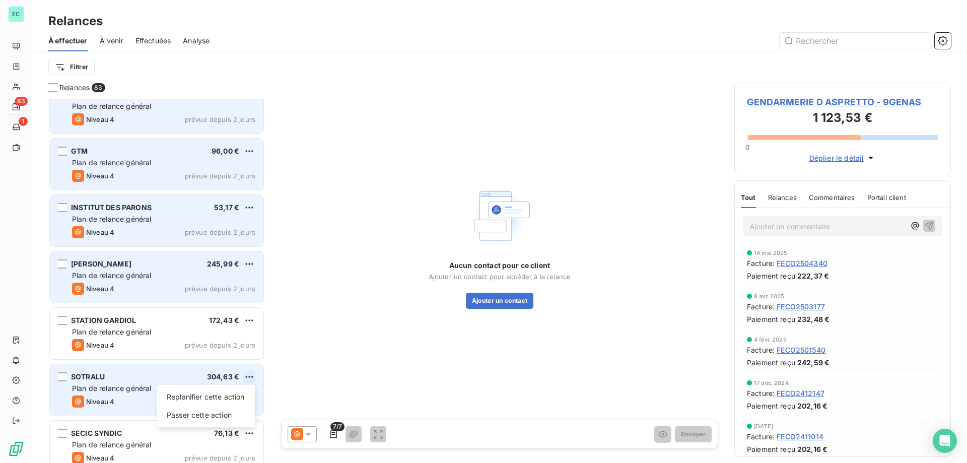
click at [252, 380] on html "EC 83 1 Relances À effectuer À venir Effectuées Analyse Filtrer Relances 83 MAI…" at bounding box center [483, 231] width 967 height 463
click at [201, 413] on div "Passer cette action" at bounding box center [206, 415] width 90 height 16
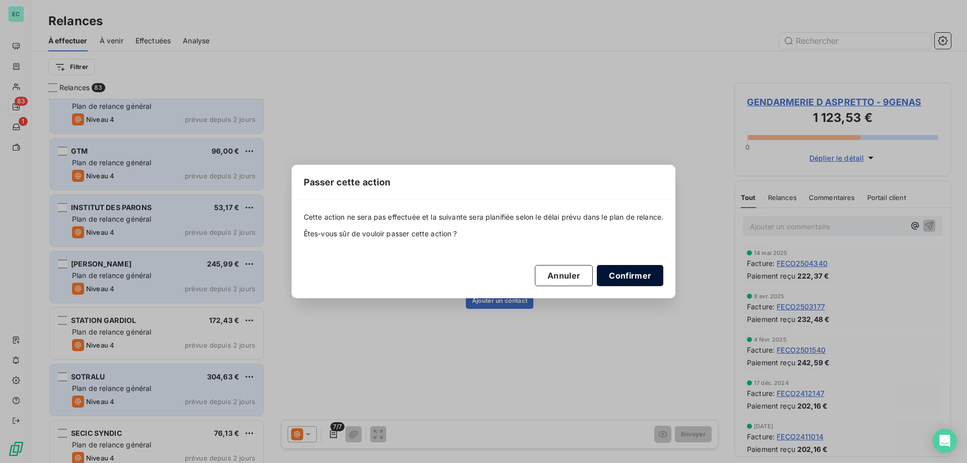
click at [619, 276] on button "Confirmer" at bounding box center [630, 275] width 66 height 21
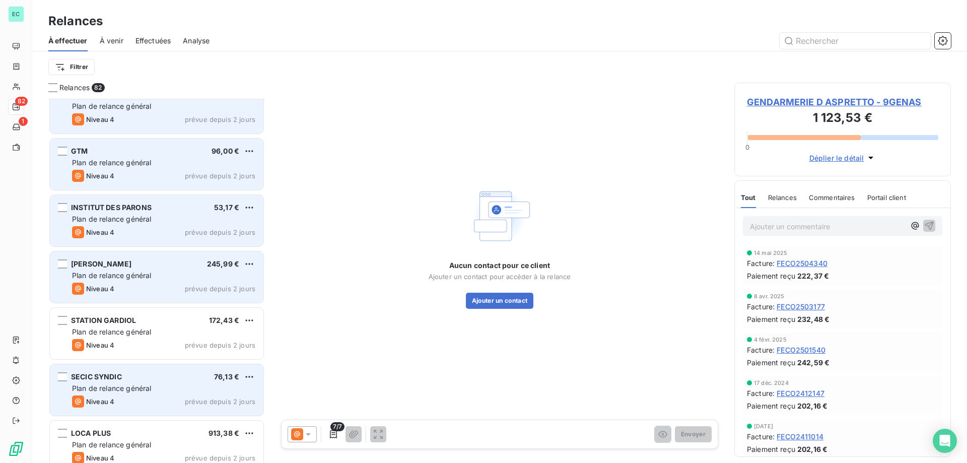
click at [240, 266] on div "[PERSON_NAME] 245,99 €" at bounding box center [163, 263] width 183 height 9
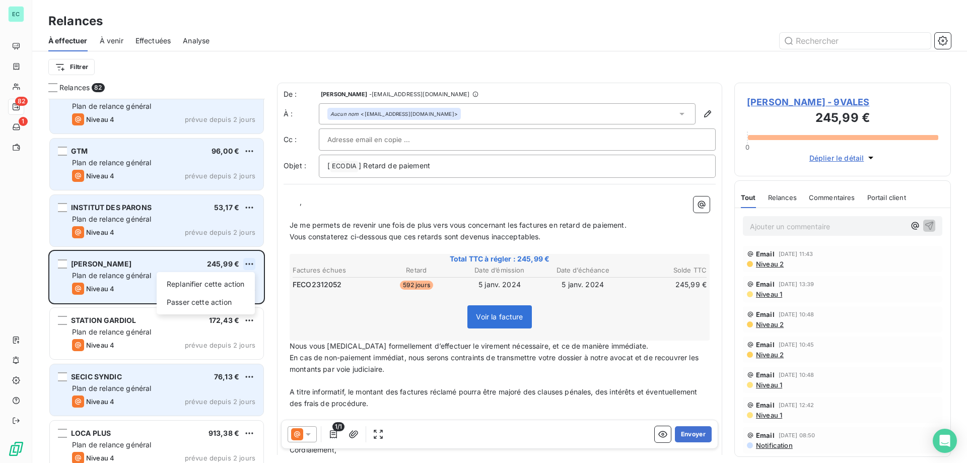
click at [249, 263] on html "EC 82 1 Relances À effectuer À venir Effectuées Analyse Filtrer Relances 82 MAI…" at bounding box center [483, 231] width 967 height 463
click at [199, 305] on div "Passer cette action" at bounding box center [206, 302] width 90 height 16
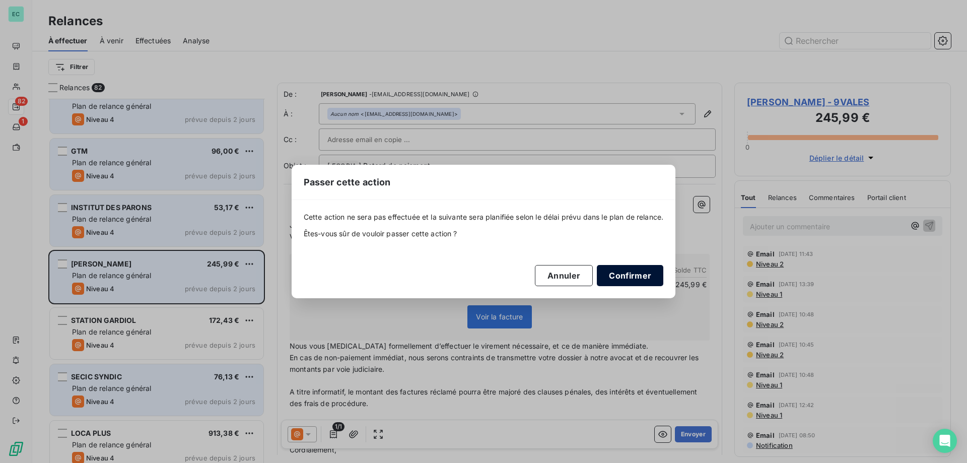
click at [623, 273] on button "Confirmer" at bounding box center [630, 275] width 66 height 21
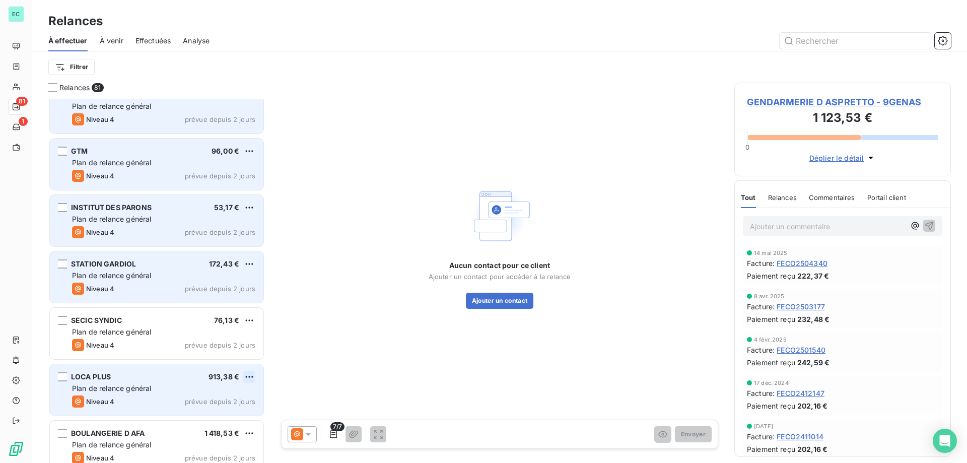
click at [250, 377] on html "EC 81 1 Relances À effectuer À venir Effectuées Analyse Filtrer Relances 81 MAI…" at bounding box center [483, 231] width 967 height 463
click at [216, 415] on div "Passer cette action" at bounding box center [206, 415] width 90 height 16
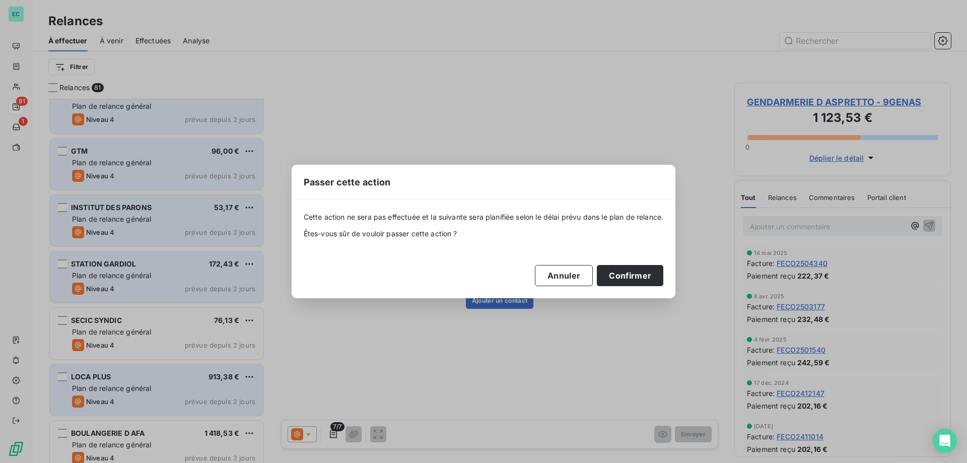
drag, startPoint x: 632, startPoint y: 271, endPoint x: 617, endPoint y: 286, distance: 21.4
click at [632, 272] on button "Confirmer" at bounding box center [630, 275] width 66 height 21
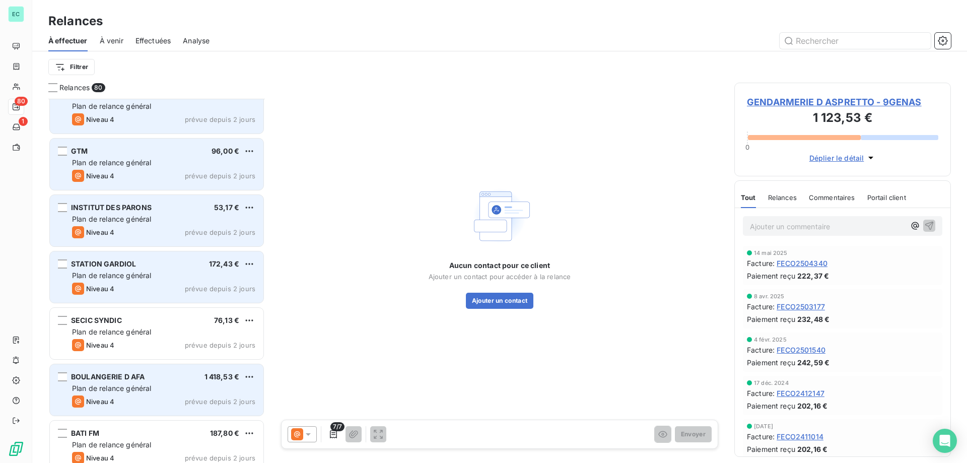
click at [243, 207] on div "INSTITUT DES PARONS 53,17 €" at bounding box center [163, 207] width 183 height 9
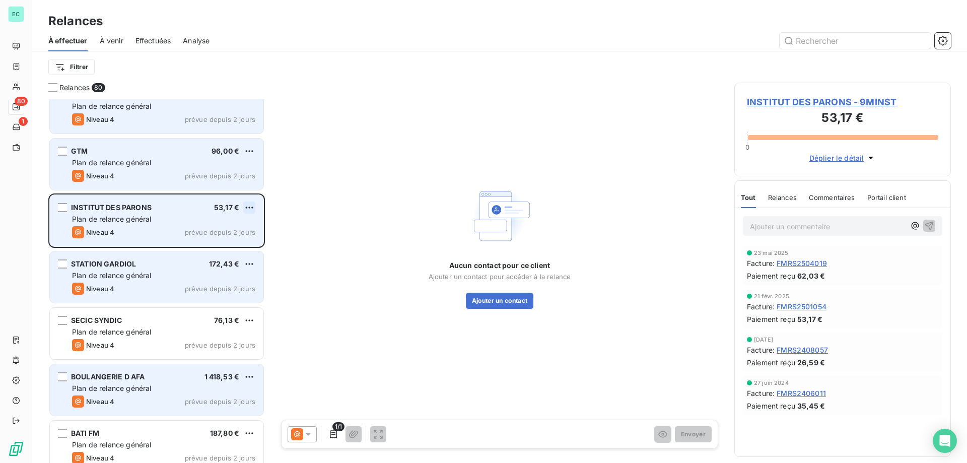
click at [244, 207] on html "EC 80 1 Relances À effectuer À venir Effectuées Analyse Filtrer Relances 80 MAI…" at bounding box center [483, 231] width 967 height 463
click at [212, 237] on div "Replanifier cette action Passer cette action" at bounding box center [206, 236] width 98 height 42
click at [224, 251] on div "Passer cette action" at bounding box center [206, 246] width 90 height 16
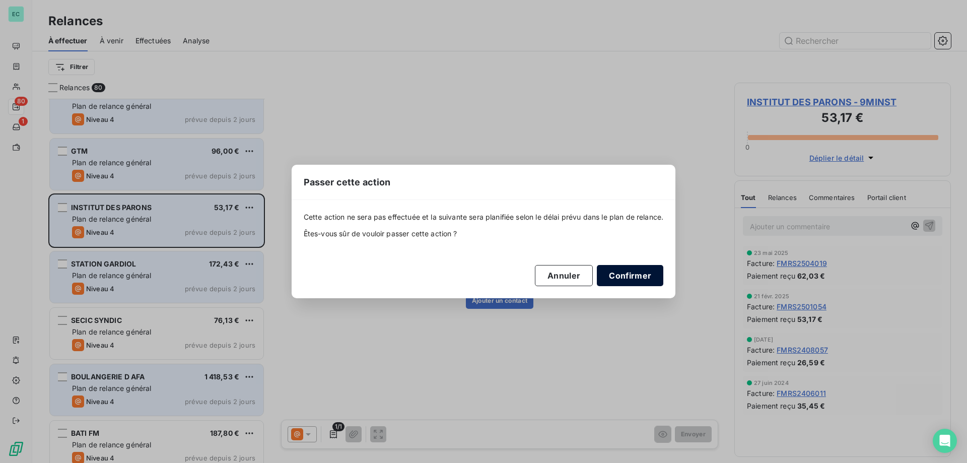
drag, startPoint x: 647, startPoint y: 281, endPoint x: 606, endPoint y: 281, distance: 41.8
click at [646, 281] on button "Confirmer" at bounding box center [630, 275] width 66 height 21
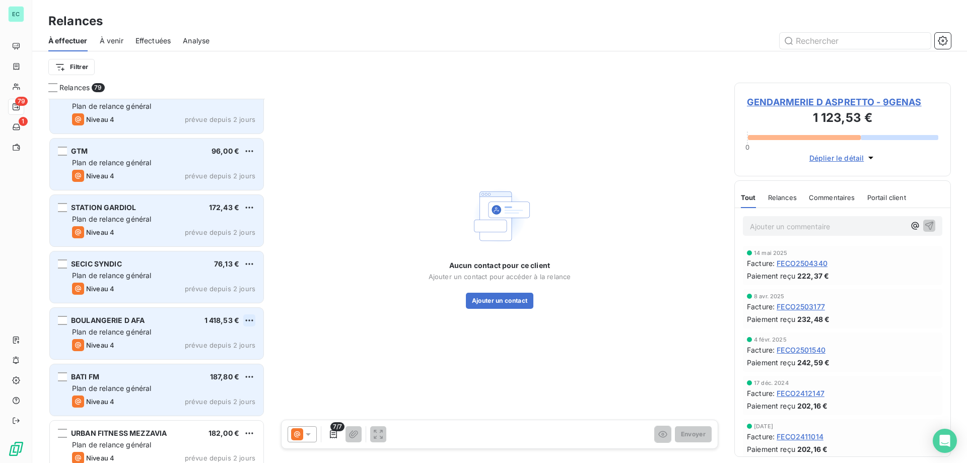
click at [250, 318] on html "EC 79 1 Relances À effectuer À venir Effectuées Analyse Filtrer Relances 79 MAI…" at bounding box center [483, 231] width 967 height 463
click at [201, 354] on div "Passer cette action" at bounding box center [206, 358] width 90 height 16
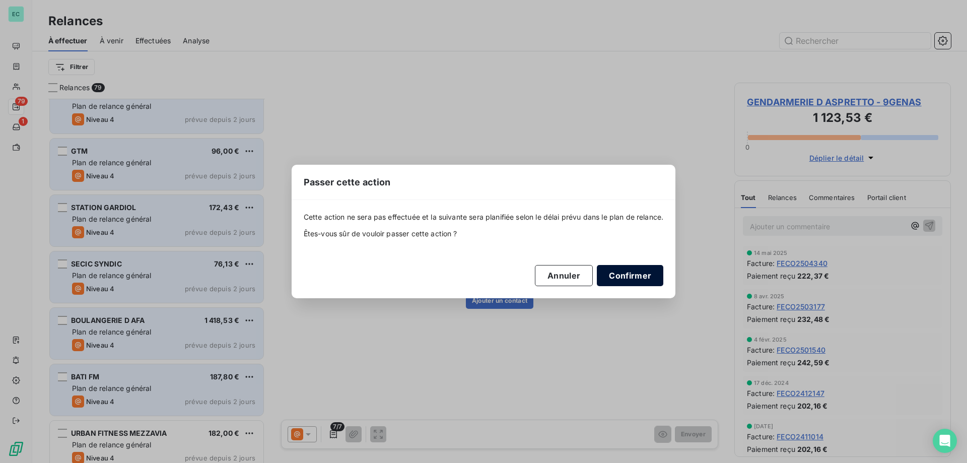
click at [617, 272] on button "Confirmer" at bounding box center [630, 275] width 66 height 21
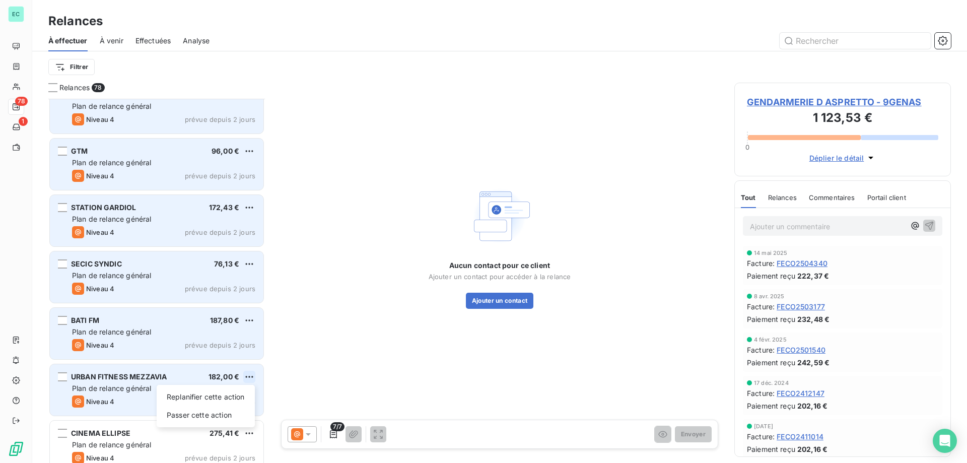
click at [244, 375] on html "EC 78 1 Relances À effectuer À venir Effectuées Analyse Filtrer Relances 78 MAI…" at bounding box center [483, 231] width 967 height 463
click at [188, 414] on div "Passer cette action" at bounding box center [206, 415] width 90 height 16
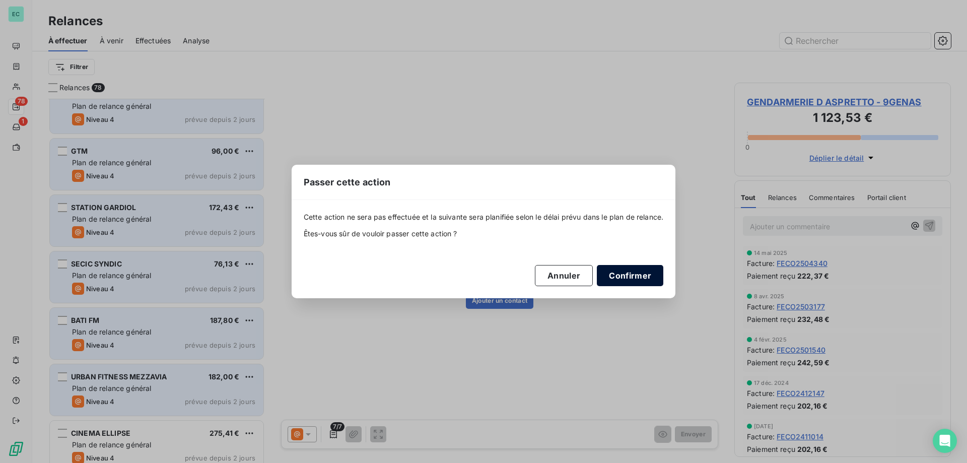
click at [635, 278] on button "Confirmer" at bounding box center [630, 275] width 66 height 21
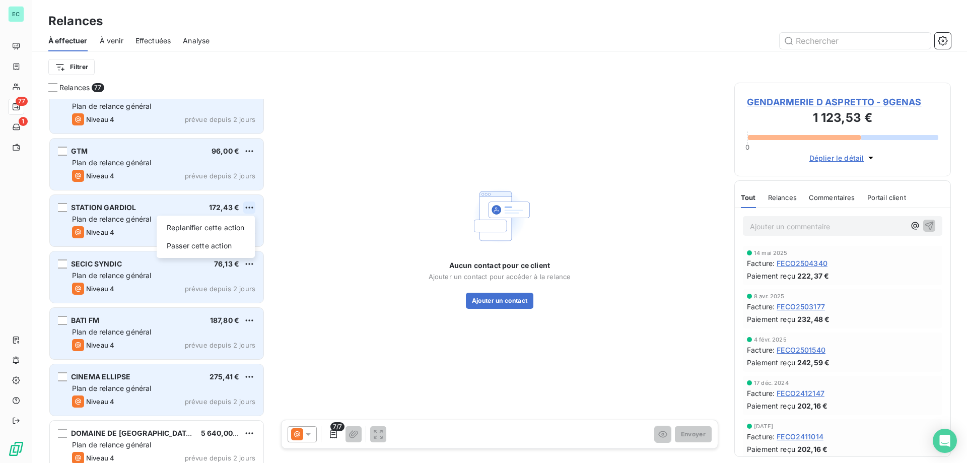
click at [249, 212] on html "EC 77 1 Relances À effectuer À venir Effectuées Analyse Filtrer Relances 77 MAI…" at bounding box center [483, 231] width 967 height 463
click at [215, 247] on div "Passer cette action" at bounding box center [206, 246] width 90 height 16
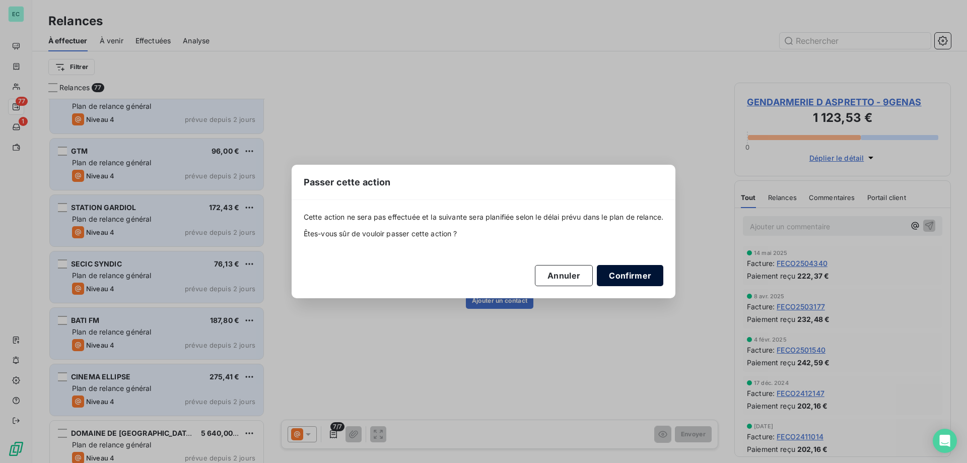
click at [631, 275] on button "Confirmer" at bounding box center [630, 275] width 66 height 21
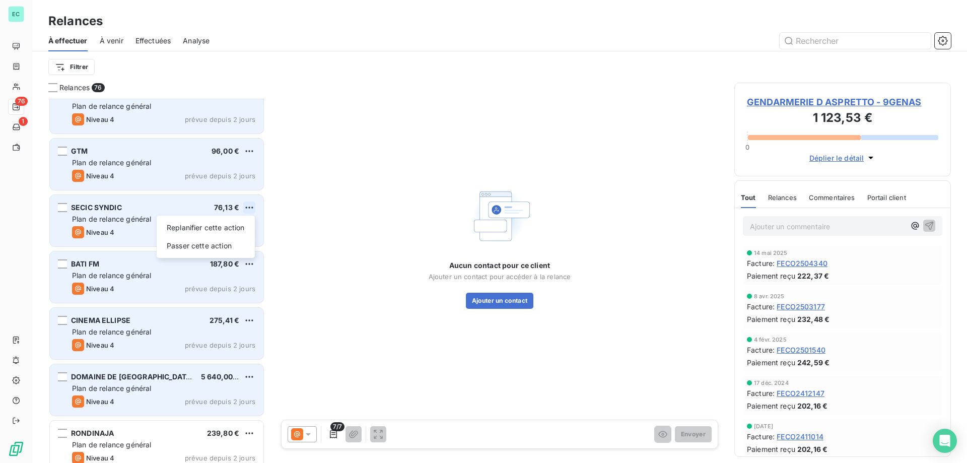
click at [246, 207] on html "EC 76 1 Relances À effectuer À venir Effectuées Analyse Filtrer Relances 76 MAI…" at bounding box center [483, 231] width 967 height 463
click at [212, 240] on div "Passer cette action" at bounding box center [206, 246] width 90 height 16
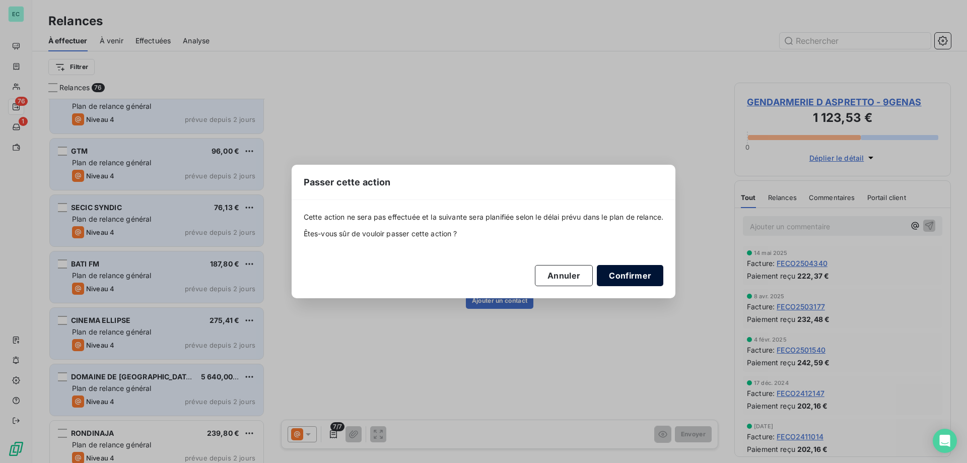
click at [654, 279] on button "Confirmer" at bounding box center [630, 275] width 66 height 21
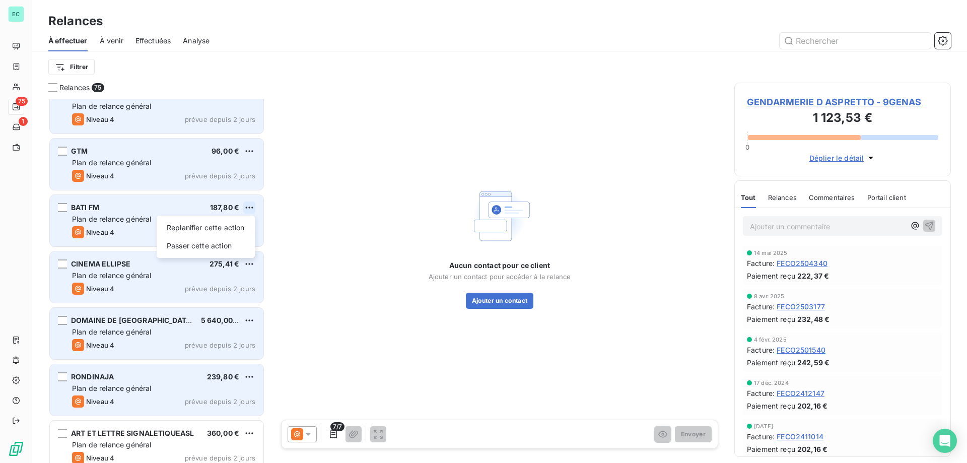
click at [247, 206] on html "EC 75 1 Relances À effectuer À venir Effectuées Analyse Filtrer Relances 75 MAI…" at bounding box center [483, 231] width 967 height 463
click at [201, 242] on div "Passer cette action" at bounding box center [206, 246] width 90 height 16
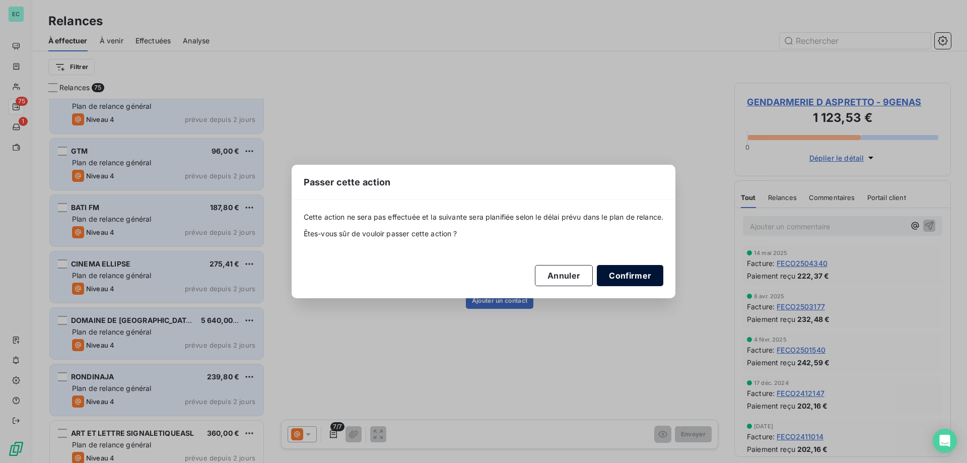
click at [630, 277] on button "Confirmer" at bounding box center [630, 275] width 66 height 21
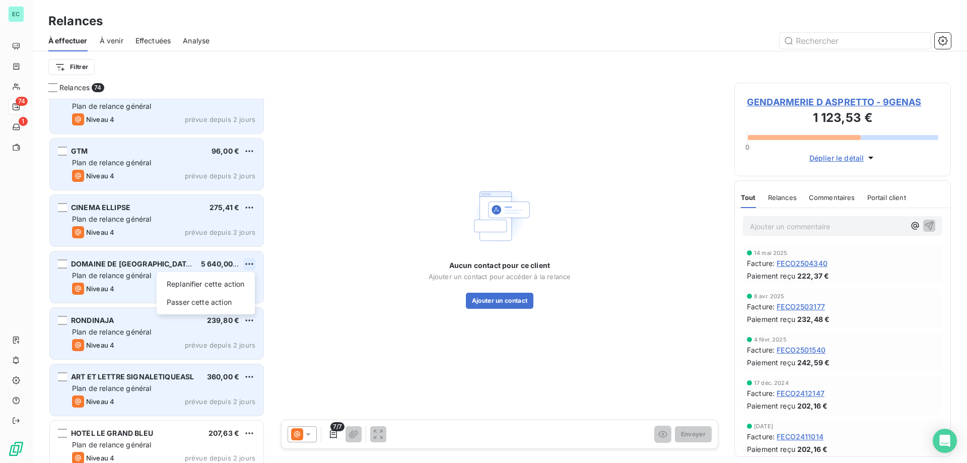
click at [254, 263] on html "EC 74 1 Relances À effectuer À venir Effectuées Analyse Filtrer Relances 74 MAI…" at bounding box center [483, 231] width 967 height 463
click at [208, 305] on div "Passer cette action" at bounding box center [206, 302] width 90 height 16
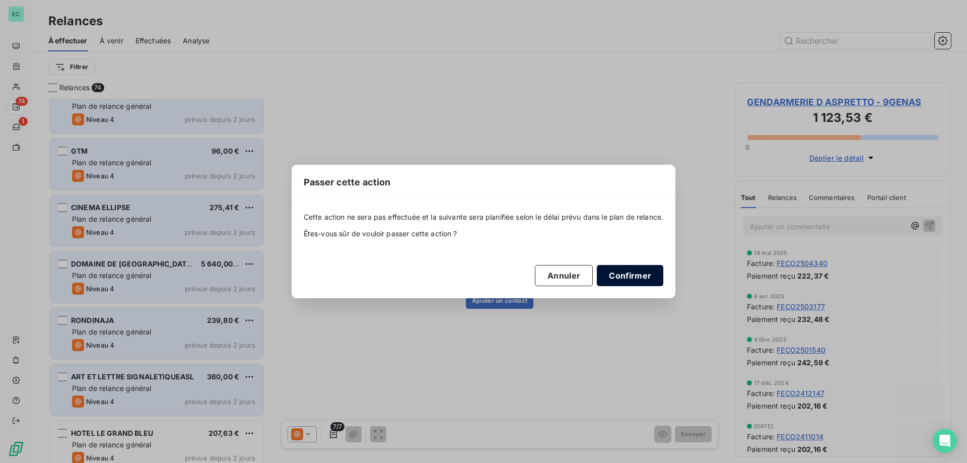
click at [640, 275] on button "Confirmer" at bounding box center [630, 275] width 66 height 21
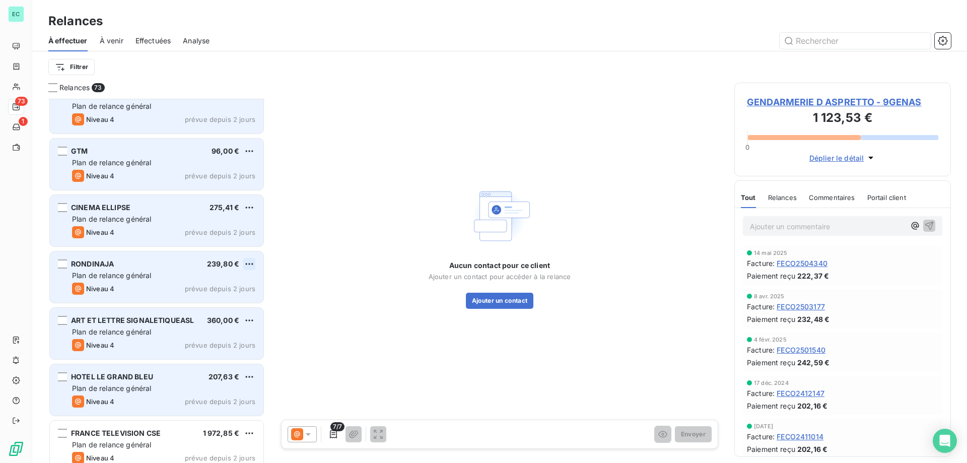
click at [254, 261] on html "EC 73 1 Relances À effectuer À venir Effectuées Analyse Filtrer Relances 73 MAI…" at bounding box center [483, 231] width 967 height 463
click at [206, 300] on div "Passer cette action" at bounding box center [206, 302] width 90 height 16
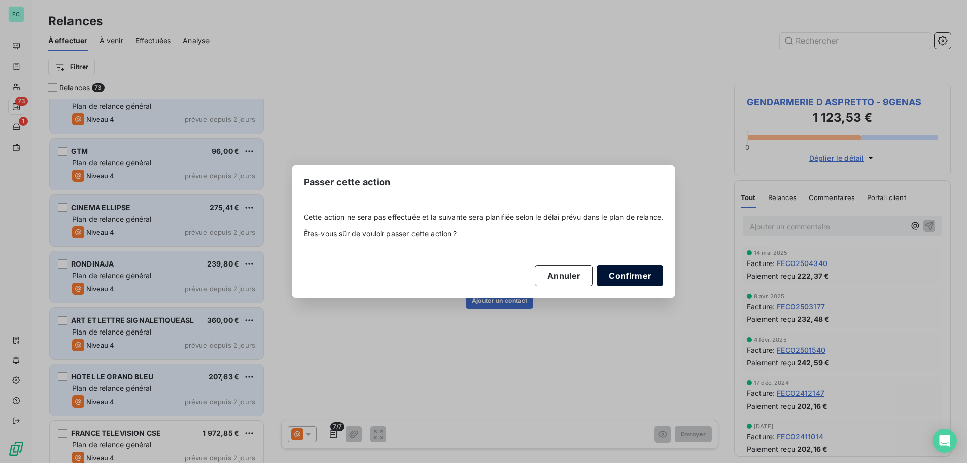
click at [631, 276] on button "Confirmer" at bounding box center [630, 275] width 66 height 21
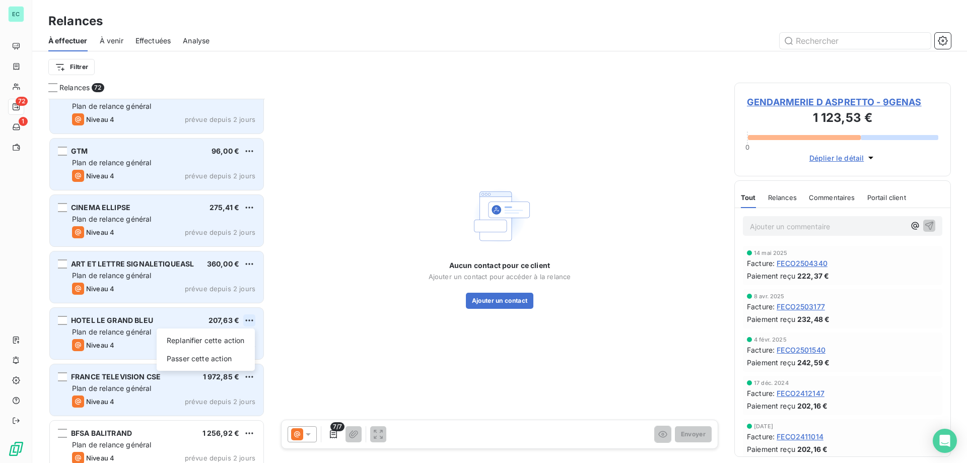
click at [253, 317] on html "EC 72 1 Relances À effectuer À venir Effectuées Analyse Filtrer Relances 72 MAI…" at bounding box center [483, 231] width 967 height 463
click at [188, 354] on div "Passer cette action" at bounding box center [206, 358] width 90 height 16
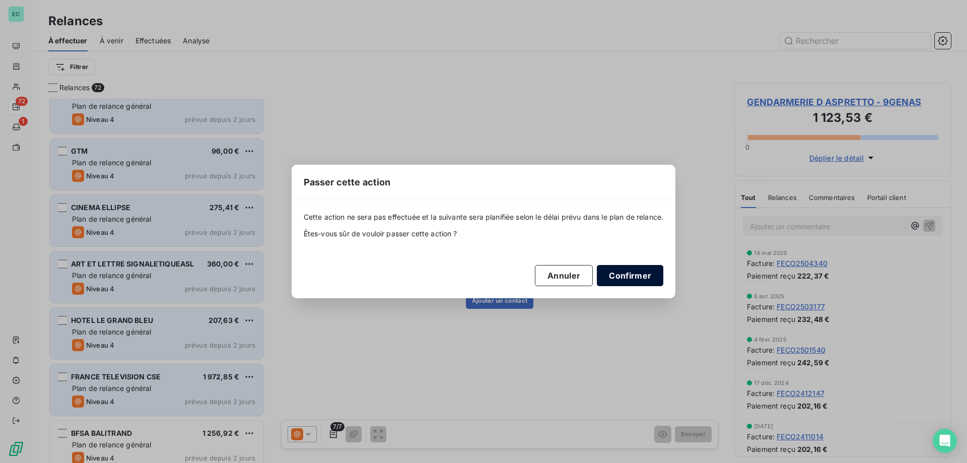
click at [623, 275] on button "Confirmer" at bounding box center [630, 275] width 66 height 21
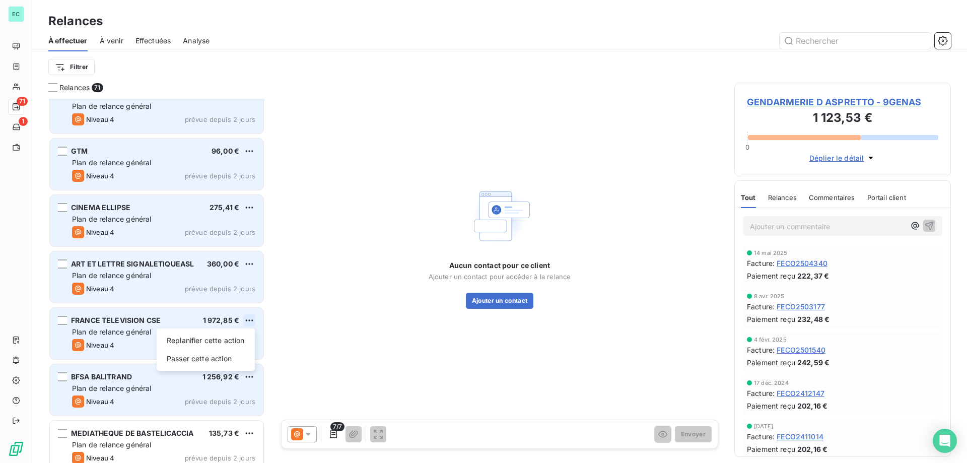
click at [248, 317] on html "EC 71 1 Relances À effectuer À venir Effectuées Analyse Filtrer Relances 71 MAI…" at bounding box center [483, 231] width 967 height 463
click at [199, 359] on div "Passer cette action" at bounding box center [206, 358] width 90 height 16
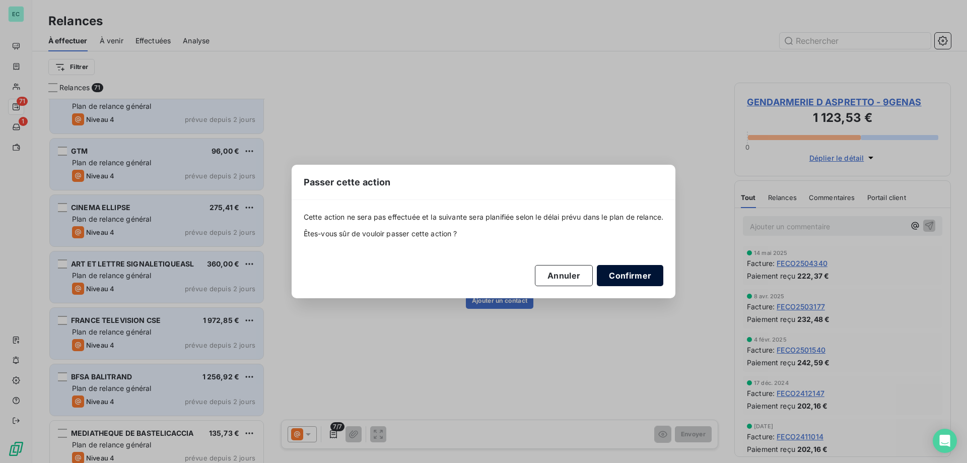
click at [641, 279] on button "Confirmer" at bounding box center [630, 275] width 66 height 21
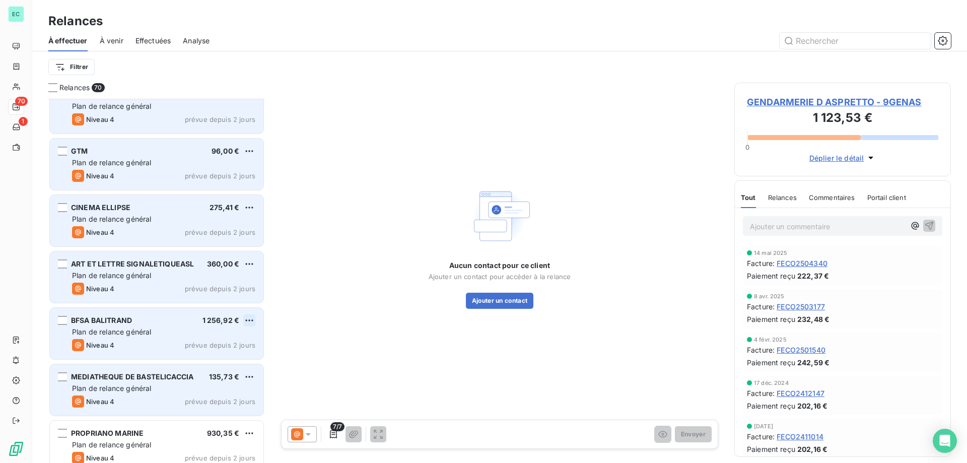
click at [251, 320] on html "EC 70 1 Relances À effectuer À venir Effectuées Analyse Filtrer Relances 70 MAI…" at bounding box center [483, 231] width 967 height 463
drag, startPoint x: 229, startPoint y: 328, endPoint x: 250, endPoint y: 325, distance: 21.9
click at [244, 326] on html "EC 70 1 Relances À effectuer À venir Effectuées Analyse Filtrer Relances 70 MAI…" at bounding box center [483, 231] width 967 height 463
click at [243, 321] on div "BFSA BALITRAND 1 256,92 €" at bounding box center [163, 320] width 183 height 9
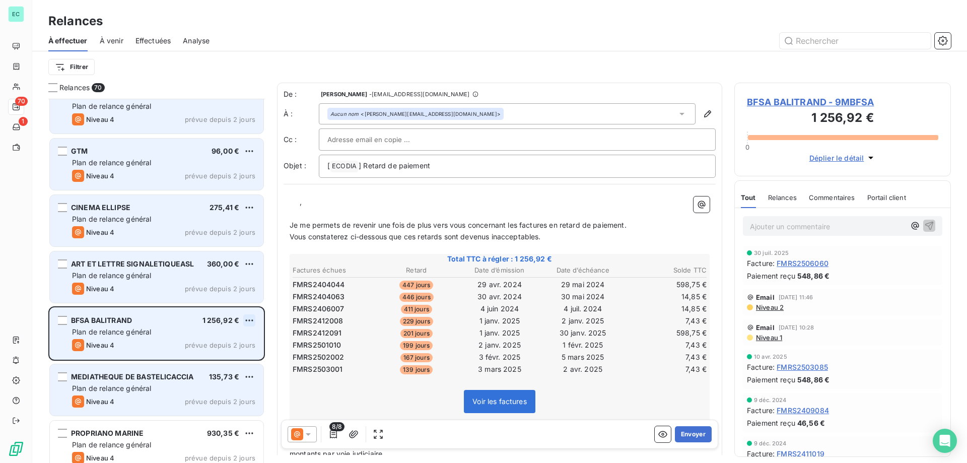
click at [244, 321] on html "EC 70 1 Relances À effectuer À venir Effectuées Analyse Filtrer Relances 70 MAI…" at bounding box center [483, 231] width 967 height 463
click at [217, 355] on div "Passer cette action" at bounding box center [206, 358] width 90 height 16
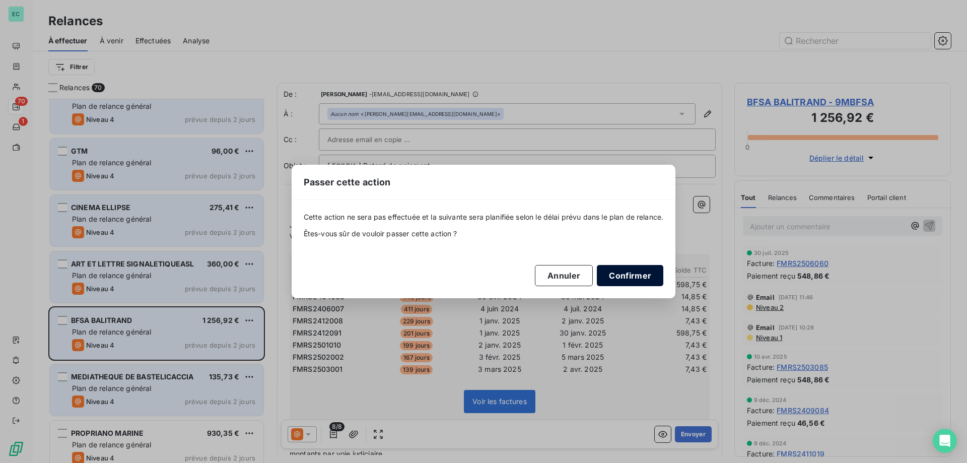
click at [639, 278] on button "Confirmer" at bounding box center [630, 275] width 66 height 21
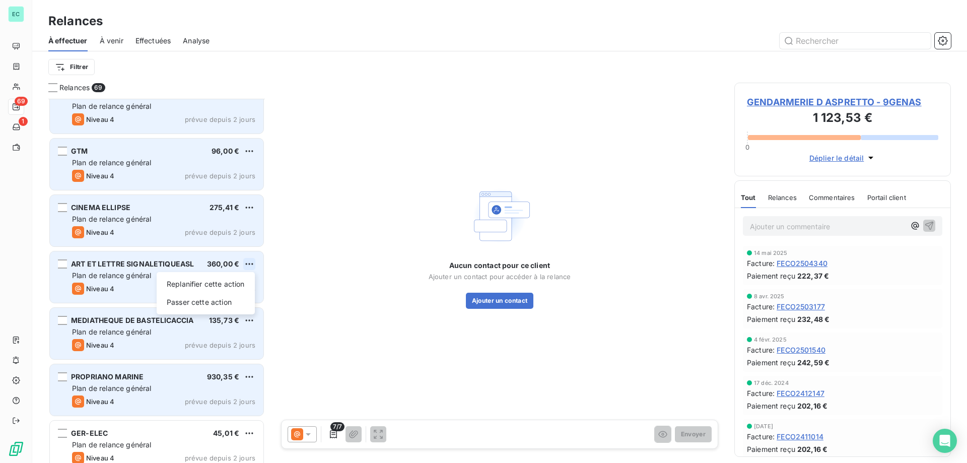
click at [253, 263] on html "EC 69 1 Relances À effectuer À venir Effectuées Analyse Filtrer Relances 69 MAI…" at bounding box center [483, 231] width 967 height 463
click at [185, 303] on div "Passer cette action" at bounding box center [206, 302] width 90 height 16
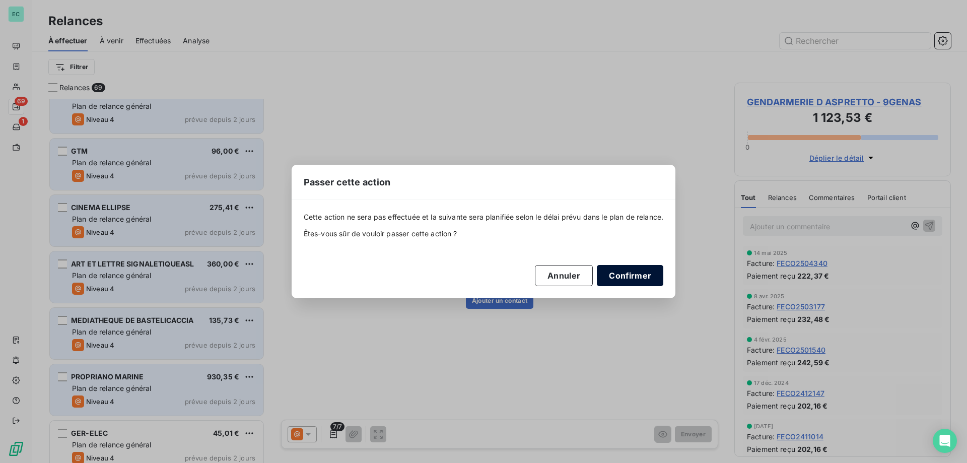
click at [618, 278] on button "Confirmer" at bounding box center [630, 275] width 66 height 21
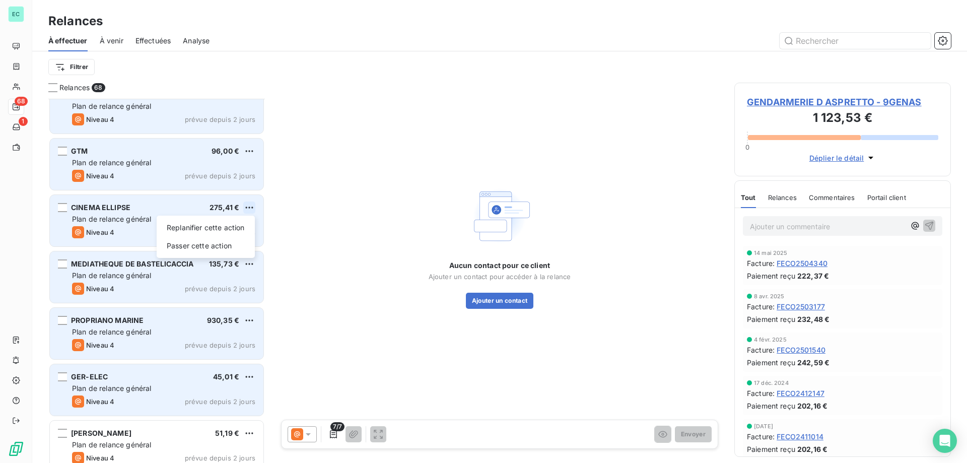
click at [246, 212] on html "EC 68 1 Relances À effectuer À venir Effectuées Analyse Filtrer Relances 68 MAI…" at bounding box center [483, 231] width 967 height 463
click at [202, 244] on div "Passer cette action" at bounding box center [206, 246] width 90 height 16
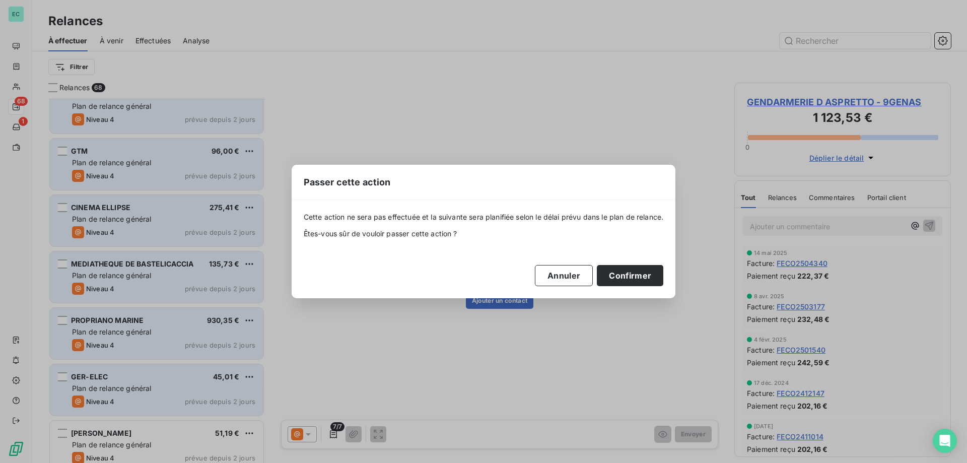
click at [623, 257] on div "Cette action ne sera pas effectuée et la suivante sera planifiée selon le délai…" at bounding box center [484, 248] width 360 height 73
click at [620, 275] on button "Confirmer" at bounding box center [630, 275] width 66 height 21
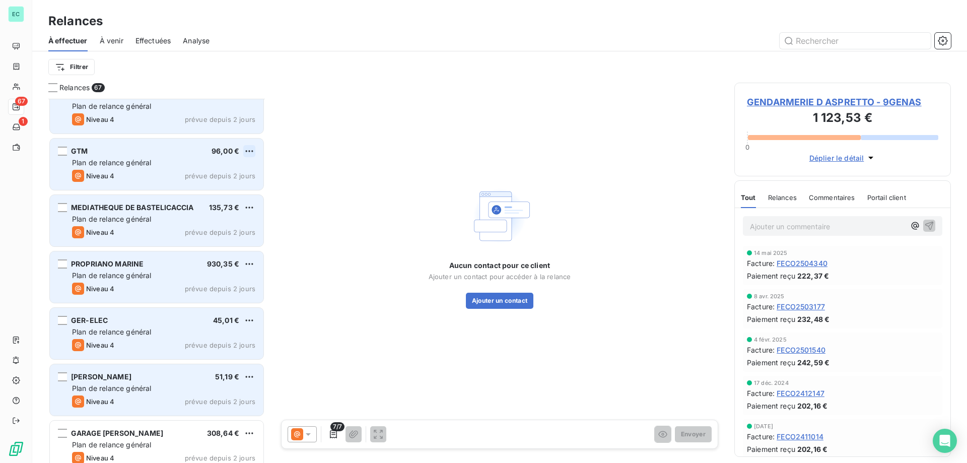
click at [249, 154] on html "EC 67 1 Relances À effectuer À venir Effectuées Analyse Filtrer Relances 67 MAI…" at bounding box center [483, 231] width 967 height 463
click at [209, 196] on div "Passer cette action" at bounding box center [206, 189] width 90 height 16
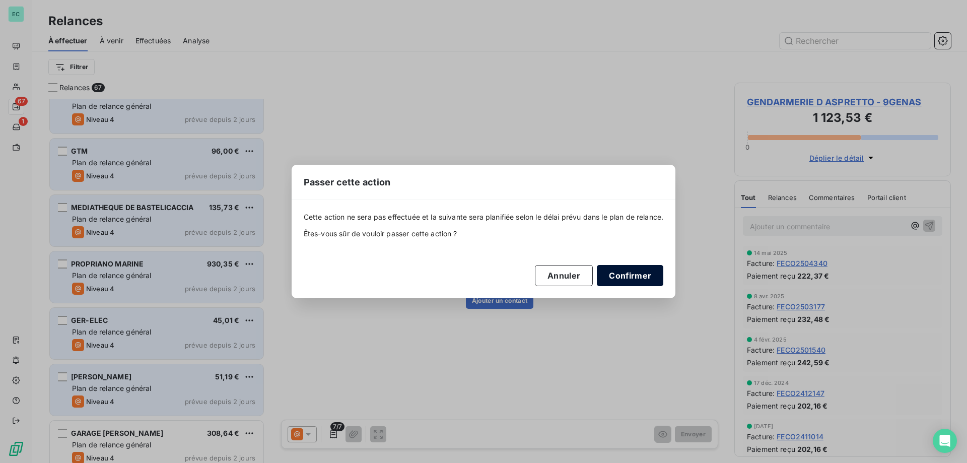
drag, startPoint x: 649, startPoint y: 273, endPoint x: 641, endPoint y: 275, distance: 7.8
click at [649, 273] on button "Confirmer" at bounding box center [630, 275] width 66 height 21
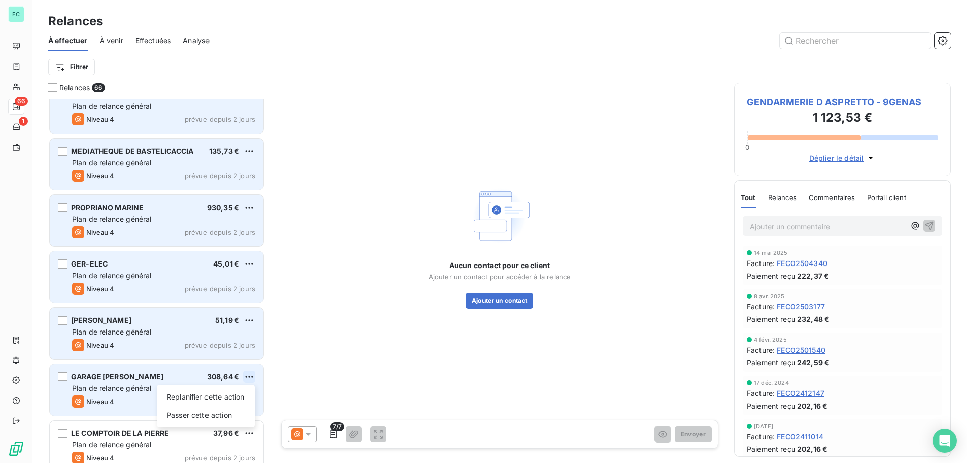
click at [247, 374] on html "EC 66 1 Relances À effectuer À venir Effectuées Analyse Filtrer Relances 66 MAI…" at bounding box center [483, 231] width 967 height 463
click at [203, 416] on div "Passer cette action" at bounding box center [206, 415] width 90 height 16
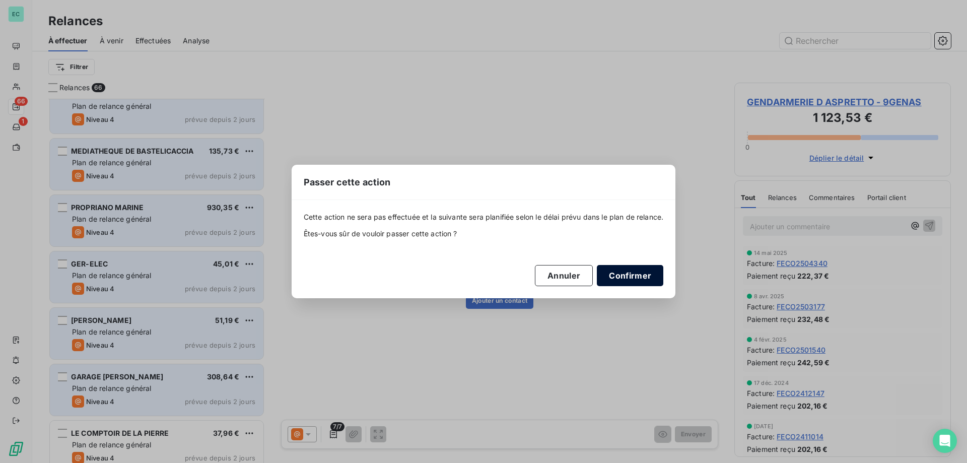
click at [636, 280] on button "Confirmer" at bounding box center [630, 275] width 66 height 21
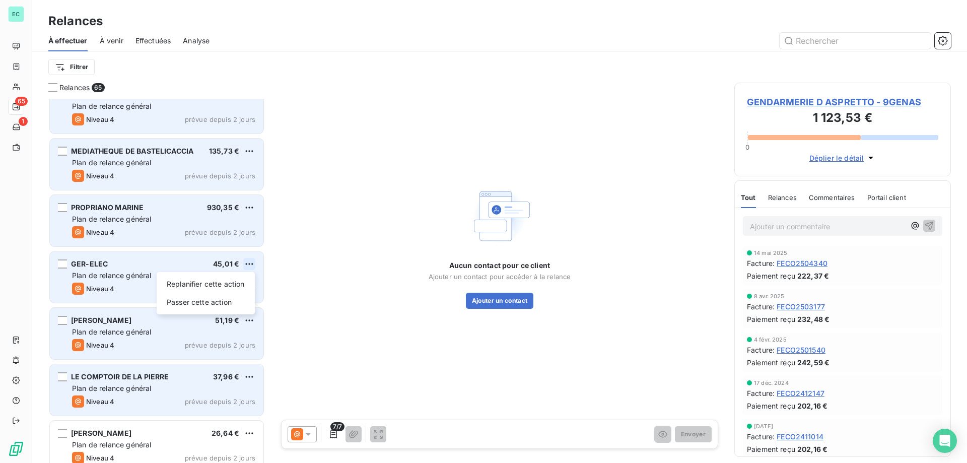
click at [248, 262] on html "EC 65 1 Relances À effectuer À venir Effectuées Analyse Filtrer Relances 65 MAI…" at bounding box center [483, 231] width 967 height 463
click at [184, 302] on div "Passer cette action" at bounding box center [206, 302] width 90 height 16
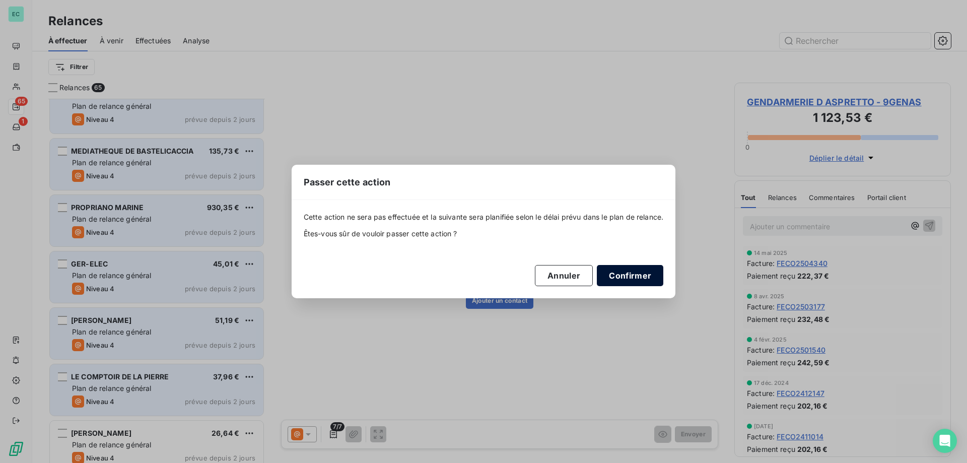
click at [631, 275] on button "Confirmer" at bounding box center [630, 275] width 66 height 21
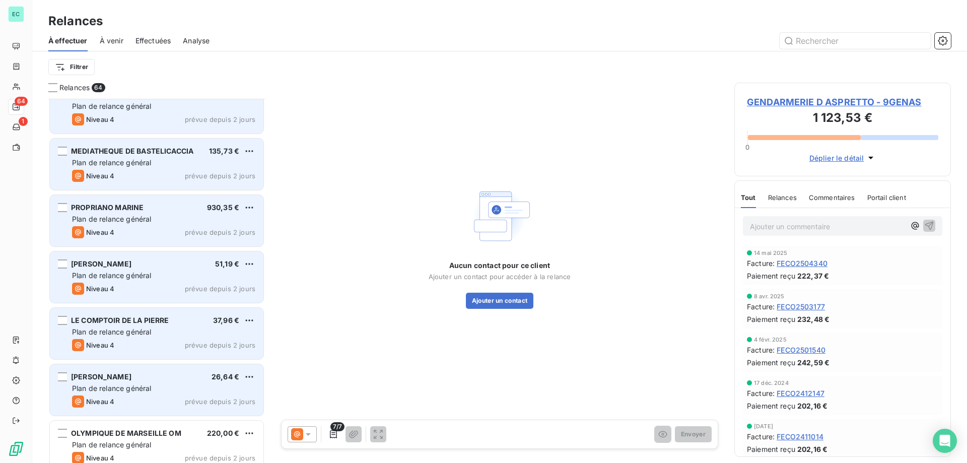
click at [144, 220] on span "Plan de relance général" at bounding box center [111, 218] width 79 height 9
